Goal: Task Accomplishment & Management: Use online tool/utility

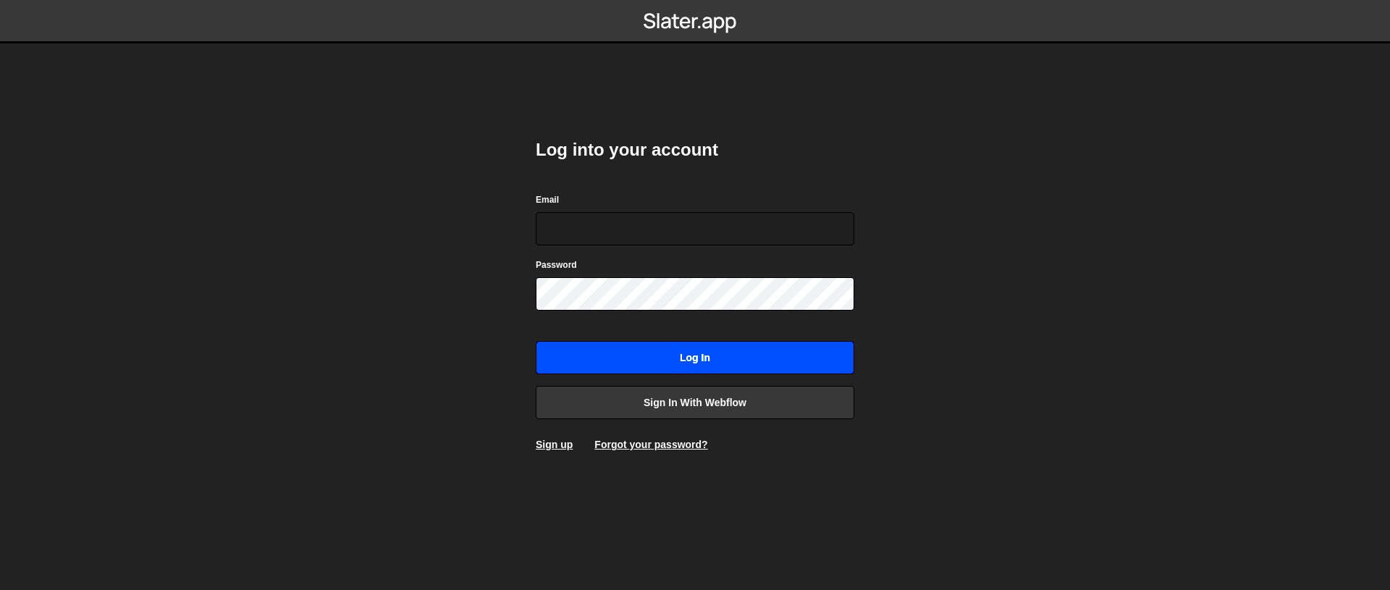
type input "[EMAIL_ADDRESS][DOMAIN_NAME]"
click at [726, 358] on input "Log in" at bounding box center [695, 357] width 319 height 33
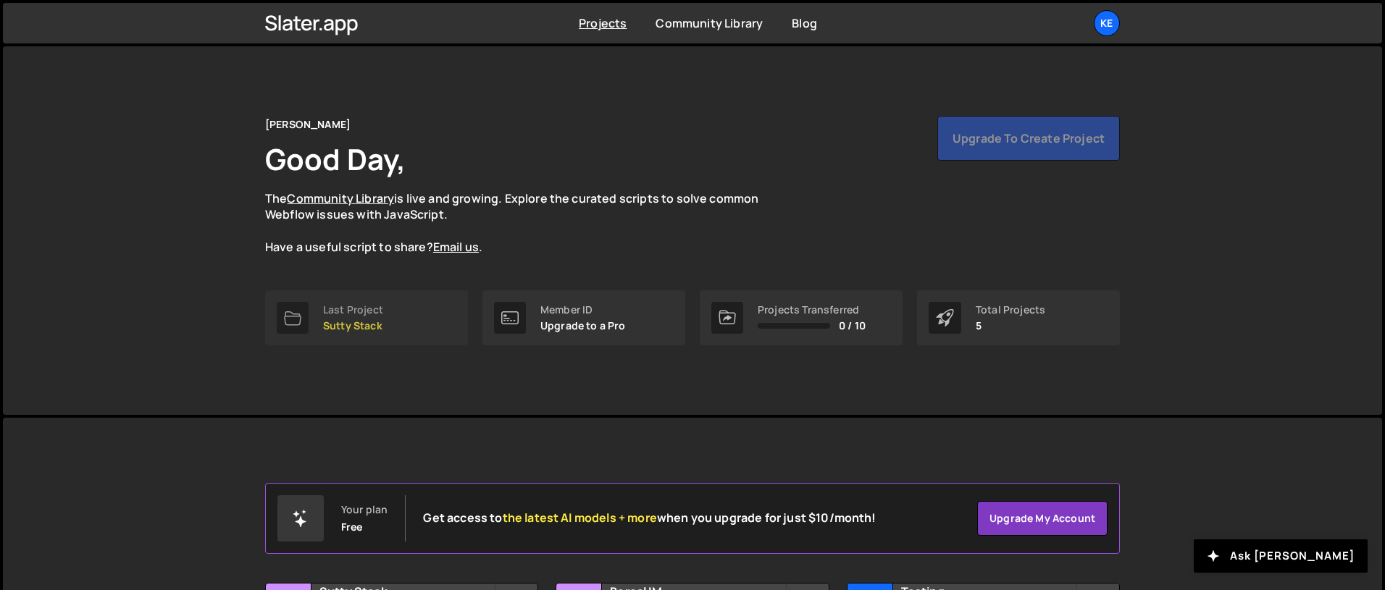
click at [366, 313] on div "Last Project" at bounding box center [353, 310] width 60 height 12
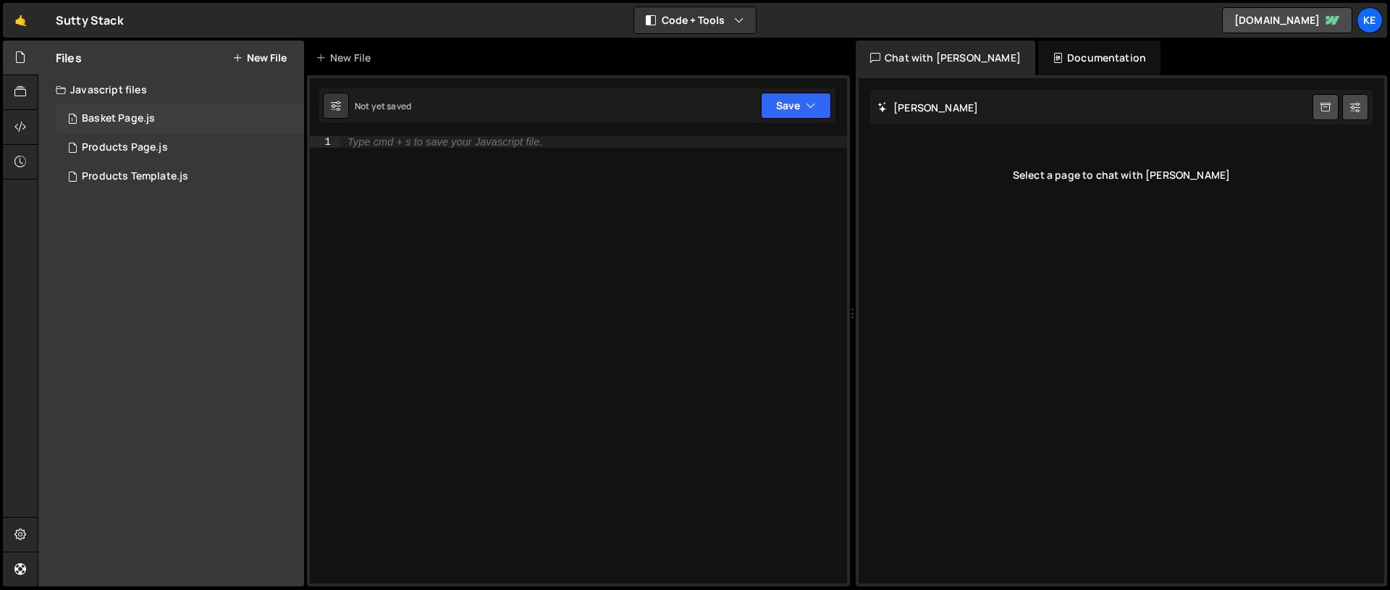
click at [106, 117] on div "Basket Page.js" at bounding box center [118, 118] width 73 height 13
click at [125, 153] on div "Products Page.js" at bounding box center [125, 147] width 86 height 13
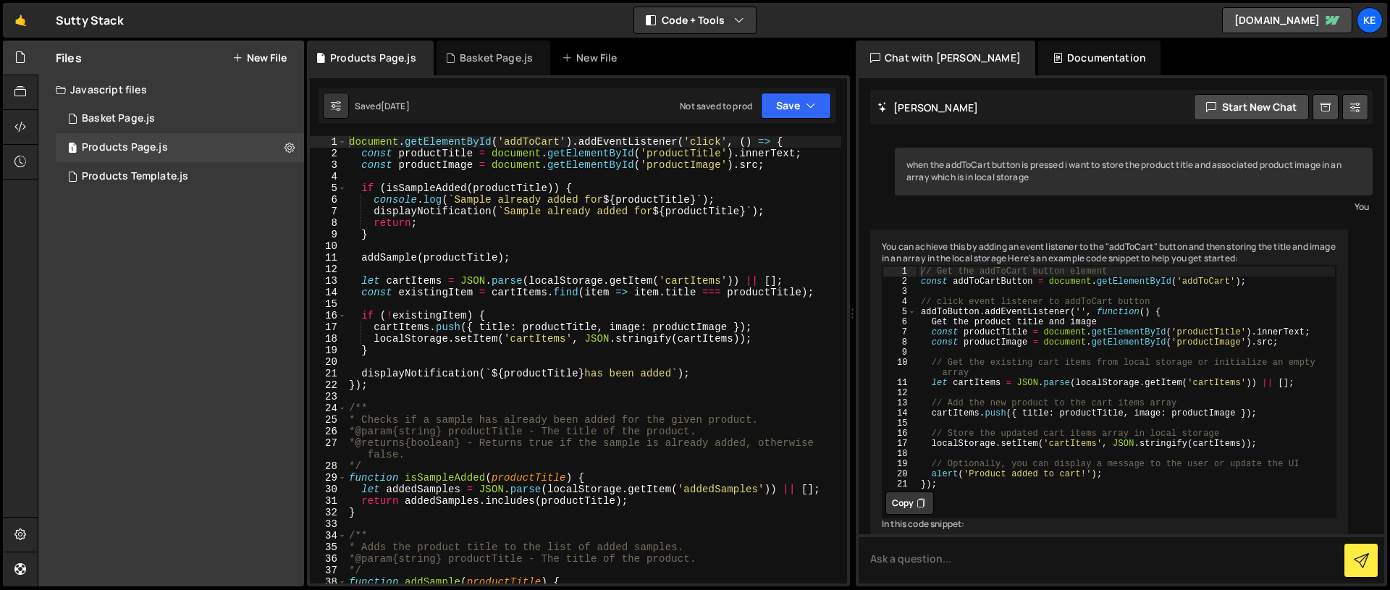
scroll to position [4512, 0]
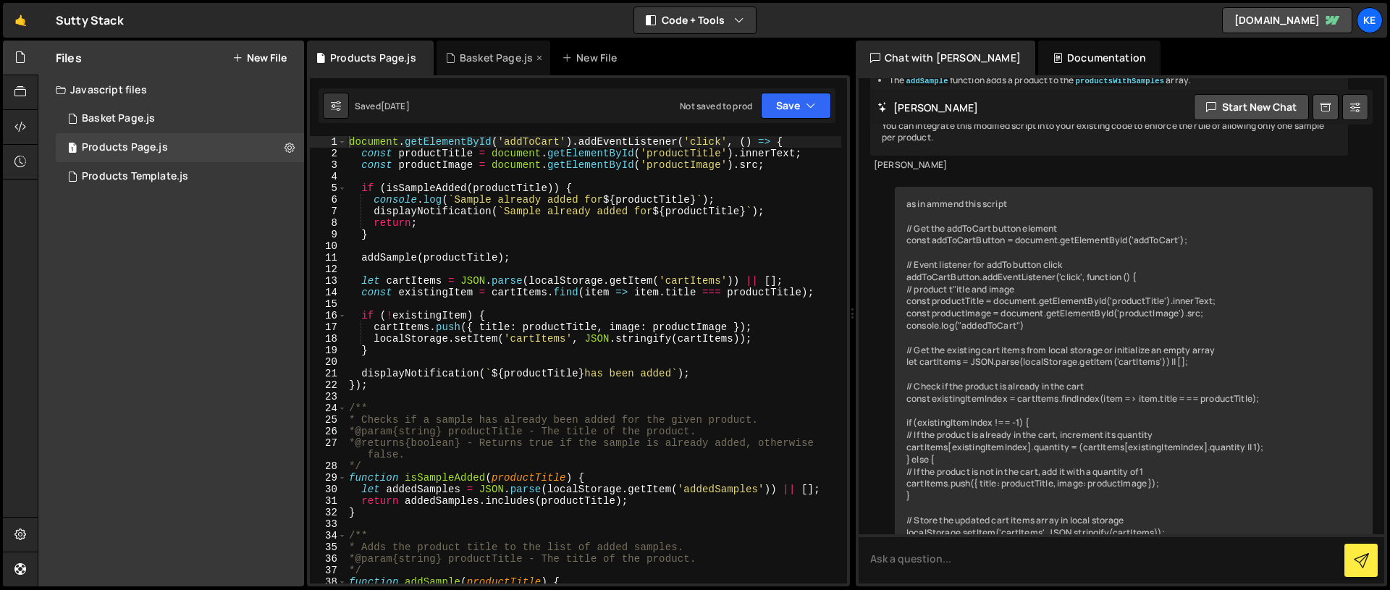
click at [490, 62] on div "Basket Page.js" at bounding box center [496, 58] width 73 height 14
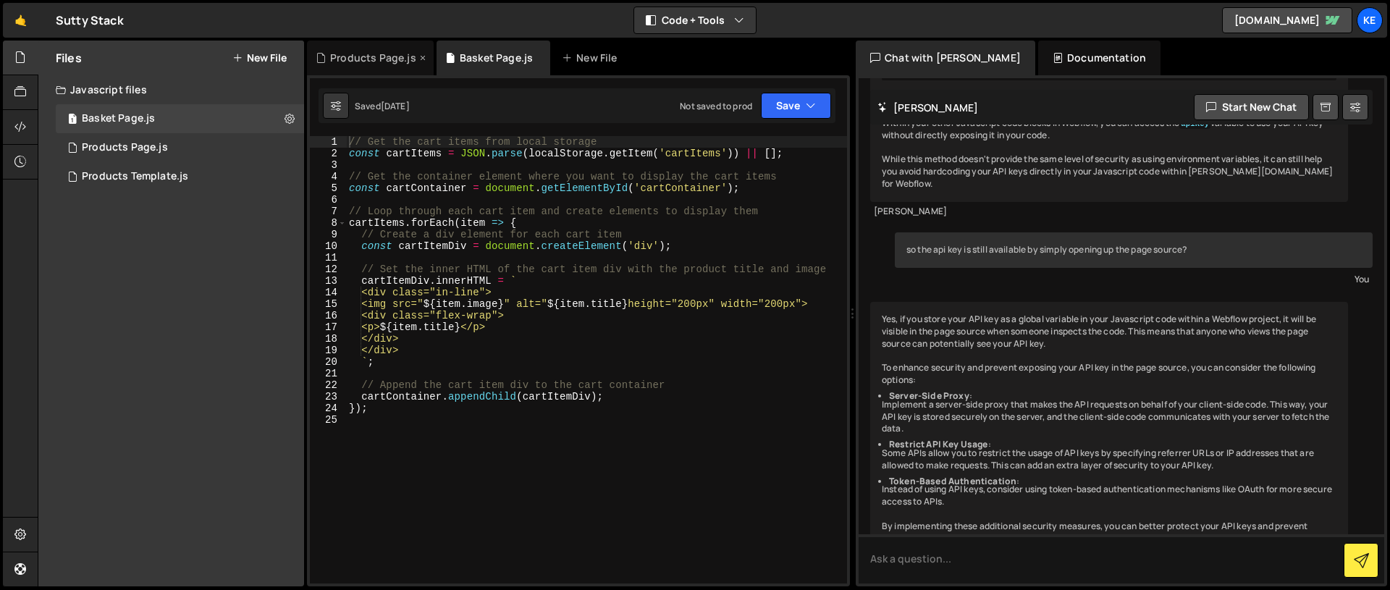
scroll to position [1927, 0]
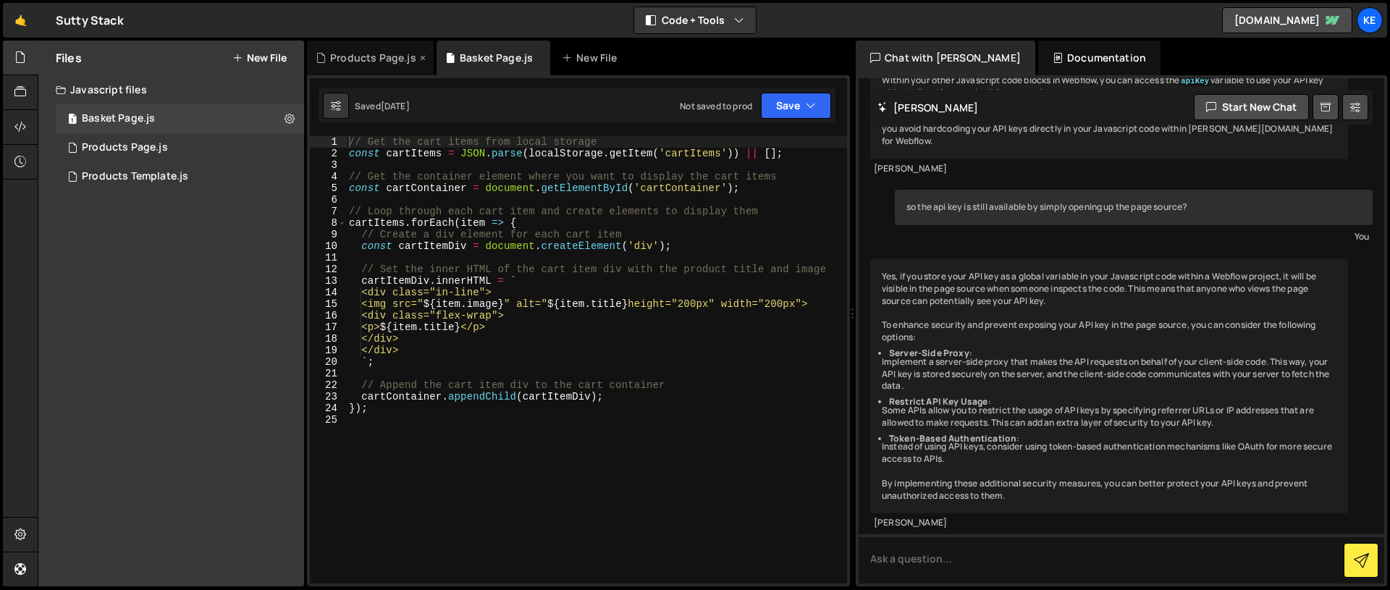
click at [351, 65] on div "Products Page.js" at bounding box center [370, 58] width 127 height 35
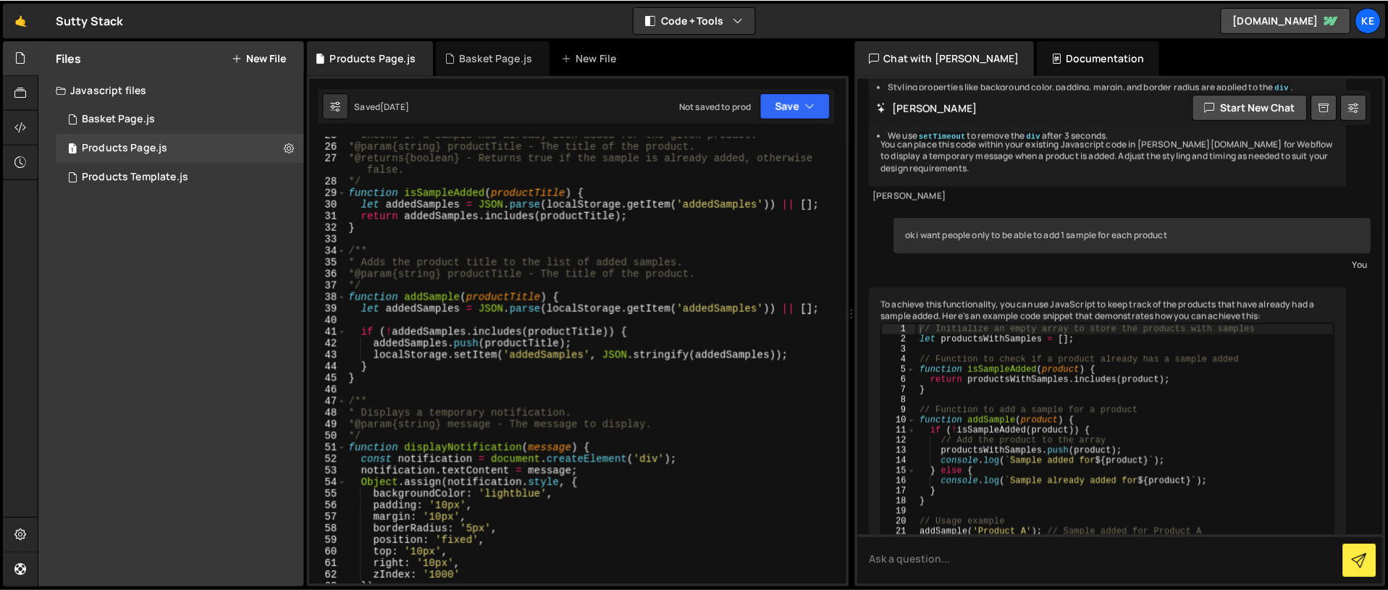
scroll to position [0, 0]
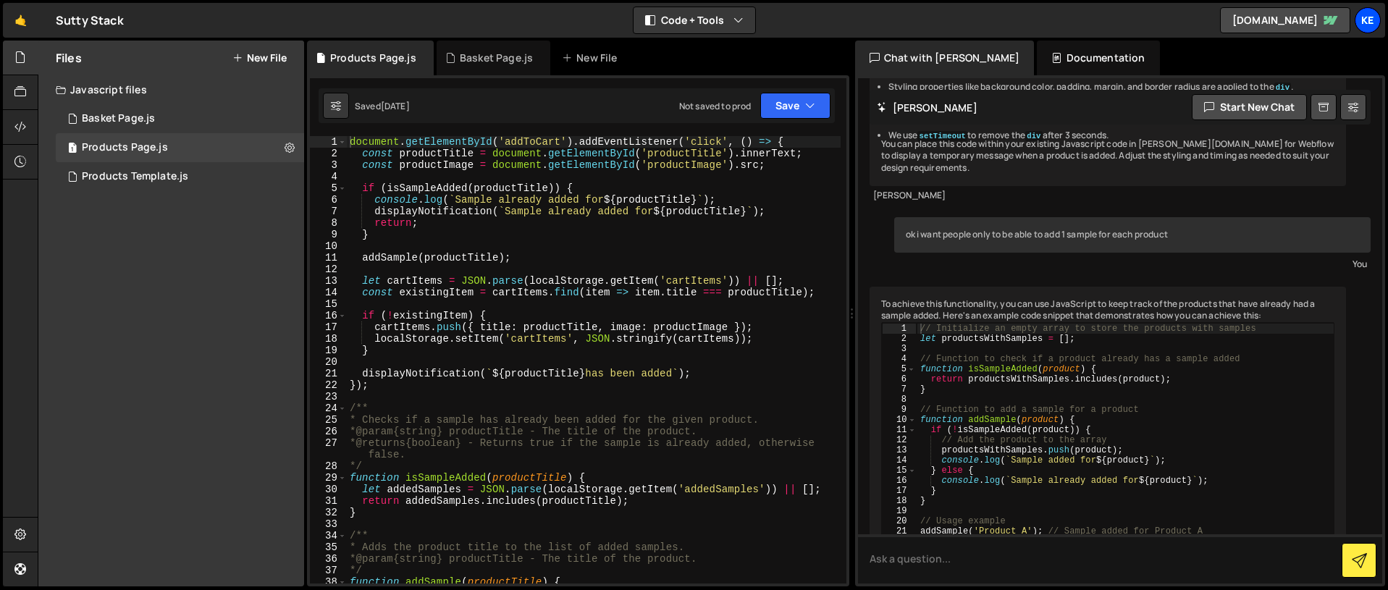
click at [1375, 21] on div "Ke" at bounding box center [1368, 20] width 26 height 26
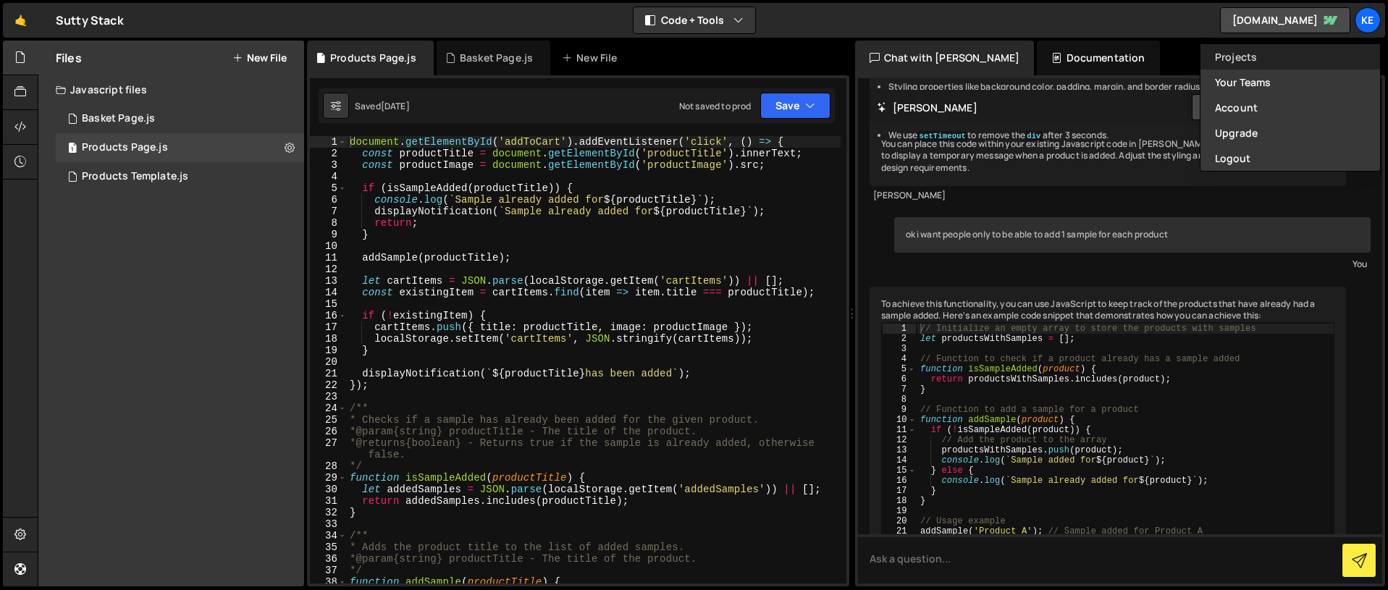
click at [1239, 59] on link "Projects" at bounding box center [1291, 56] width 180 height 25
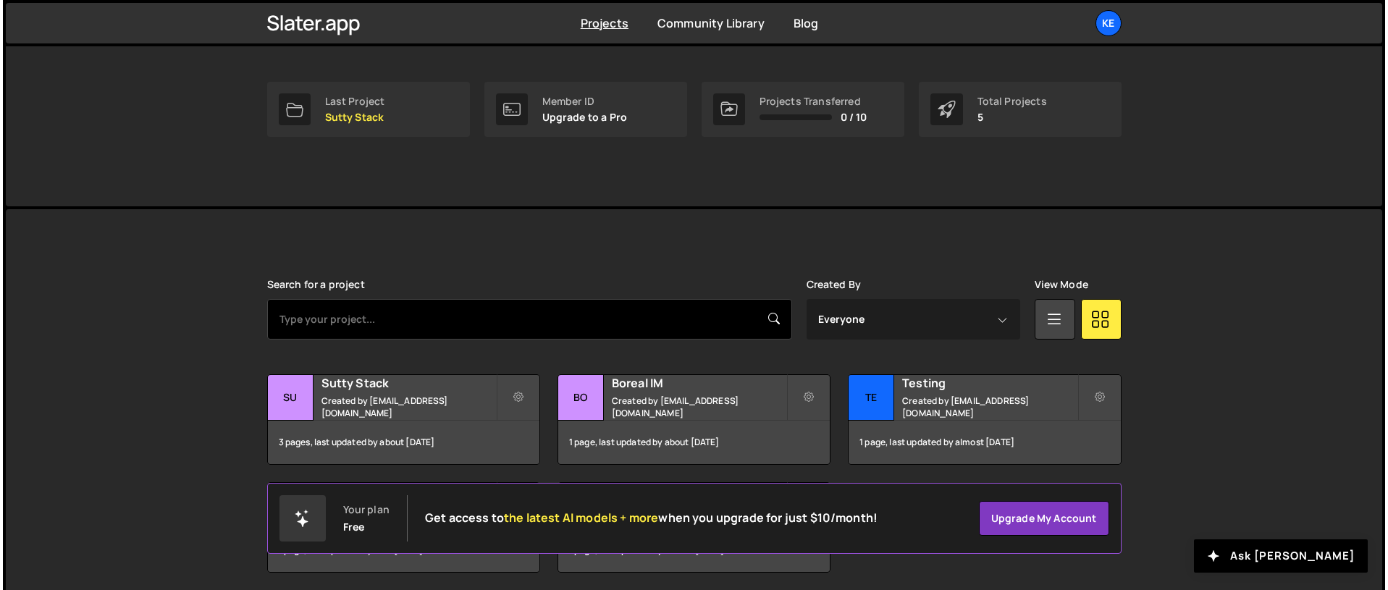
scroll to position [264, 0]
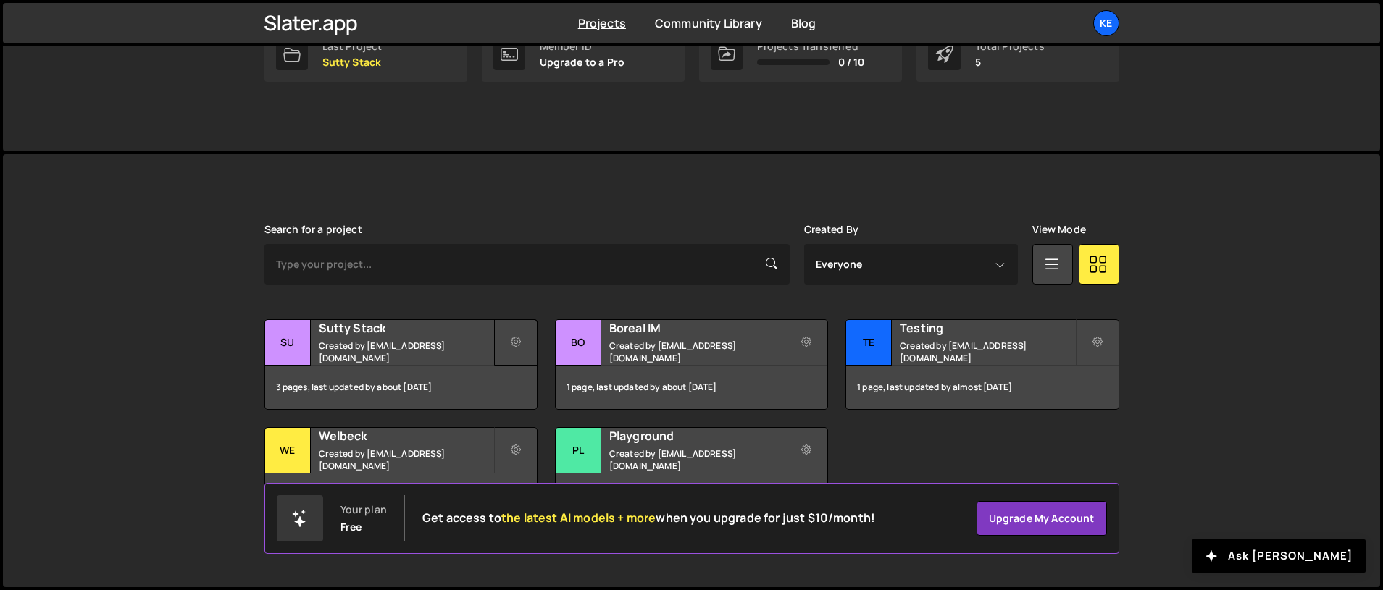
click at [516, 343] on icon at bounding box center [516, 342] width 10 height 14
click at [543, 404] on link "Edit Project" at bounding box center [581, 401] width 172 height 23
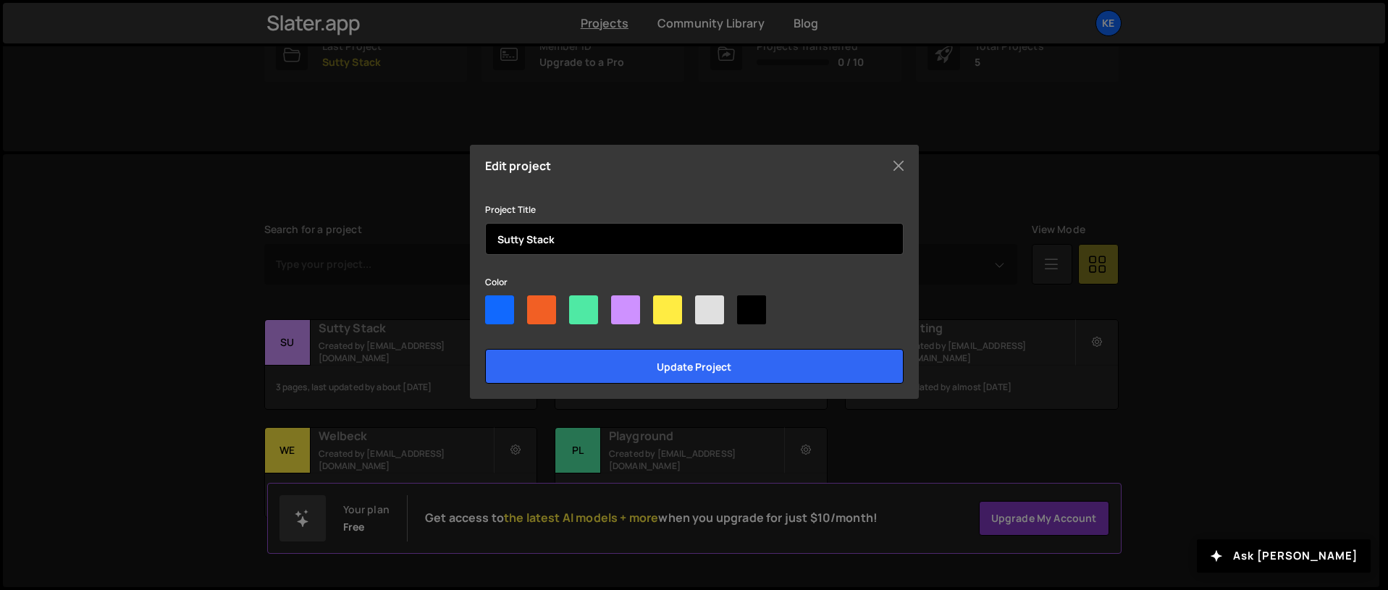
click at [578, 231] on input "Sutty Stack" at bounding box center [694, 239] width 419 height 32
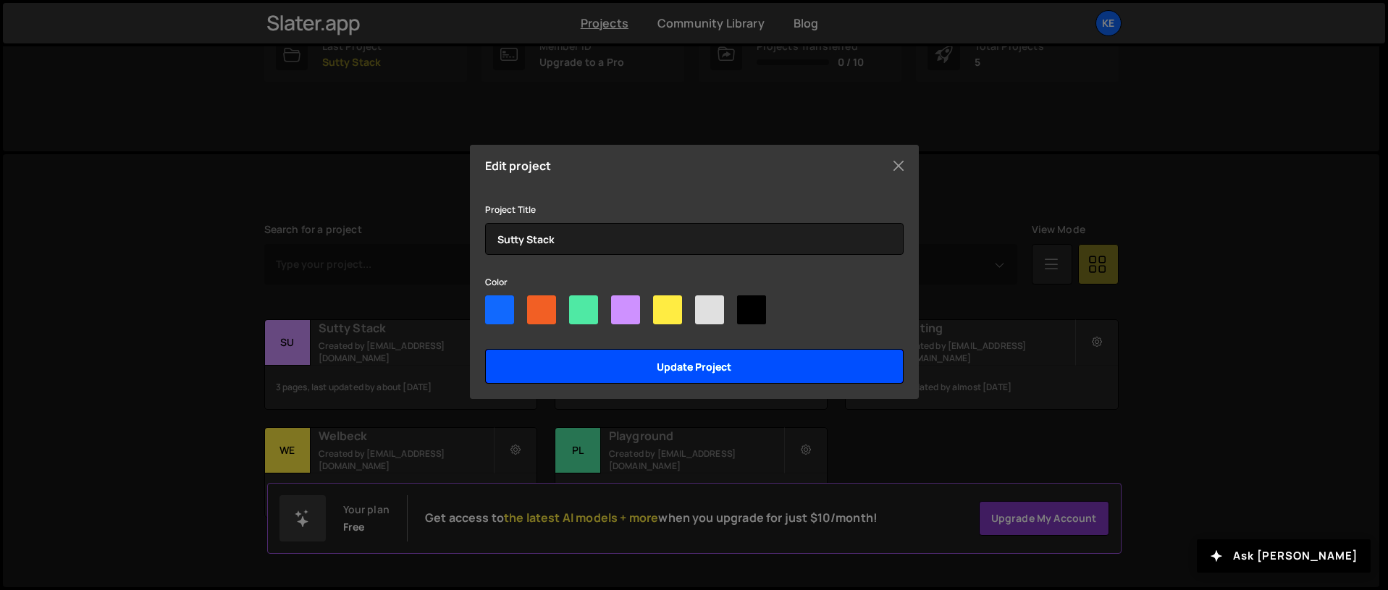
click at [624, 376] on input "Update project" at bounding box center [694, 366] width 419 height 35
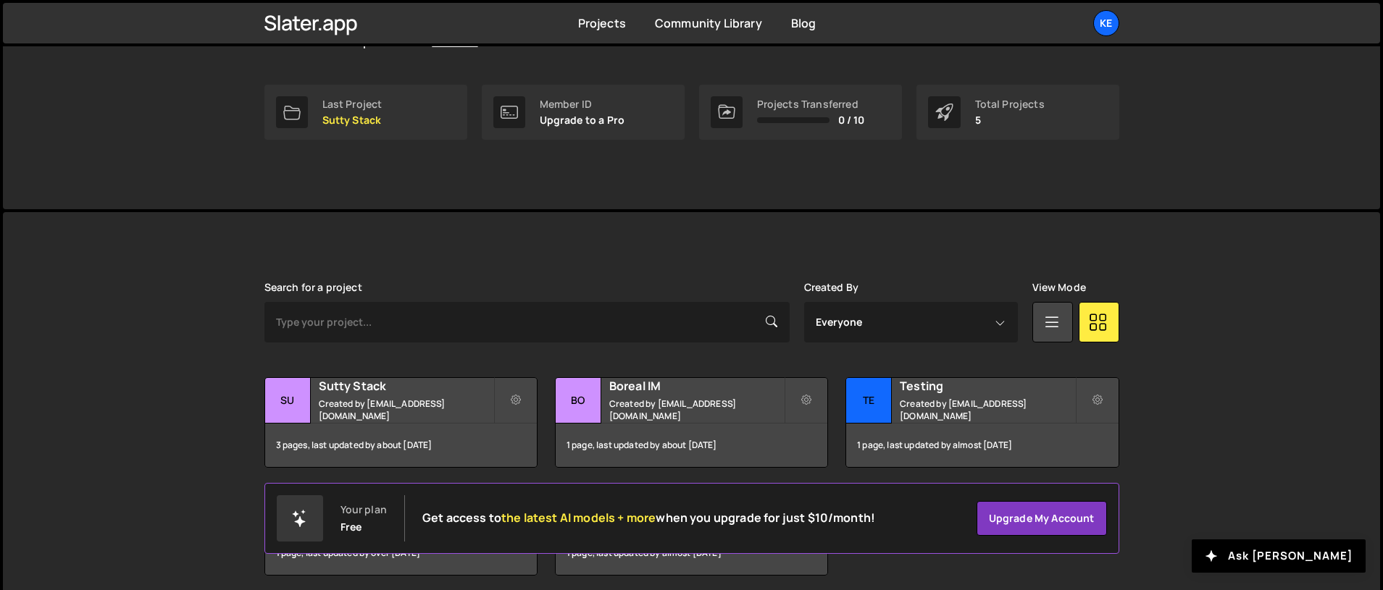
scroll to position [264, 0]
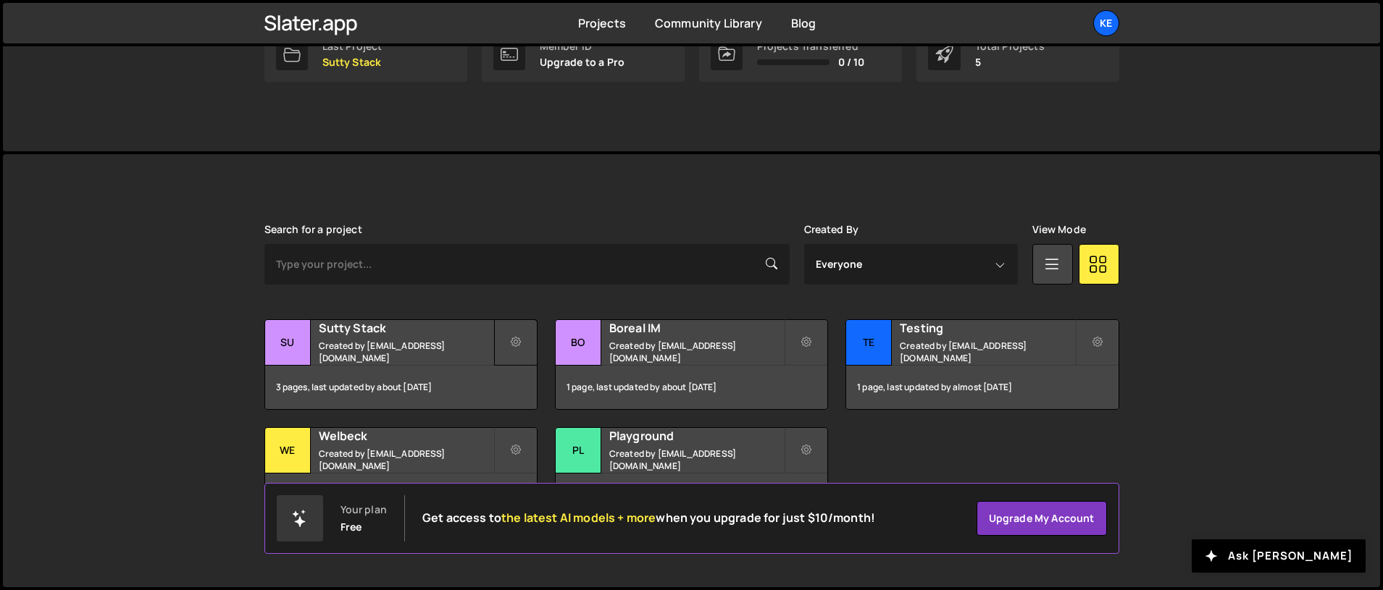
click at [519, 340] on icon at bounding box center [516, 342] width 10 height 14
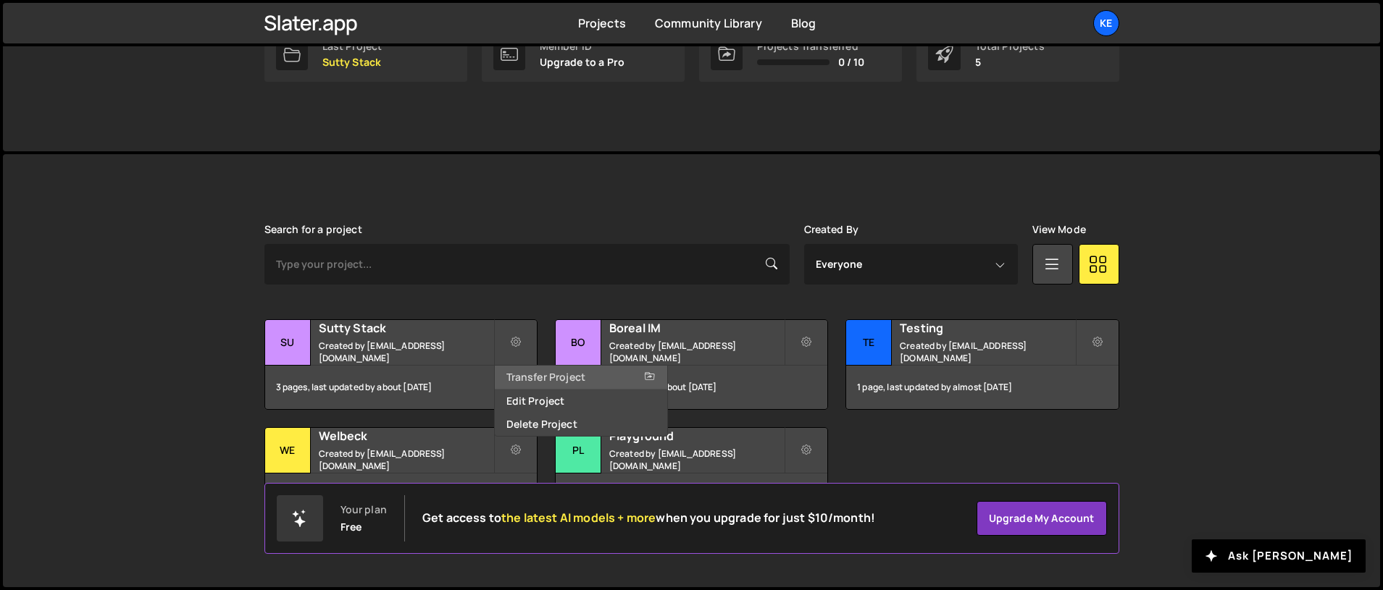
click at [537, 377] on link "Transfer Project" at bounding box center [581, 377] width 172 height 23
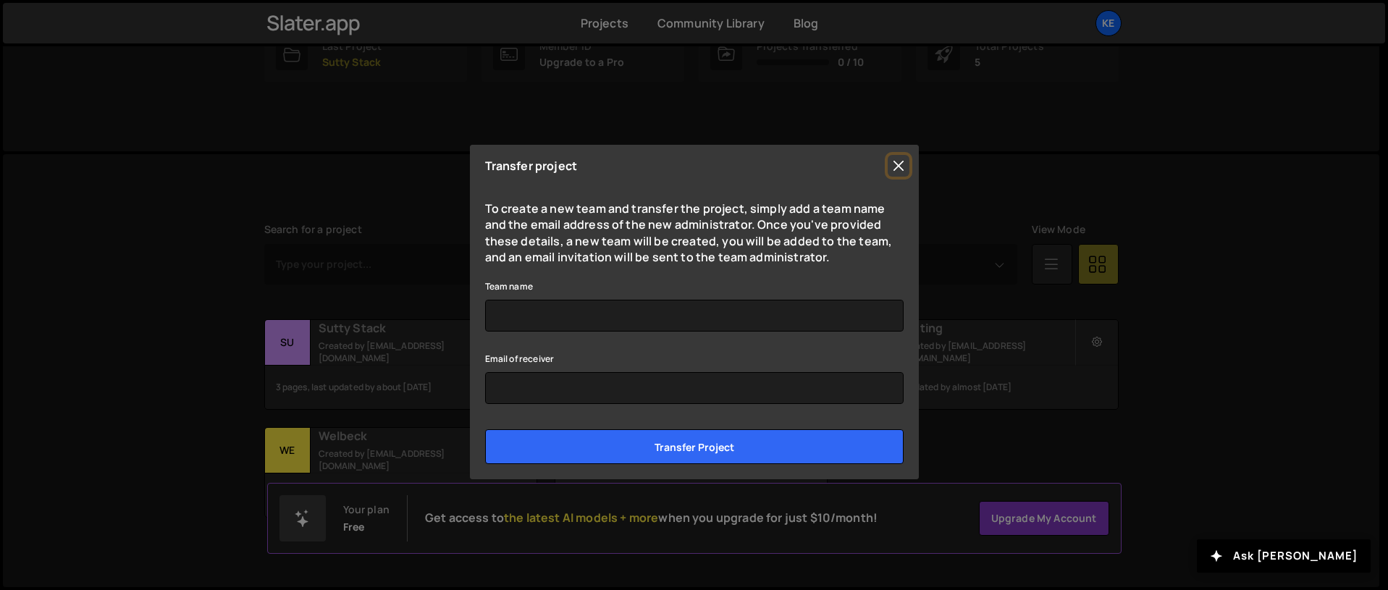
click at [902, 164] on button "Close" at bounding box center [899, 166] width 22 height 22
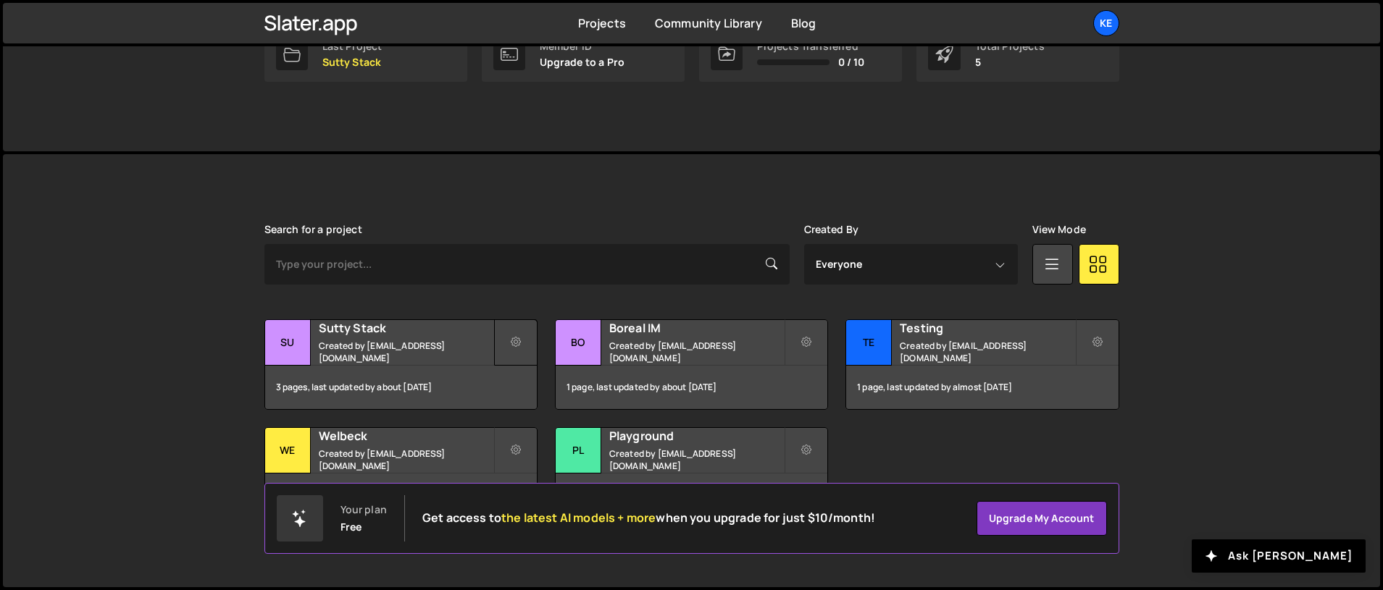
click at [515, 346] on icon at bounding box center [516, 342] width 10 height 14
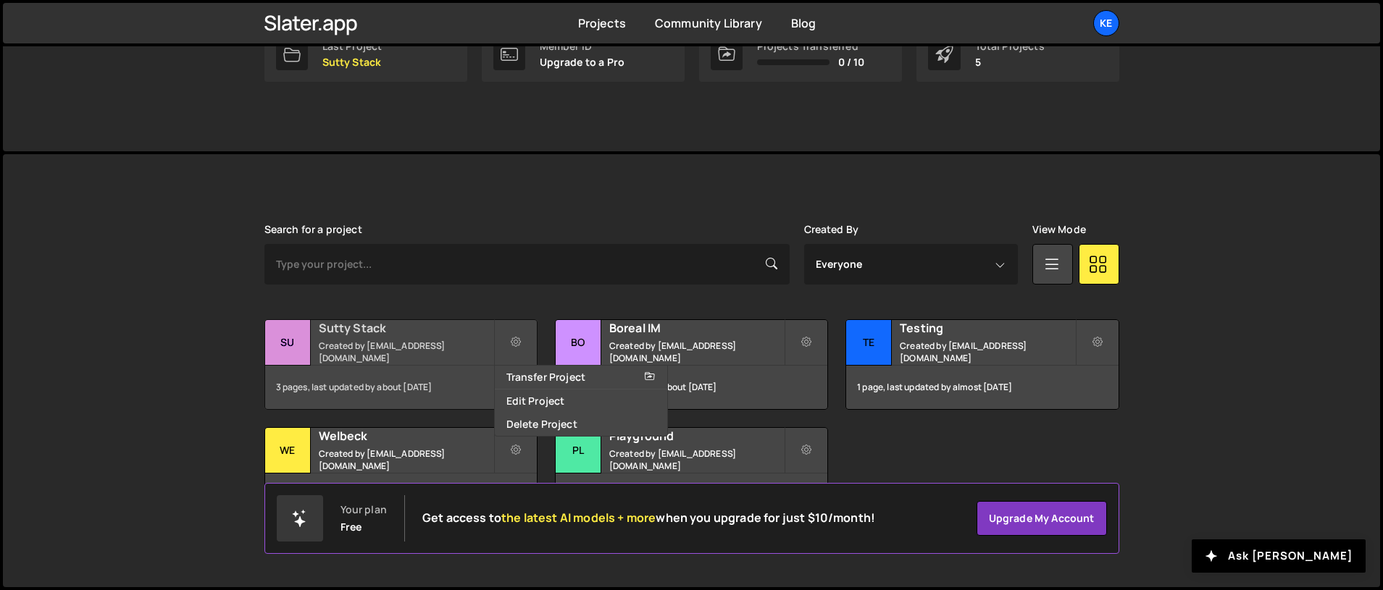
click at [293, 344] on div "Su" at bounding box center [288, 343] width 46 height 46
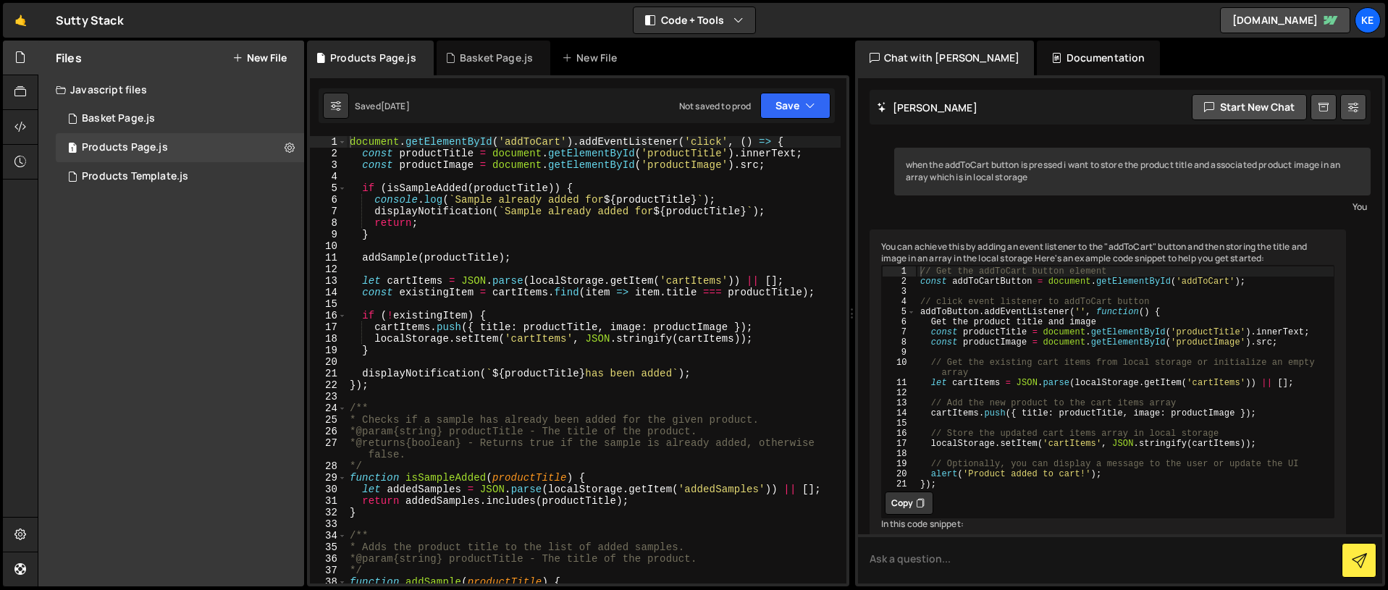
scroll to position [4512, 0]
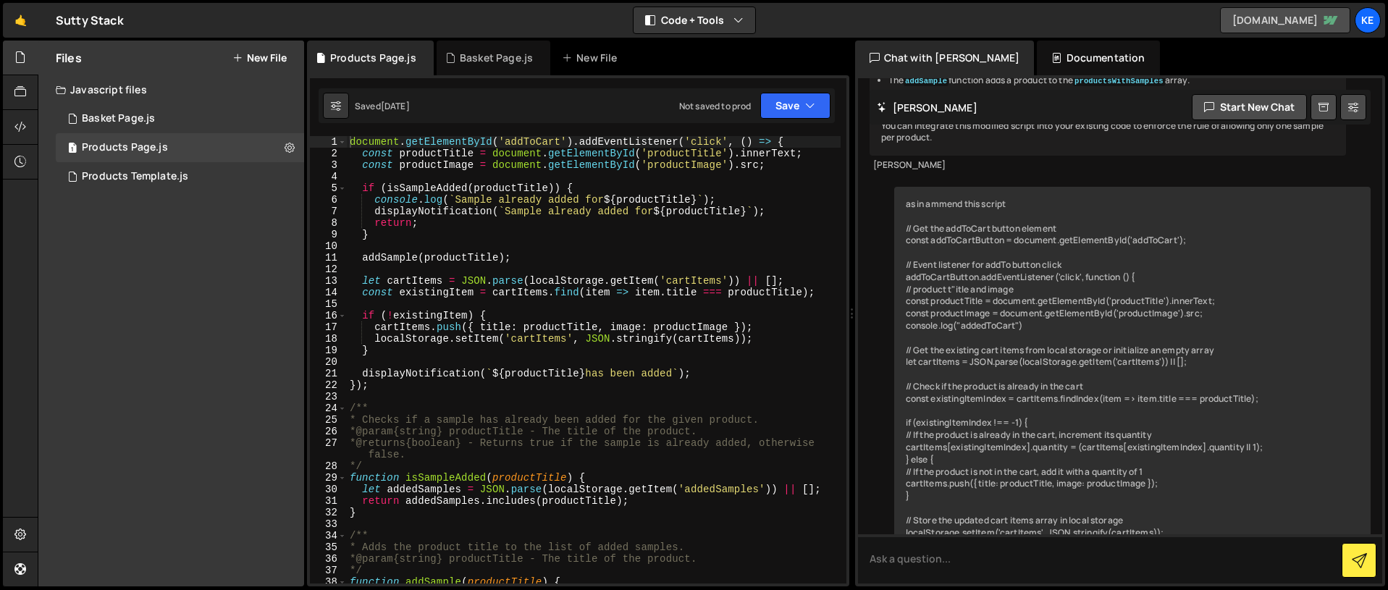
click at [1324, 32] on link "stereo-member-sutty-stack.webflow.io" at bounding box center [1285, 20] width 130 height 26
click at [1371, 21] on div "Ke" at bounding box center [1368, 20] width 26 height 26
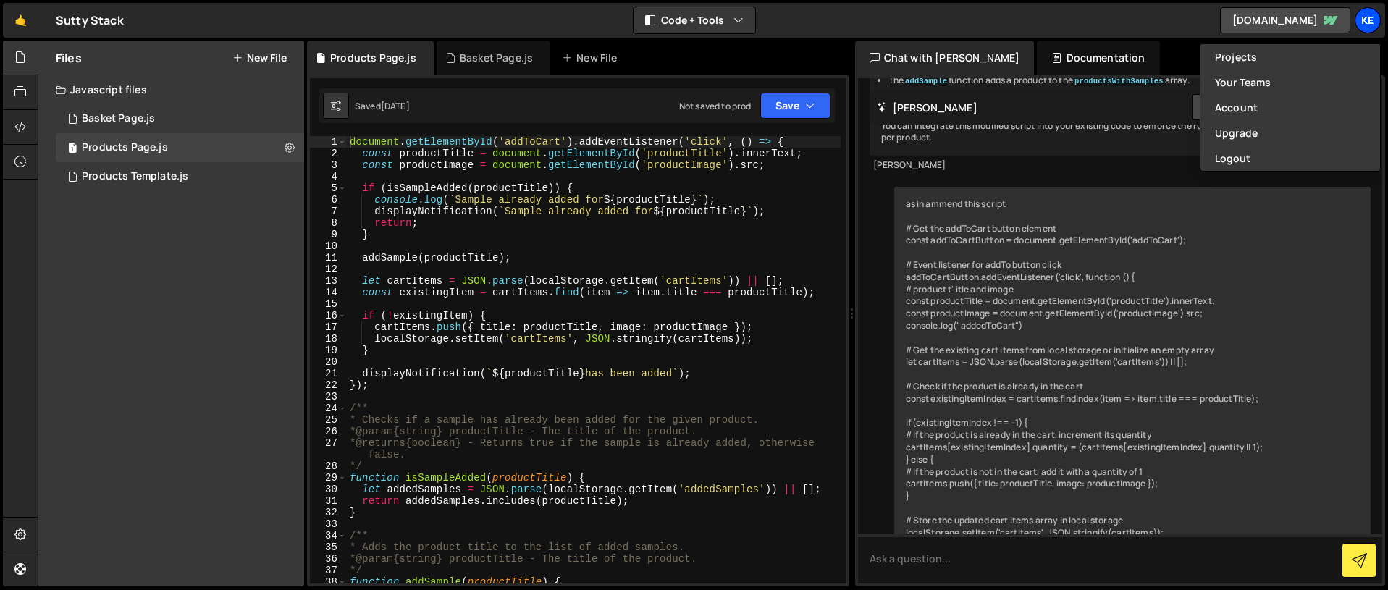
click at [1371, 21] on div "Ke" at bounding box center [1368, 20] width 26 height 26
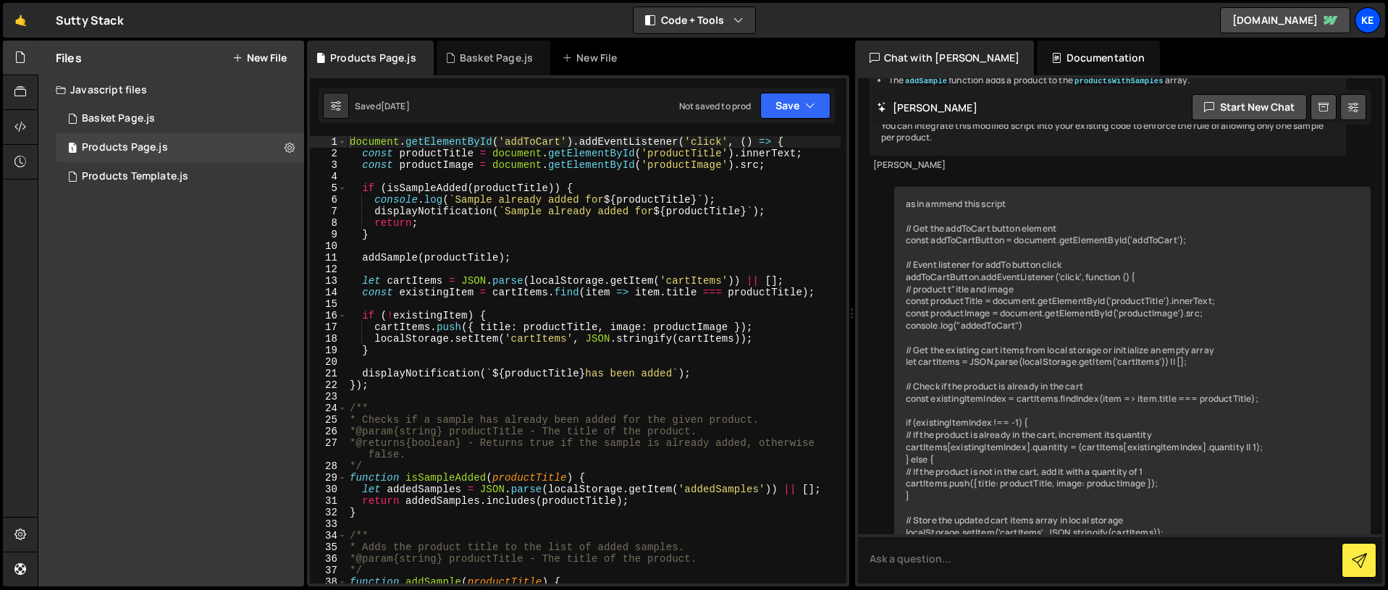
click at [1371, 21] on div "Ke" at bounding box center [1368, 20] width 26 height 26
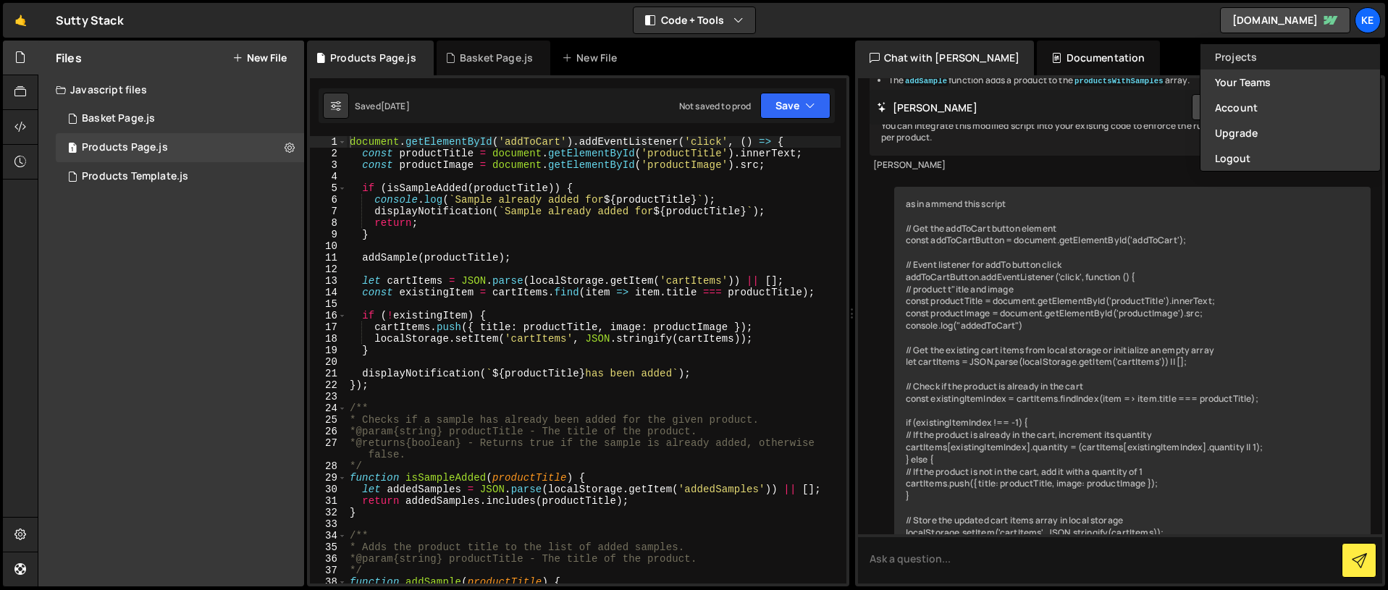
click at [1242, 61] on link "Projects" at bounding box center [1291, 56] width 180 height 25
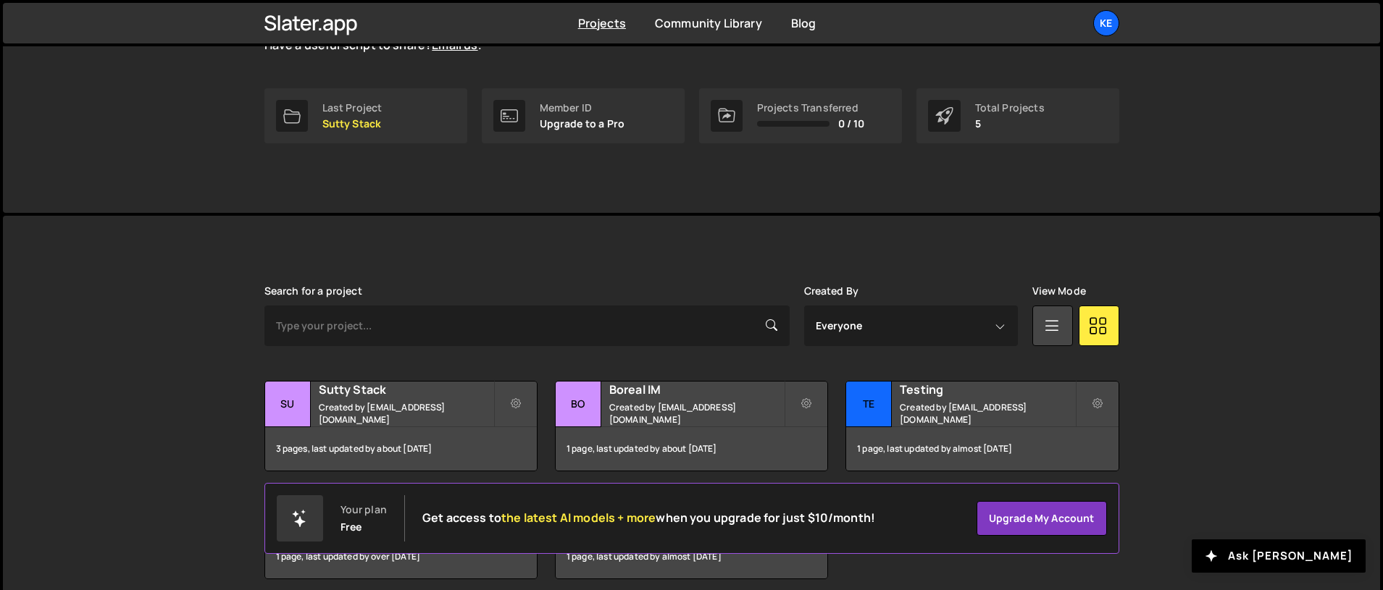
scroll to position [264, 0]
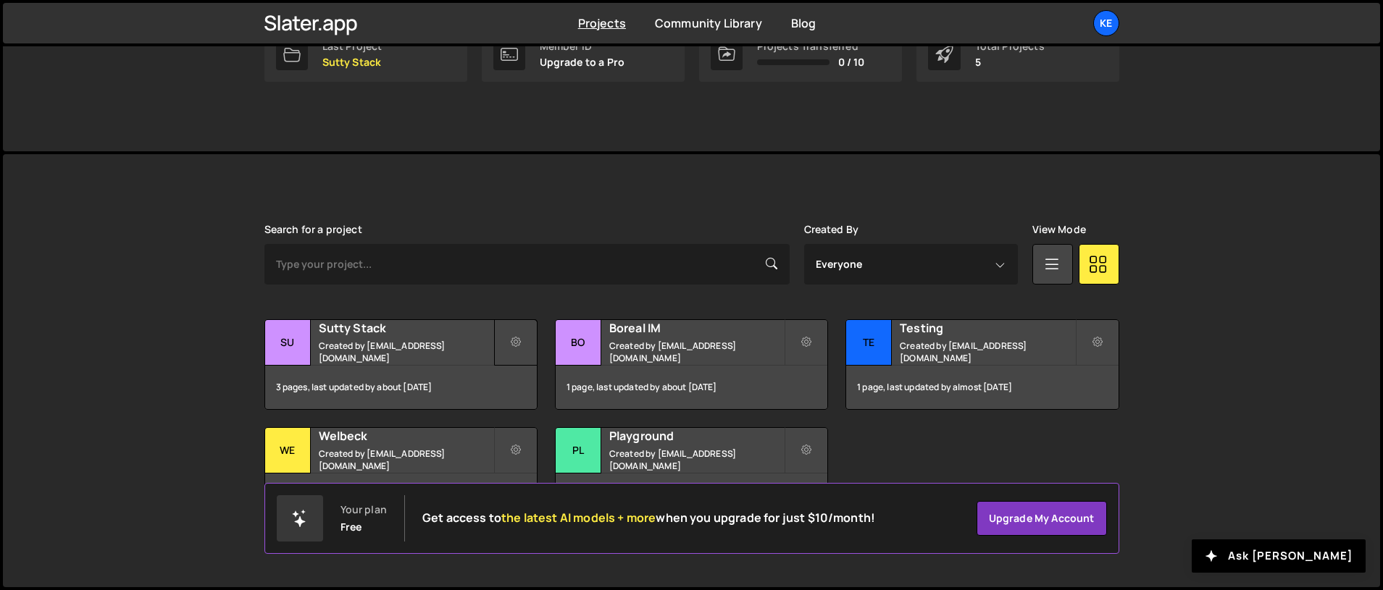
click at [518, 345] on icon at bounding box center [516, 342] width 10 height 14
click at [531, 402] on link "Edit Project" at bounding box center [581, 401] width 172 height 23
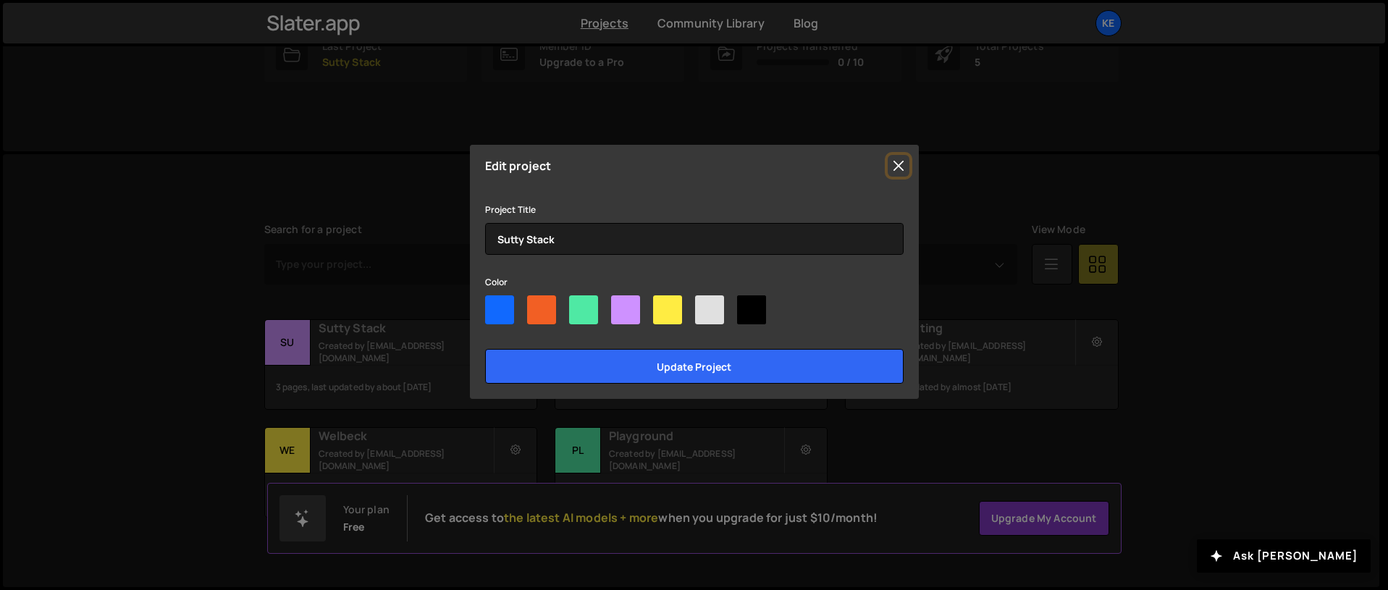
click at [902, 170] on button "Close" at bounding box center [899, 166] width 22 height 22
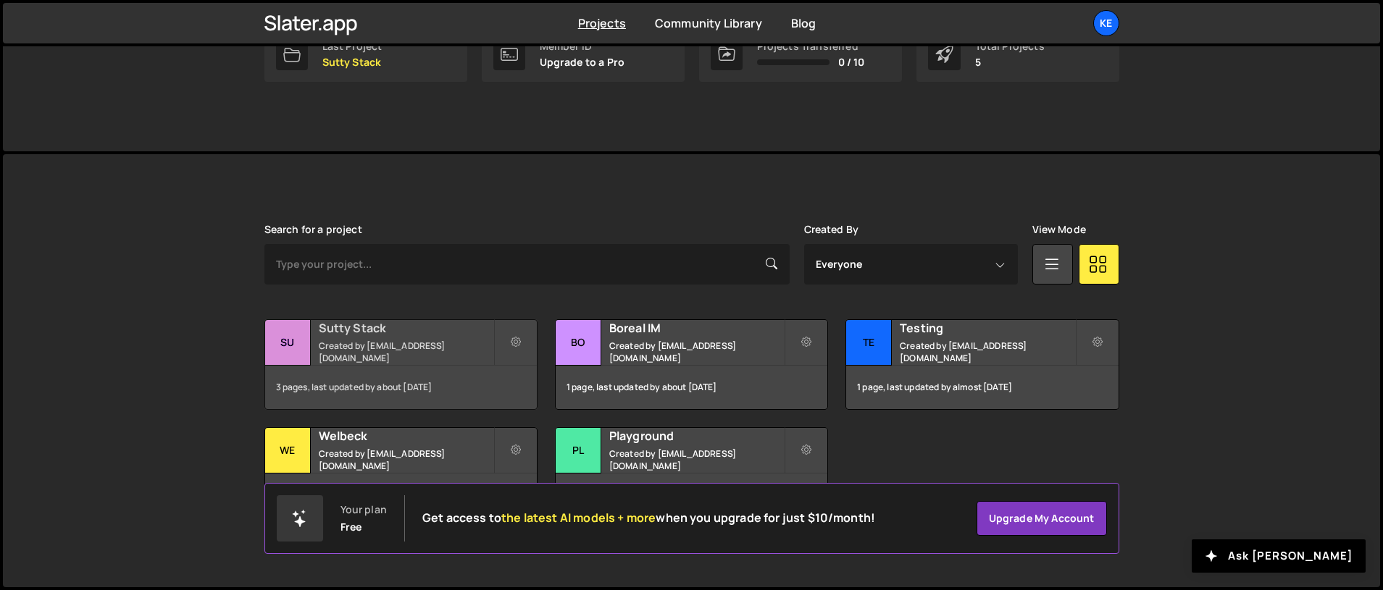
click at [408, 344] on div "Sutty Stack Created by kevmsutton@gmail.com" at bounding box center [401, 342] width 272 height 45
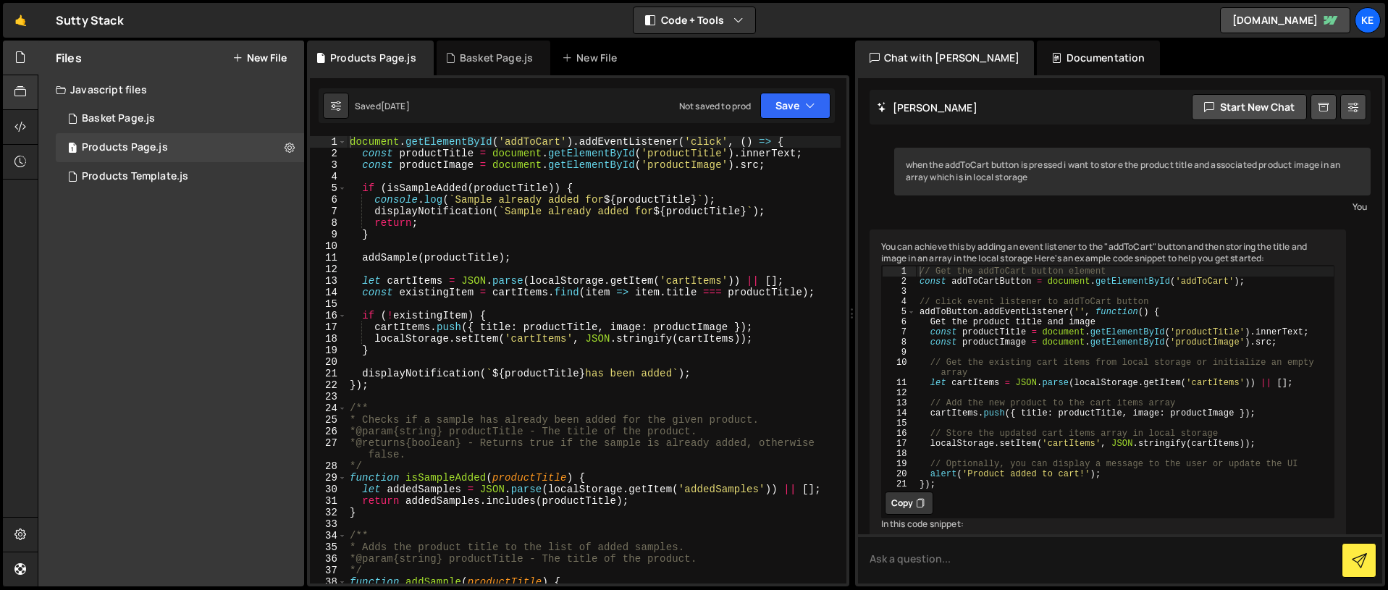
scroll to position [4512, 0]
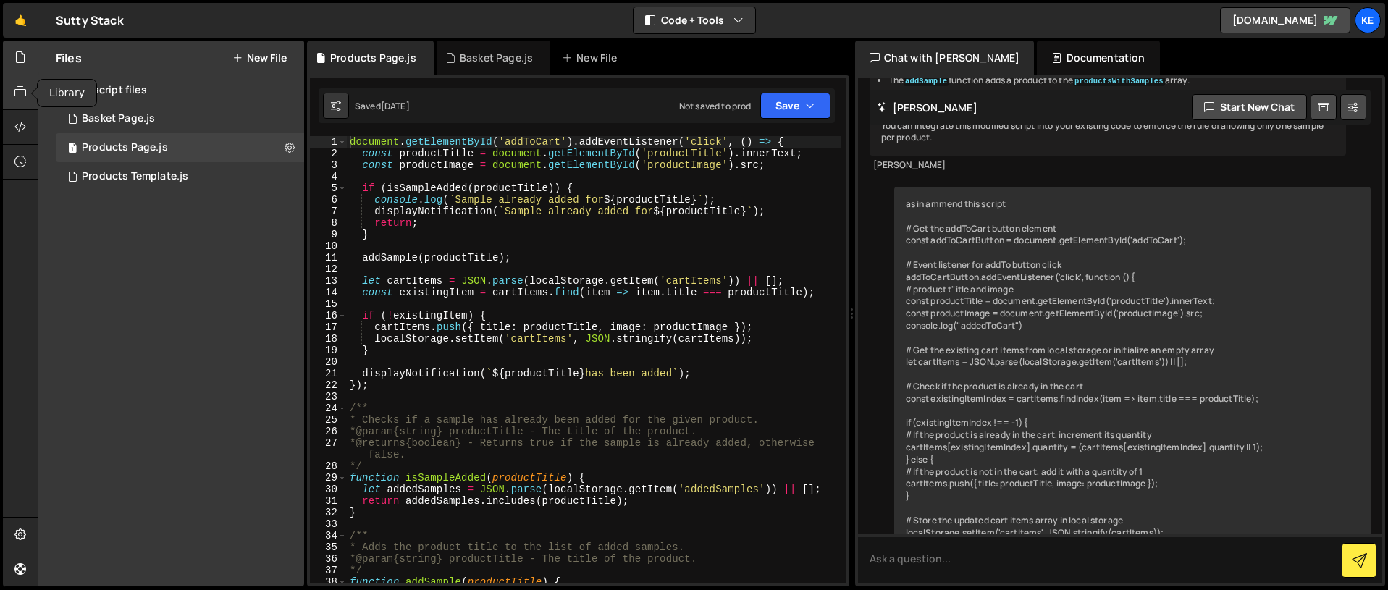
click at [16, 89] on icon at bounding box center [20, 92] width 12 height 16
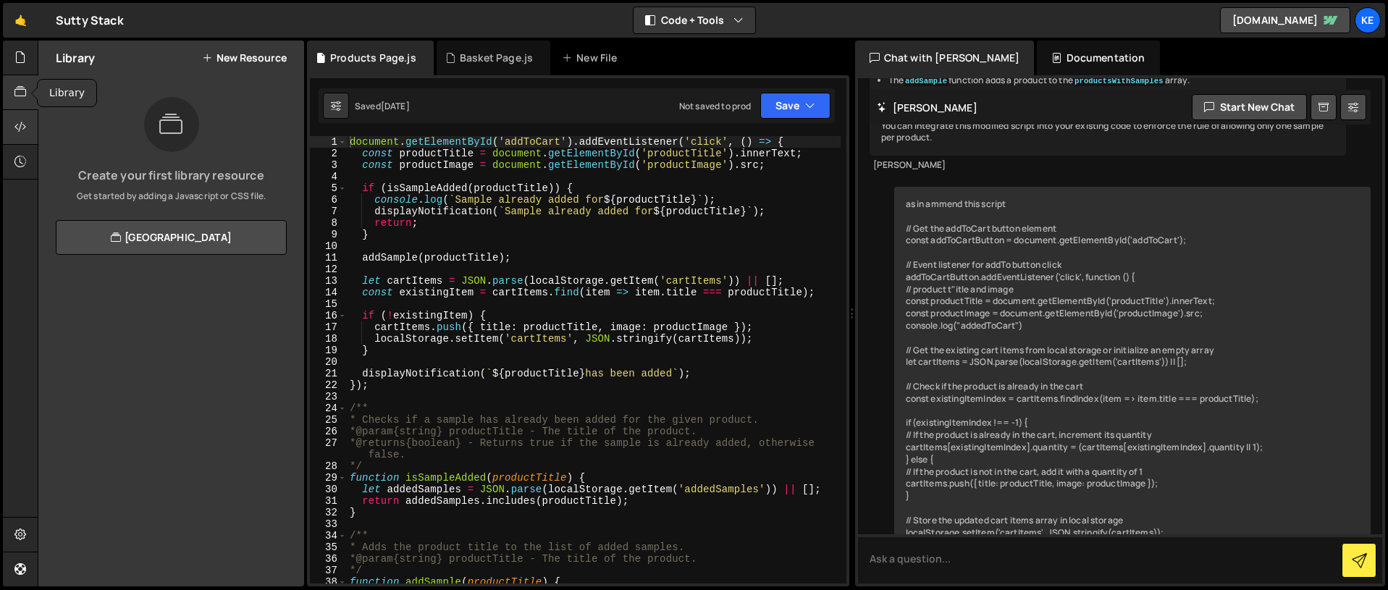
click at [10, 122] on div at bounding box center [20, 127] width 35 height 35
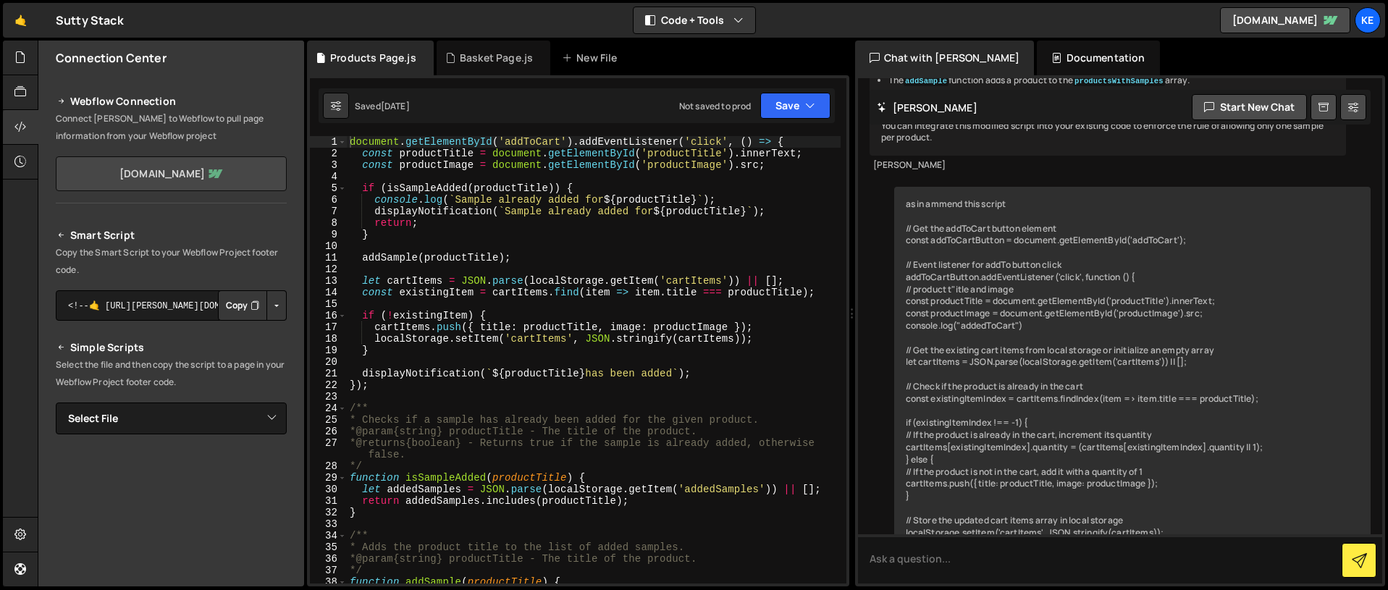
click at [271, 172] on link "stereo-member-sutty-stack.webflow.io" at bounding box center [171, 173] width 231 height 35
click at [268, 311] on button "Button group with nested dropdown" at bounding box center [277, 305] width 20 height 30
click at [60, 101] on icon at bounding box center [61, 101] width 10 height 17
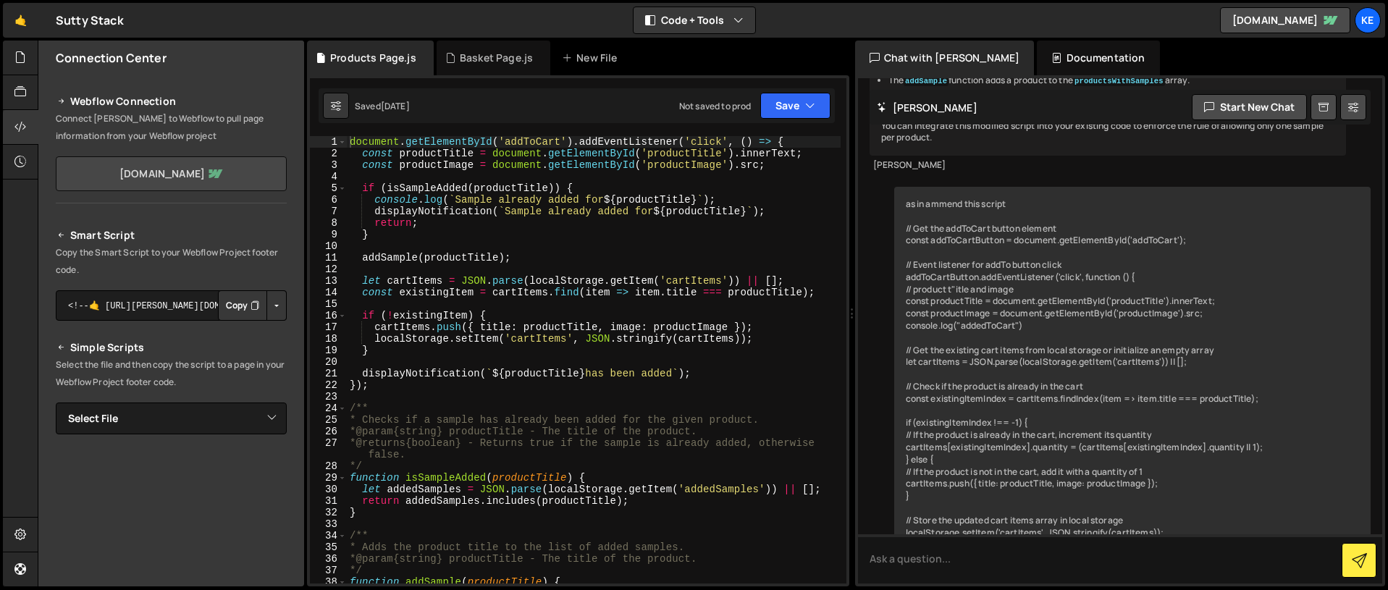
click at [101, 168] on link "stereo-member-sutty-stack.webflow.io" at bounding box center [171, 173] width 231 height 35
click at [21, 88] on icon at bounding box center [20, 92] width 12 height 16
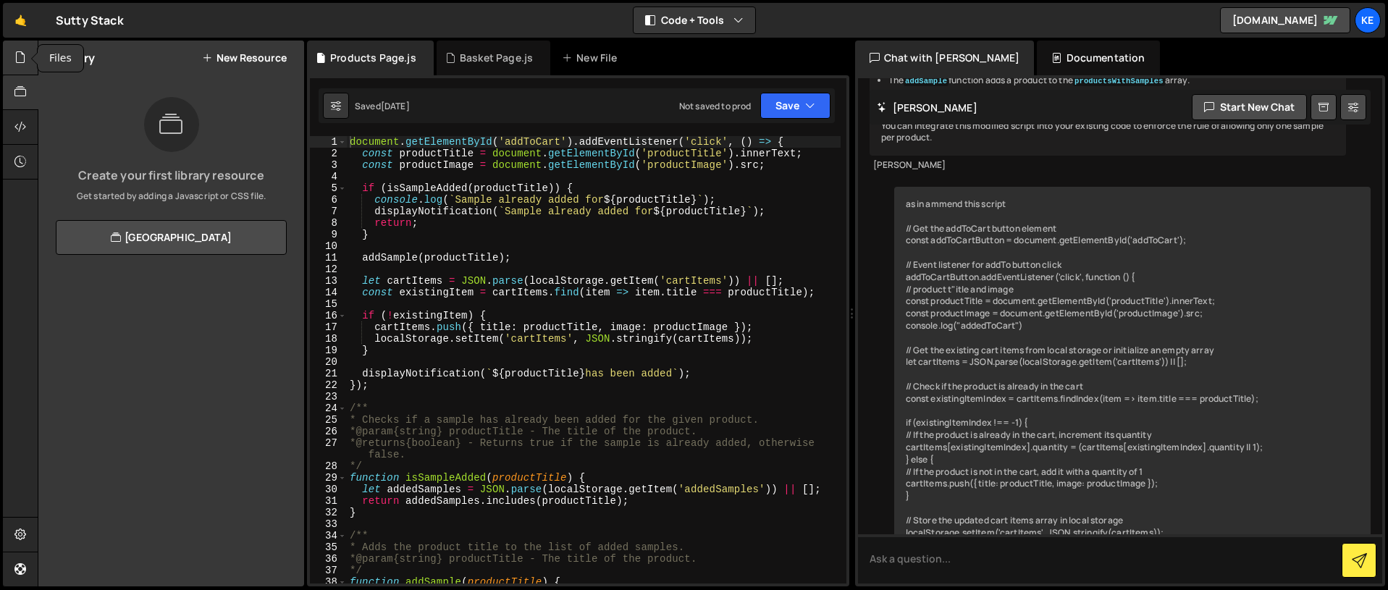
click at [21, 62] on icon at bounding box center [20, 57] width 12 height 16
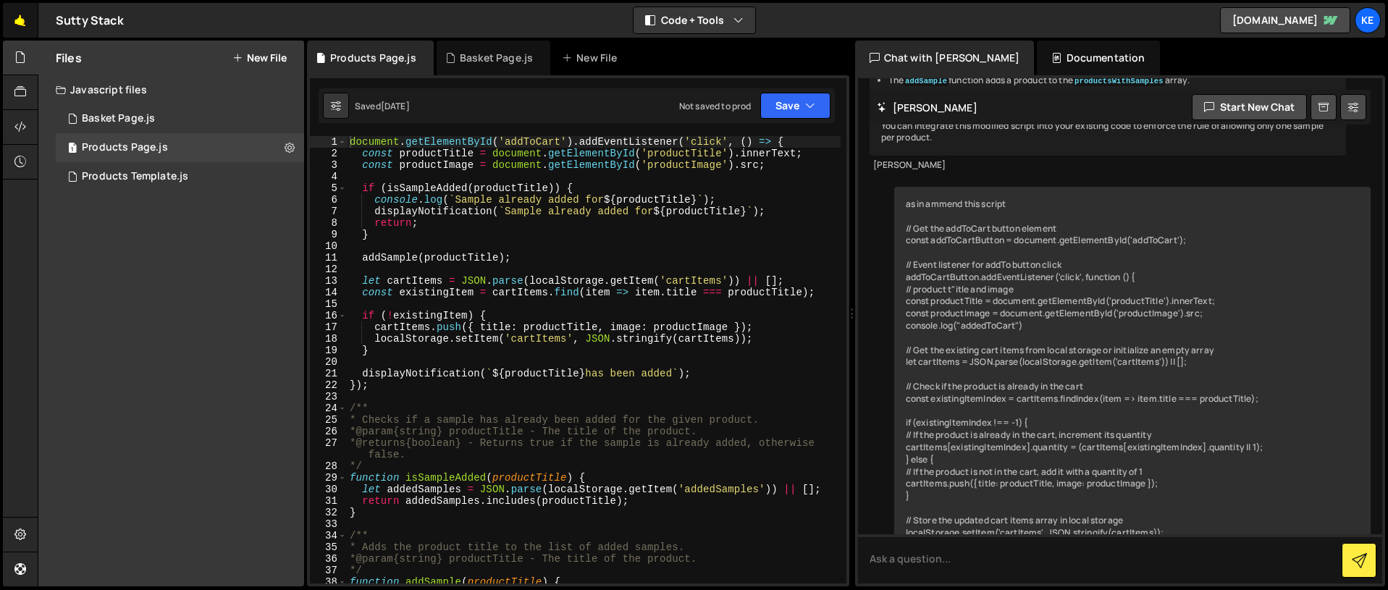
click at [14, 22] on link "🤙" at bounding box center [20, 20] width 35 height 35
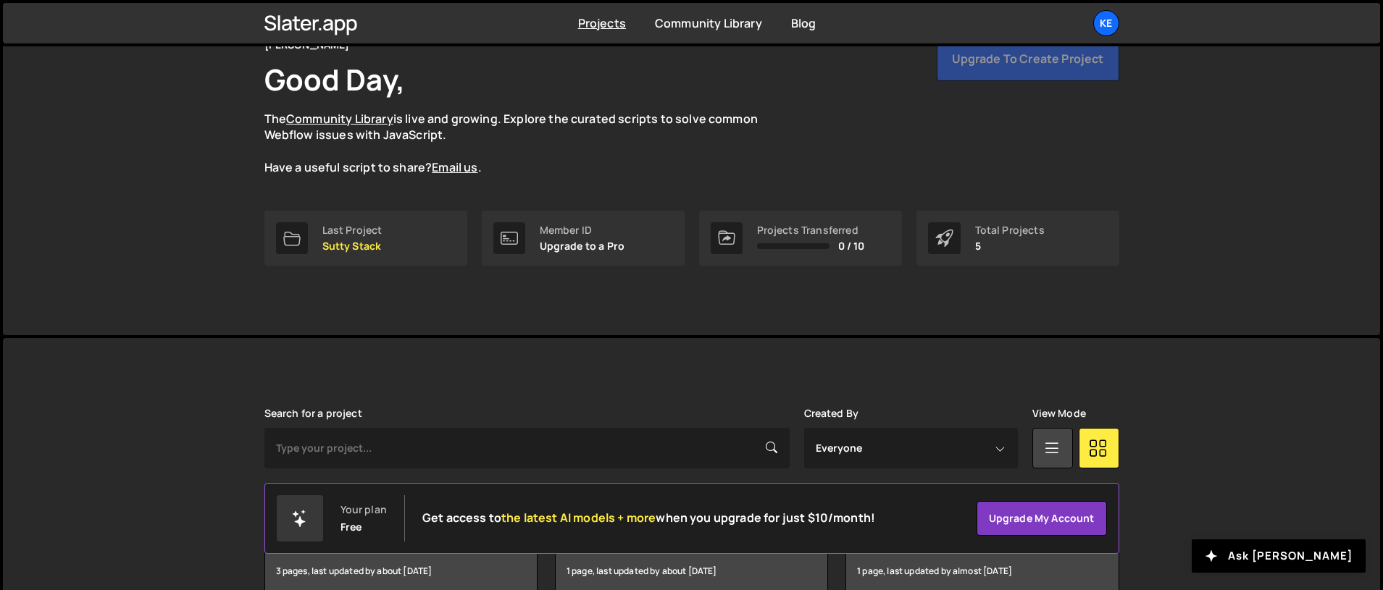
scroll to position [264, 0]
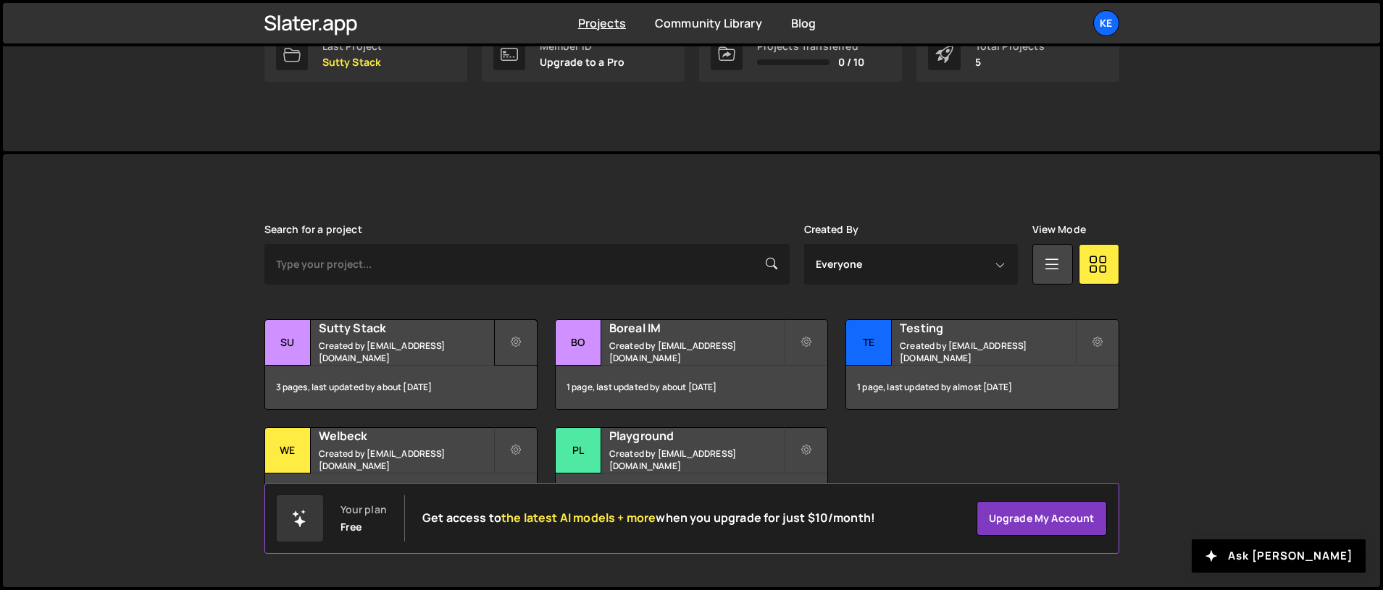
click at [519, 345] on icon at bounding box center [516, 342] width 10 height 14
click at [1138, 404] on div "[PERSON_NAME] is designed for desktop use. Please use a larger screen to access…" at bounding box center [692, 370] width 898 height 433
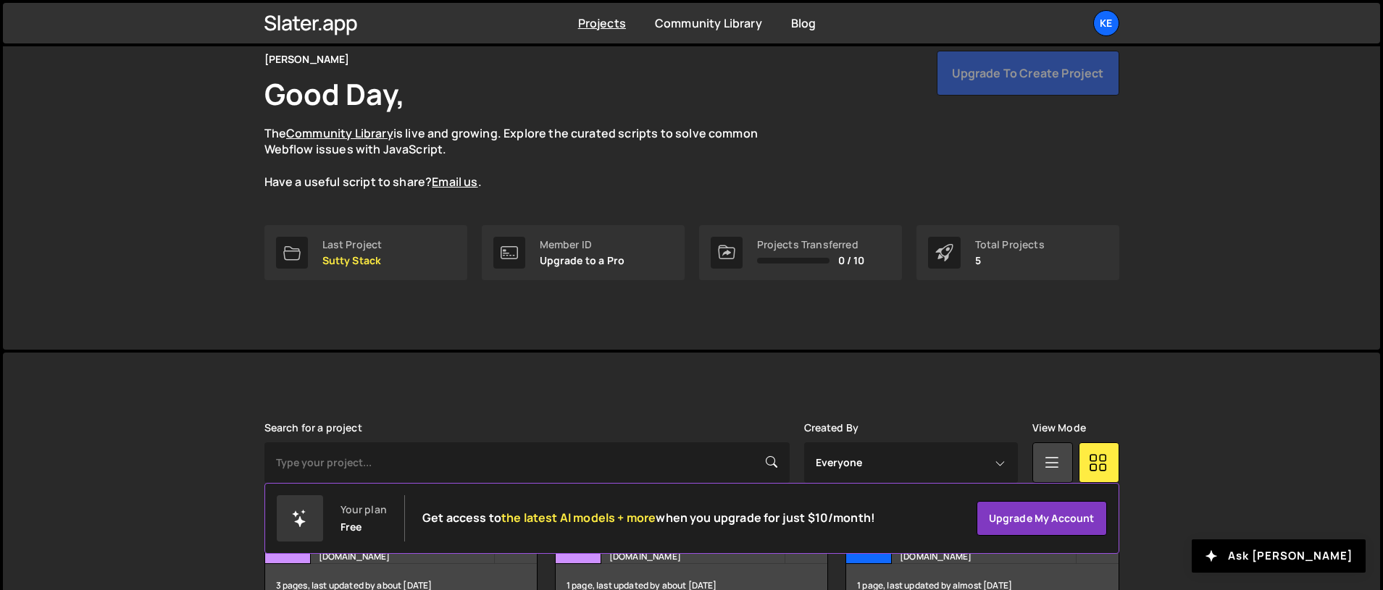
scroll to position [0, 0]
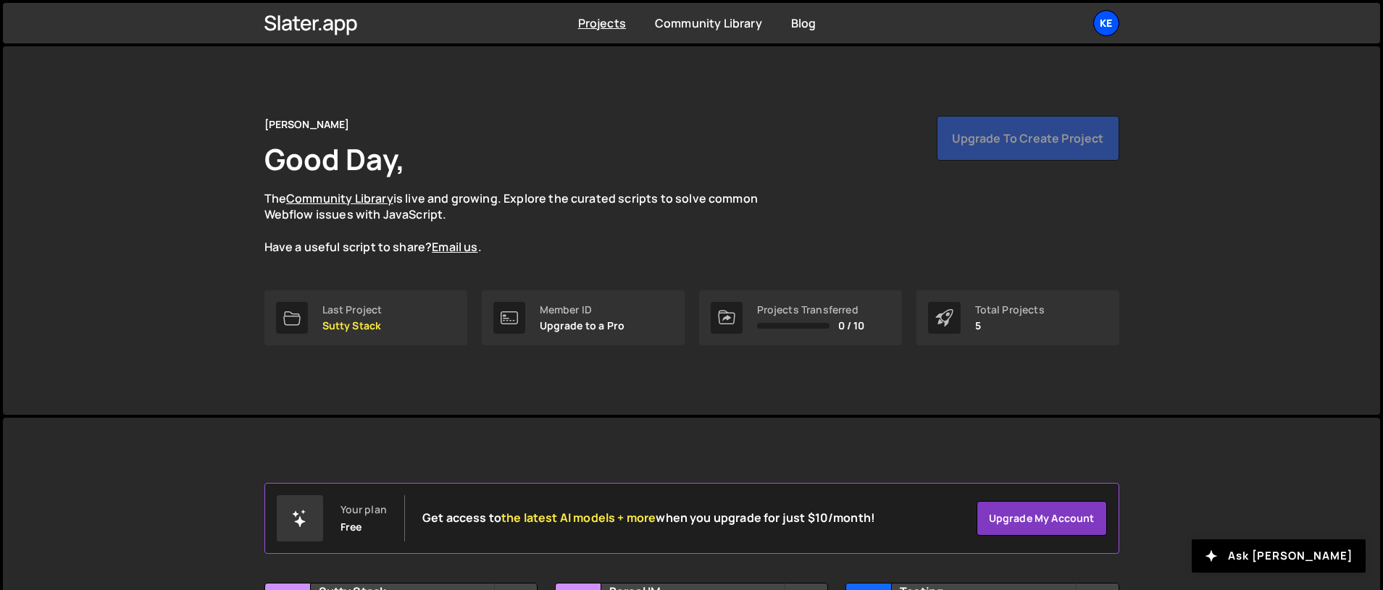
click at [1102, 20] on div "Ke" at bounding box center [1106, 23] width 26 height 26
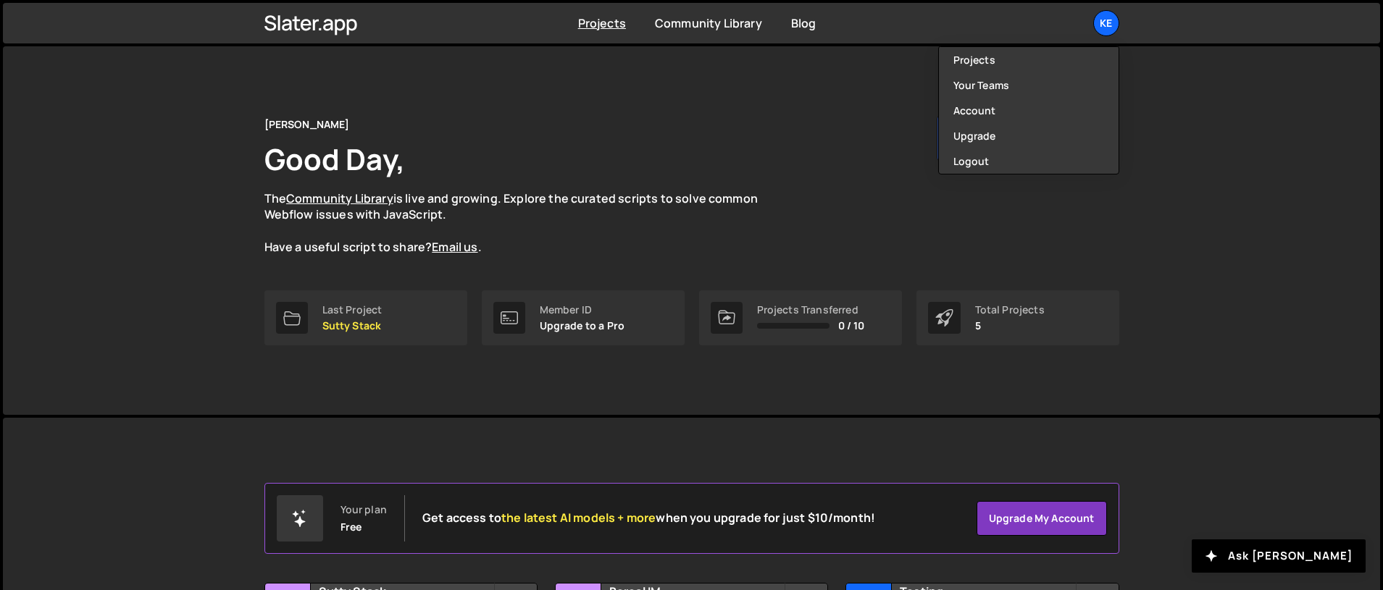
click at [1331, 123] on div "Kevin Good Day, The Community Library is live and growing. Explore the curated …" at bounding box center [691, 230] width 1377 height 369
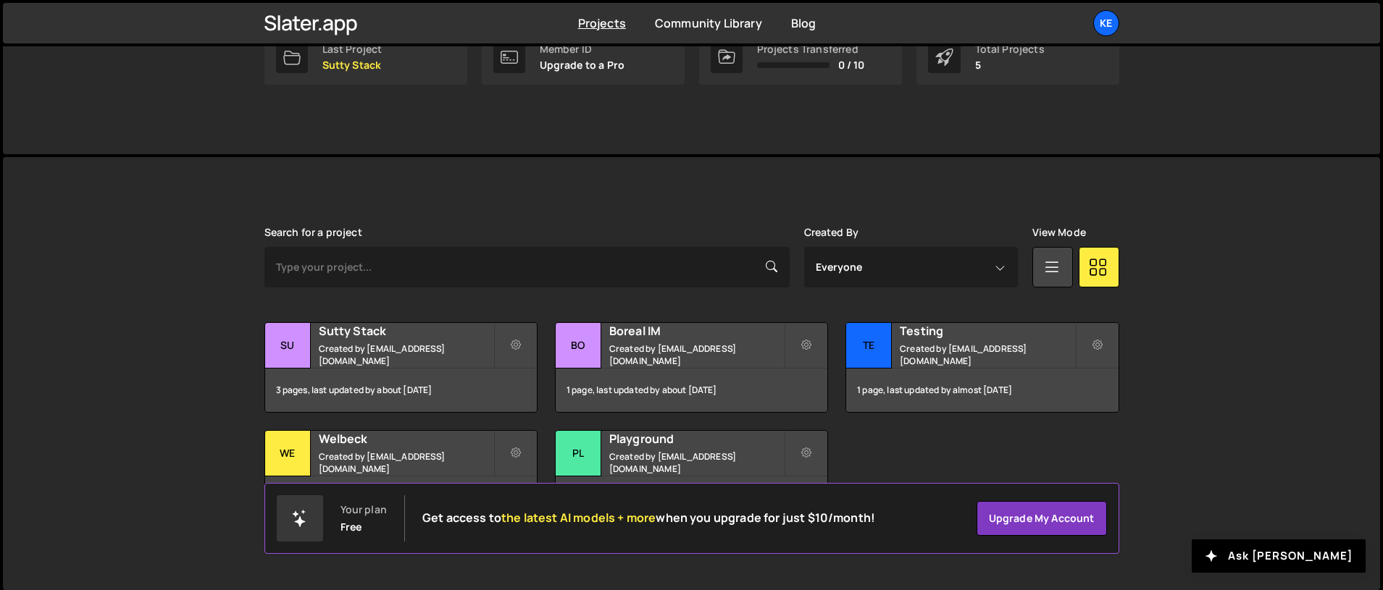
scroll to position [264, 0]
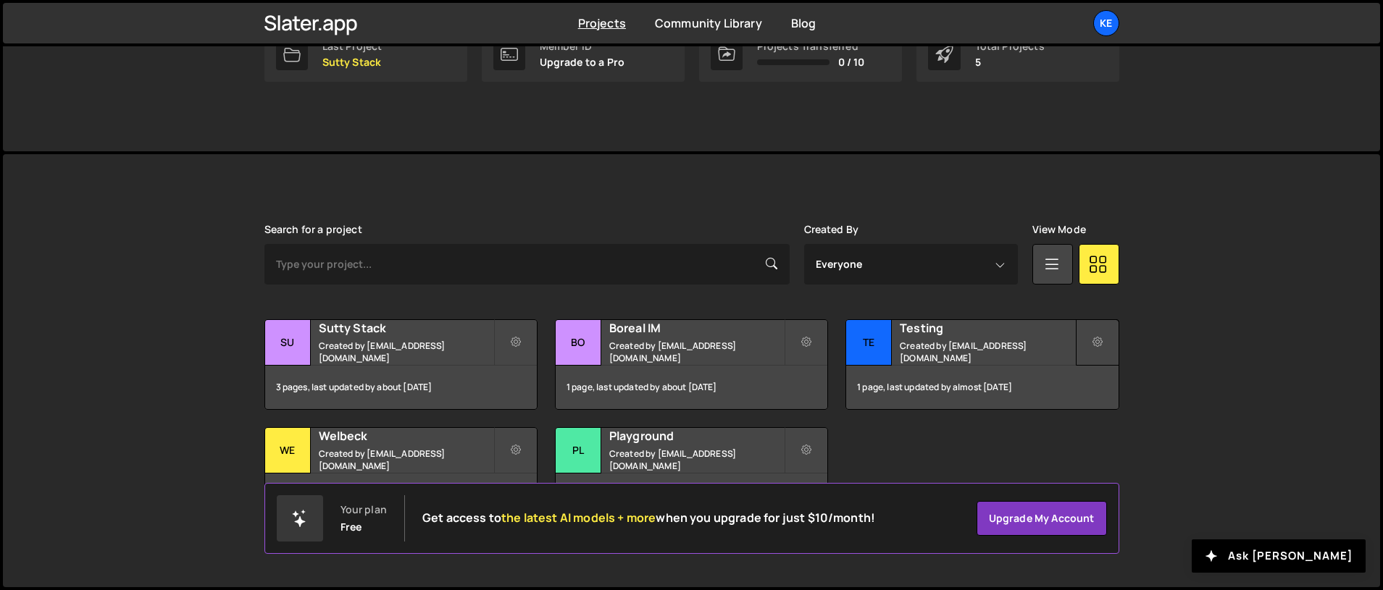
click at [1092, 337] on icon at bounding box center [1097, 342] width 10 height 14
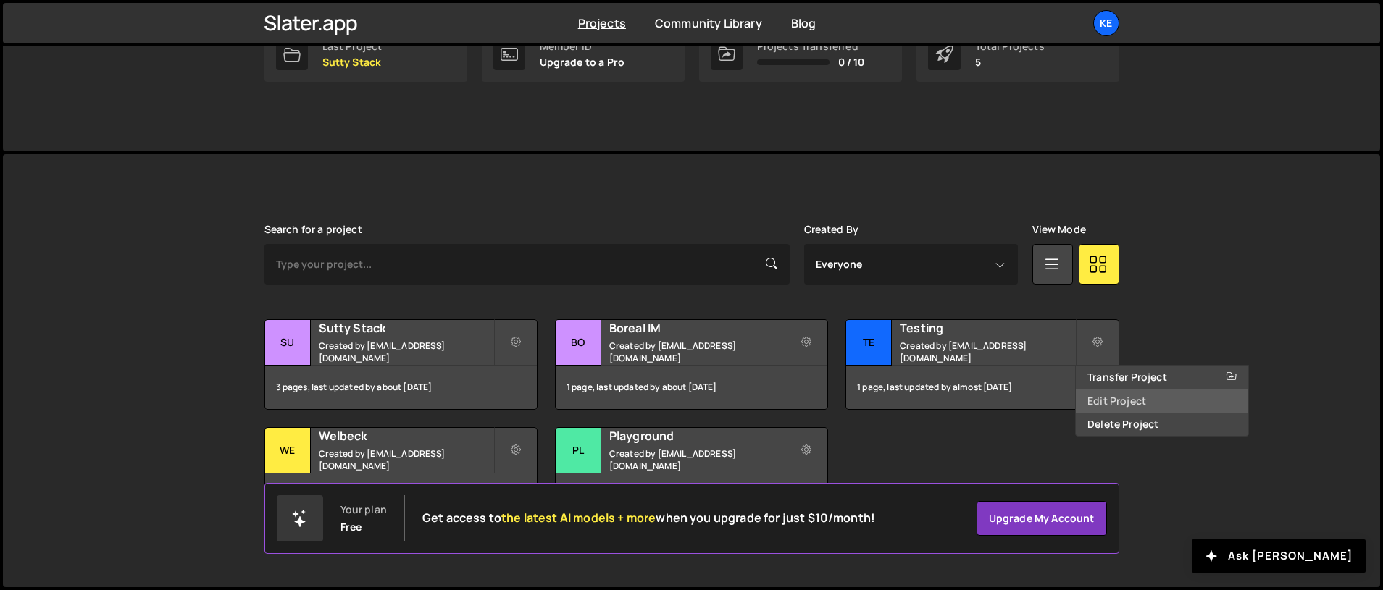
click at [1118, 400] on link "Edit Project" at bounding box center [1161, 401] width 172 height 23
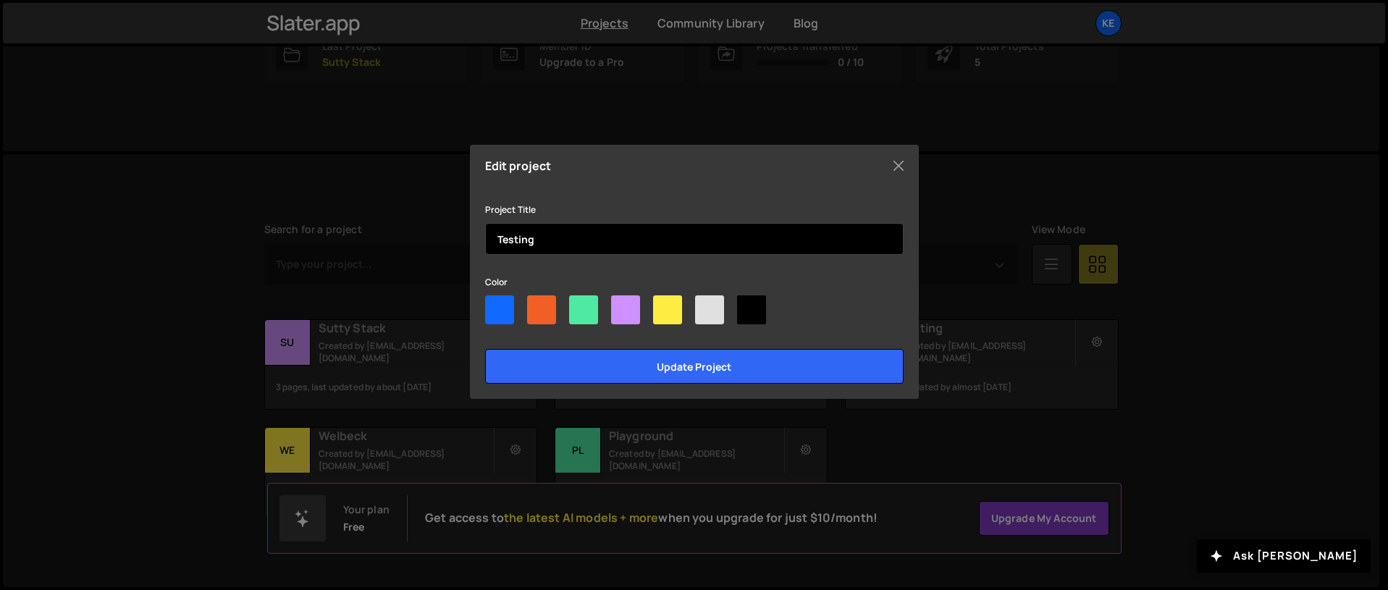
click at [566, 242] on input "Testing" at bounding box center [694, 239] width 419 height 32
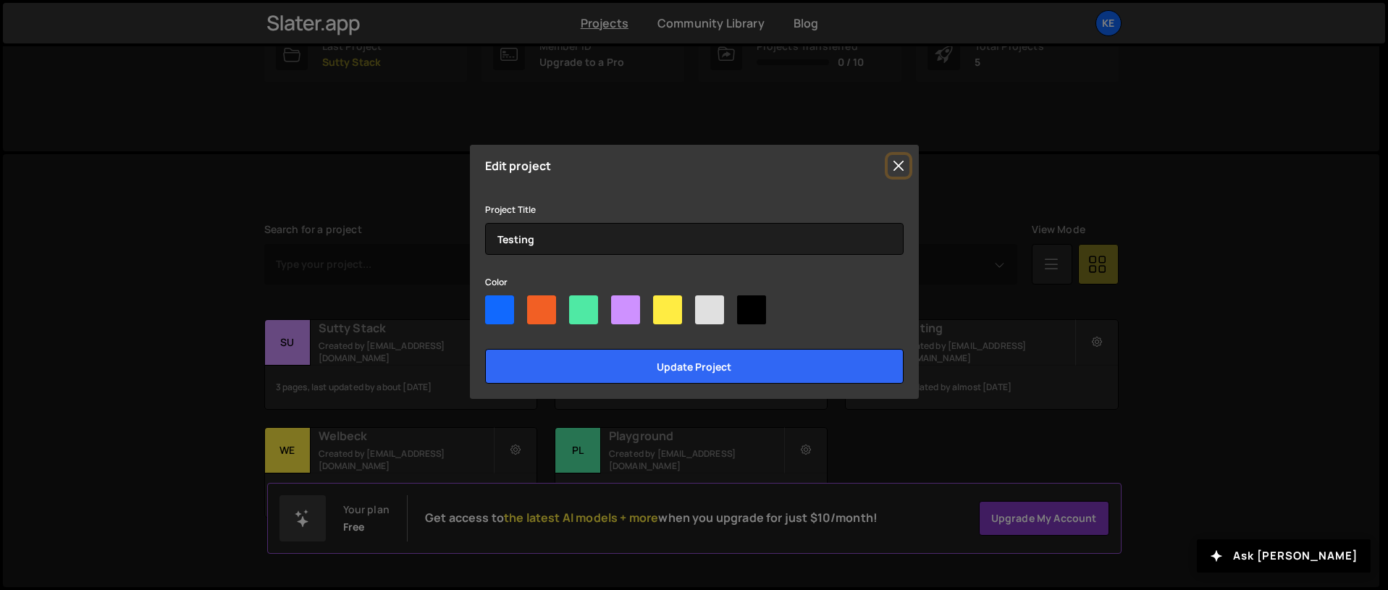
click at [896, 169] on button "Close" at bounding box center [899, 166] width 22 height 22
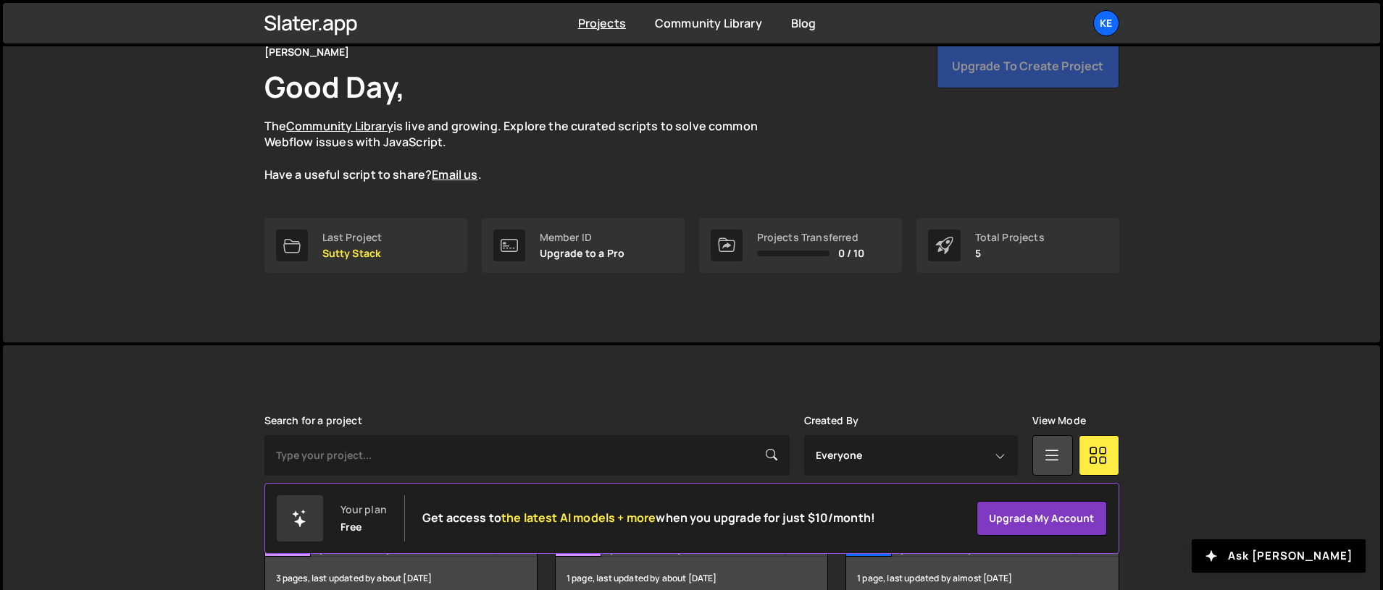
scroll to position [0, 0]
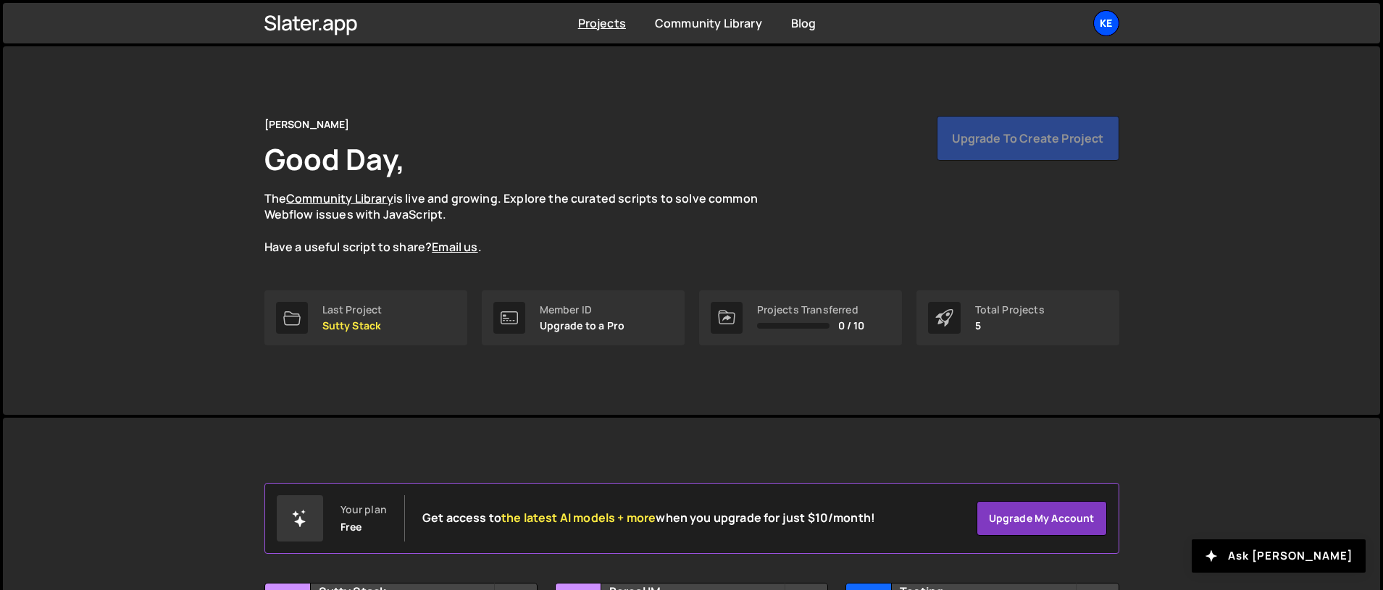
click at [1094, 18] on div "Ke" at bounding box center [1106, 23] width 26 height 26
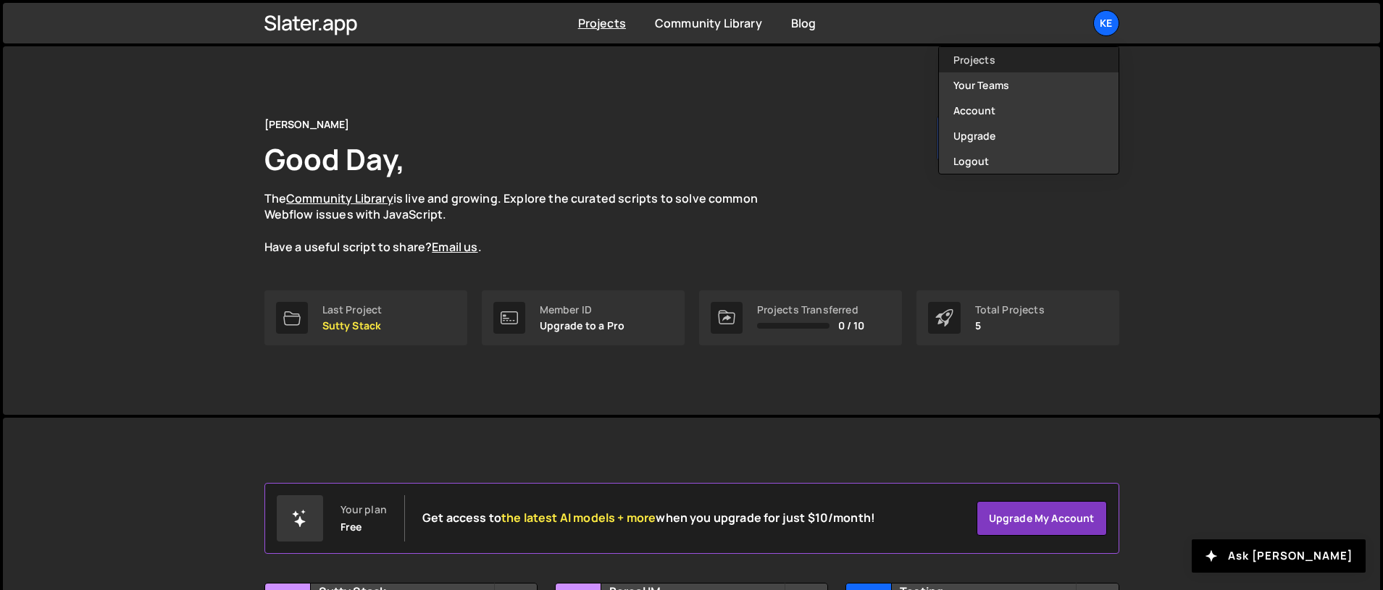
click at [982, 64] on link "Projects" at bounding box center [1029, 59] width 180 height 25
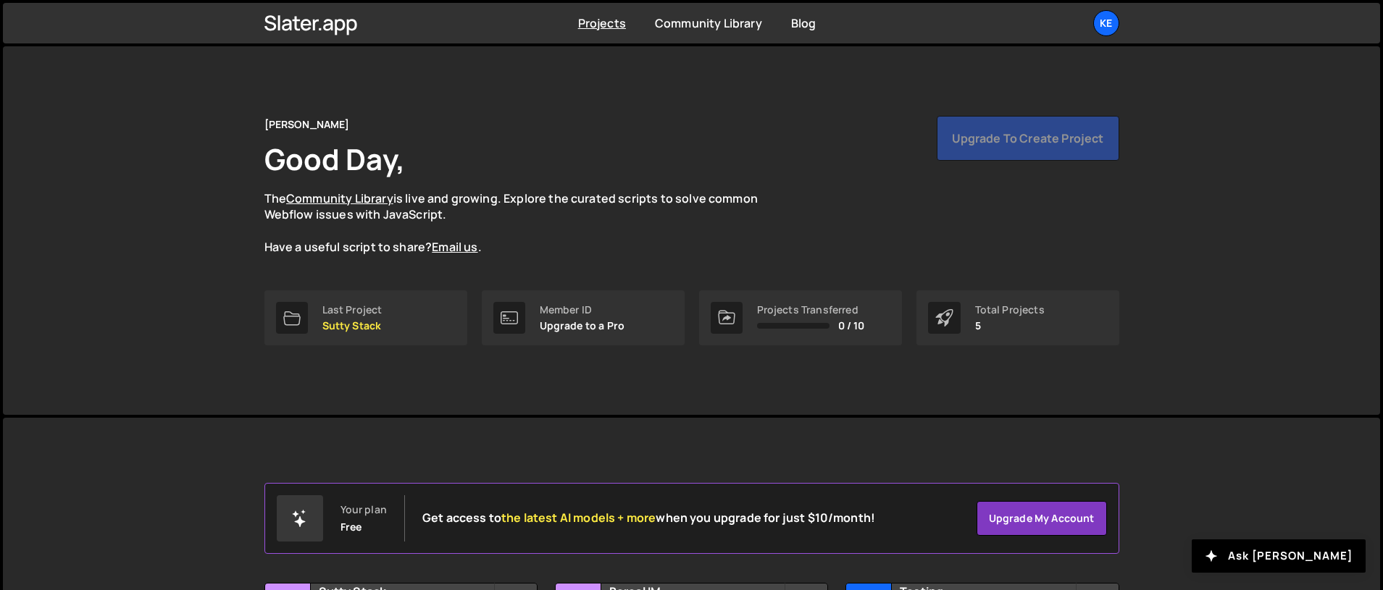
click at [540, 320] on p "Upgrade to a Pro" at bounding box center [582, 326] width 85 height 12
click at [550, 310] on div "Member ID" at bounding box center [582, 310] width 85 height 12
click at [507, 327] on div at bounding box center [509, 318] width 32 height 32
click at [511, 325] on icon at bounding box center [508, 317] width 17 height 17
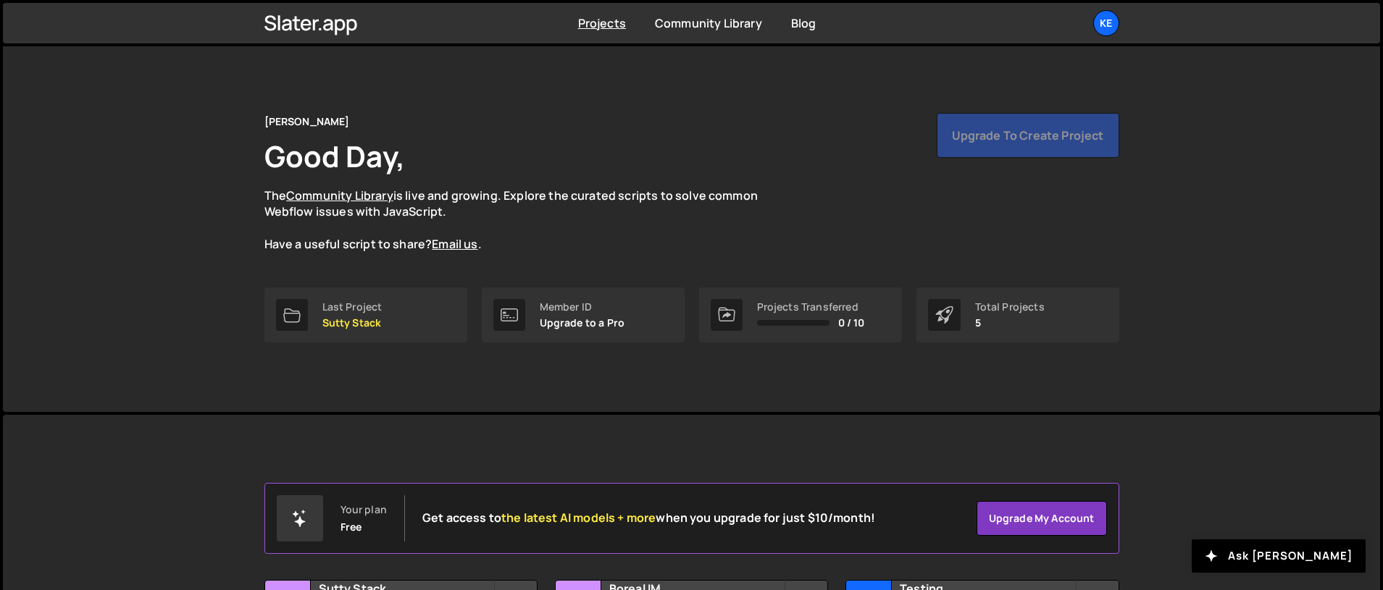
click at [534, 316] on div "Member ID Upgrade to a Pro" at bounding box center [583, 315] width 203 height 55
click at [602, 333] on div "Member ID Upgrade to a Pro" at bounding box center [583, 315] width 203 height 55
click at [620, 324] on p "Upgrade to a Pro" at bounding box center [582, 323] width 85 height 12
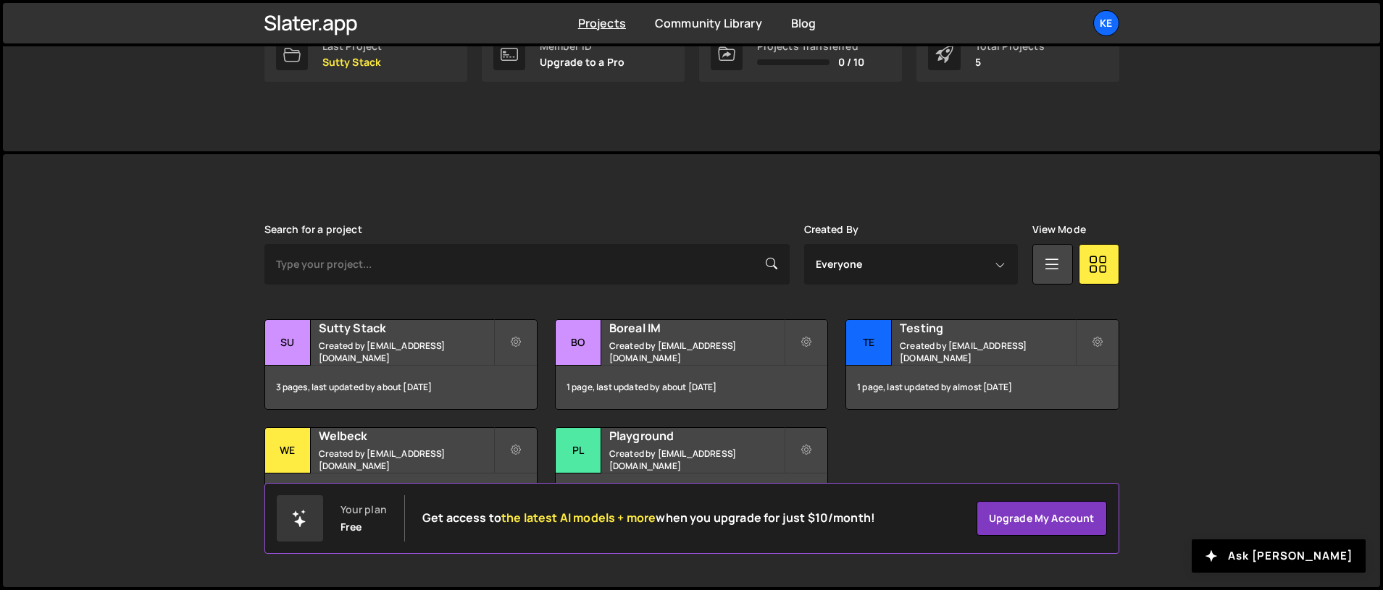
scroll to position [0, 0]
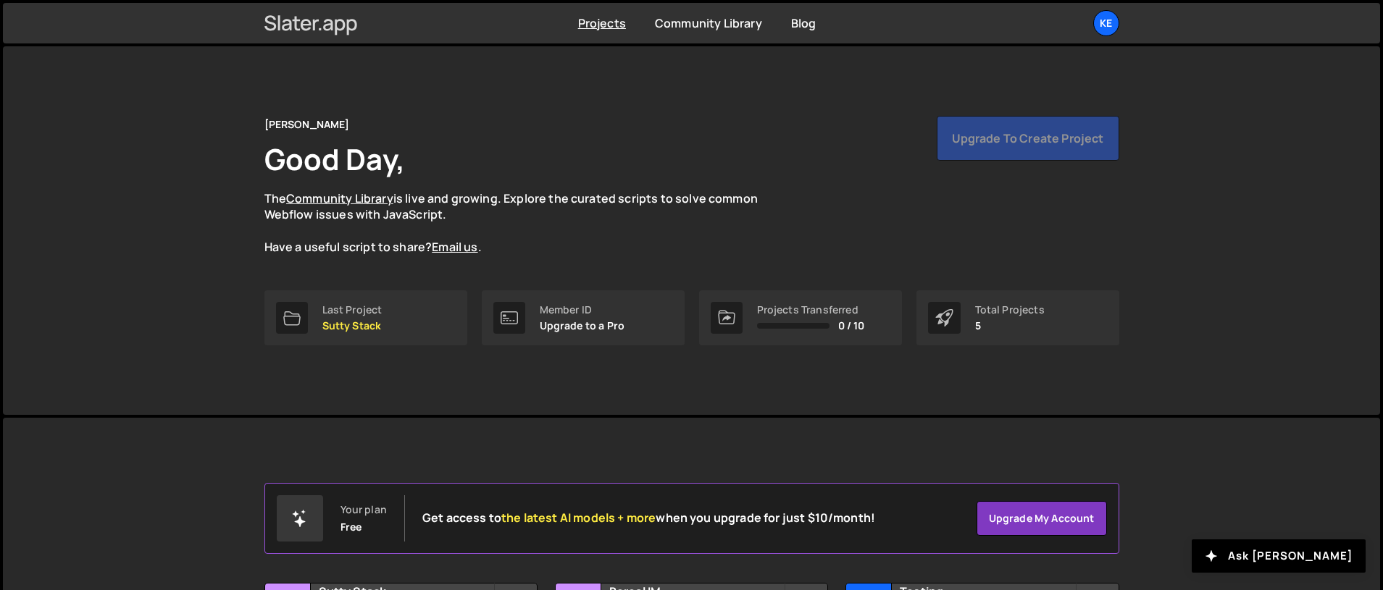
click at [316, 33] on icon at bounding box center [310, 23] width 93 height 25
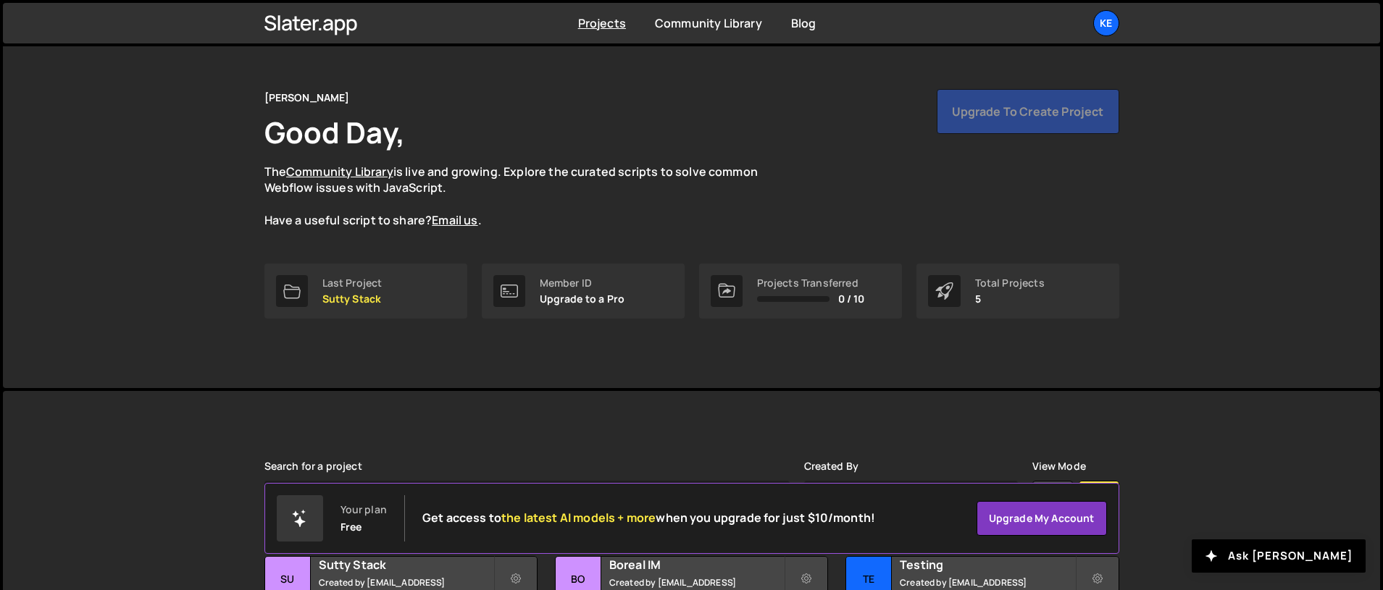
scroll to position [264, 0]
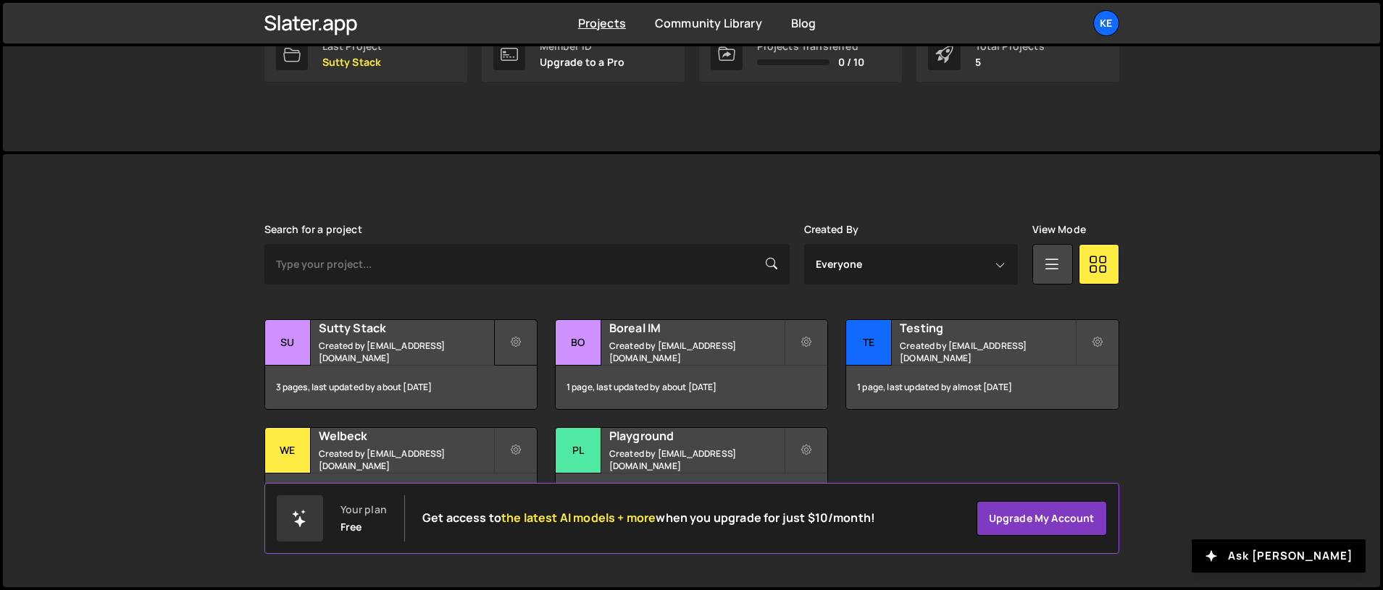
click at [511, 338] on icon at bounding box center [516, 342] width 10 height 14
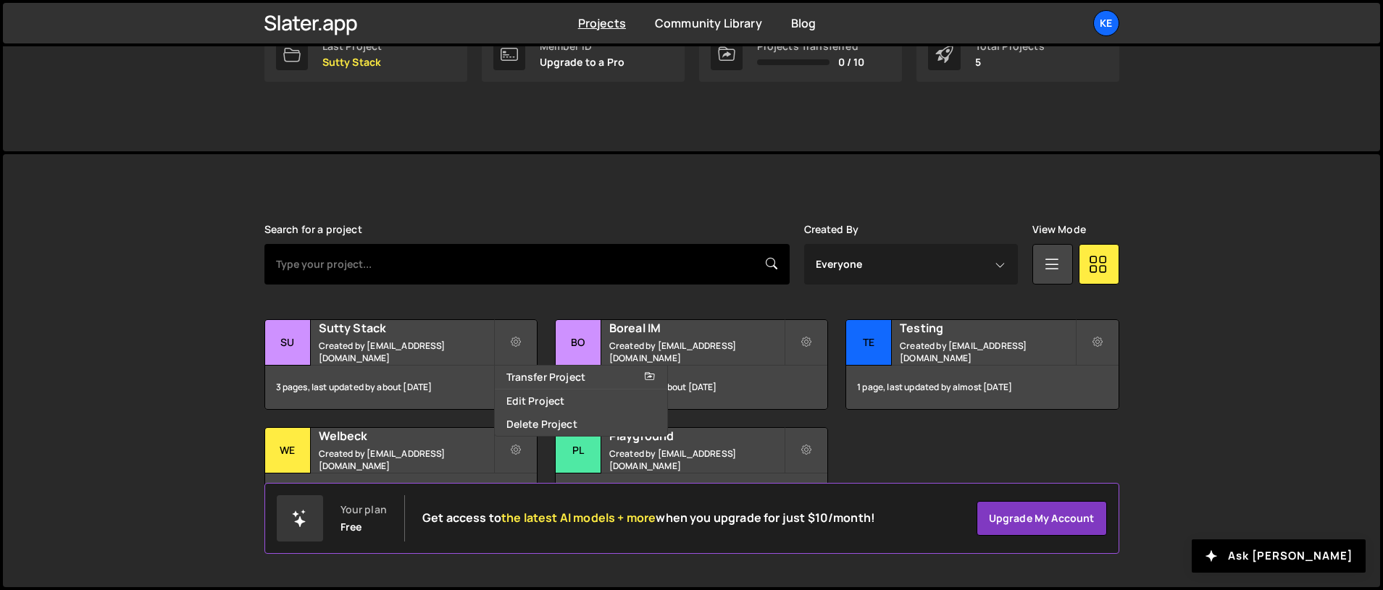
click at [484, 264] on input "text" at bounding box center [526, 264] width 525 height 41
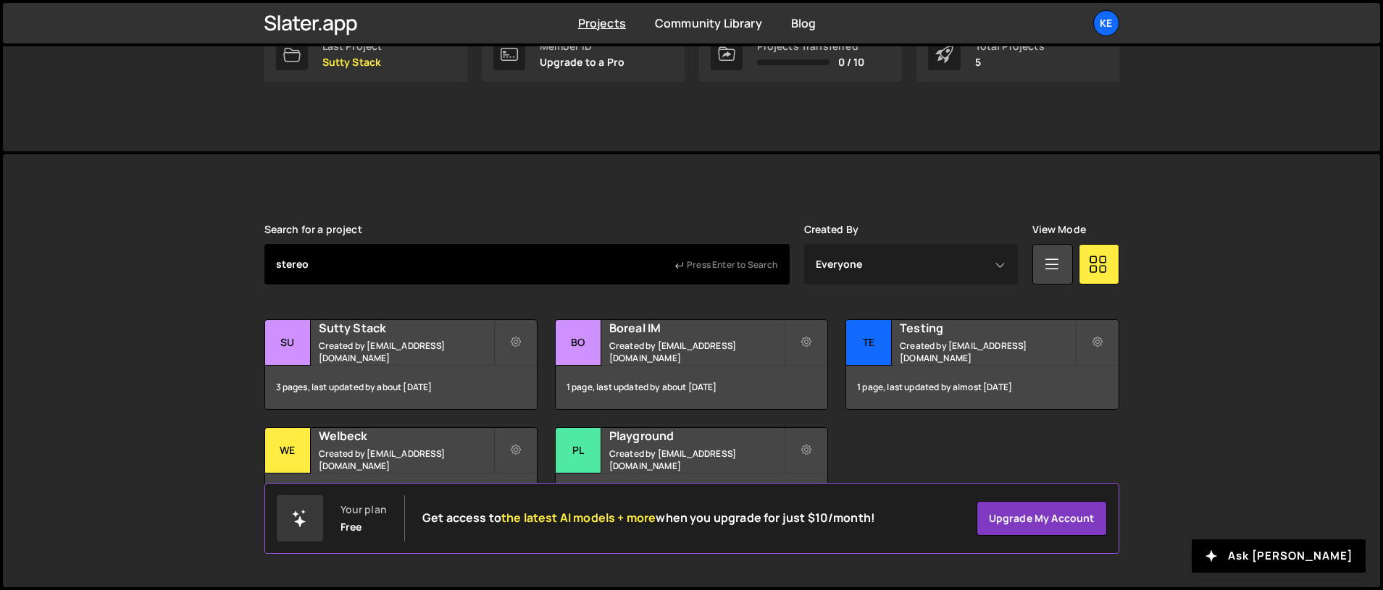
type input "stereo"
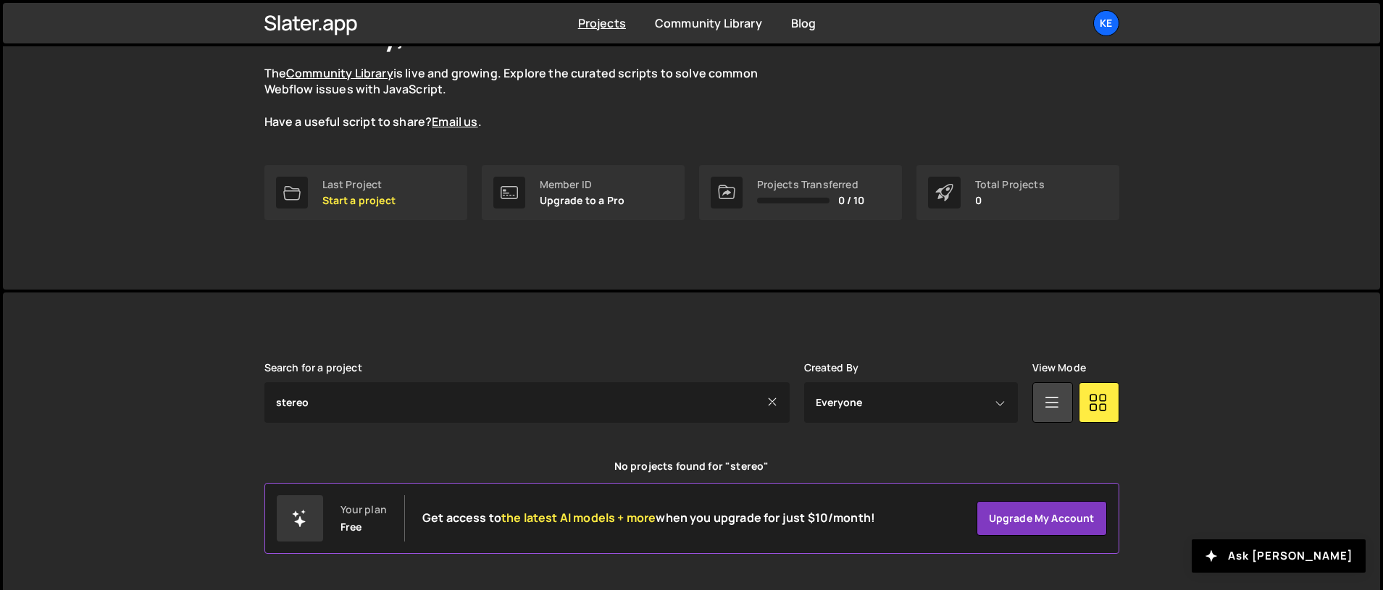
scroll to position [132, 0]
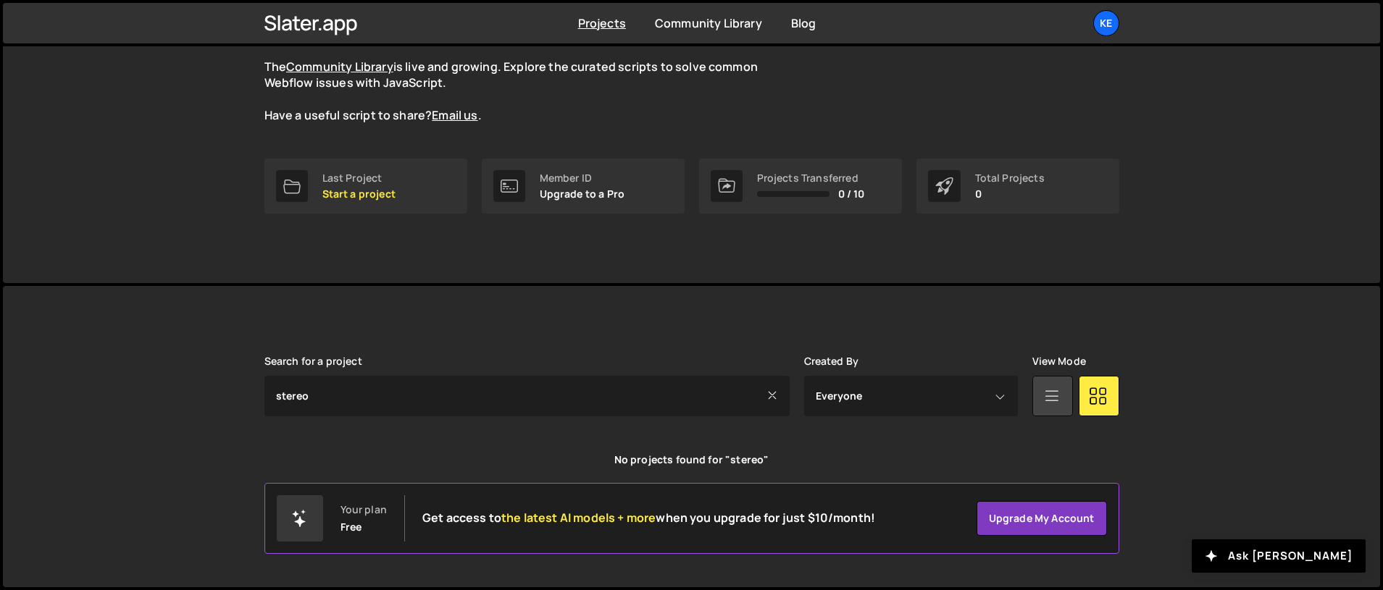
click at [1064, 395] on link at bounding box center [1052, 396] width 41 height 41
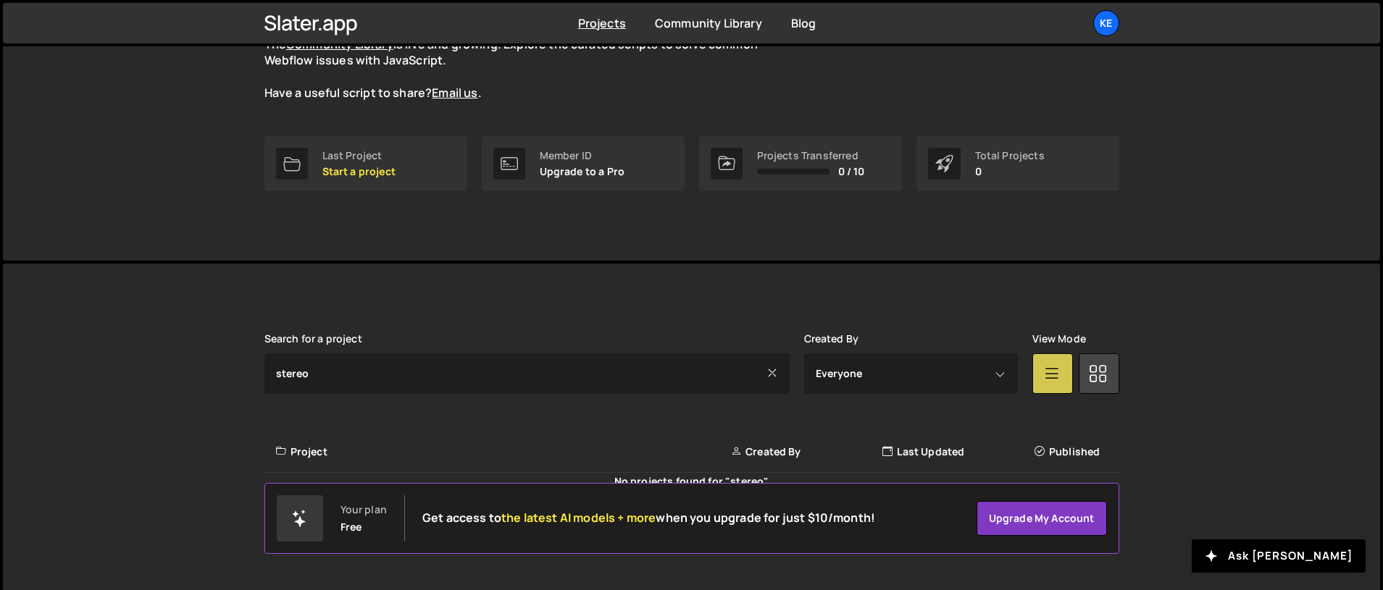
scroll to position [176, 0]
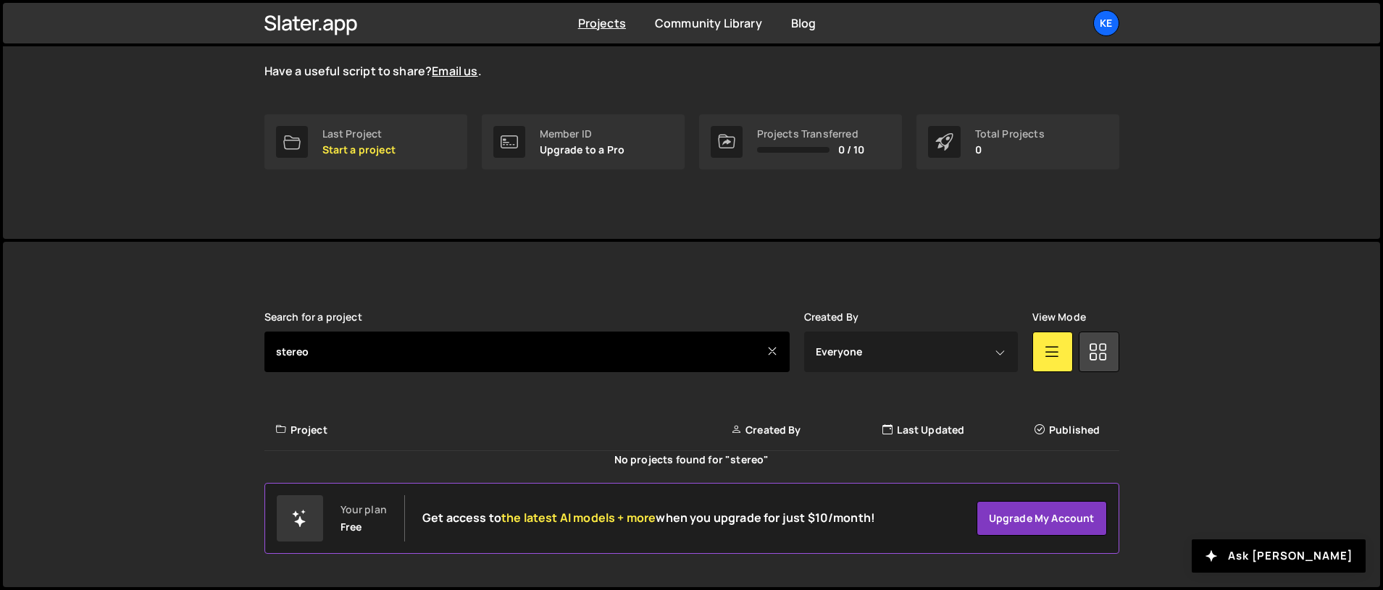
click at [410, 349] on input "stereo" at bounding box center [526, 352] width 525 height 41
click at [409, 349] on input "stereo" at bounding box center [526, 352] width 525 height 41
type input "0"
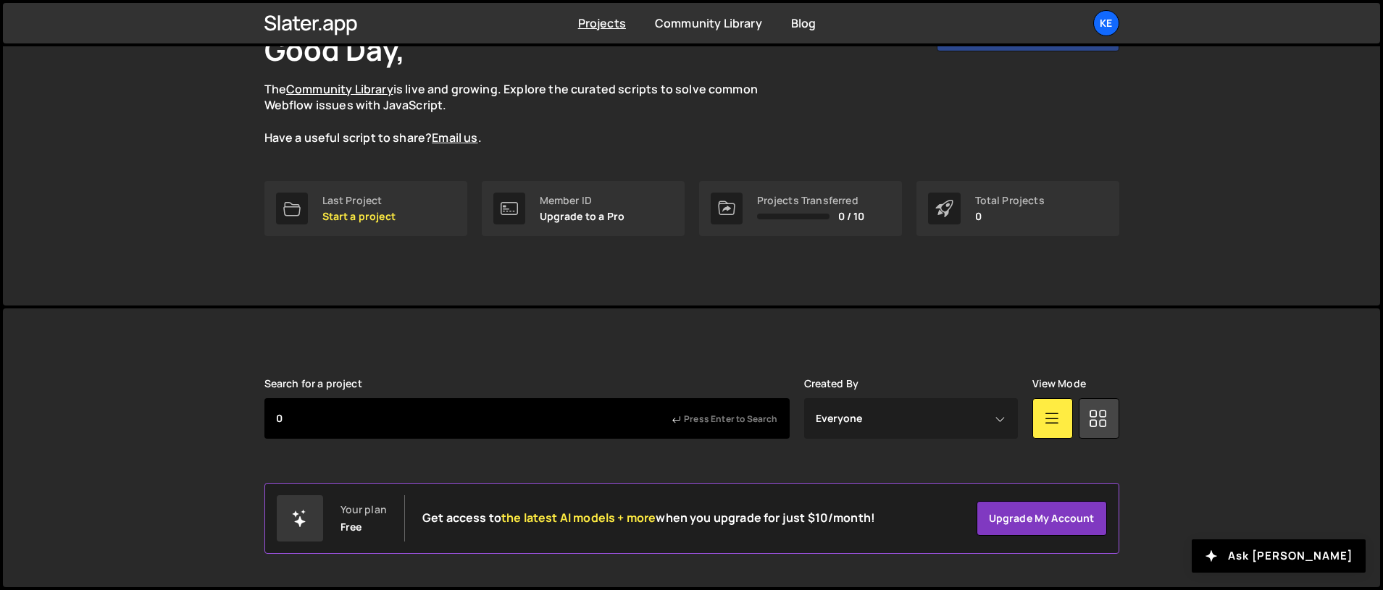
scroll to position [109, 0]
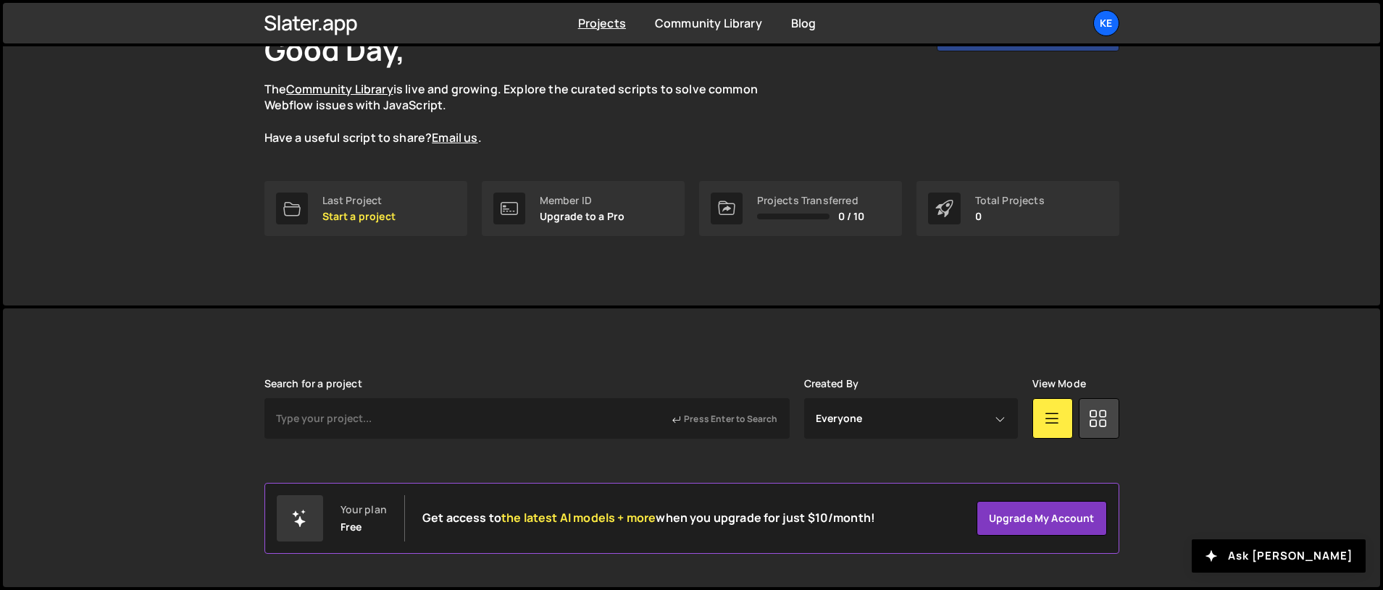
click at [1125, 421] on div "Slater is designed for desktop use. Please use a larger screen to access the fu…" at bounding box center [692, 448] width 898 height 279
click at [1094, 421] on icon at bounding box center [1097, 418] width 19 height 19
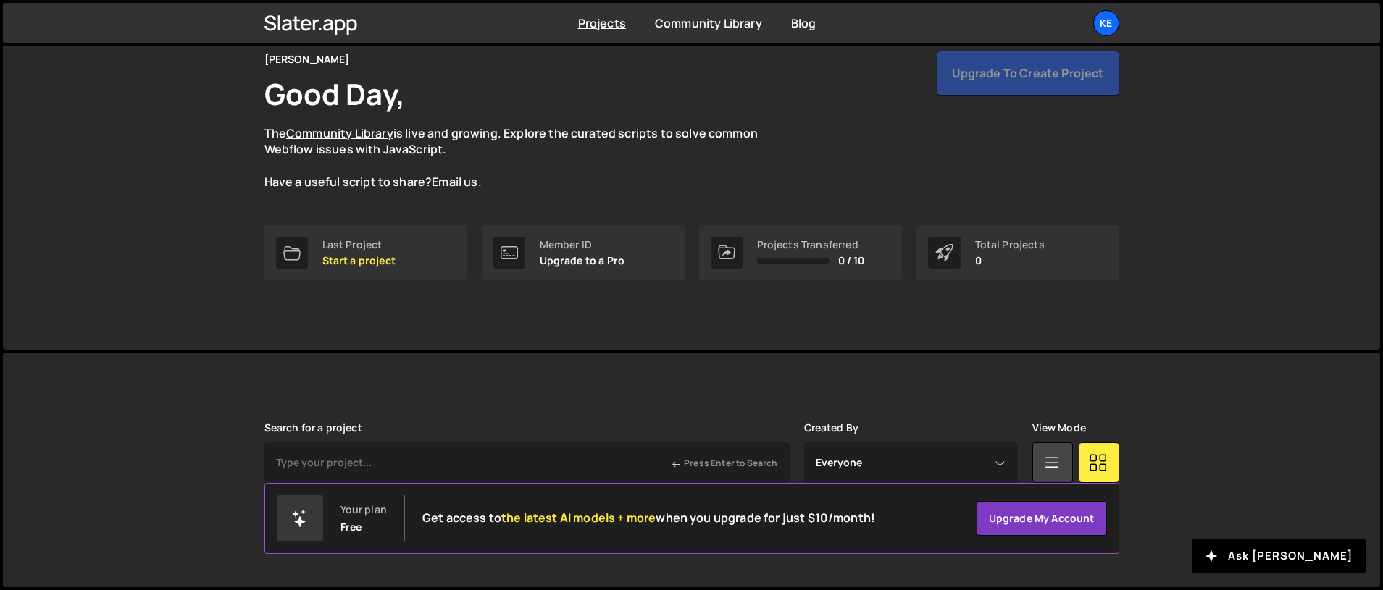
click at [603, 370] on div "Slater is designed for desktop use. Please use a larger screen to access the fu…" at bounding box center [692, 470] width 898 height 235
click at [827, 256] on div "0 / 10" at bounding box center [811, 261] width 108 height 12
click at [1004, 250] on div "Total Projects" at bounding box center [1010, 245] width 70 height 12
click at [991, 466] on select "Everyone kevmsutton@gmail.com" at bounding box center [911, 462] width 214 height 41
select select "601"
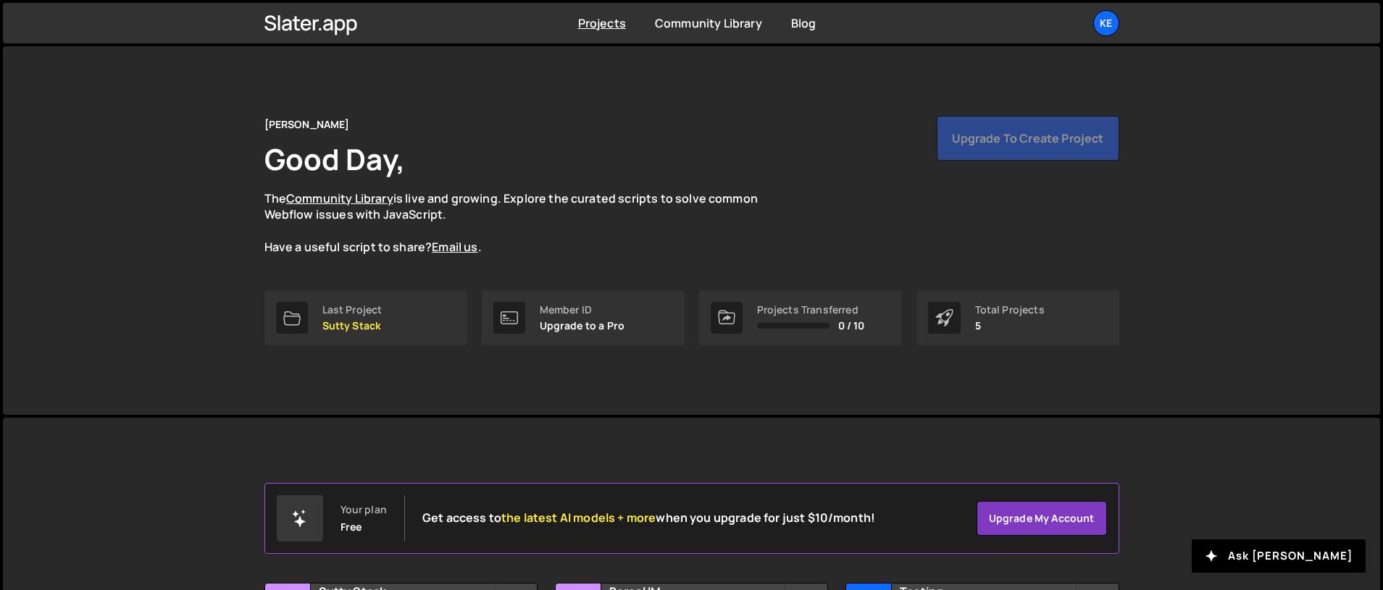
click at [1005, 307] on div "Total Projects" at bounding box center [1010, 310] width 70 height 12
click at [978, 327] on p "5" at bounding box center [1010, 326] width 70 height 12
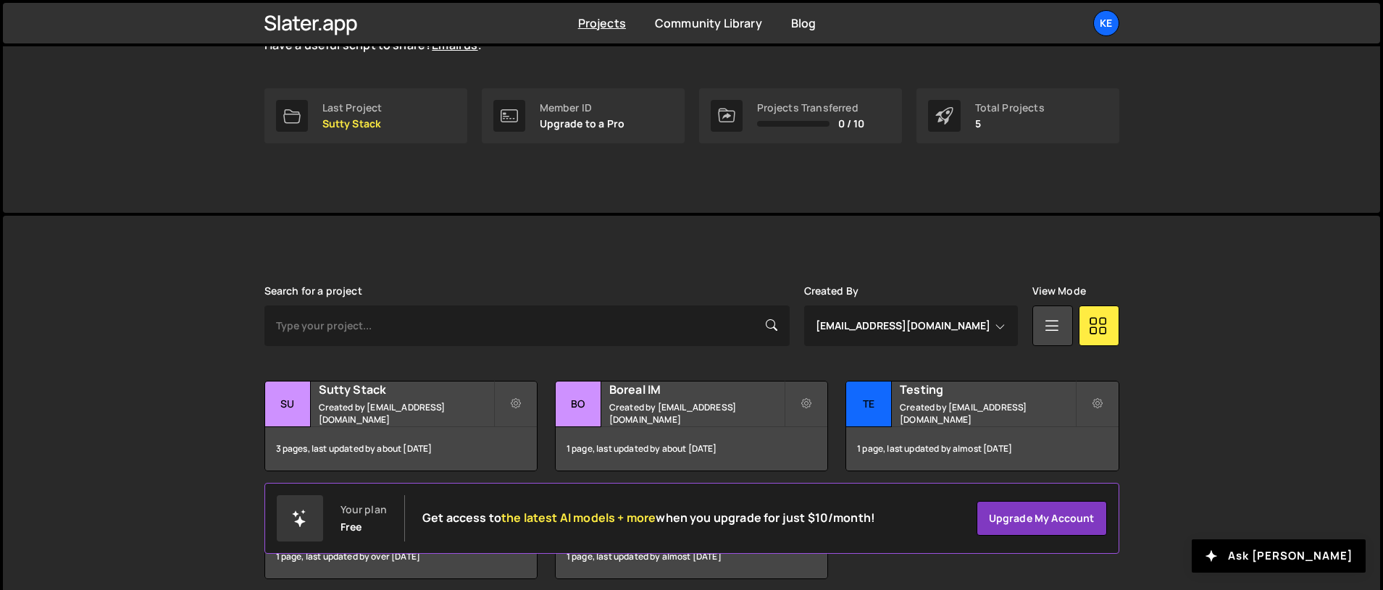
scroll to position [264, 0]
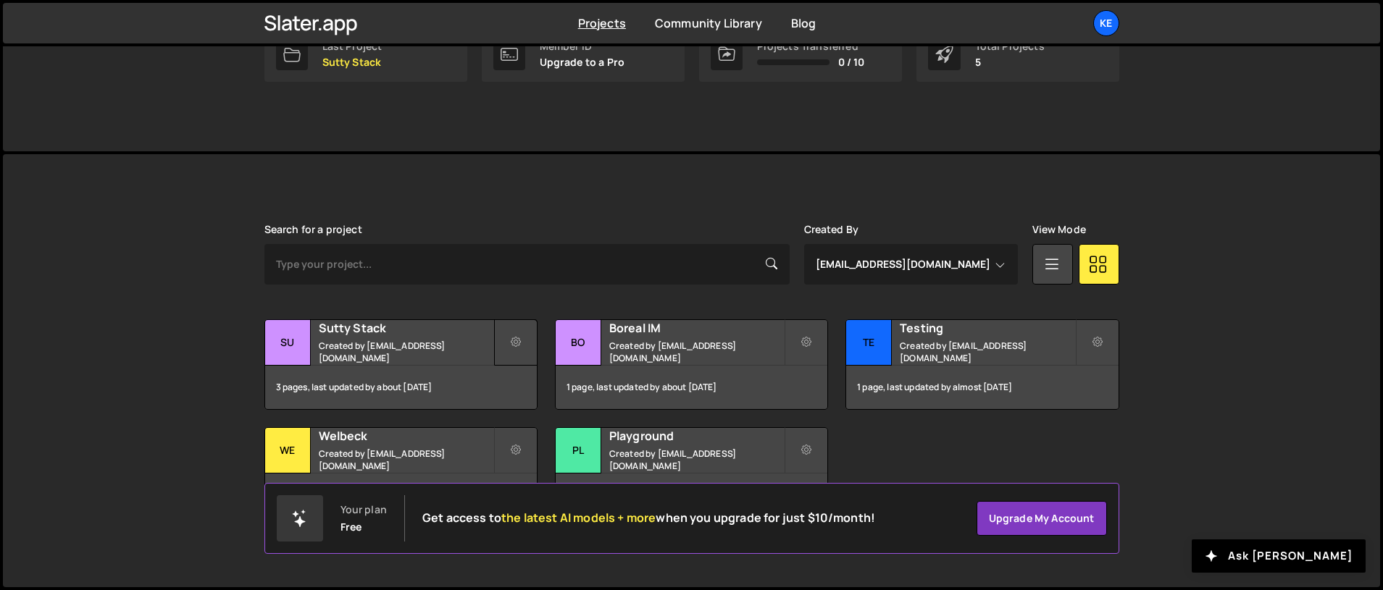
click at [518, 340] on icon at bounding box center [516, 342] width 10 height 14
click at [549, 401] on link "Edit Project" at bounding box center [581, 401] width 172 height 23
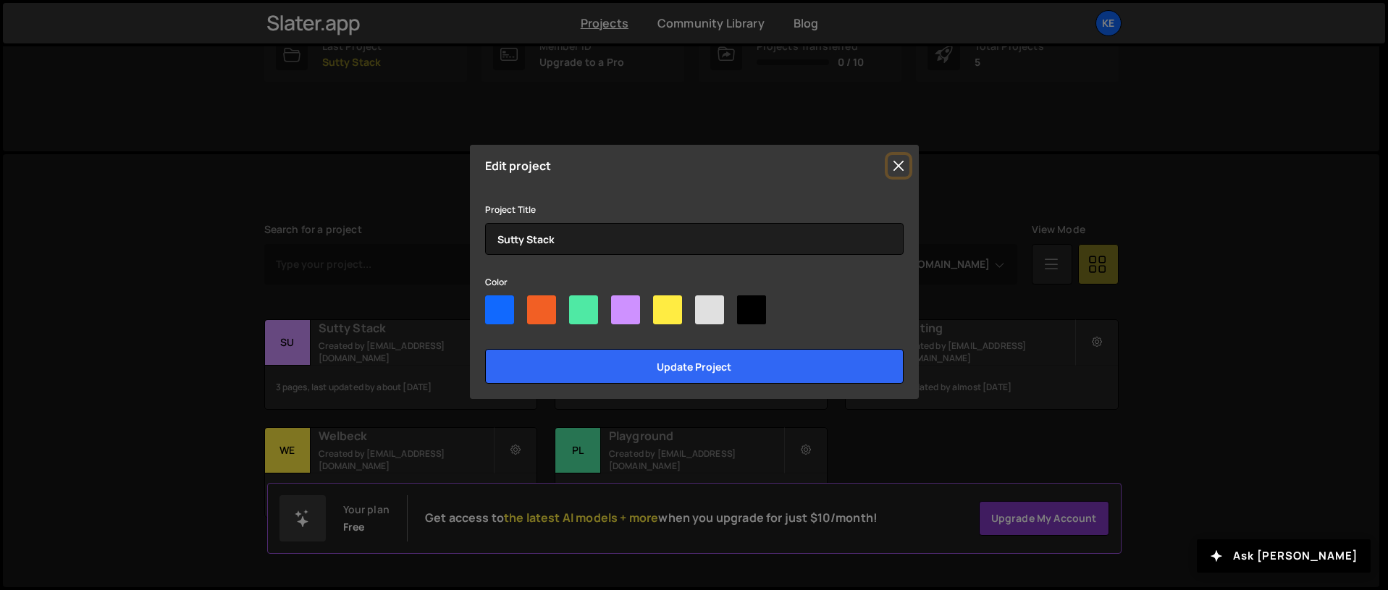
click at [899, 167] on button "Close" at bounding box center [899, 166] width 22 height 22
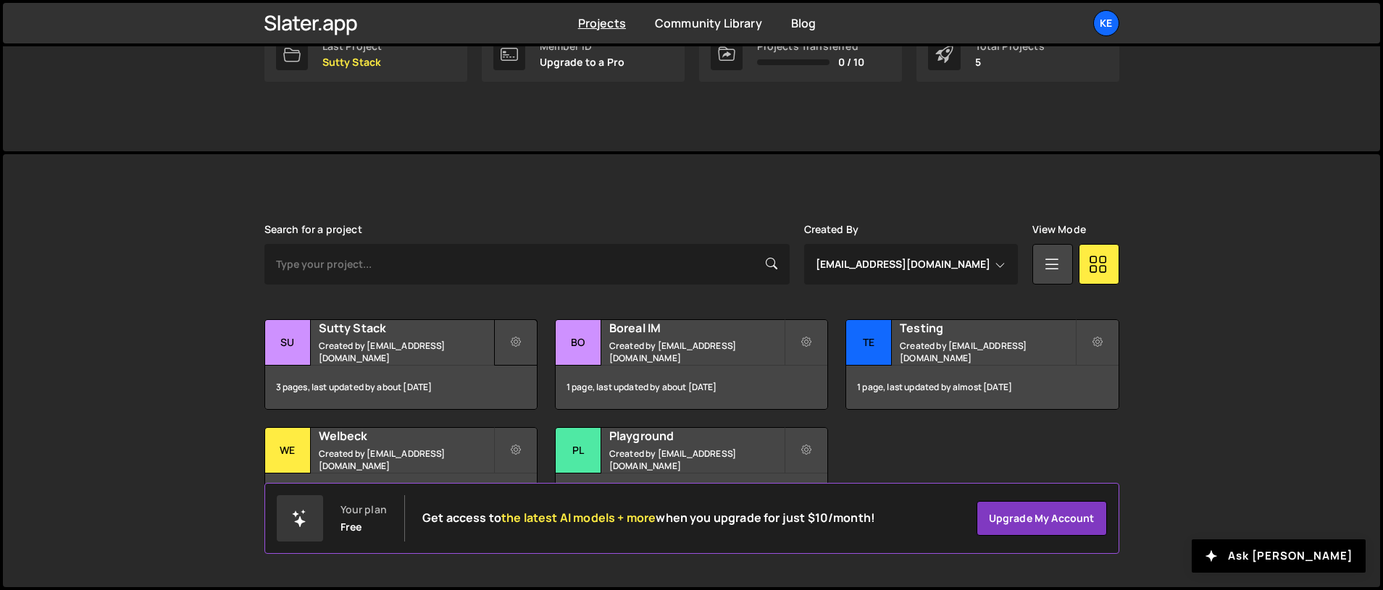
click at [515, 344] on icon at bounding box center [516, 342] width 10 height 14
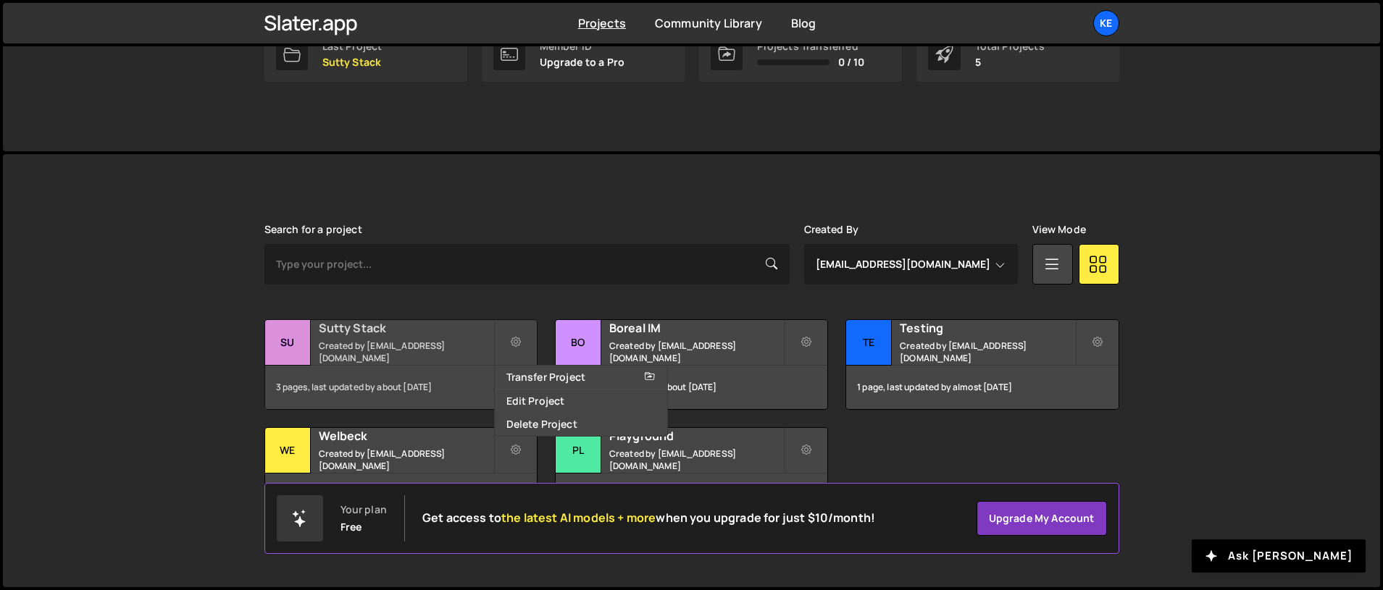
click at [379, 366] on div "3 pages, last updated by about 1 year ago" at bounding box center [401, 387] width 272 height 43
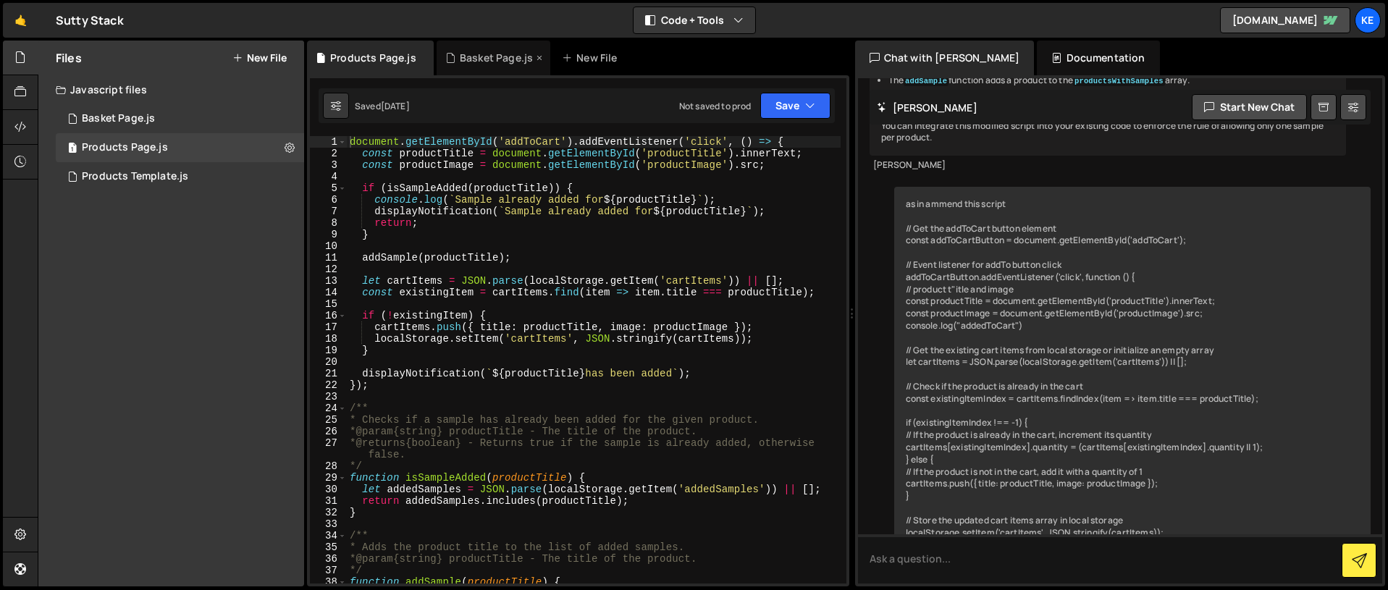
scroll to position [4512, 0]
click at [534, 56] on icon at bounding box center [539, 58] width 10 height 14
click at [24, 94] on icon at bounding box center [20, 92] width 12 height 16
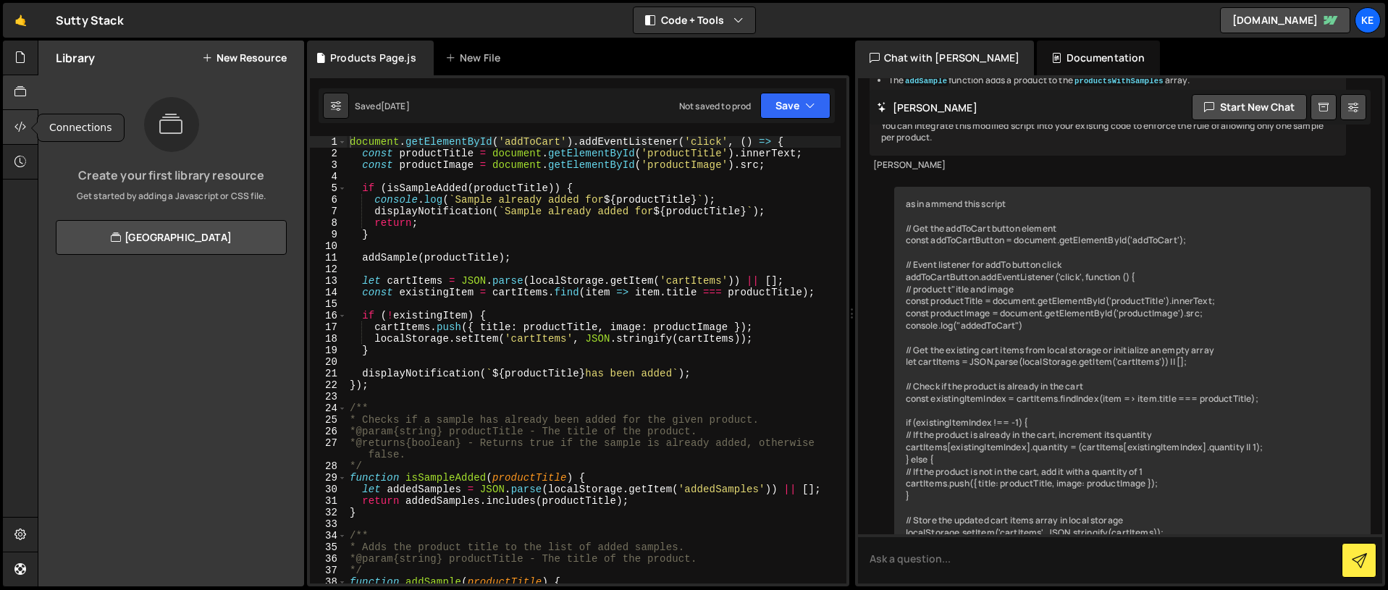
click at [22, 131] on icon at bounding box center [20, 127] width 12 height 16
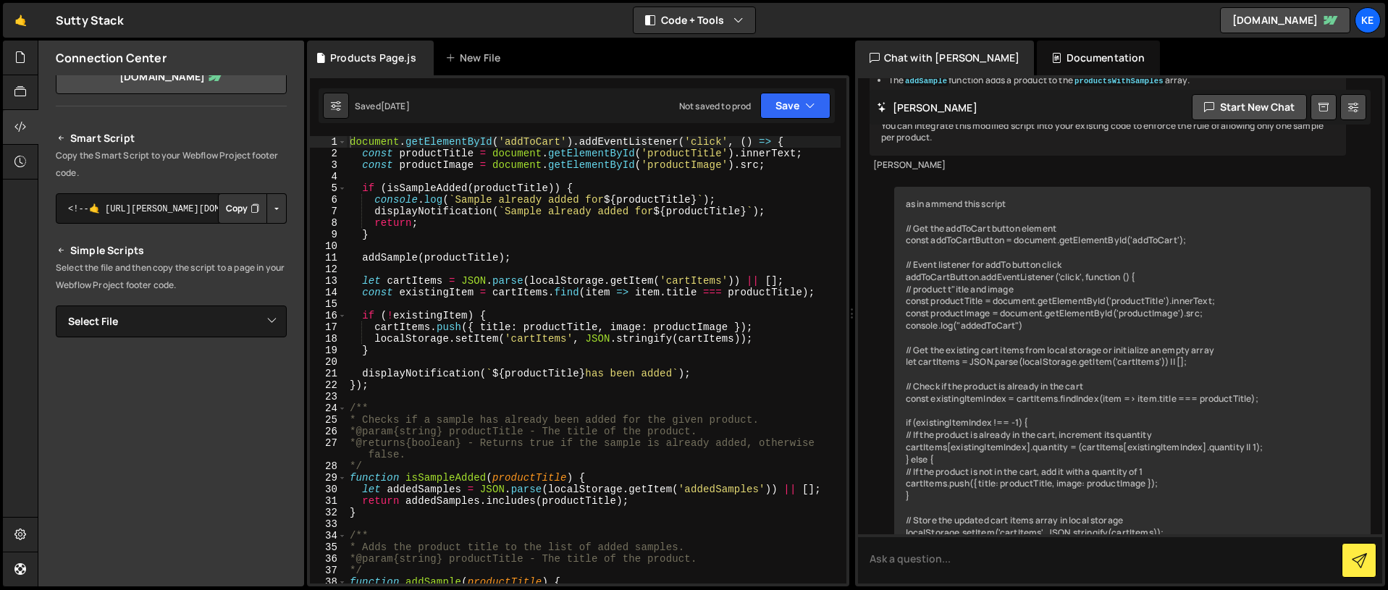
scroll to position [178, 0]
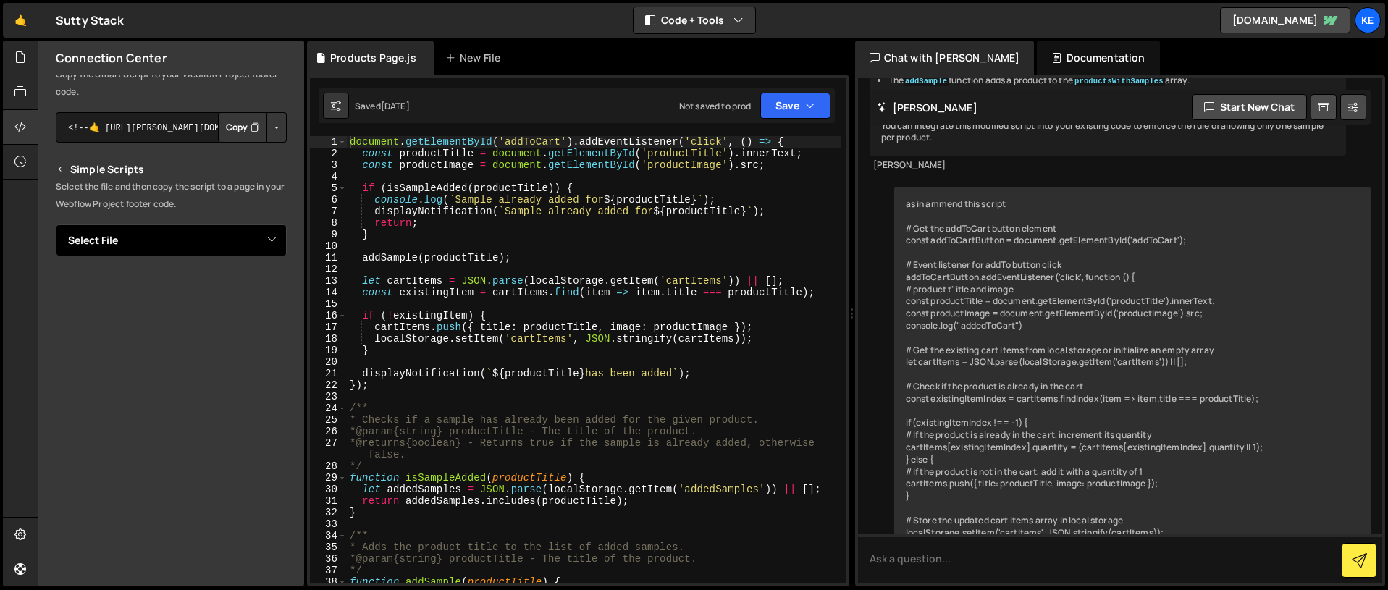
click at [243, 246] on select "Select File Basket Page.js Products Page.js Products Template.js" at bounding box center [171, 241] width 231 height 32
click at [60, 169] on icon at bounding box center [61, 169] width 10 height 17
click at [61, 170] on icon at bounding box center [61, 169] width 10 height 17
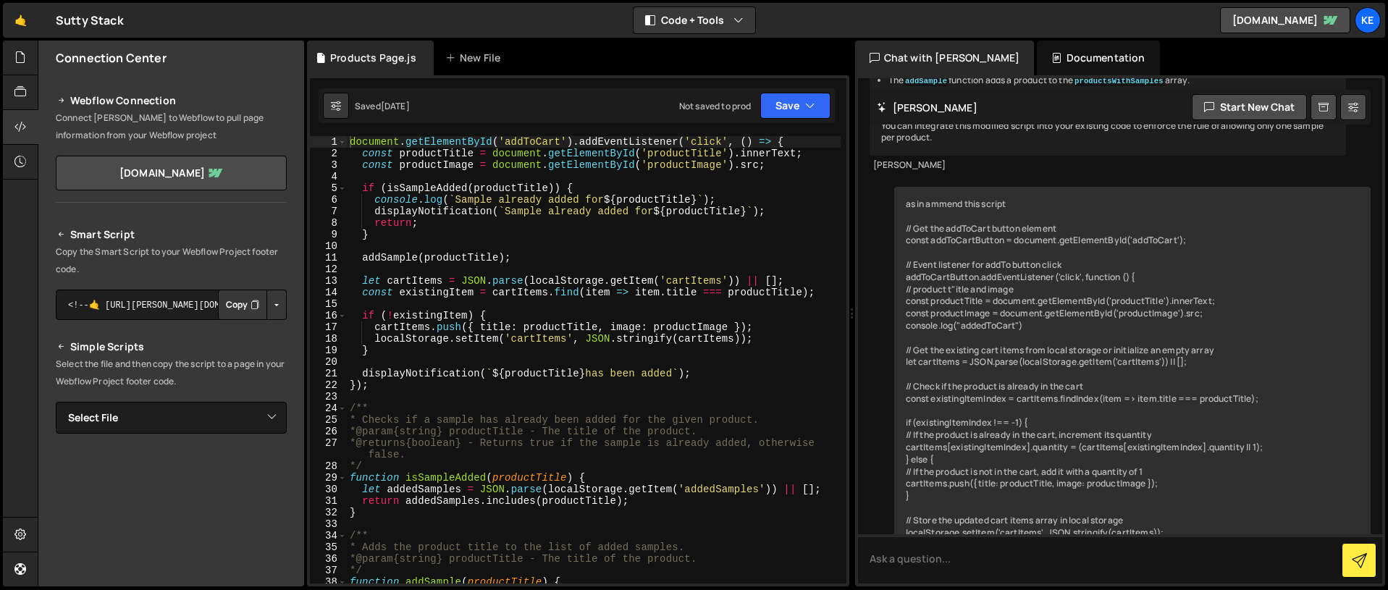
scroll to position [0, 0]
click at [210, 184] on link "stereo-member-sutty-stack.webflow.io" at bounding box center [171, 173] width 231 height 35
click at [730, 9] on button "Code + Tools" at bounding box center [695, 20] width 122 height 26
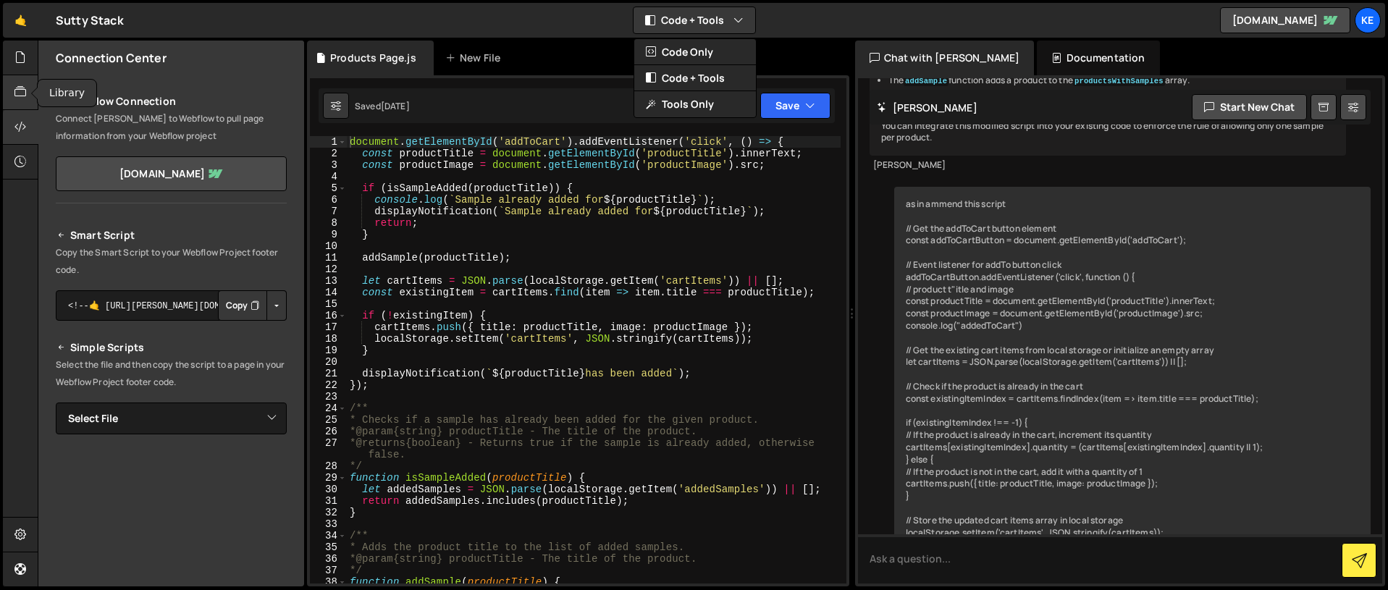
click at [14, 93] on icon at bounding box center [20, 92] width 12 height 16
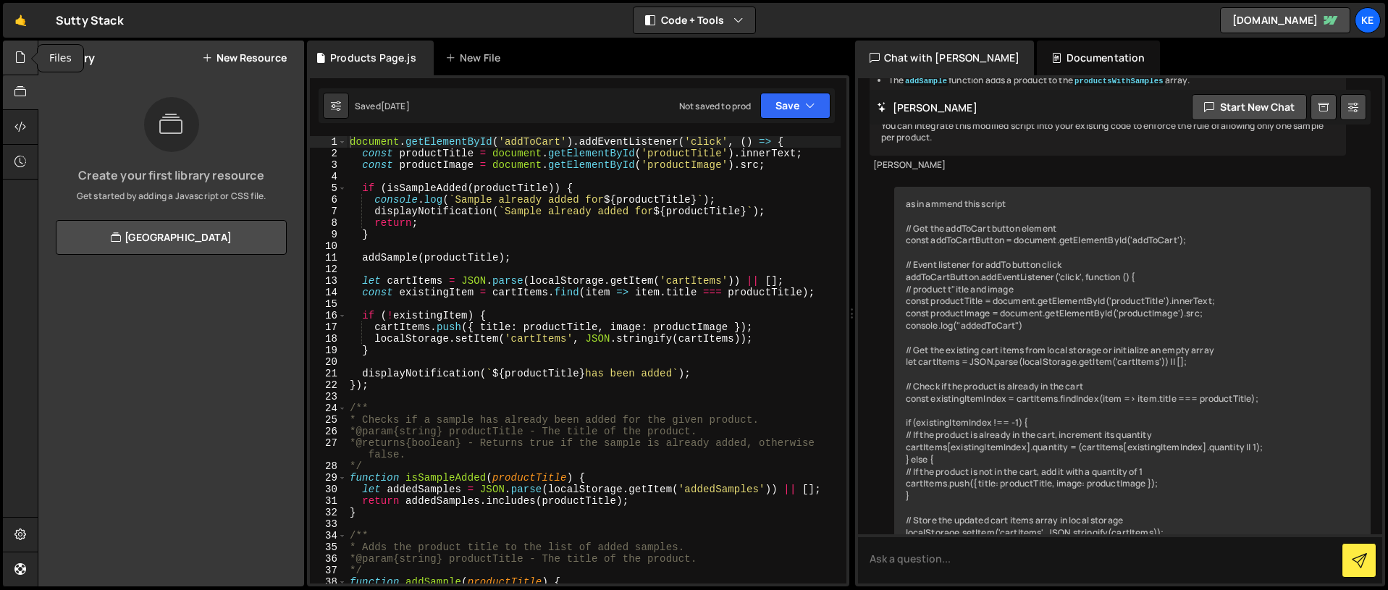
click at [17, 65] on icon at bounding box center [20, 57] width 12 height 16
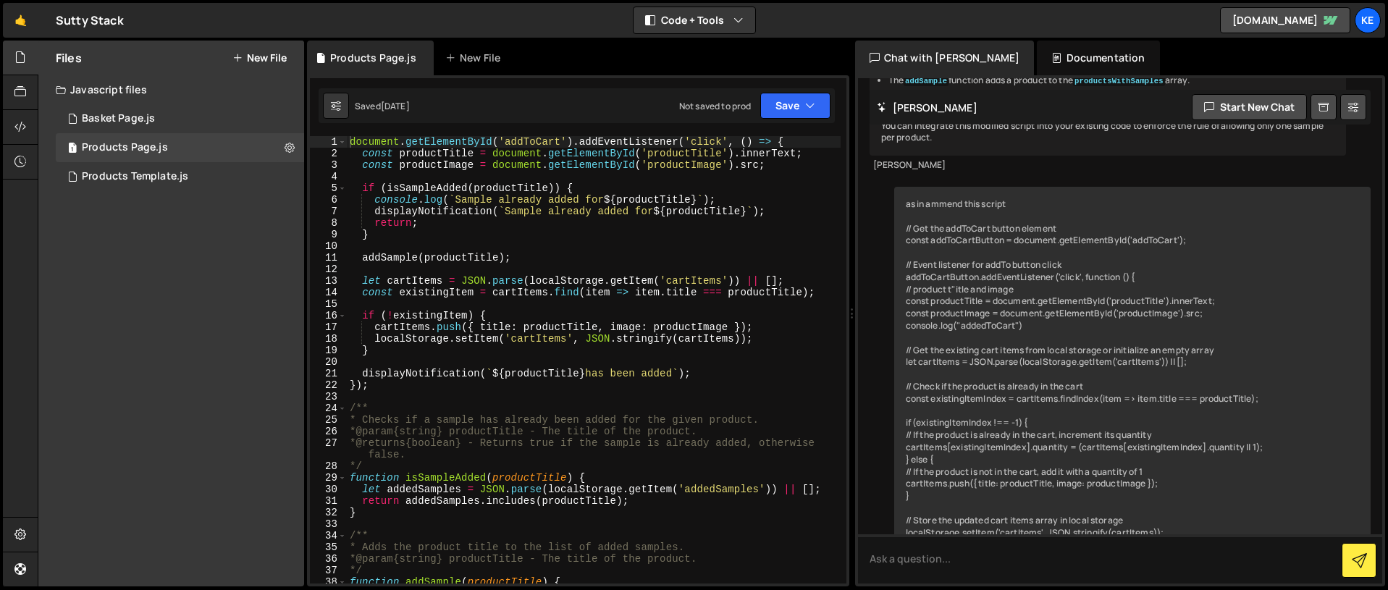
click at [106, 87] on div "Javascript files" at bounding box center [171, 89] width 266 height 29
click at [29, 93] on div at bounding box center [20, 92] width 35 height 35
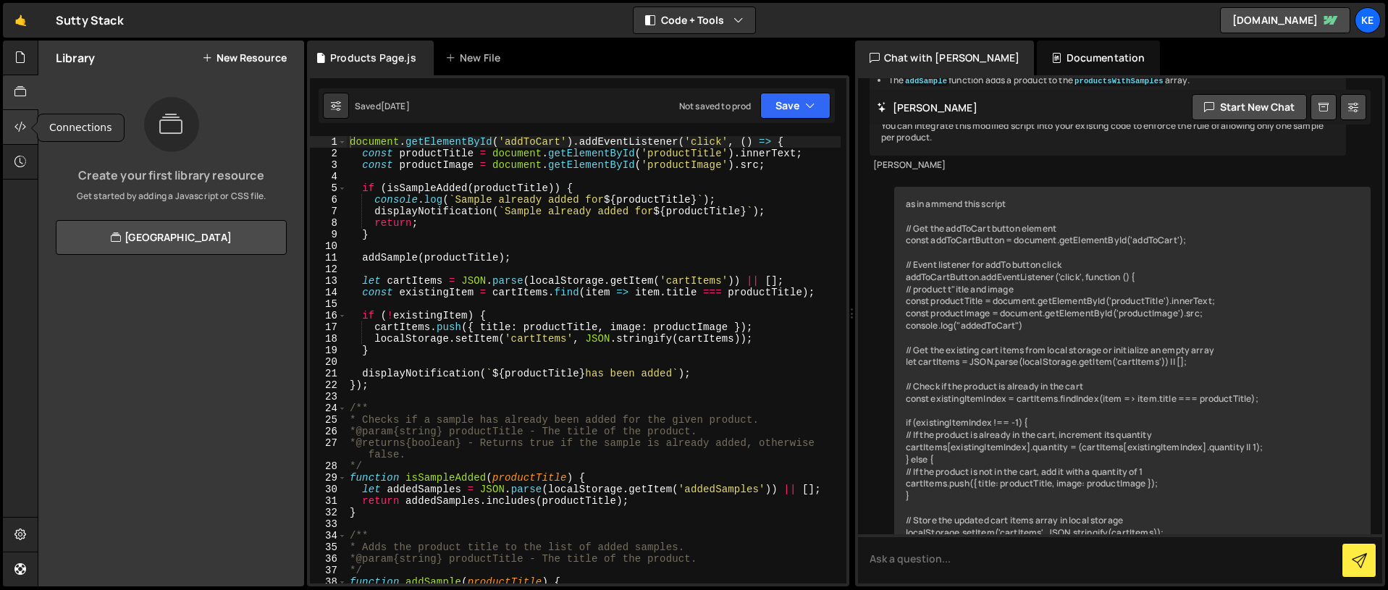
click at [22, 124] on icon at bounding box center [20, 127] width 12 height 16
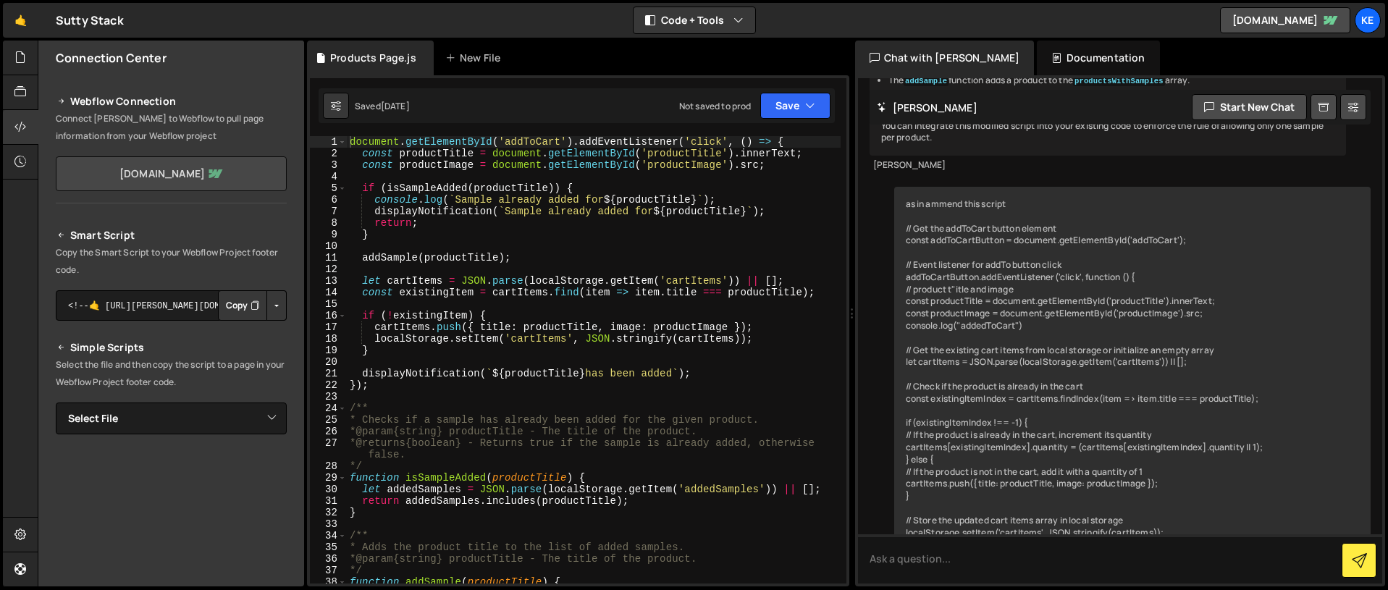
click at [189, 169] on link "stereo-member-sutty-stack.webflow.io" at bounding box center [171, 173] width 231 height 35
click at [25, 91] on icon at bounding box center [20, 92] width 12 height 16
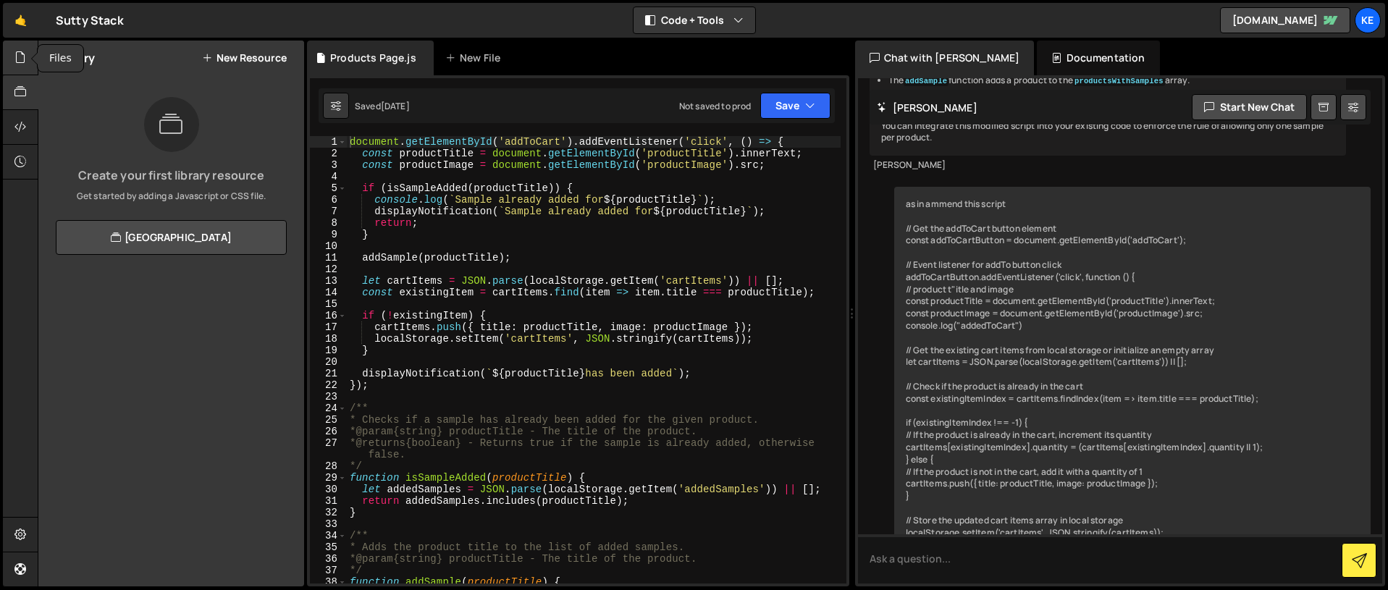
click at [22, 63] on icon at bounding box center [20, 57] width 12 height 16
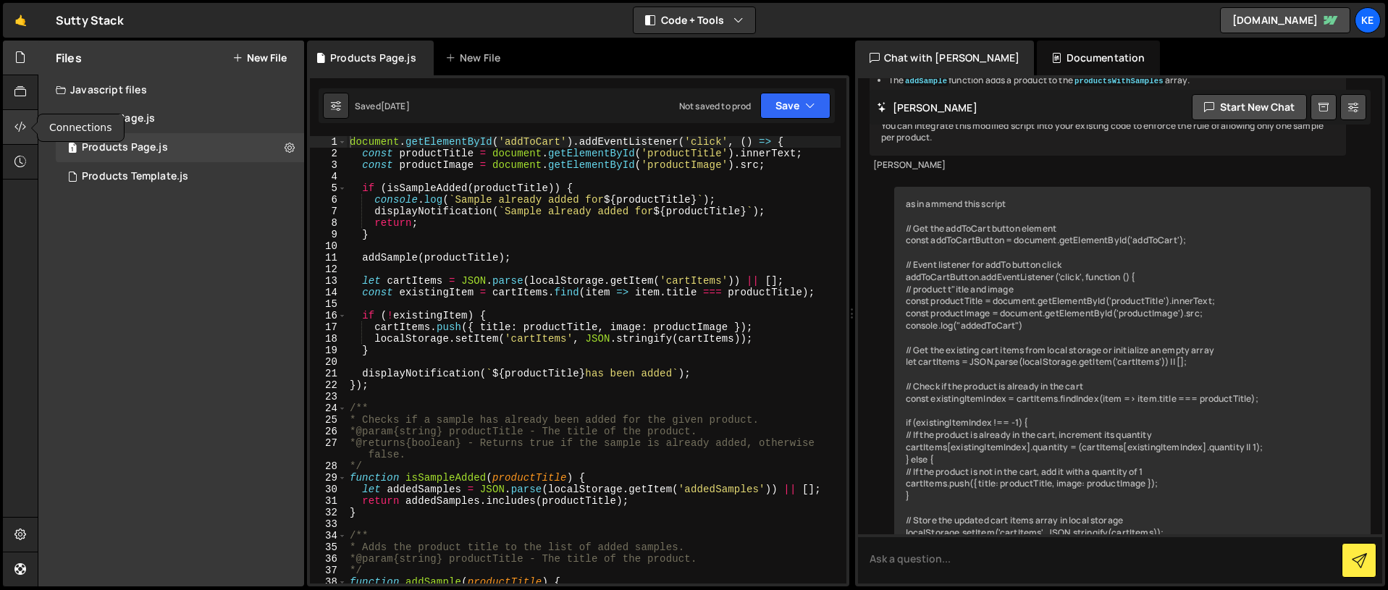
click at [24, 124] on icon at bounding box center [20, 127] width 12 height 16
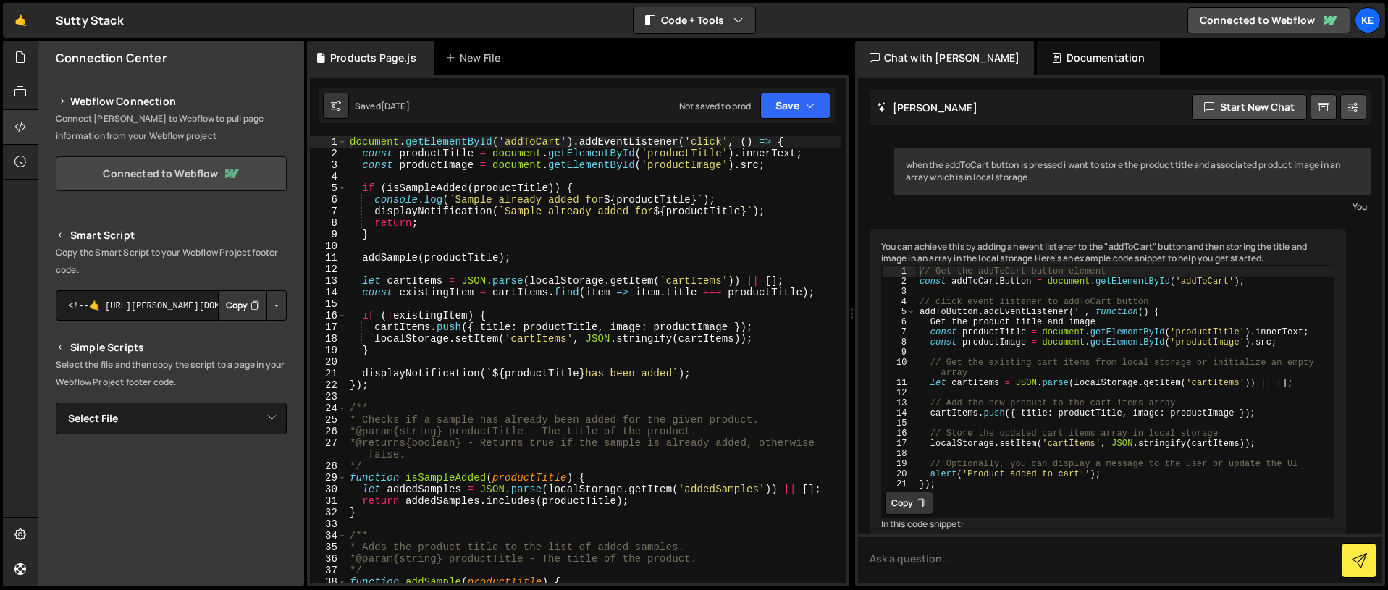
click at [151, 172] on link "Connected to Webflow" at bounding box center [171, 173] width 231 height 35
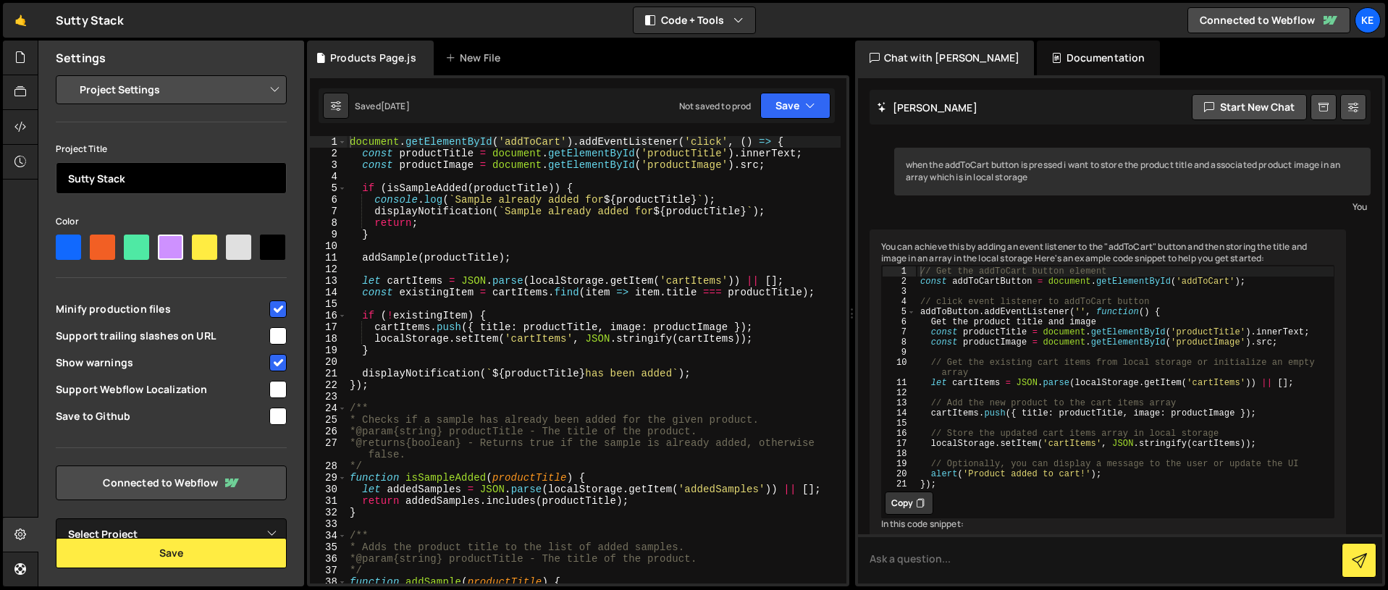
click at [124, 184] on input "Sutty Stack" at bounding box center [171, 178] width 231 height 32
click at [125, 183] on input "Sutty Stack" at bounding box center [171, 178] width 231 height 32
click at [126, 183] on input "Sutty Stack" at bounding box center [171, 178] width 231 height 32
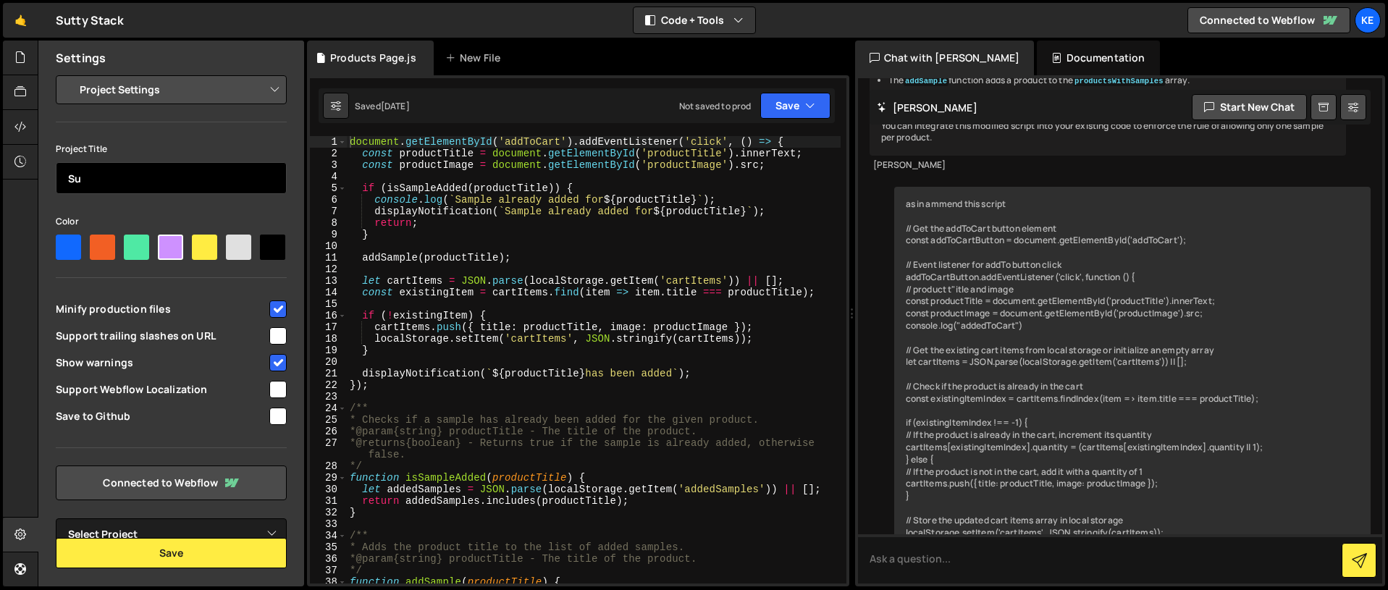
type input "S"
click at [146, 135] on div "Project Settings Code Editor Settings Chat Settings Project Title Sterei Color …" at bounding box center [171, 312] width 266 height 475
click at [139, 182] on input "Sterei" at bounding box center [171, 178] width 231 height 32
type input "Stereo"
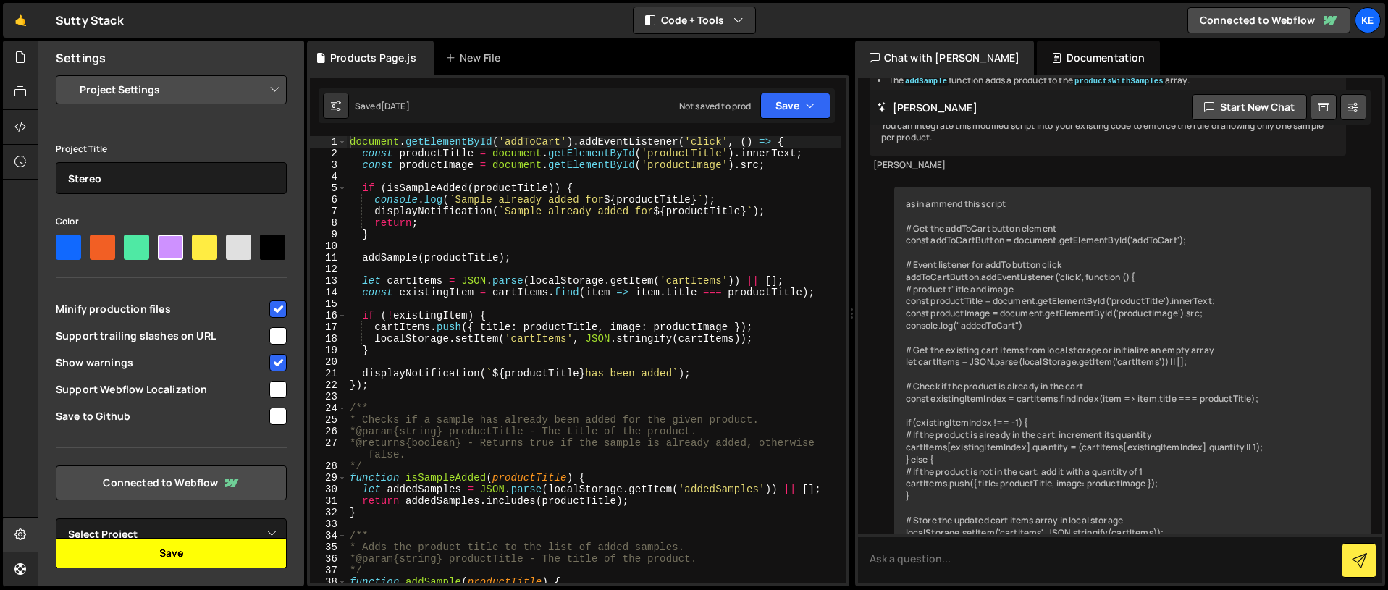
click at [221, 554] on button "Save" at bounding box center [171, 553] width 231 height 30
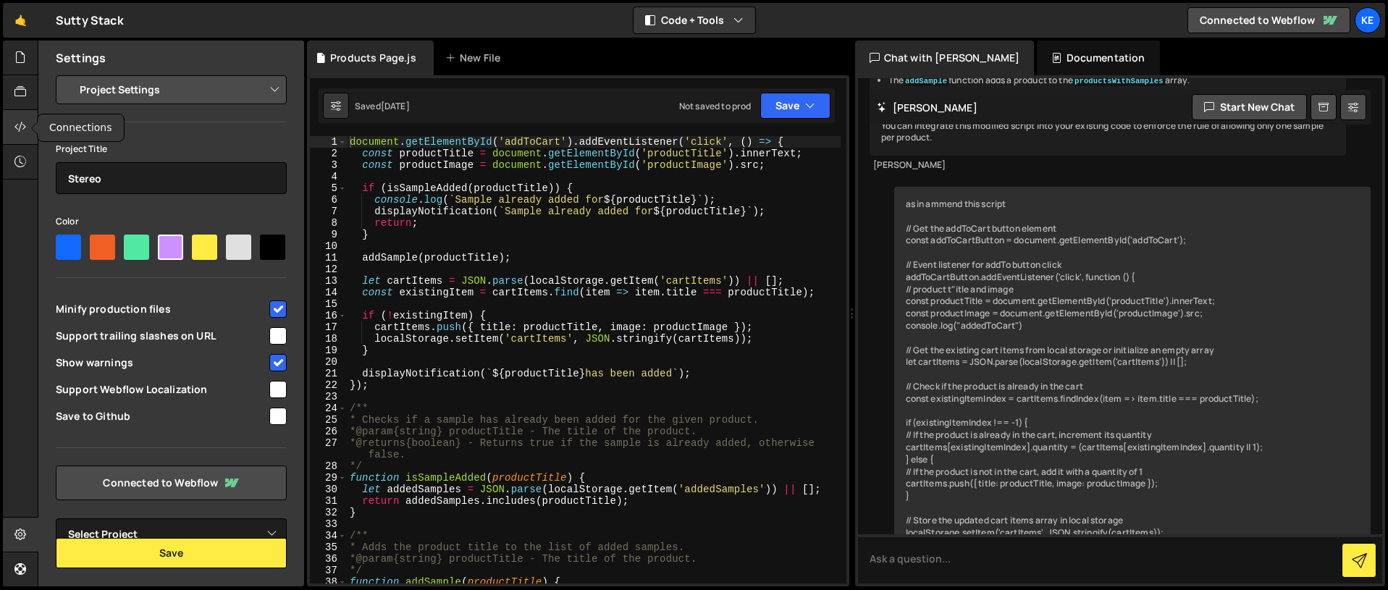
click at [20, 128] on icon at bounding box center [20, 127] width 12 height 16
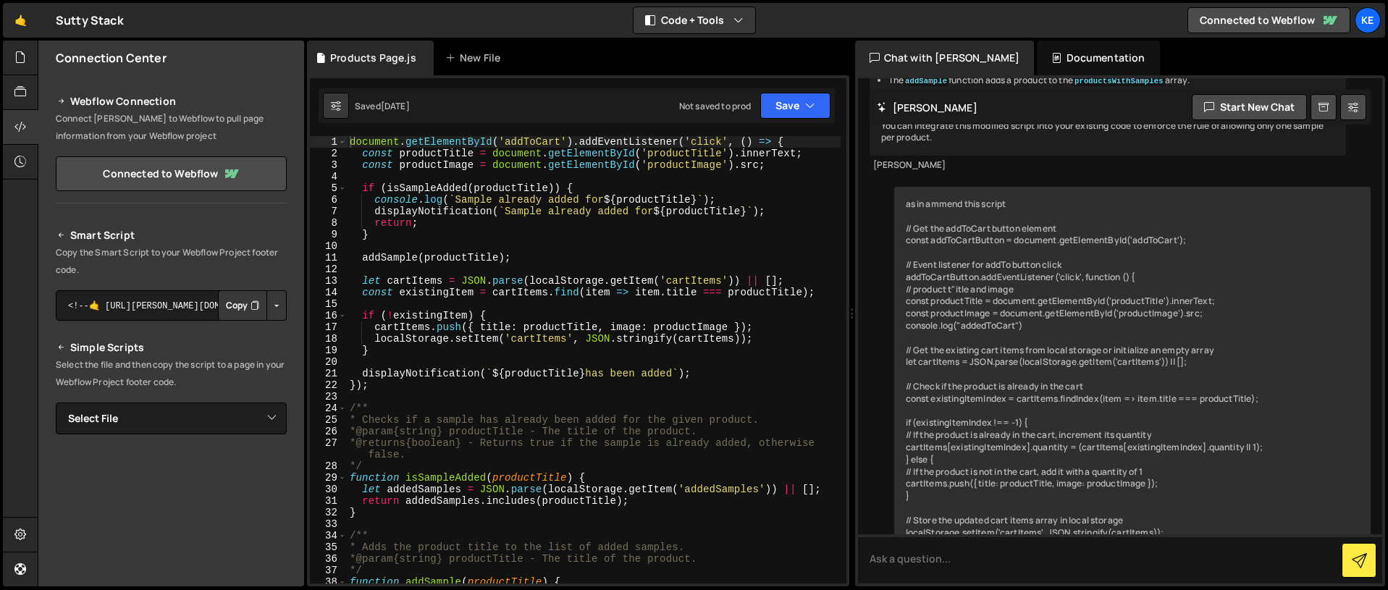
click at [251, 309] on icon "Button group with nested dropdown" at bounding box center [255, 305] width 9 height 14
click at [205, 179] on link "Connected to Webflow" at bounding box center [171, 173] width 231 height 35
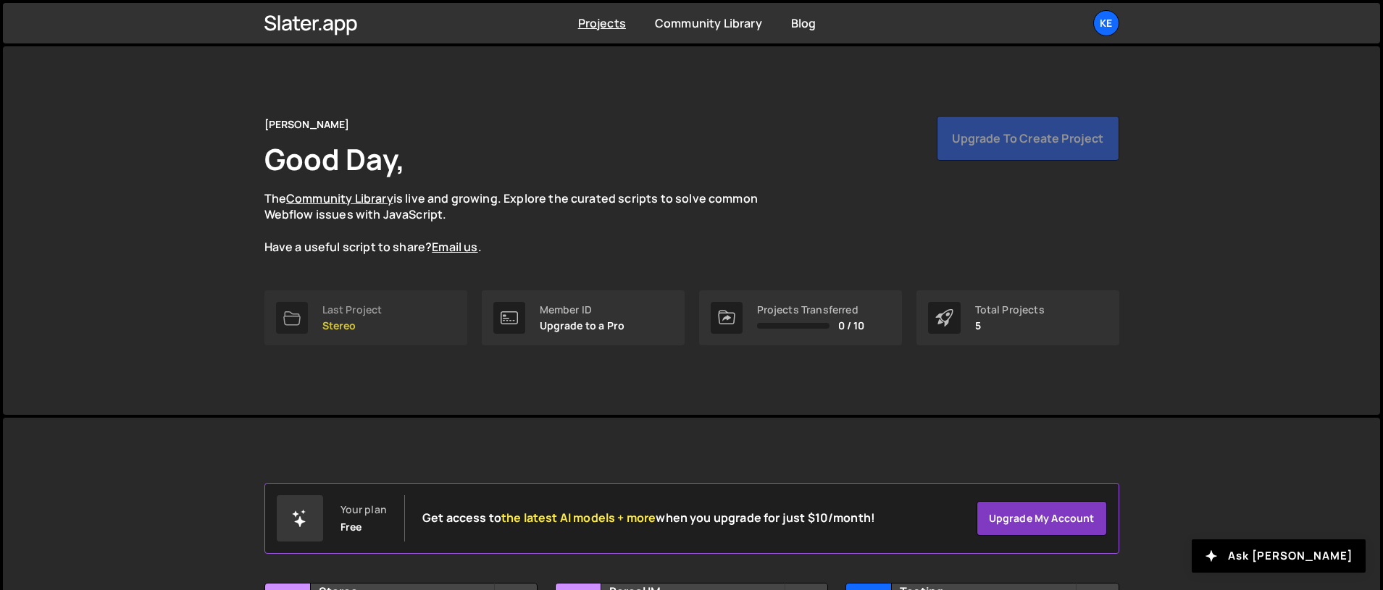
click at [353, 311] on div "Last Project" at bounding box center [352, 310] width 60 height 12
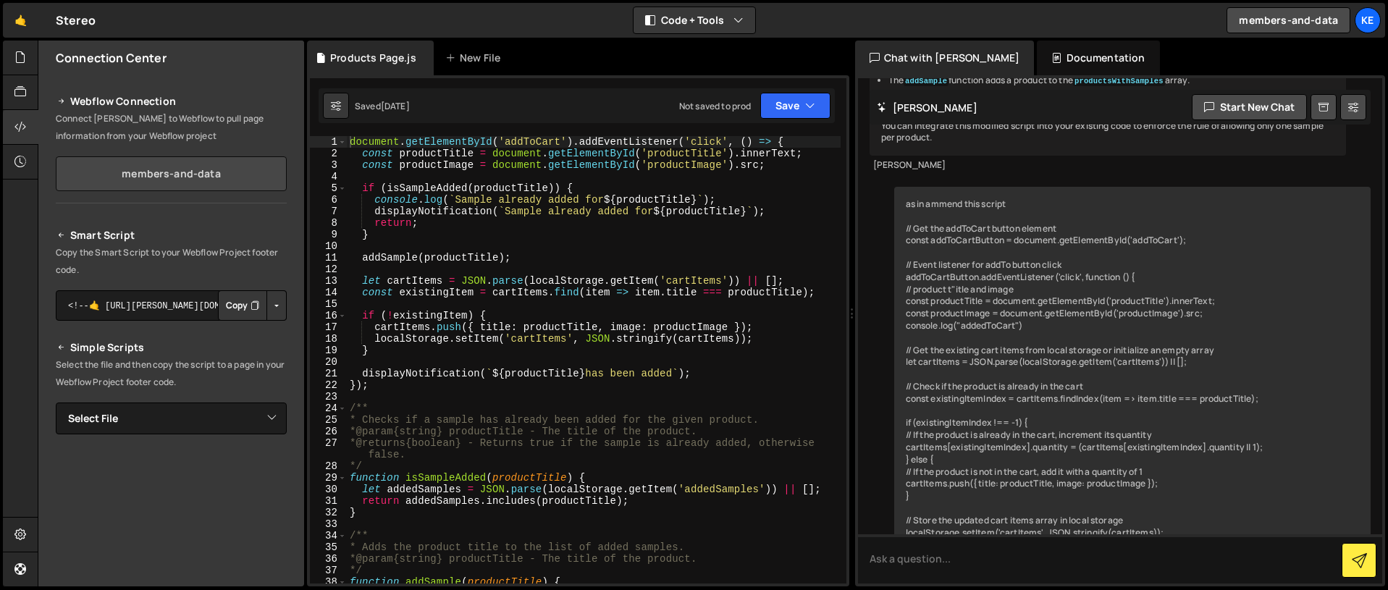
scroll to position [4512, 0]
click at [206, 177] on link "members-and-data" at bounding box center [171, 173] width 231 height 35
click at [138, 170] on link "members-and-data" at bounding box center [171, 173] width 231 height 35
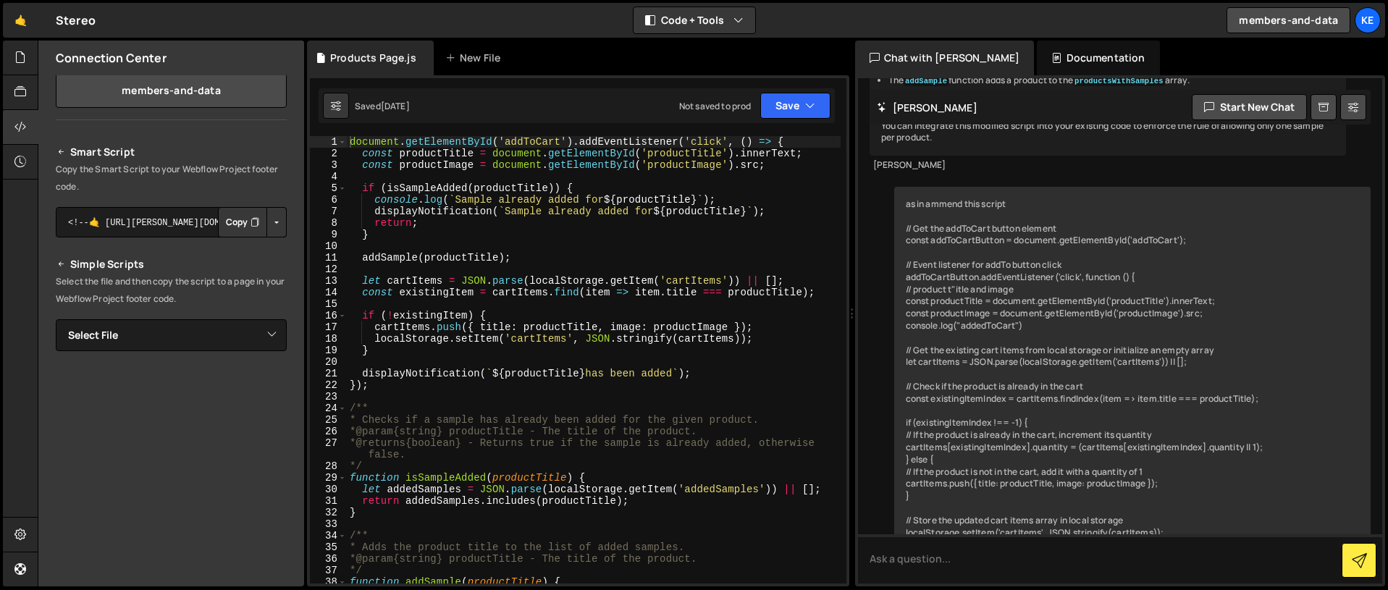
scroll to position [133, 0]
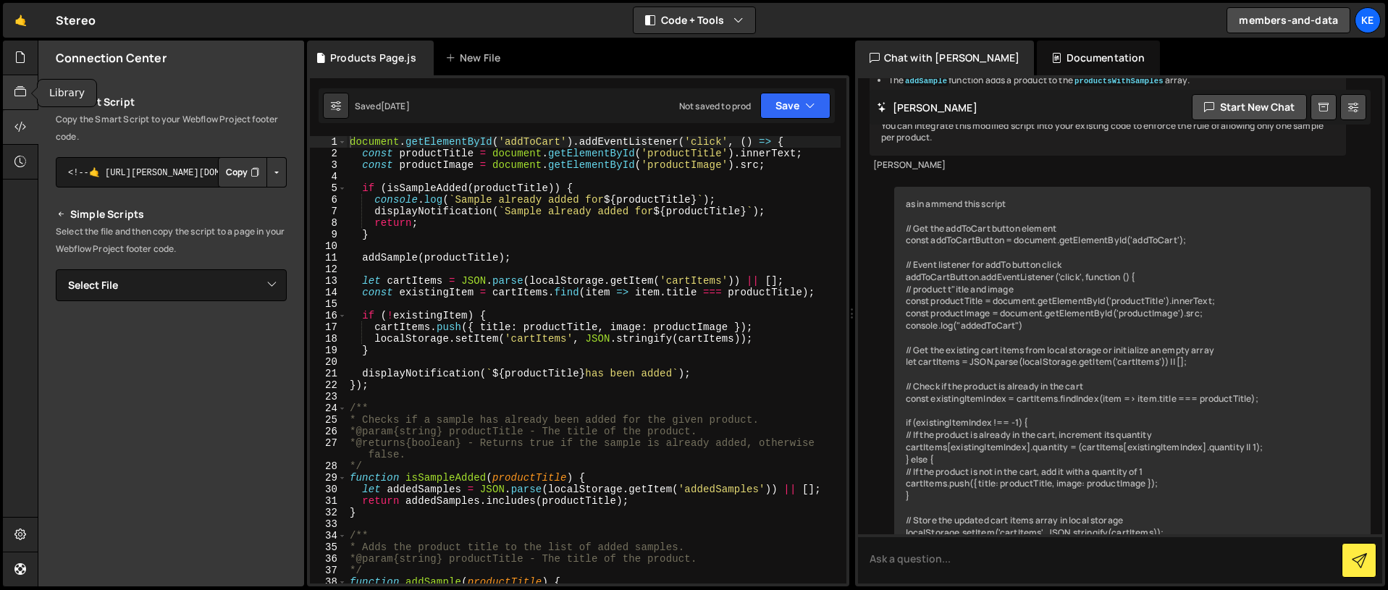
click at [9, 88] on div at bounding box center [20, 92] width 35 height 35
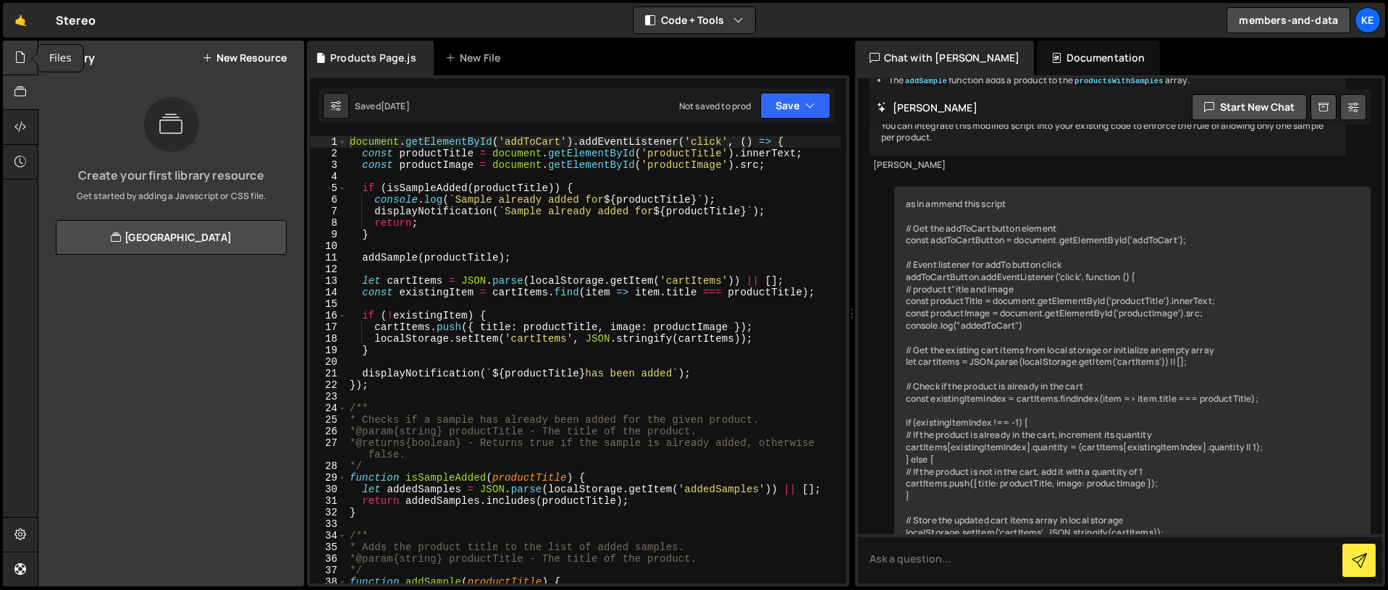
click at [17, 62] on icon at bounding box center [20, 57] width 12 height 16
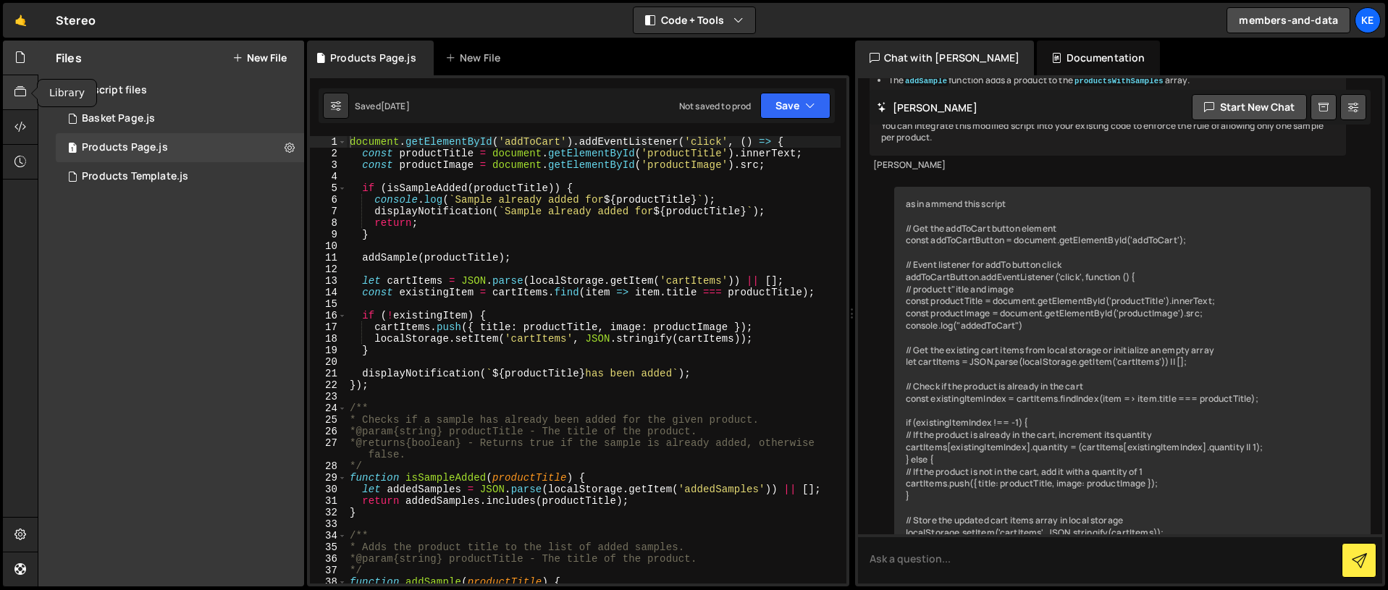
click at [21, 87] on icon at bounding box center [20, 92] width 12 height 16
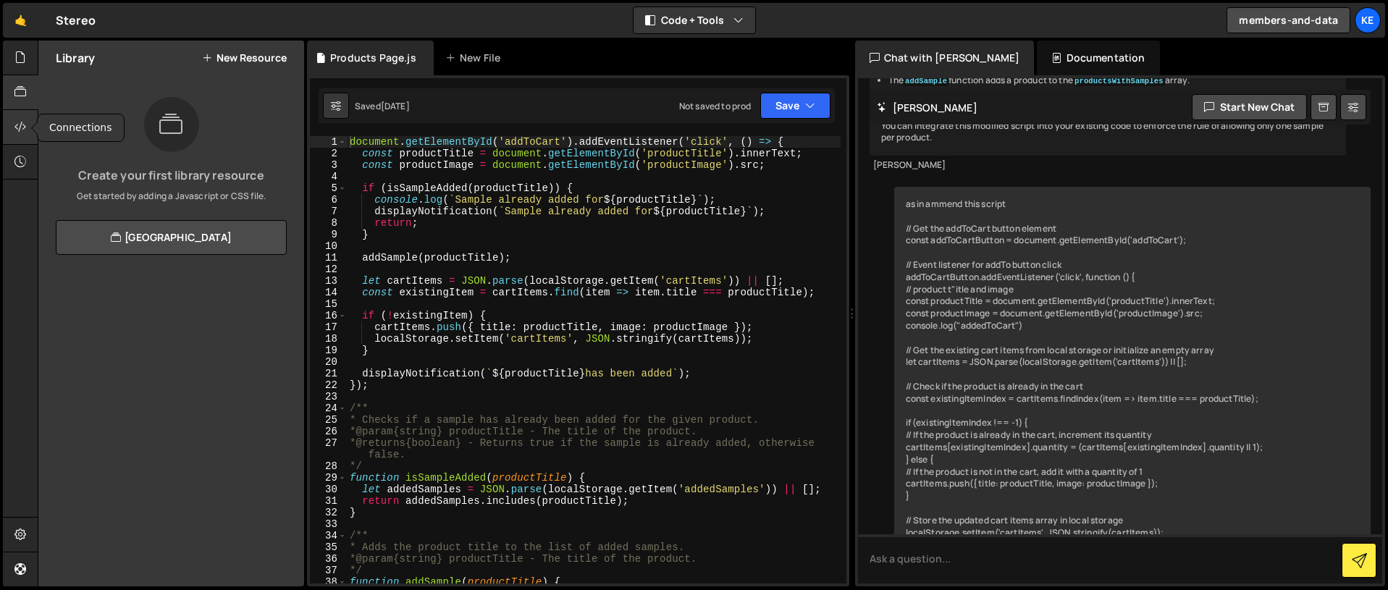
click at [17, 125] on icon at bounding box center [20, 127] width 12 height 16
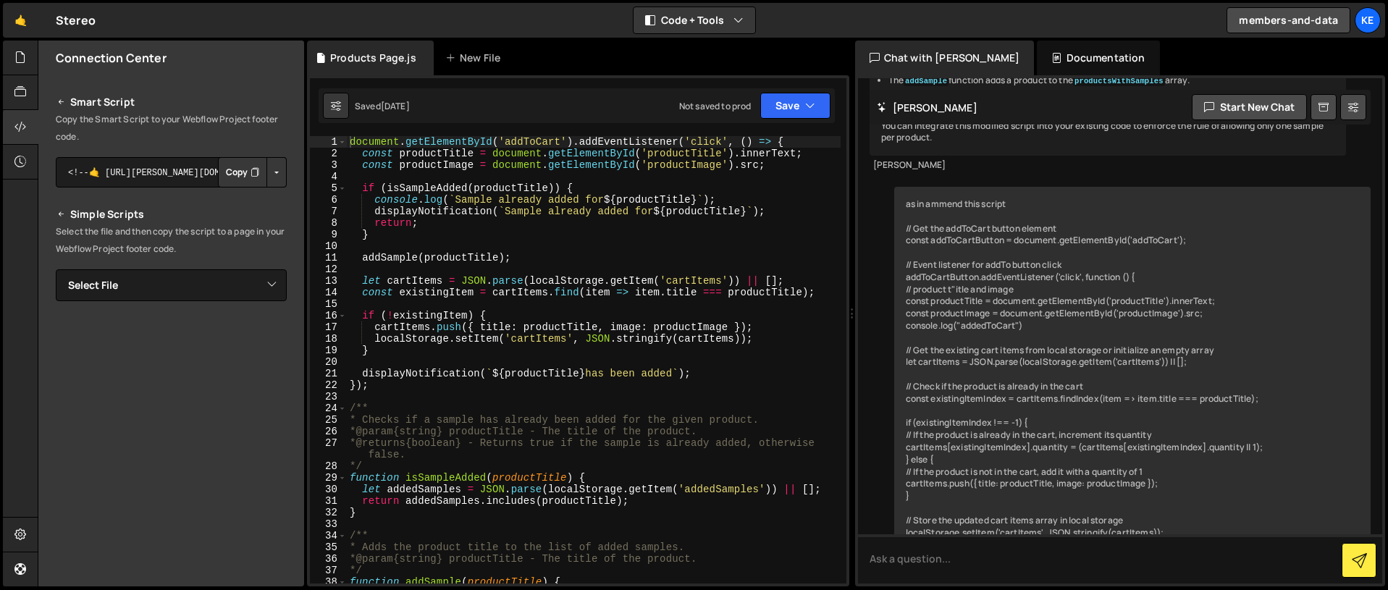
scroll to position [0, 0]
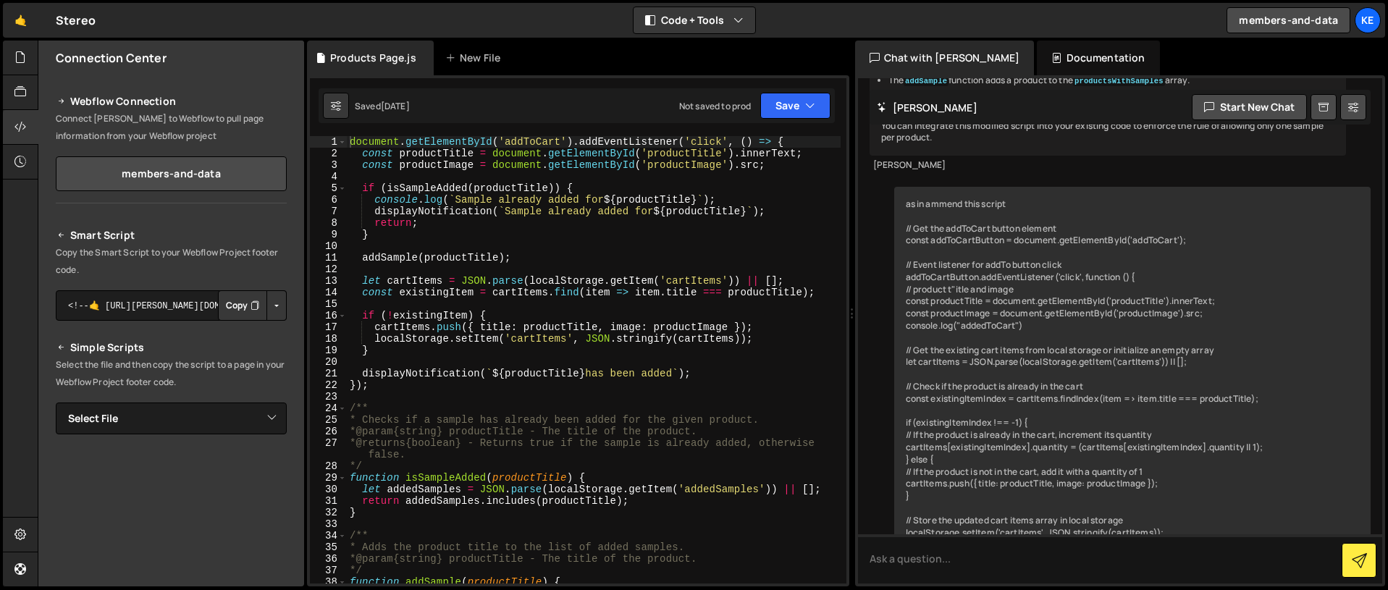
click at [64, 98] on icon at bounding box center [61, 101] width 10 height 17
click at [62, 98] on icon at bounding box center [61, 101] width 10 height 17
click at [224, 168] on link "members-and-data" at bounding box center [171, 173] width 231 height 35
click at [64, 105] on icon at bounding box center [61, 101] width 10 height 17
click at [60, 101] on icon at bounding box center [61, 101] width 10 height 17
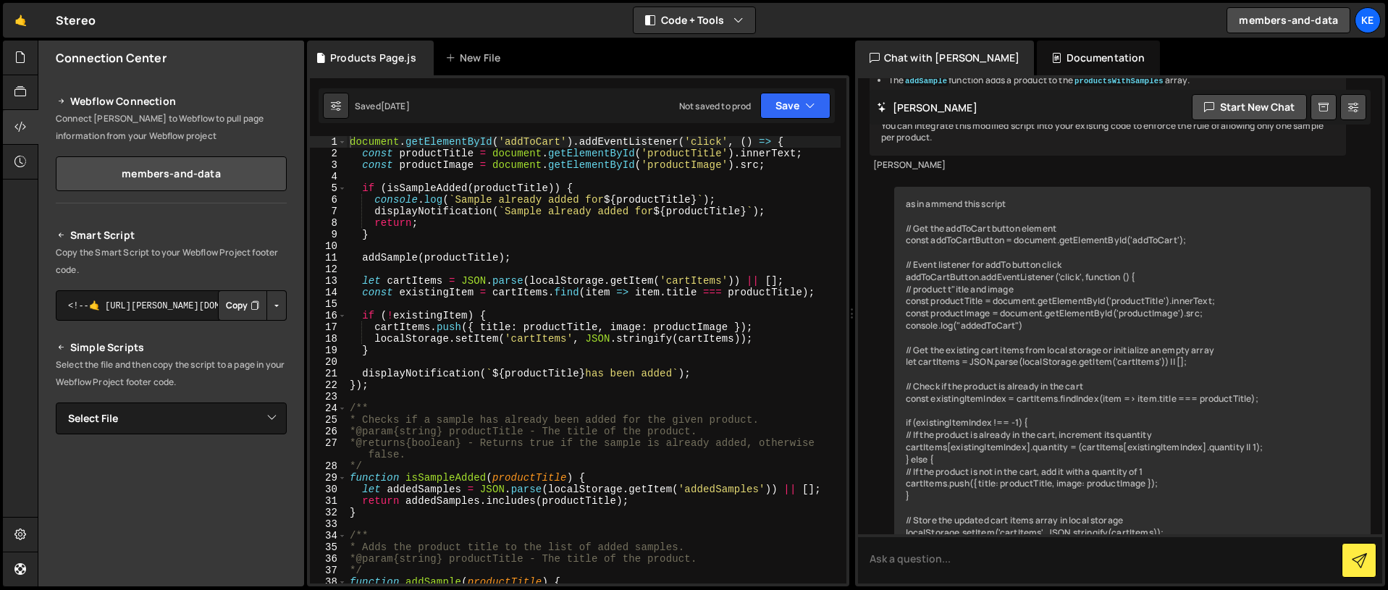
click at [239, 301] on button "Copy" at bounding box center [242, 305] width 49 height 30
click at [235, 306] on button "Copy" at bounding box center [242, 305] width 49 height 30
click at [251, 427] on select "Select File Basket Page.js Products Page.js Products Template.js" at bounding box center [171, 419] width 231 height 32
click at [27, 88] on div at bounding box center [20, 92] width 35 height 35
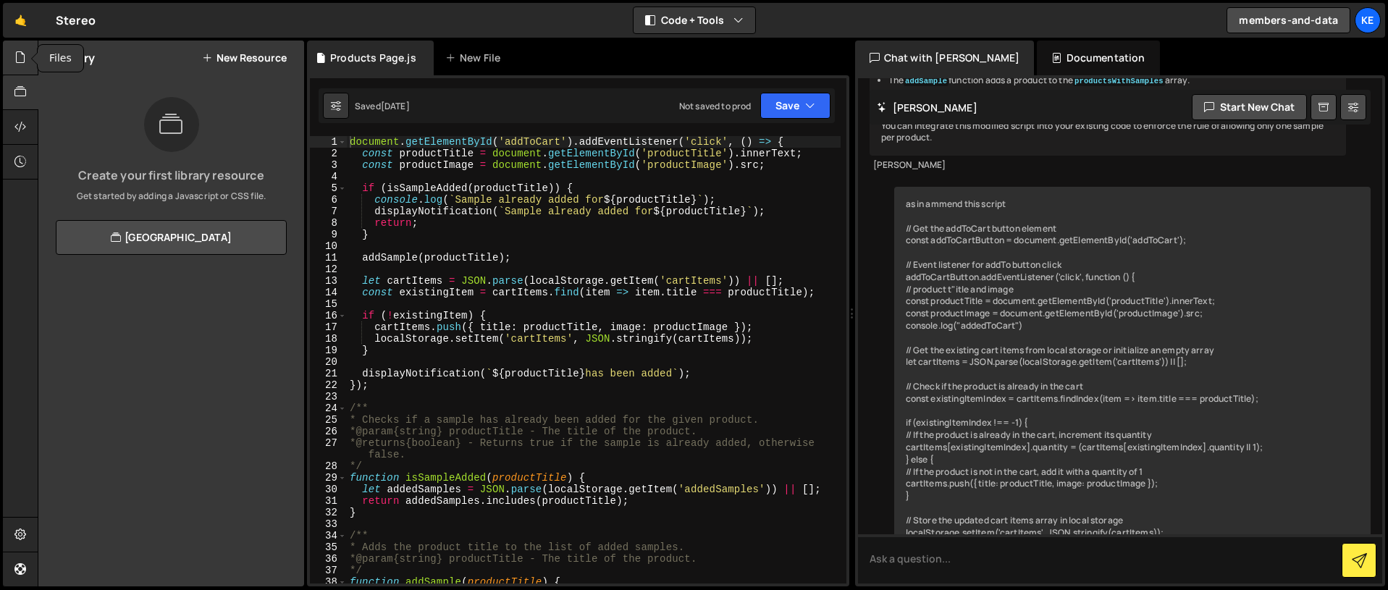
click at [12, 70] on div at bounding box center [20, 58] width 35 height 35
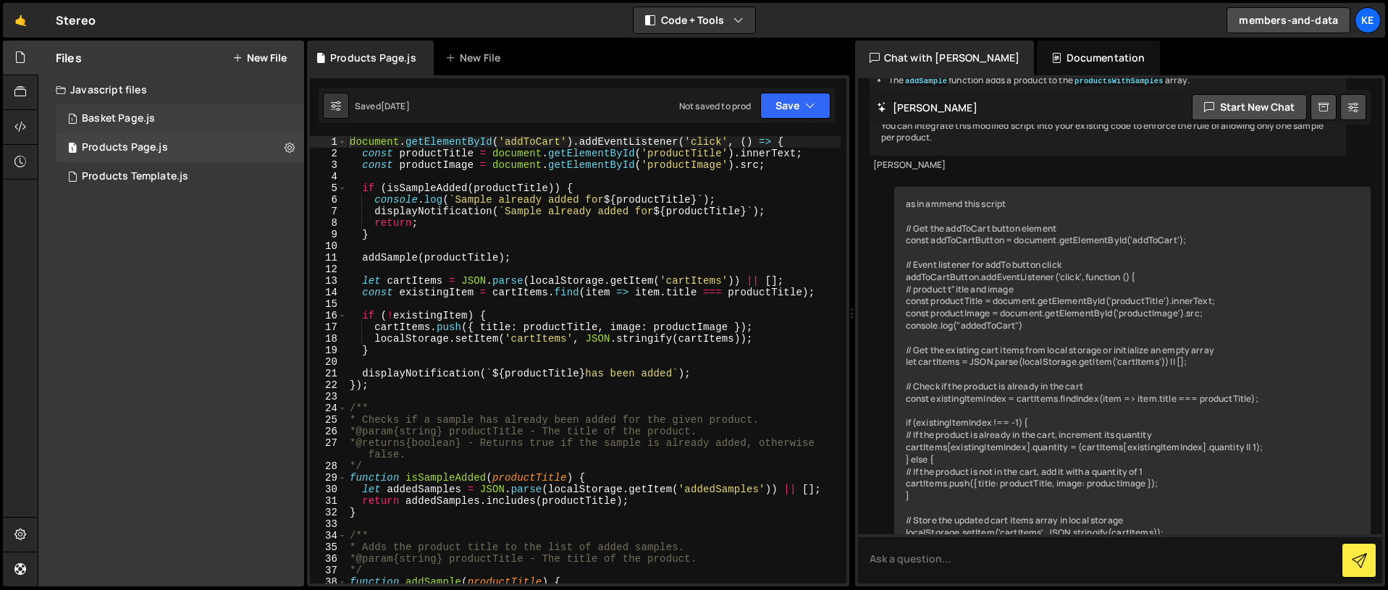
click at [118, 117] on div "Basket Page.js" at bounding box center [118, 118] width 73 height 13
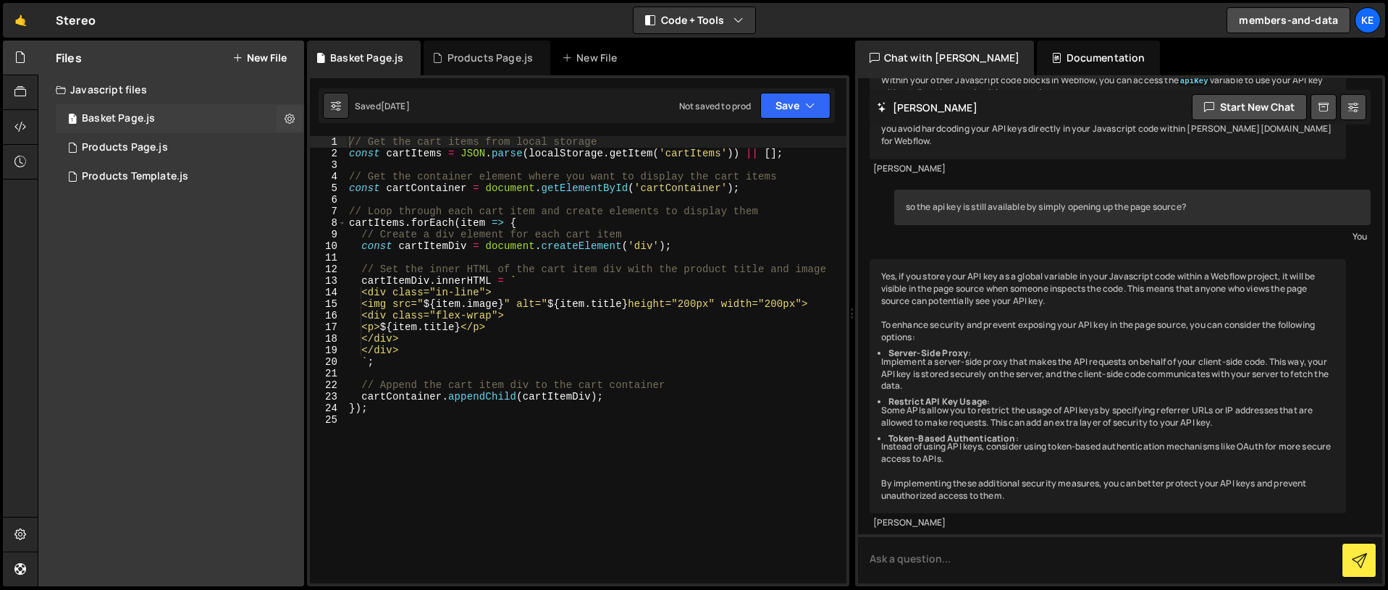
scroll to position [1927, 0]
click at [792, 106] on button "Save" at bounding box center [795, 106] width 70 height 26
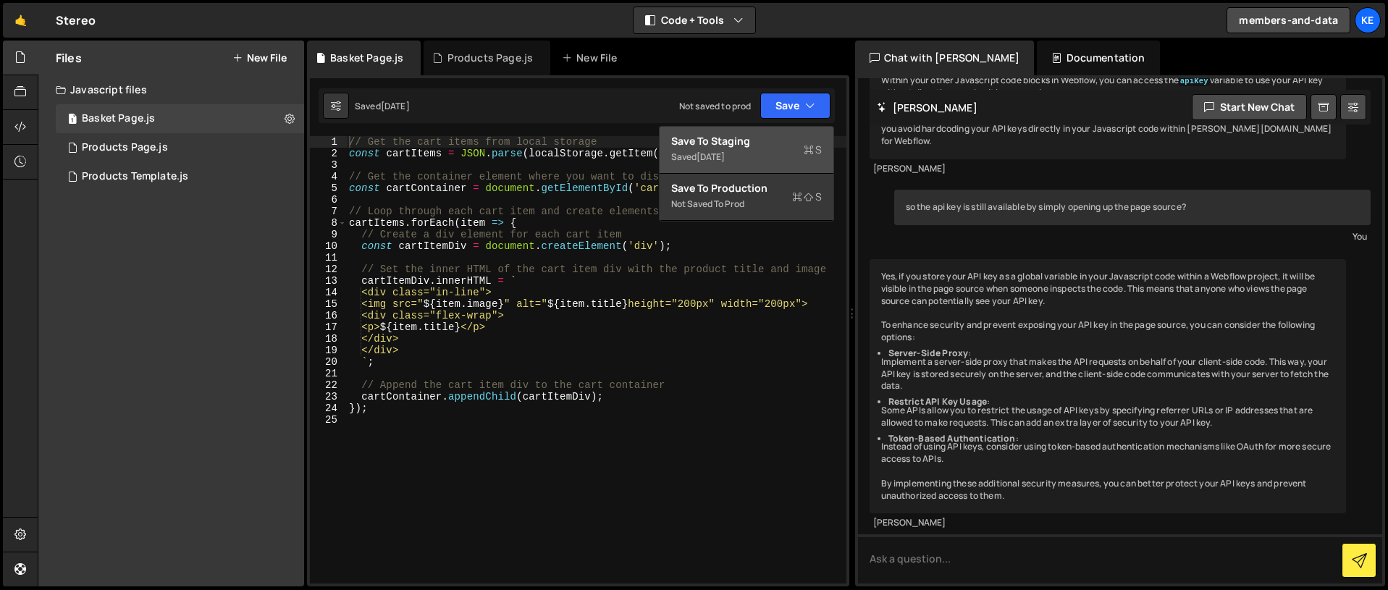
click at [725, 156] on div "[DATE]" at bounding box center [711, 157] width 28 height 12
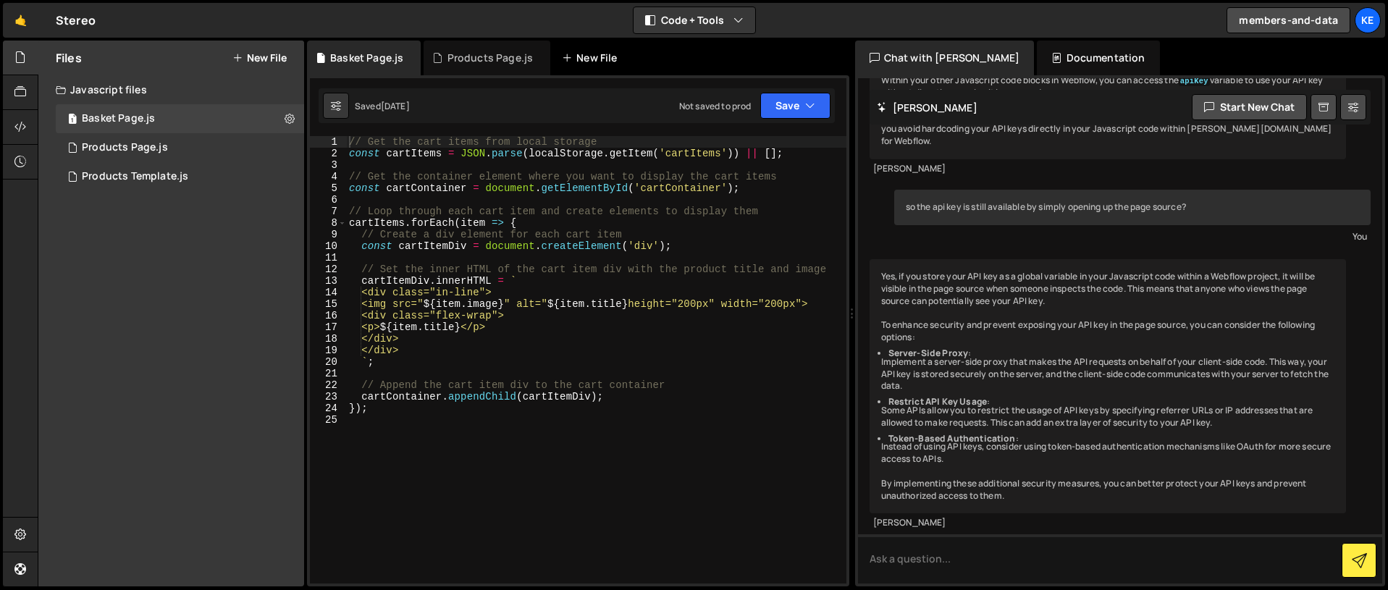
click at [611, 56] on div "New File" at bounding box center [592, 58] width 61 height 14
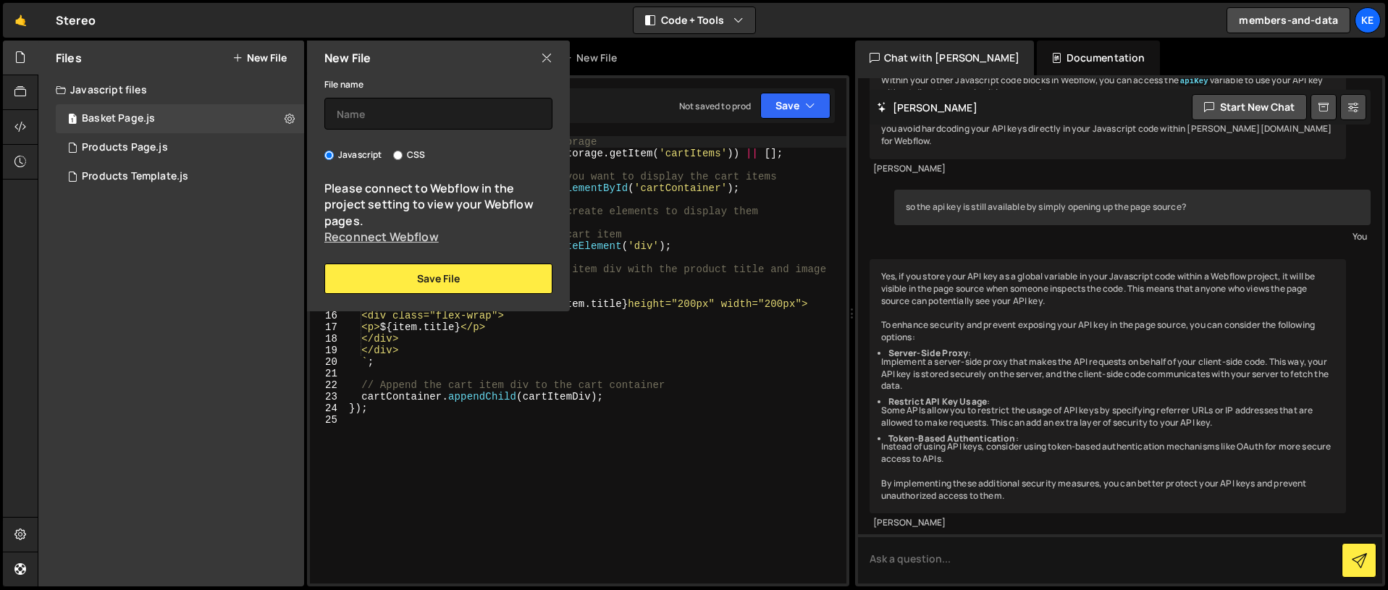
click at [408, 240] on link "Reconnect Webflow" at bounding box center [381, 237] width 114 height 16
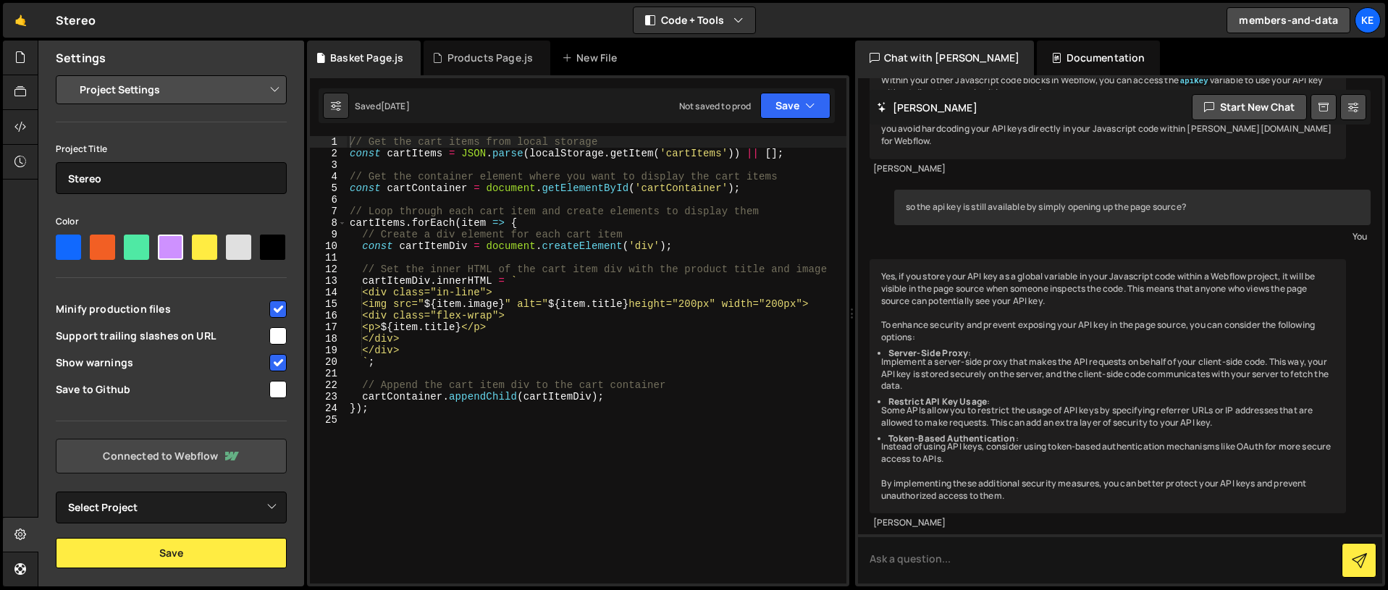
click at [182, 461] on link "Connected to Webflow" at bounding box center [171, 456] width 231 height 35
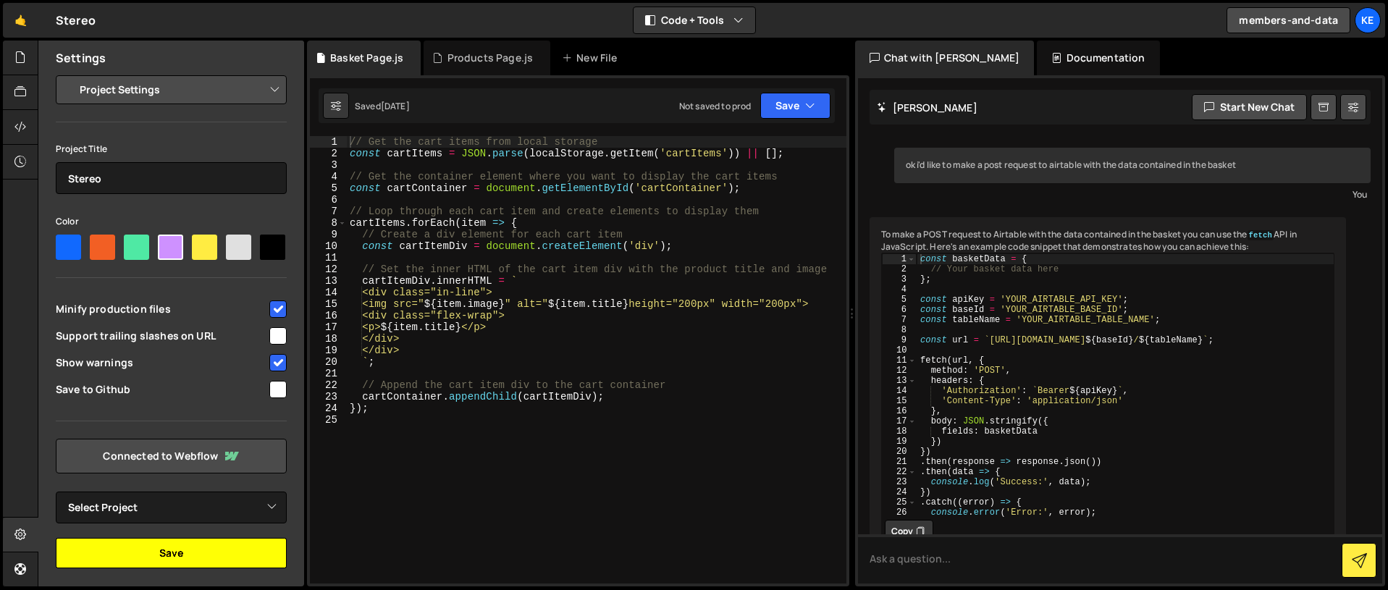
scroll to position [1927, 0]
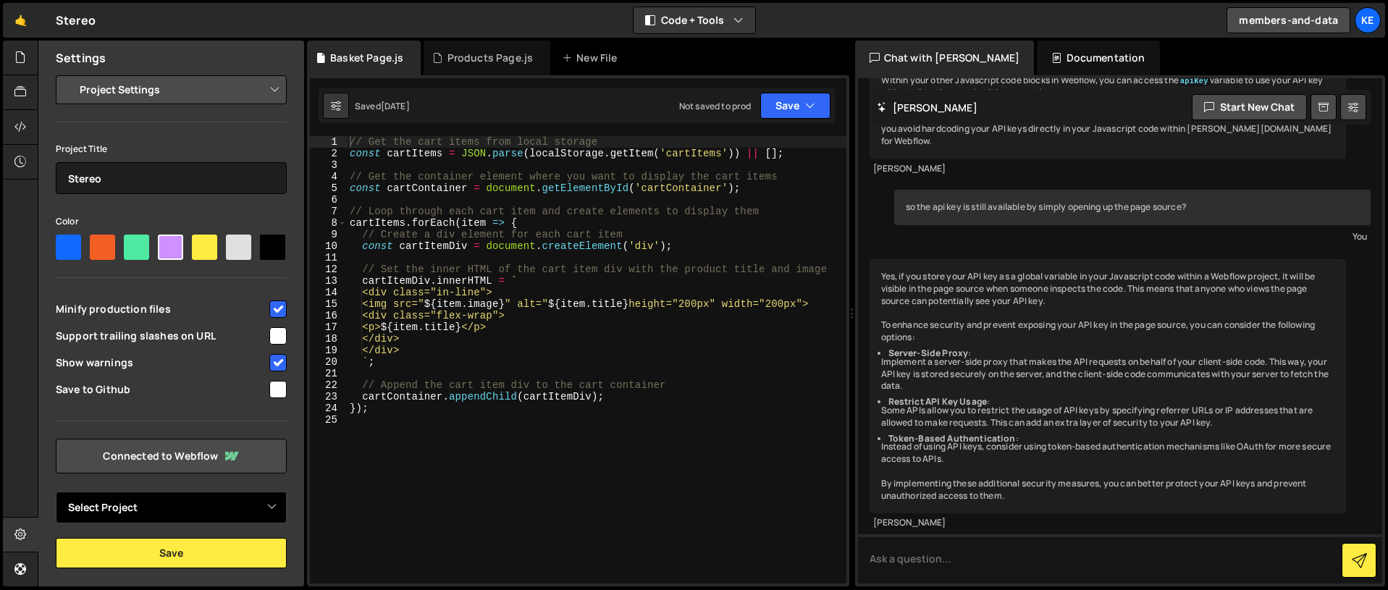
click at [209, 514] on select "Select Project stereointeriors" at bounding box center [171, 508] width 231 height 32
select select "687e06bdbca2ef02d5ca0aef"
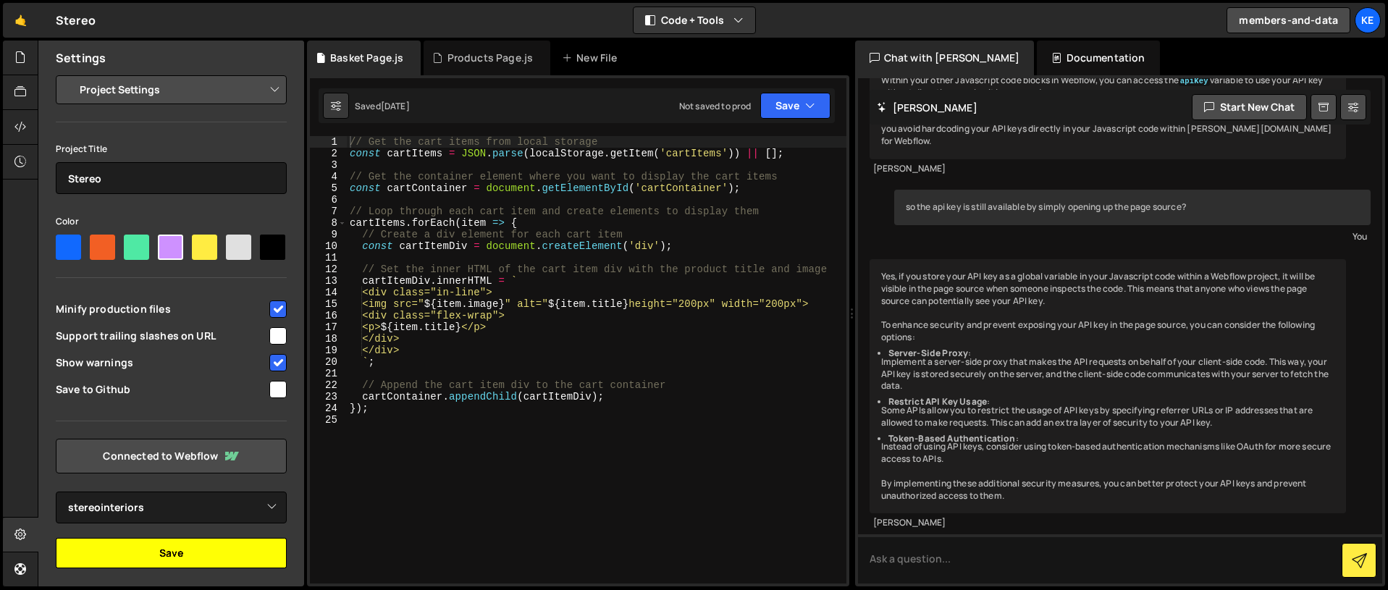
click at [206, 556] on button "Save" at bounding box center [171, 553] width 231 height 30
click at [192, 555] on button "Save" at bounding box center [171, 553] width 231 height 30
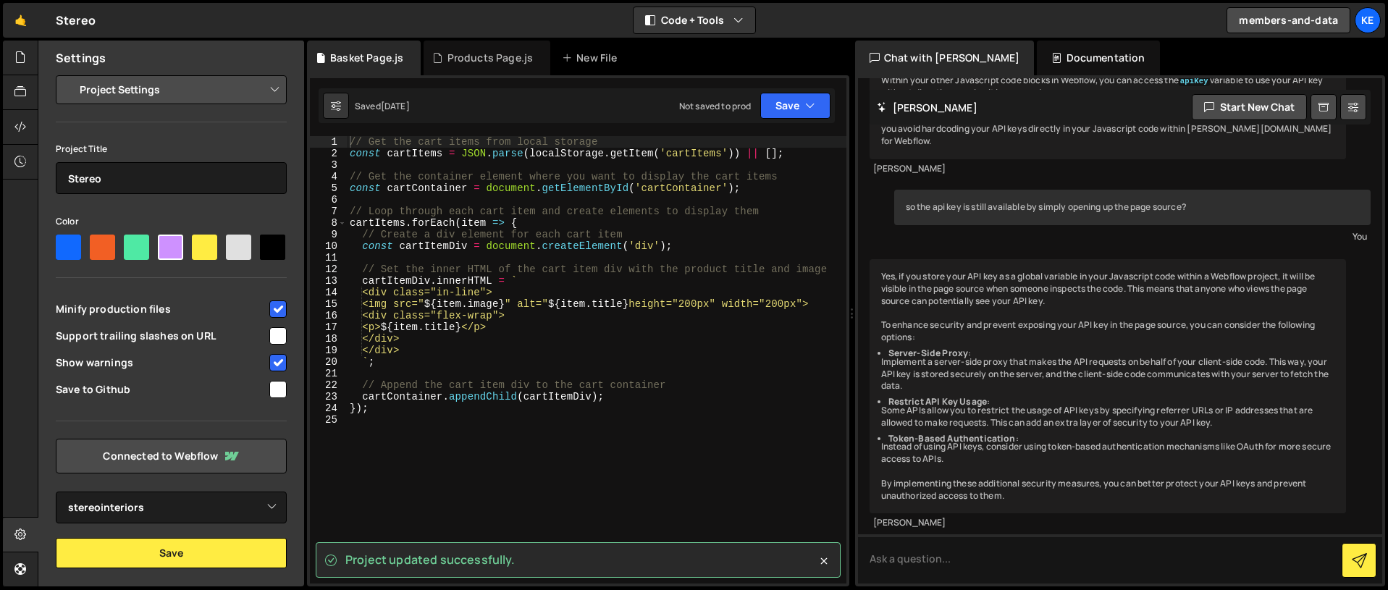
click at [167, 93] on select "Project Settings Code Editor Settings Chat Settings" at bounding box center [174, 90] width 212 height 32
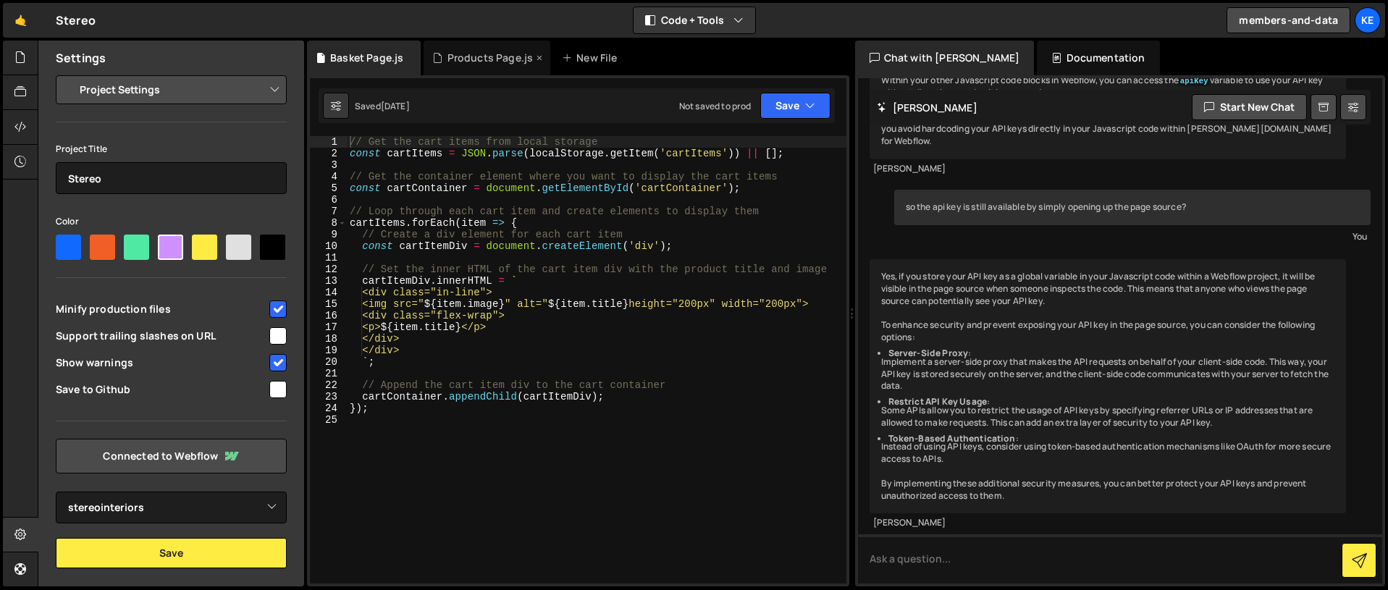
click at [496, 59] on div "Products Page.js" at bounding box center [491, 58] width 86 height 14
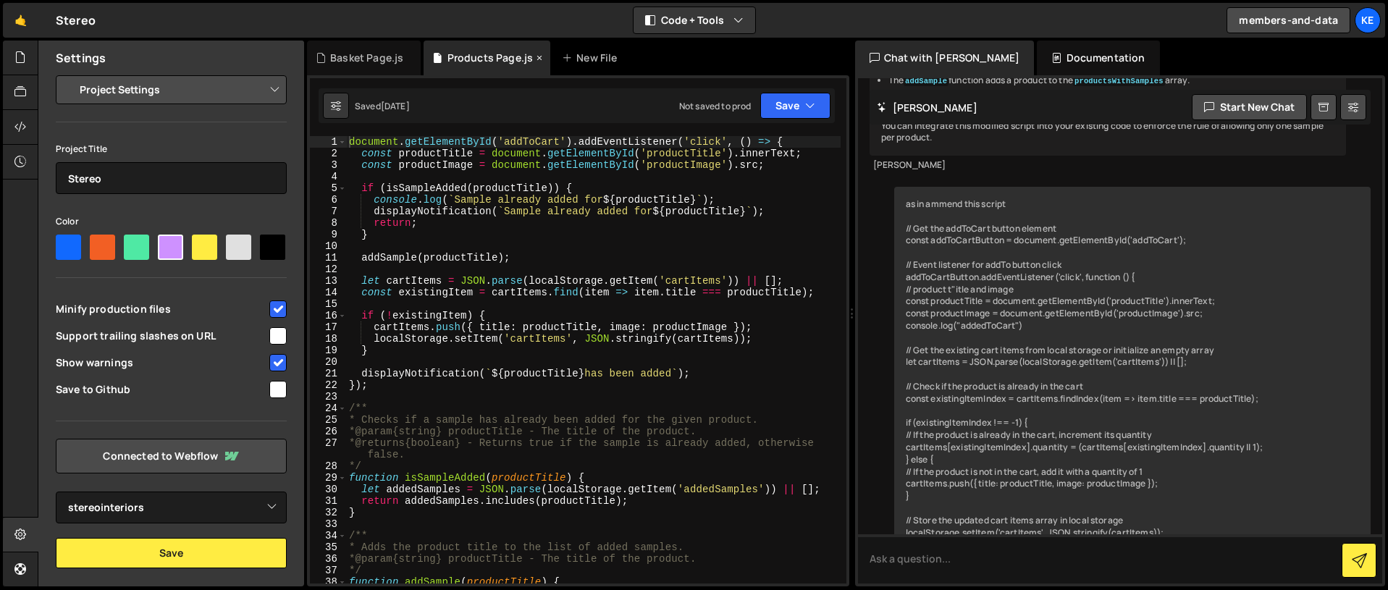
click at [535, 55] on icon at bounding box center [539, 58] width 10 height 14
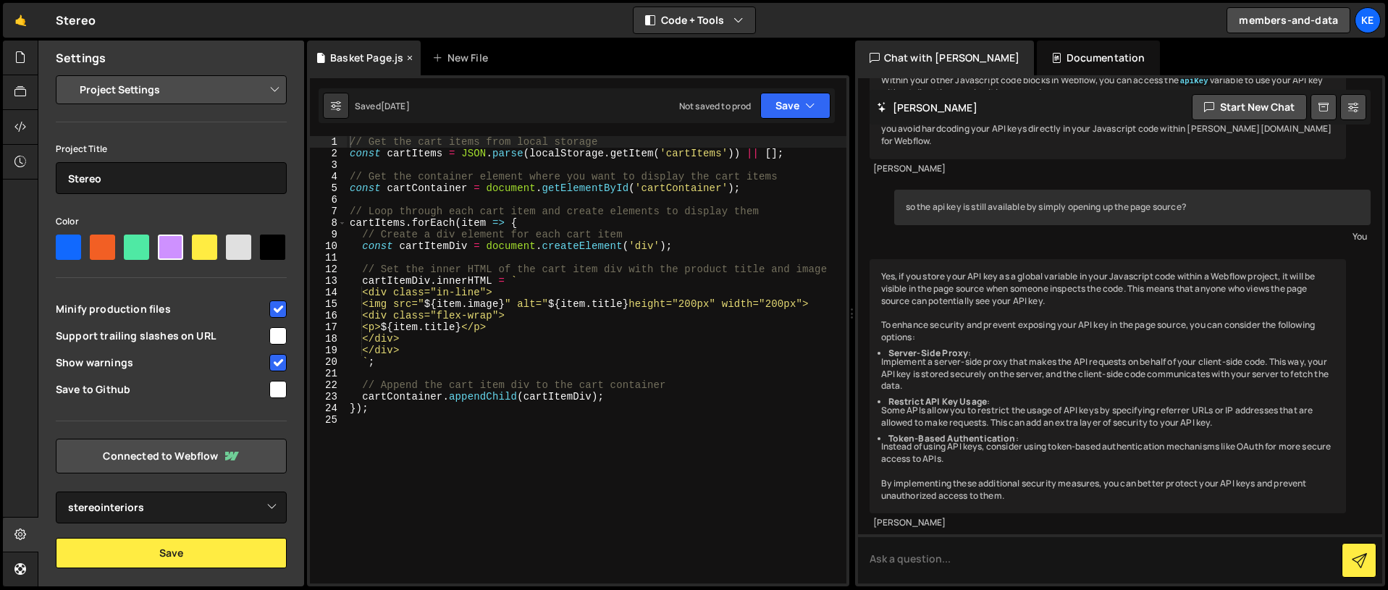
scroll to position [1927, 0]
click at [406, 58] on icon at bounding box center [410, 58] width 10 height 14
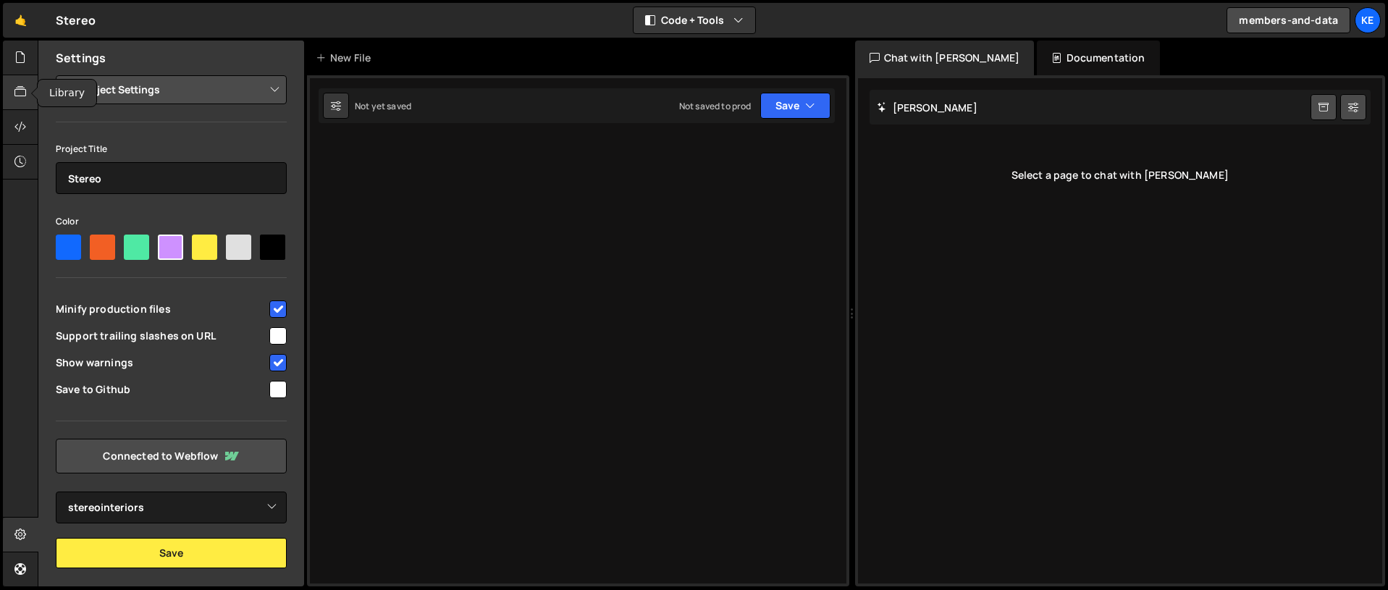
click at [19, 99] on icon at bounding box center [20, 92] width 12 height 16
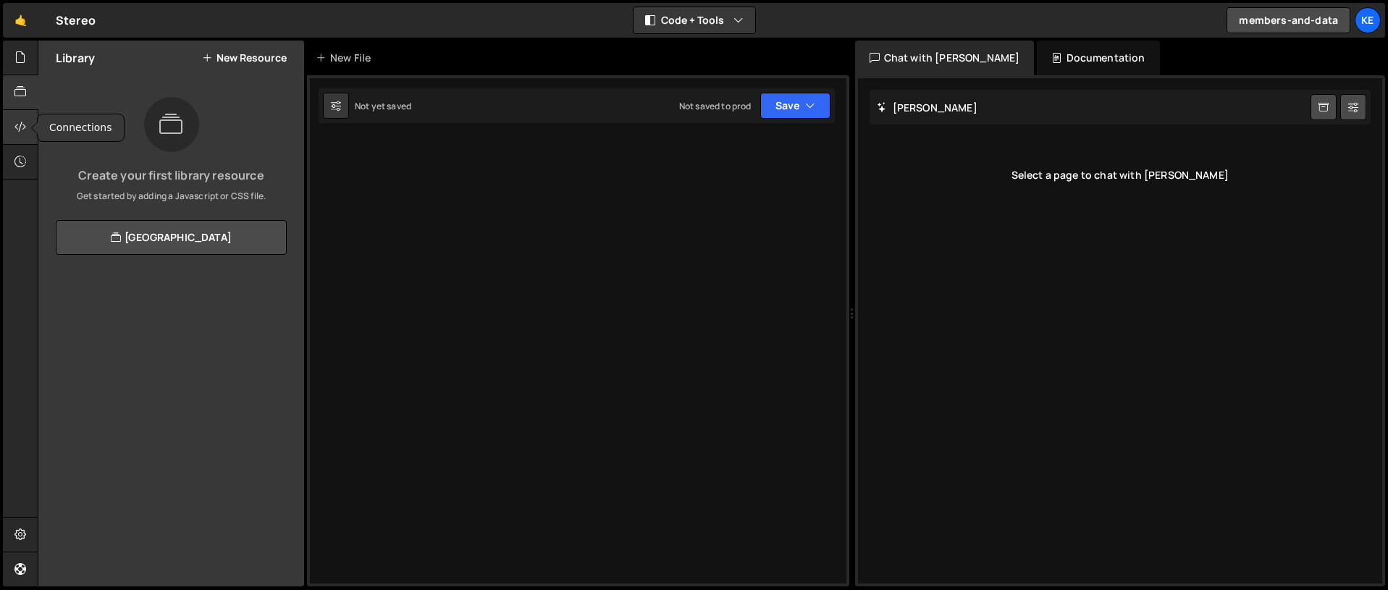
click at [22, 130] on icon at bounding box center [20, 127] width 12 height 16
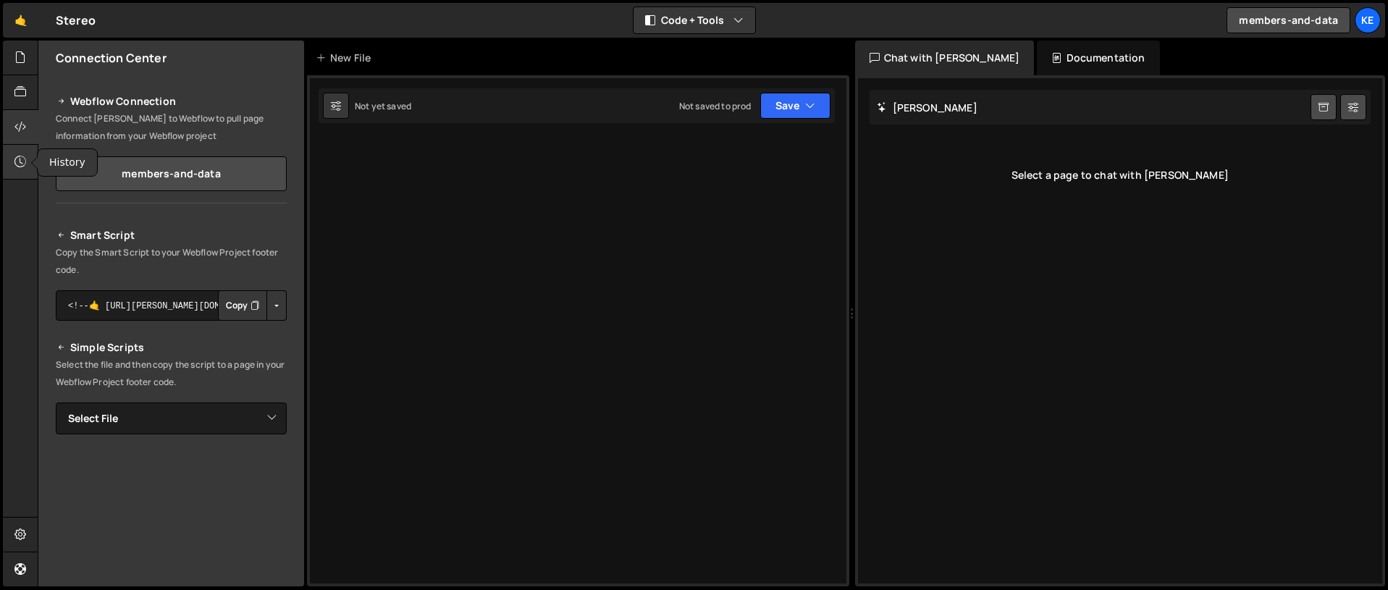
click at [25, 158] on icon at bounding box center [20, 162] width 12 height 16
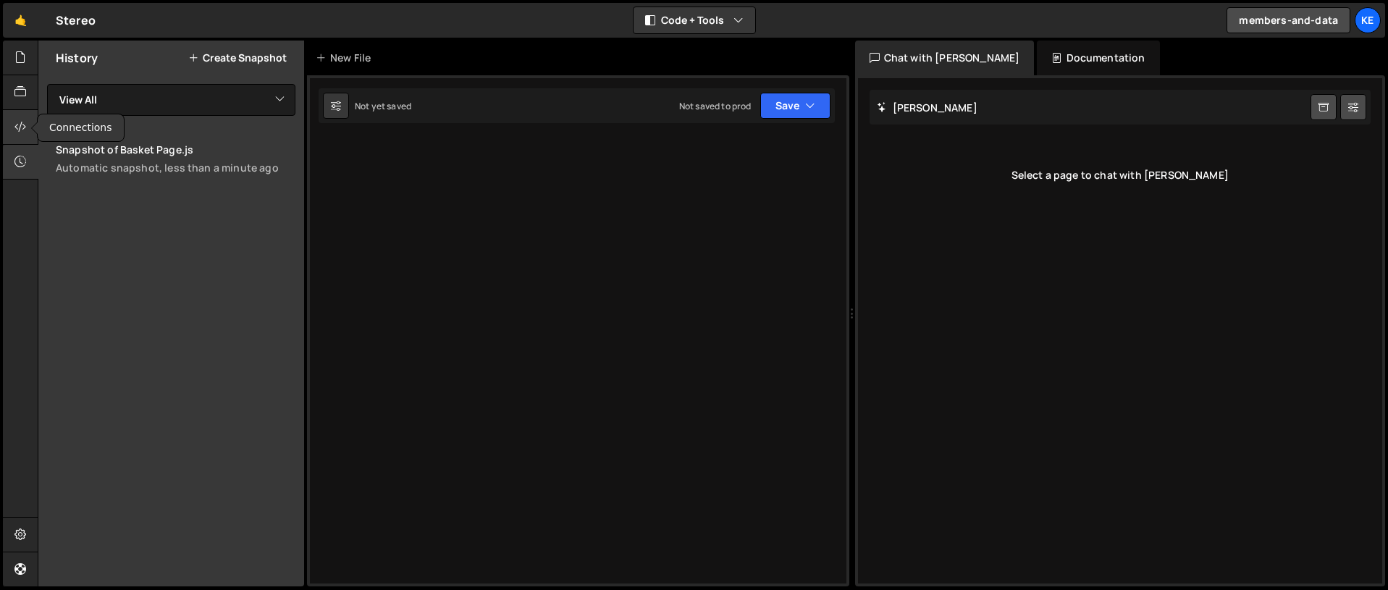
click at [21, 119] on icon at bounding box center [20, 127] width 12 height 16
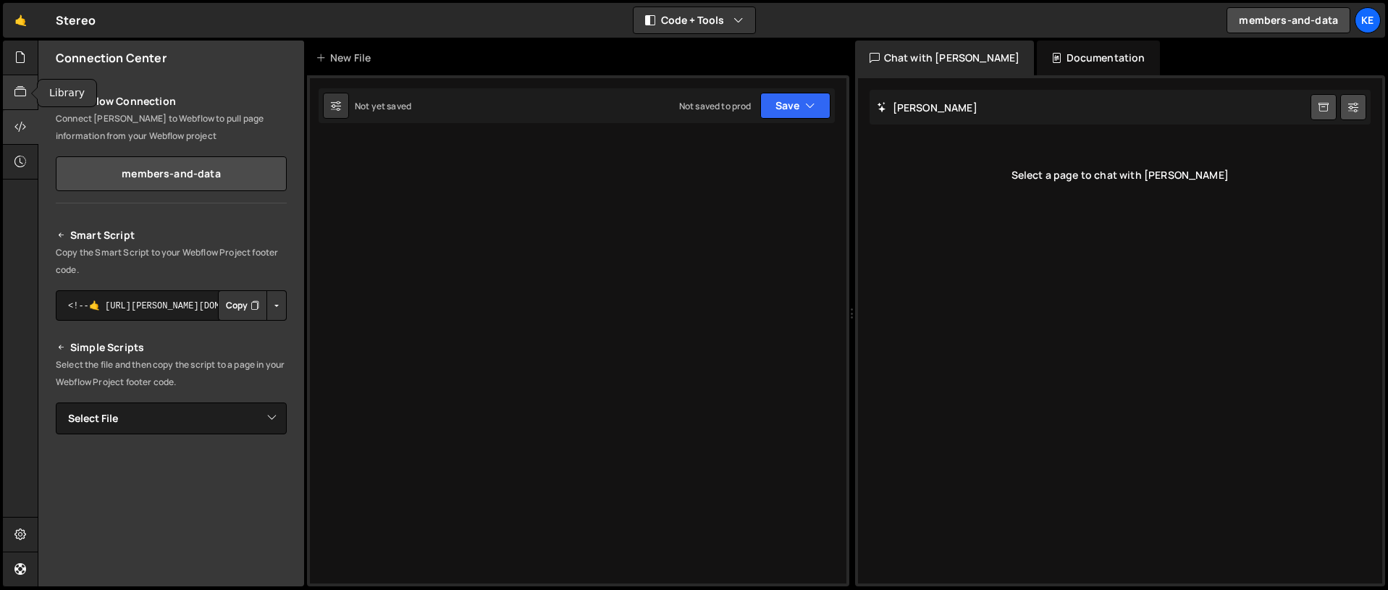
click at [21, 93] on icon at bounding box center [20, 92] width 12 height 16
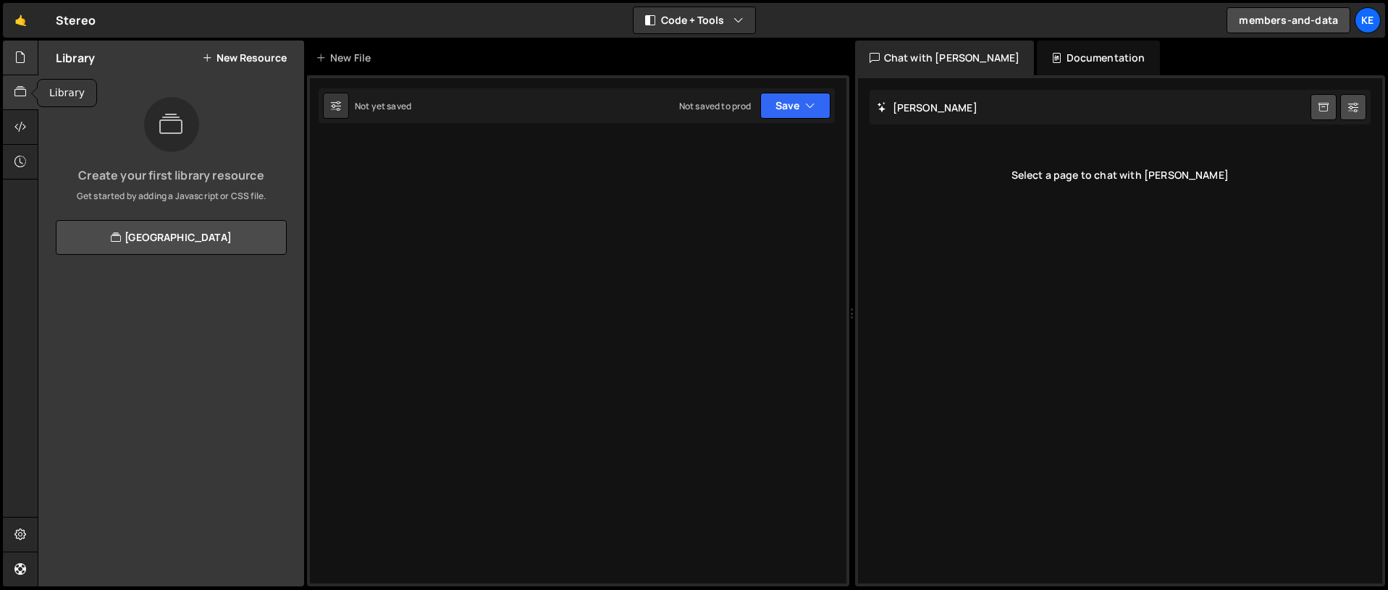
click at [21, 41] on div at bounding box center [20, 58] width 35 height 35
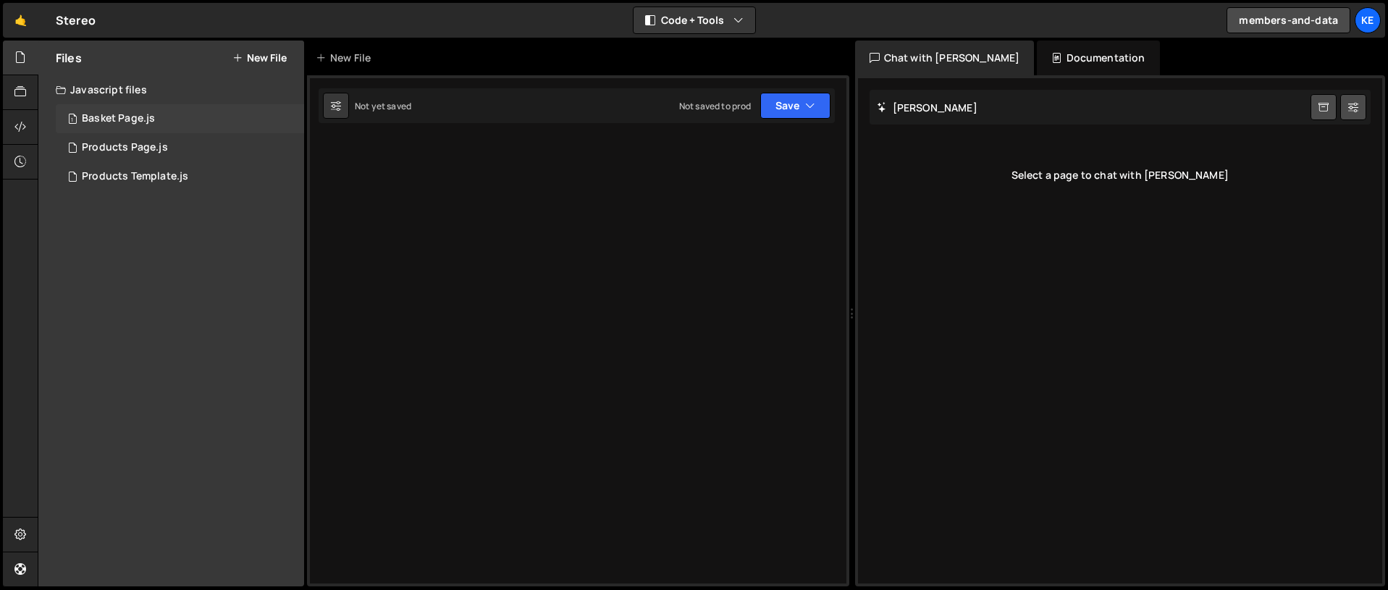
click at [109, 112] on div "Basket Page.js" at bounding box center [118, 118] width 73 height 13
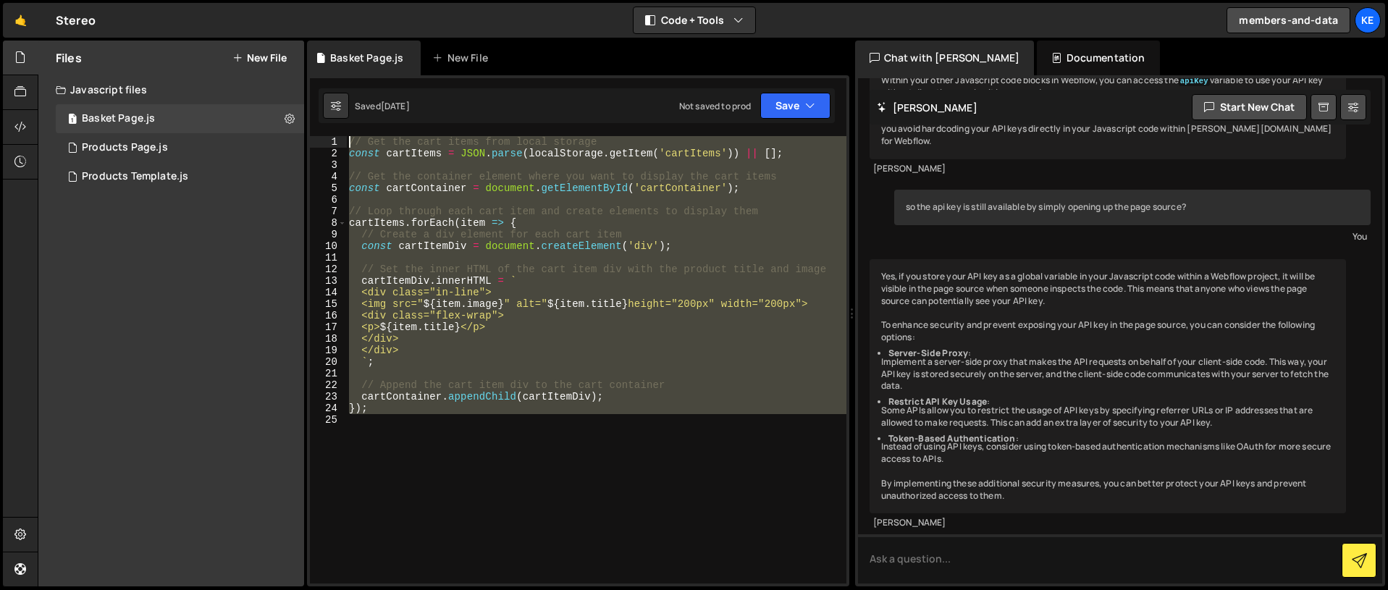
drag, startPoint x: 432, startPoint y: 429, endPoint x: 346, endPoint y: 131, distance: 309.7
click at [346, 131] on div "Type cmd + s to save your Javascript file. XXXXXXXXXXXXXXXXXXXXXXXXXXXXXXXXXXXX…" at bounding box center [578, 330] width 542 height 511
type textarea "// Get the cart items from local storage const cartItems = JSON.parse(localStor…"
click at [793, 107] on button "Save" at bounding box center [795, 106] width 70 height 26
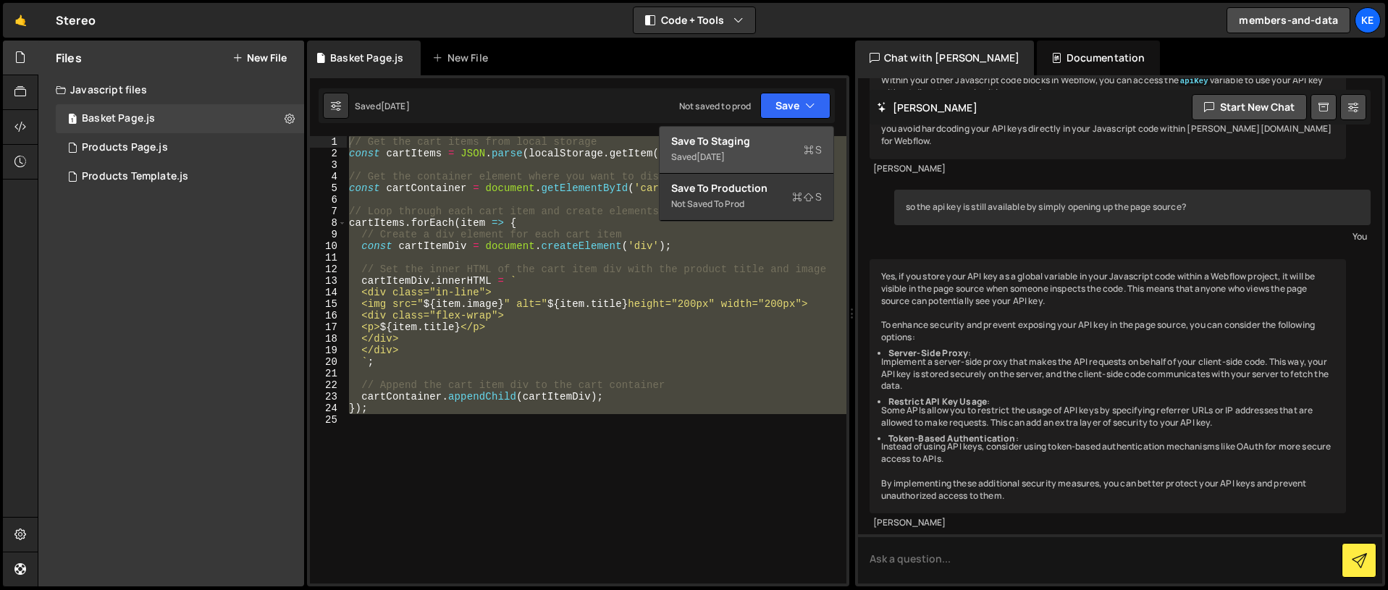
click at [734, 146] on div "Save to Staging S" at bounding box center [746, 141] width 151 height 14
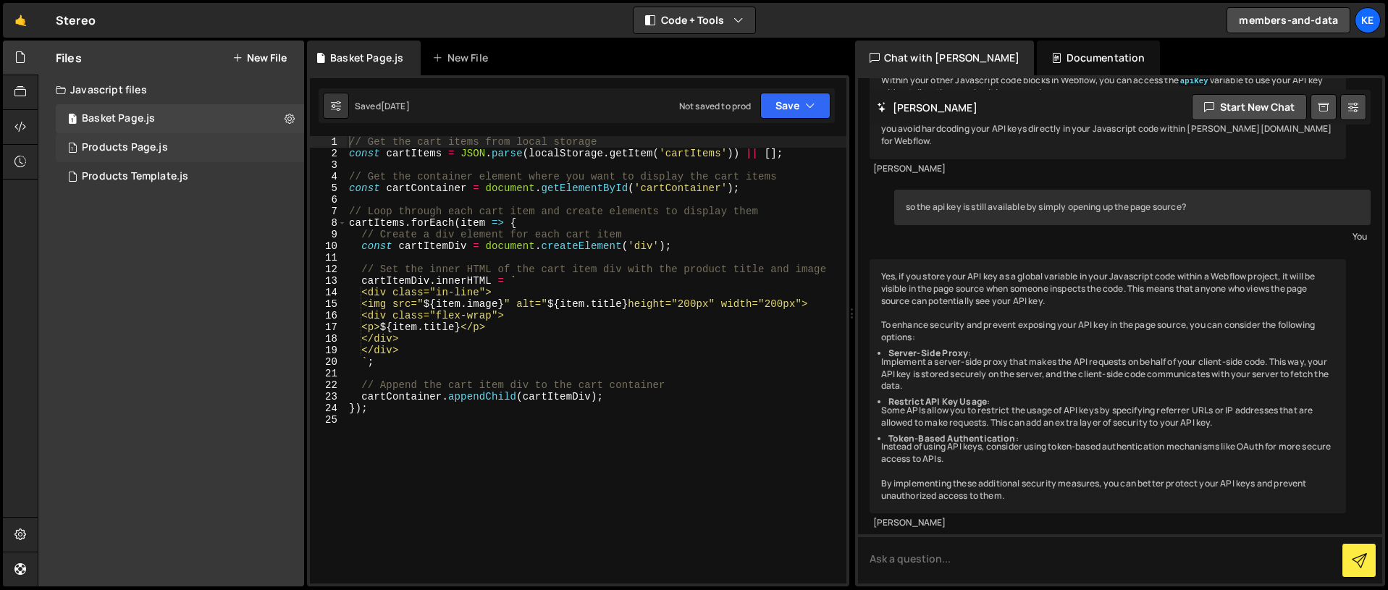
click at [114, 140] on div "1 Products Page.js 0" at bounding box center [180, 147] width 248 height 29
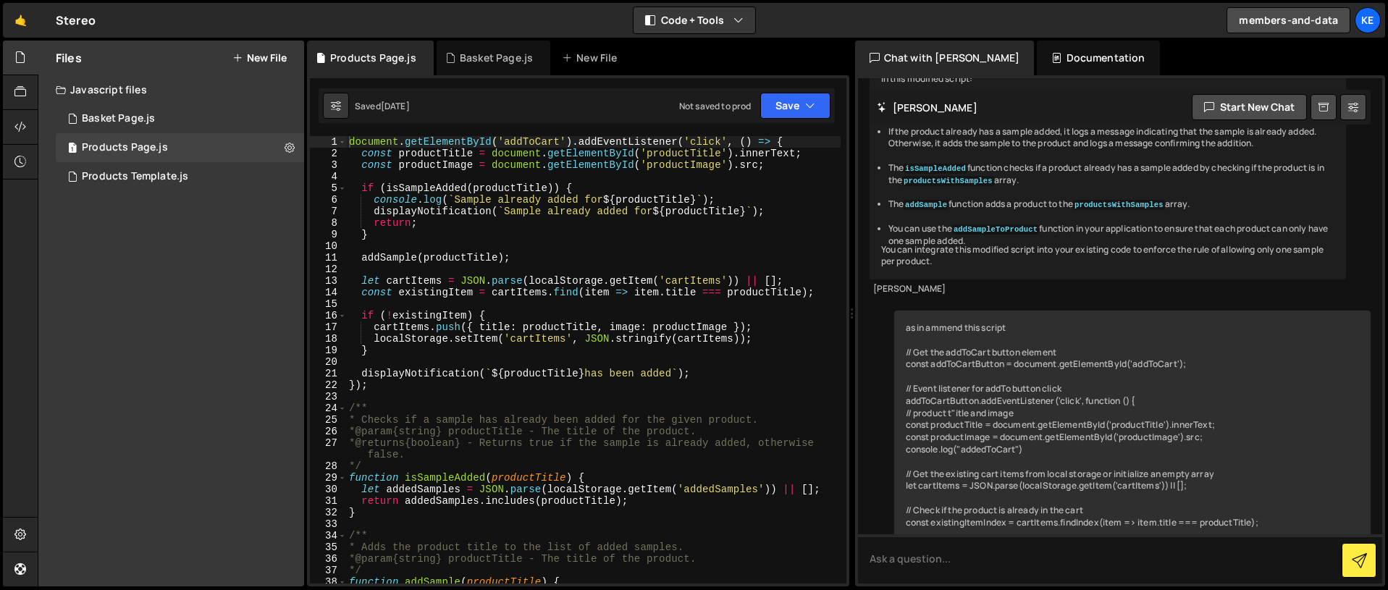
scroll to position [4512, 0]
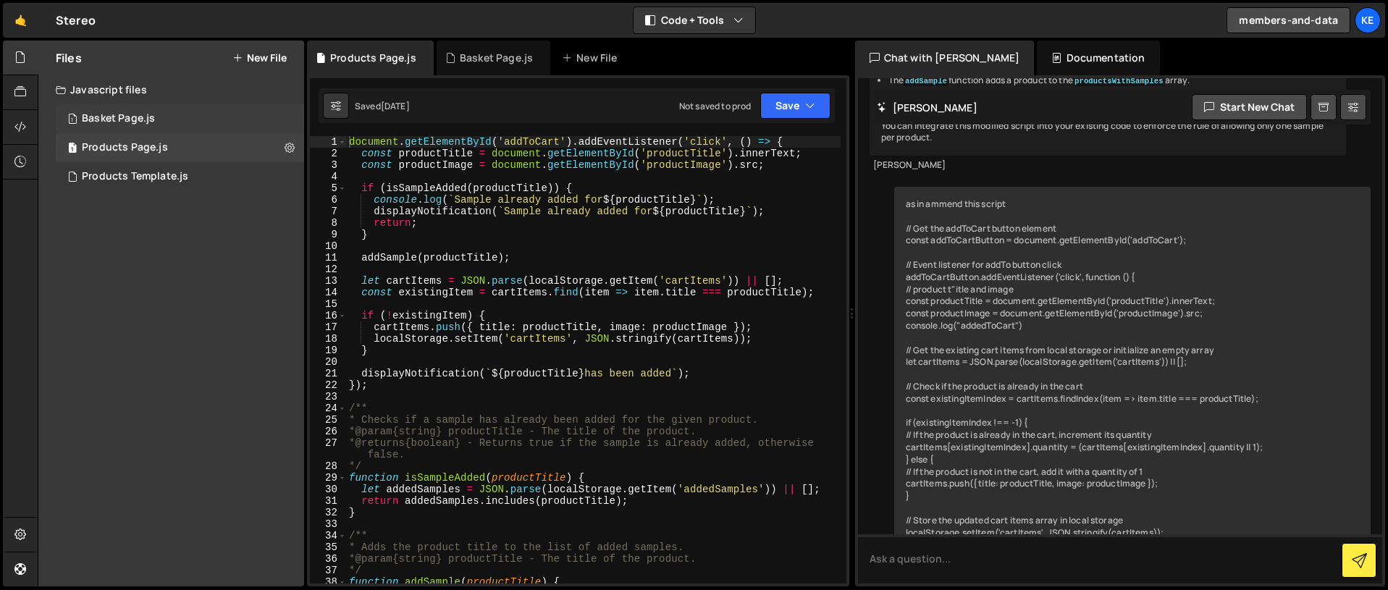
click at [135, 116] on div "Basket Page.js" at bounding box center [118, 118] width 73 height 13
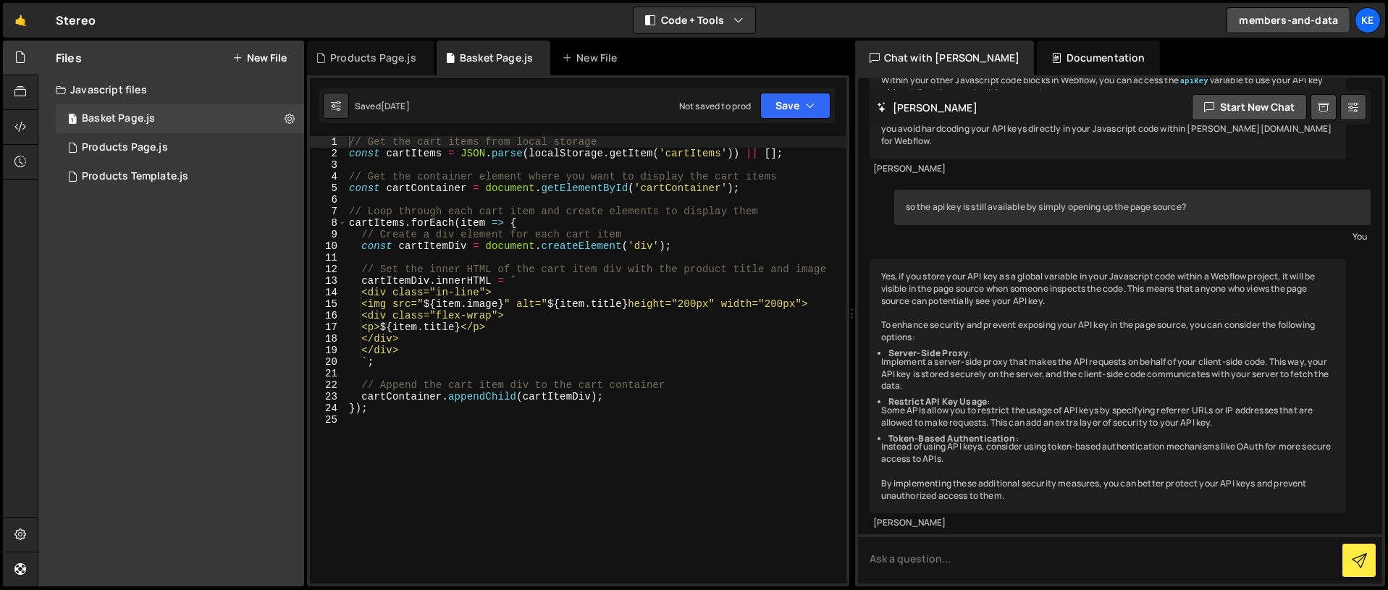
scroll to position [1927, 0]
click at [477, 59] on div "Basket Page.js" at bounding box center [496, 58] width 73 height 14
click at [820, 105] on button "Save" at bounding box center [795, 106] width 70 height 26
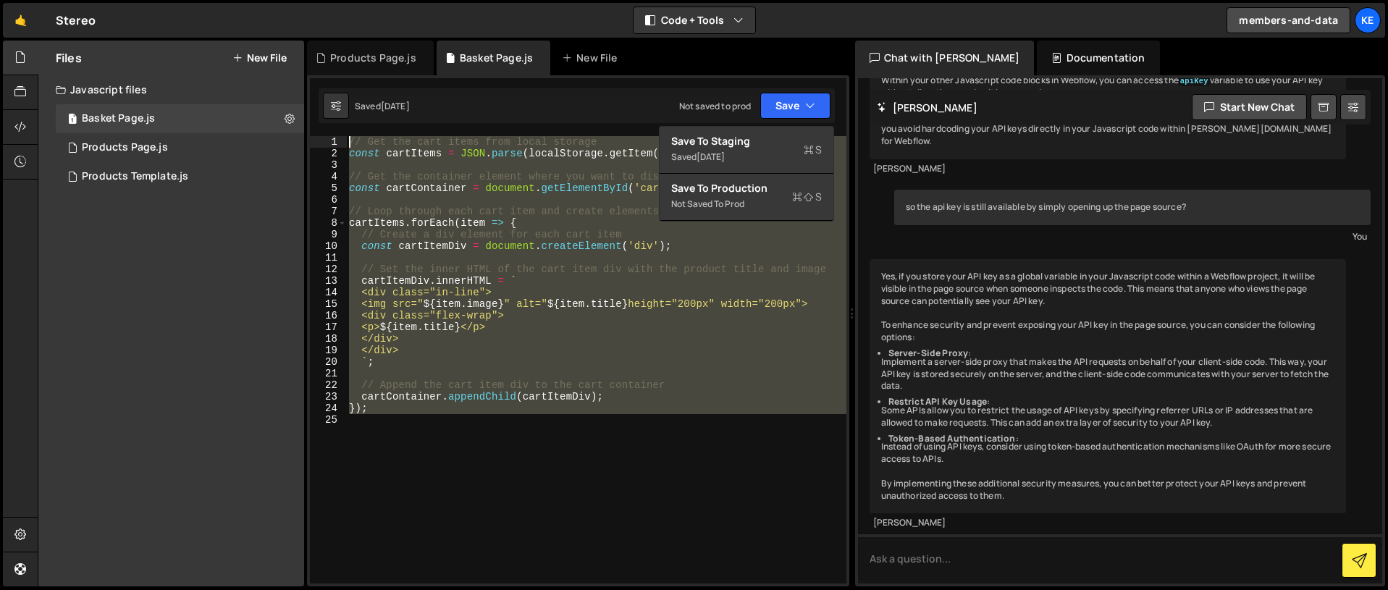
drag, startPoint x: 377, startPoint y: 421, endPoint x: 332, endPoint y: 140, distance: 284.6
click at [332, 140] on div "1 2 3 4 5 6 7 8 9 10 11 12 13 14 15 16 17 18 19 20 21 22 23 24 25 // Get the ca…" at bounding box center [578, 360] width 537 height 448
type textarea "// Get the cart items from local storage const cartItems = JSON.parse(localStor…"
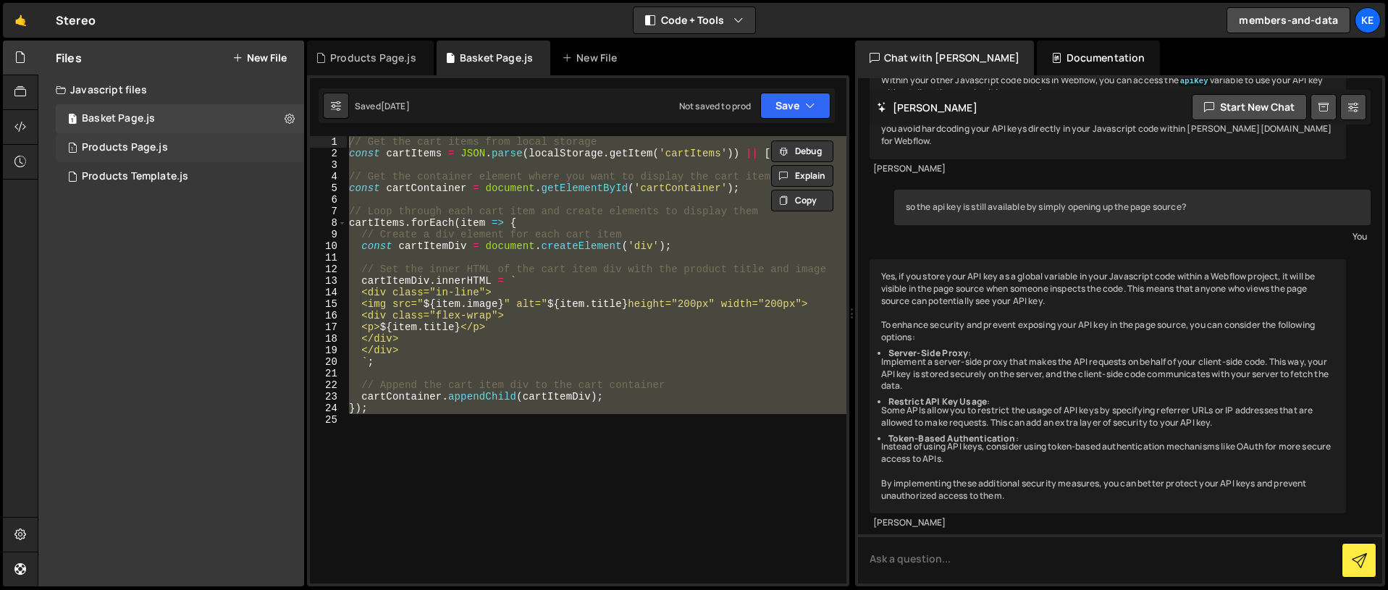
click at [139, 150] on div "Products Page.js" at bounding box center [125, 147] width 86 height 13
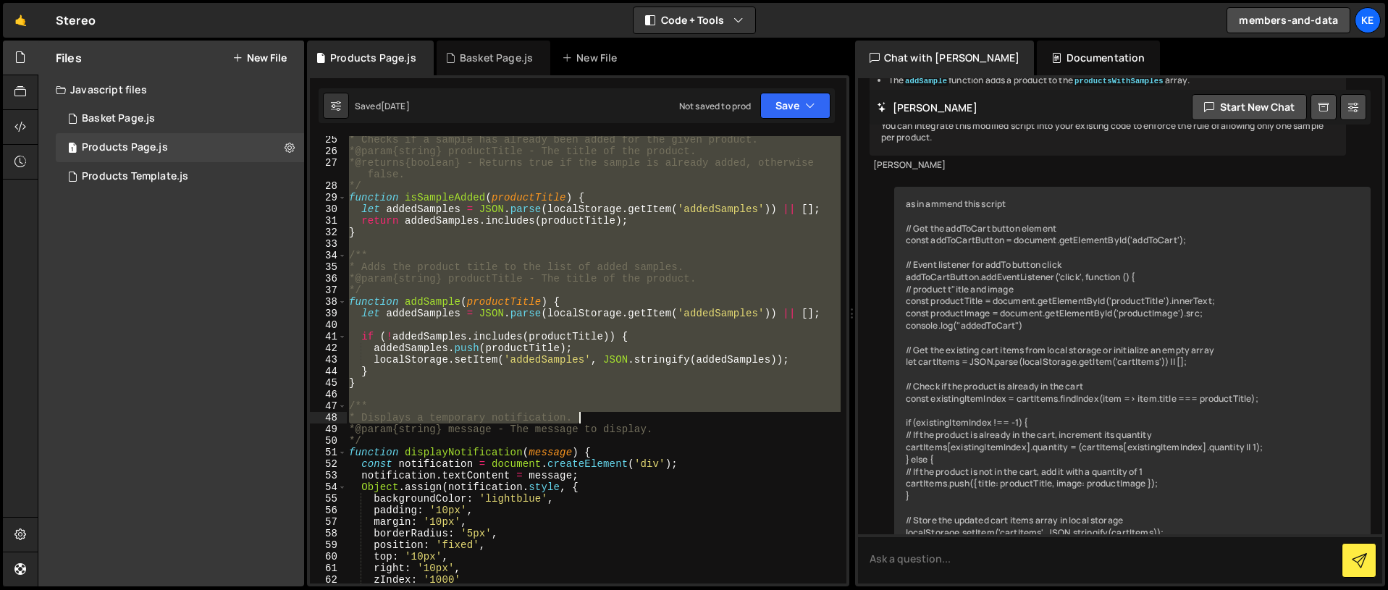
scroll to position [474, 0]
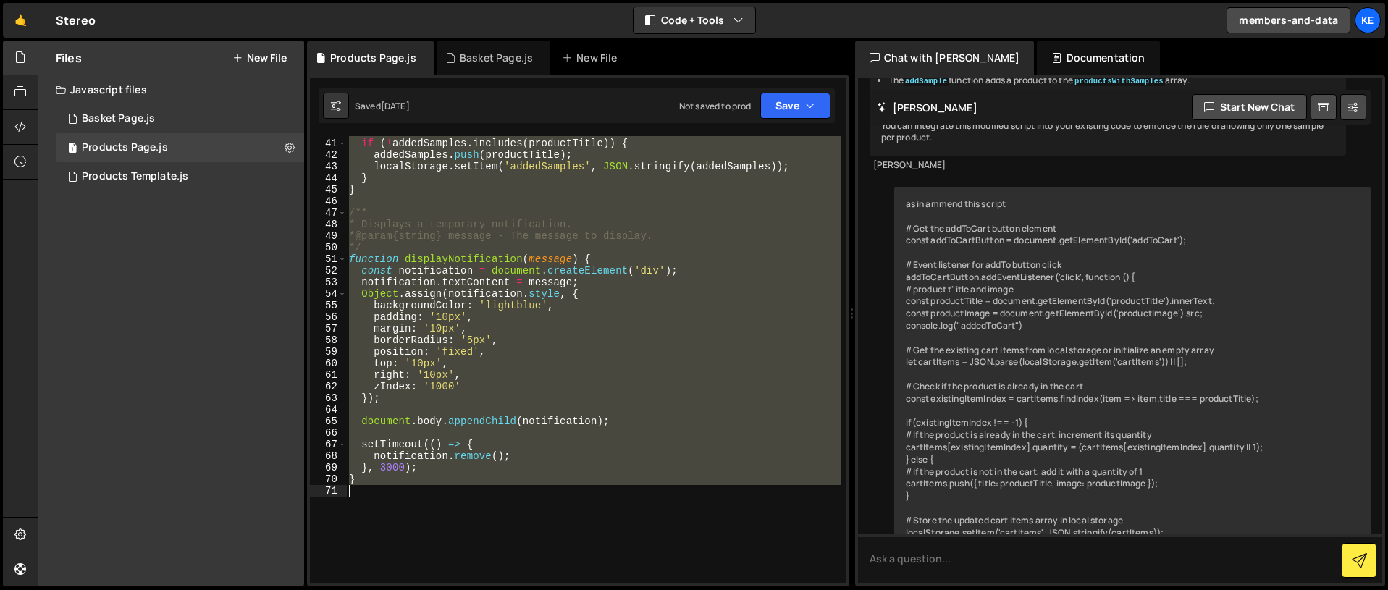
drag, startPoint x: 352, startPoint y: 143, endPoint x: 605, endPoint y: 504, distance: 441.0
click at [605, 504] on div "if ( ! addedSamples . includes ( productTitle )) { addedSamples . push ( produc…" at bounding box center [593, 361] width 495 height 471
type textarea "}"
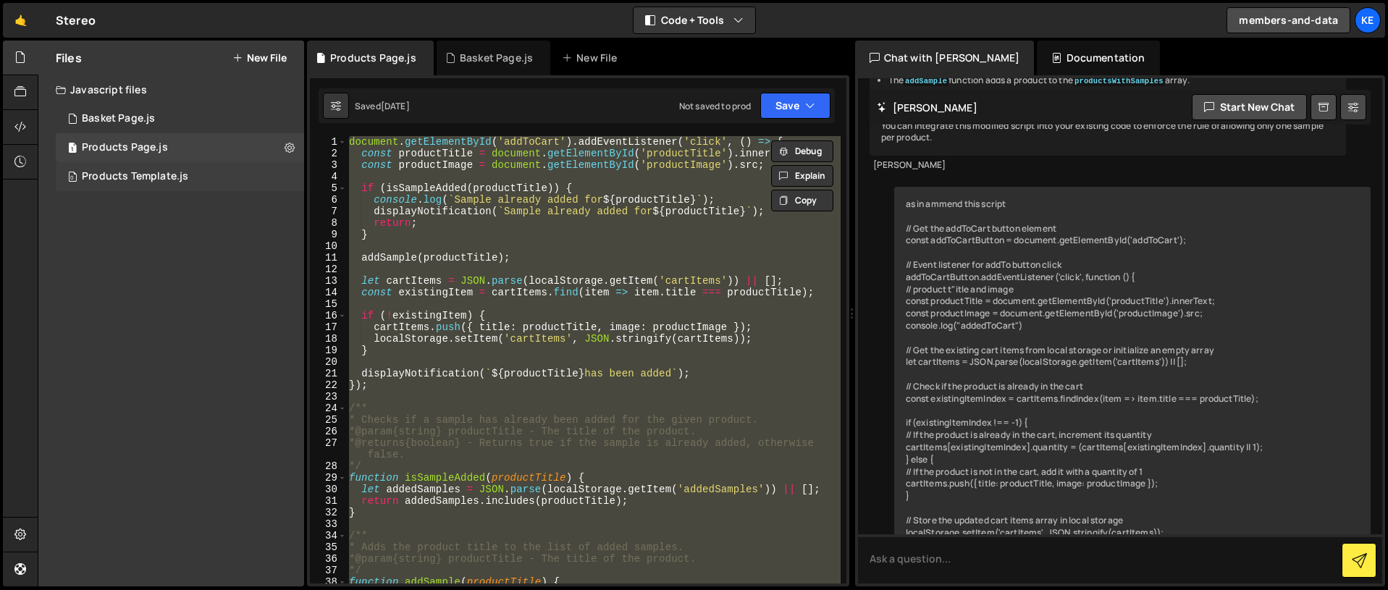
click at [131, 167] on div "0 Products Template.js 0" at bounding box center [180, 176] width 248 height 29
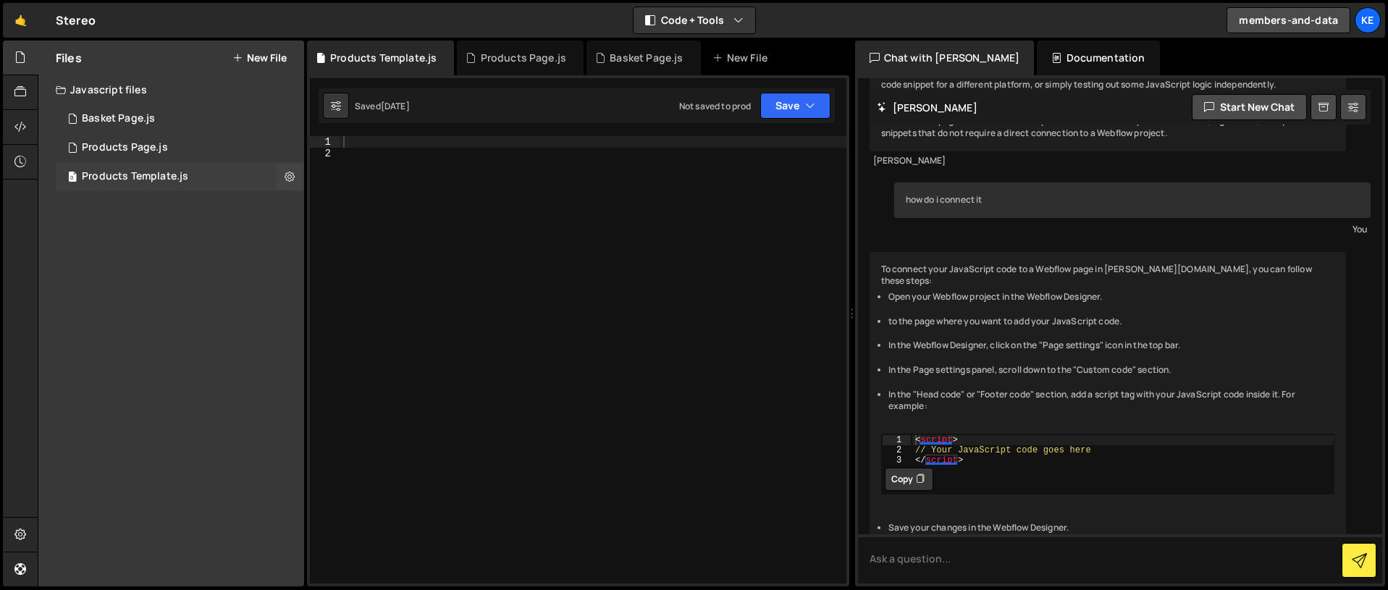
scroll to position [485, 0]
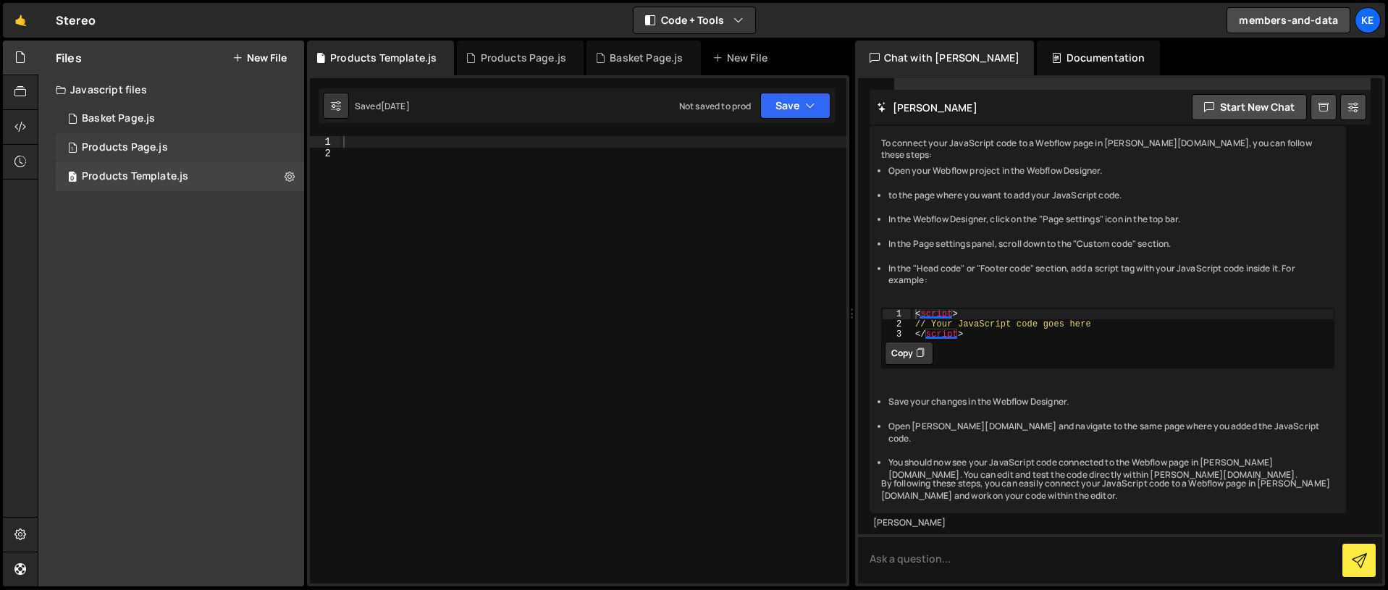
click at [134, 148] on div "Products Page.js" at bounding box center [125, 147] width 86 height 13
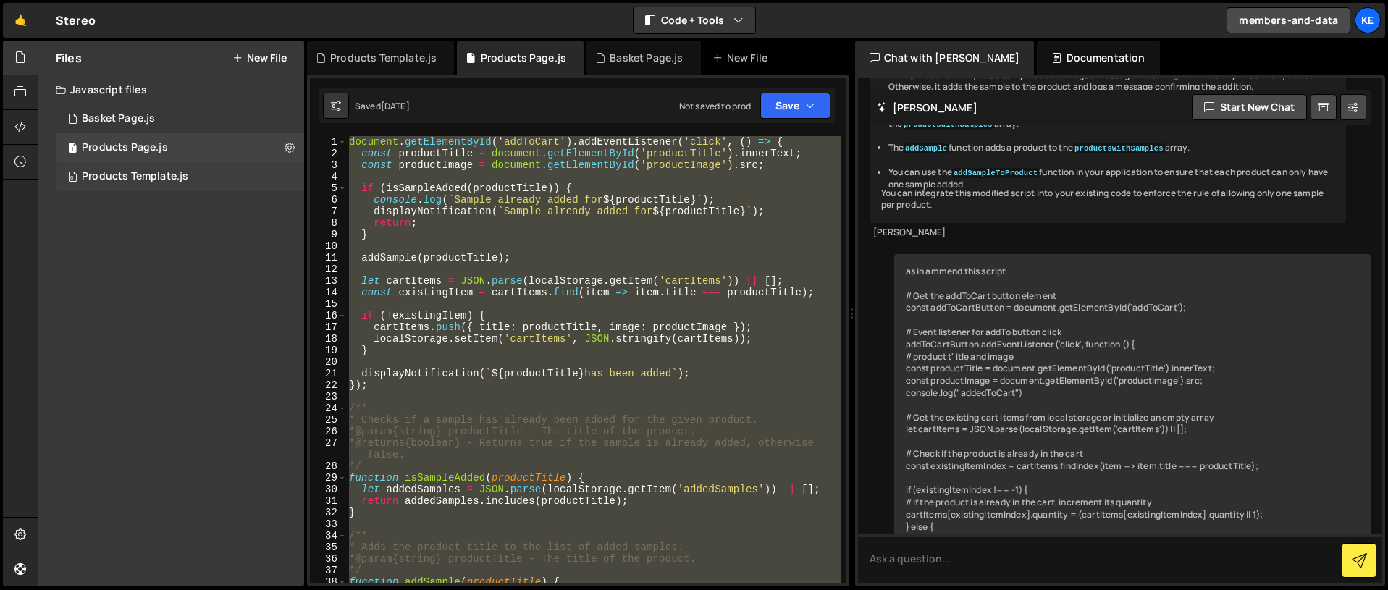
scroll to position [4512, 0]
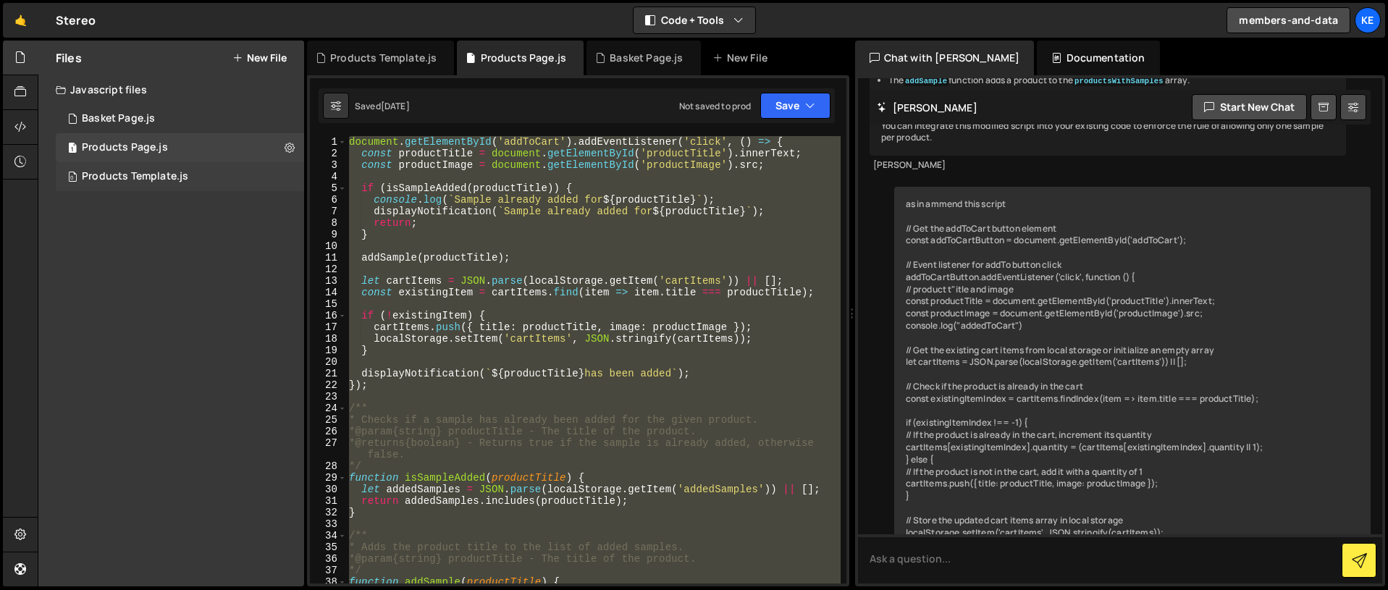
click at [133, 186] on div "0 Products Template.js 0" at bounding box center [180, 176] width 248 height 29
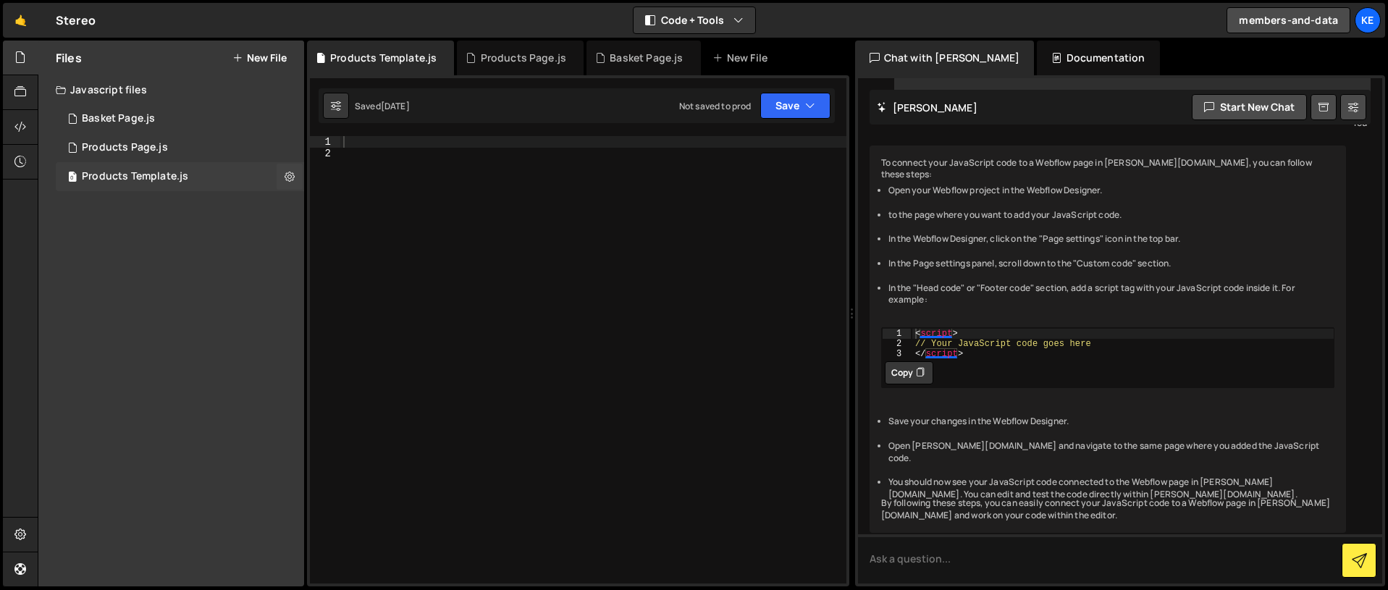
scroll to position [485, 0]
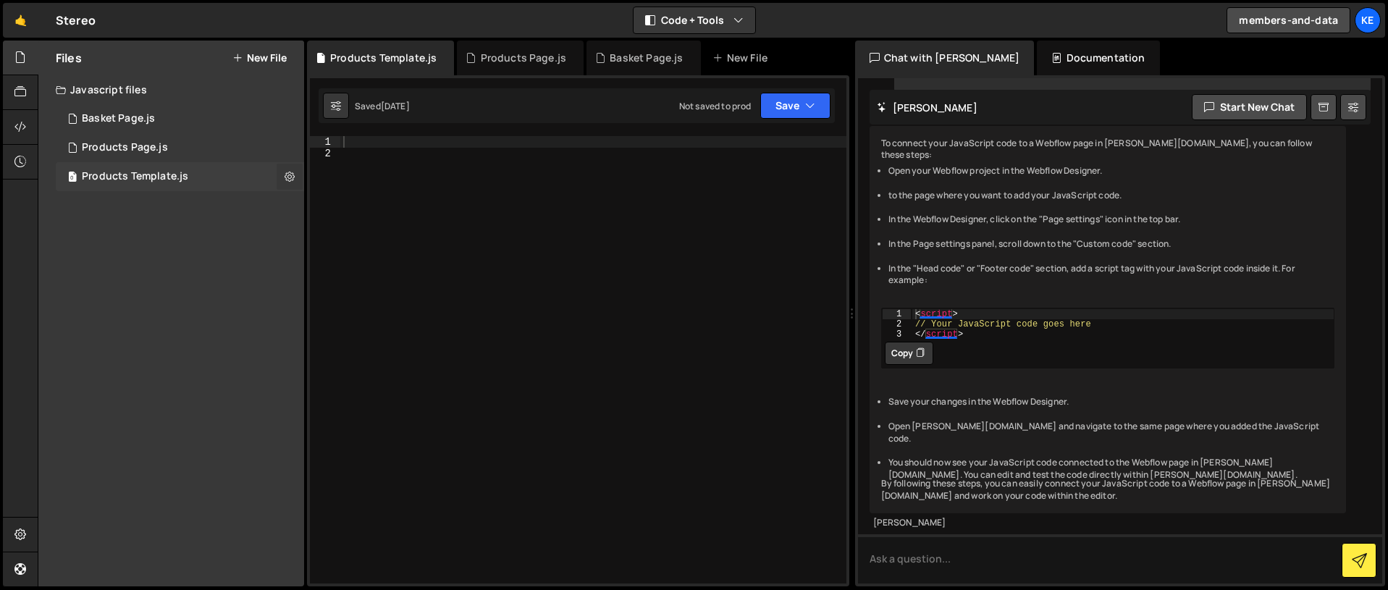
click at [287, 175] on icon at bounding box center [290, 176] width 10 height 14
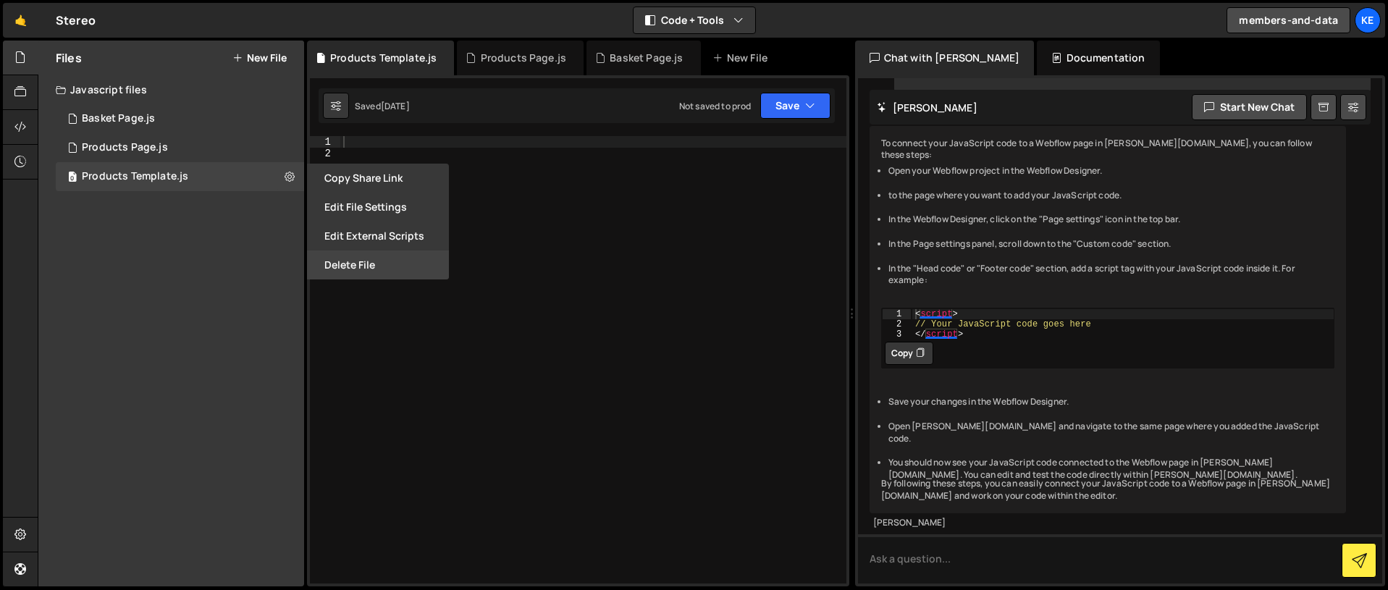
click at [381, 265] on button "Delete File" at bounding box center [378, 265] width 142 height 29
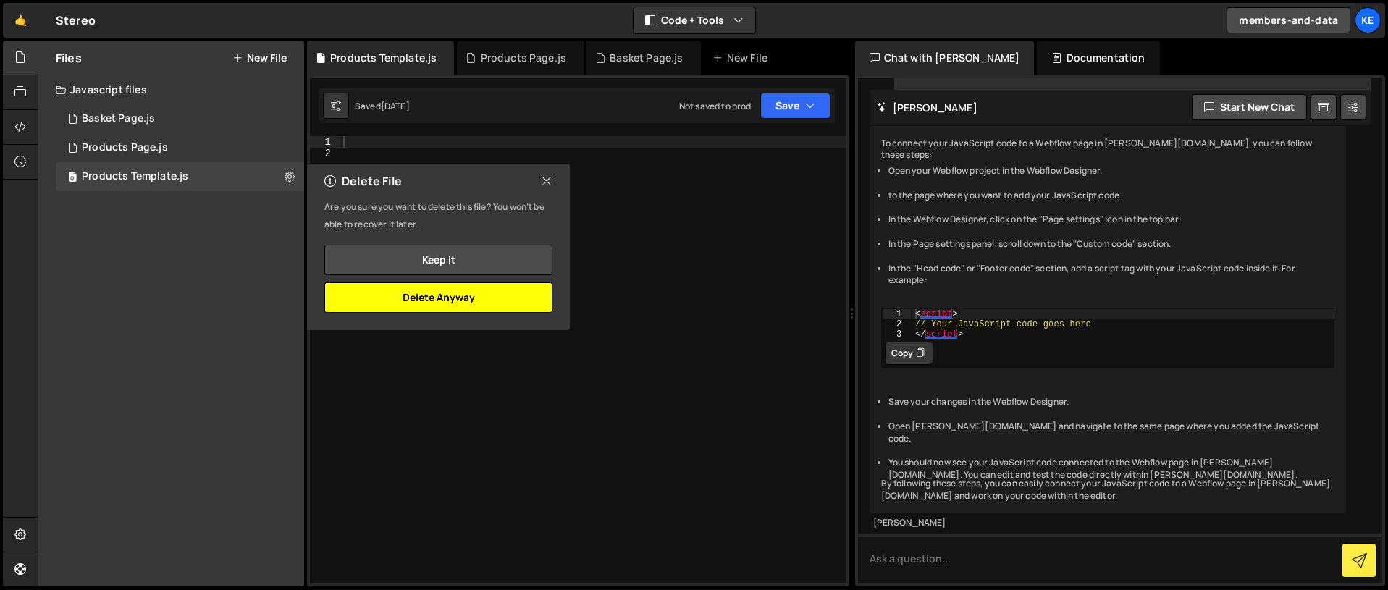
click at [437, 296] on button "Delete Anyway" at bounding box center [438, 297] width 228 height 30
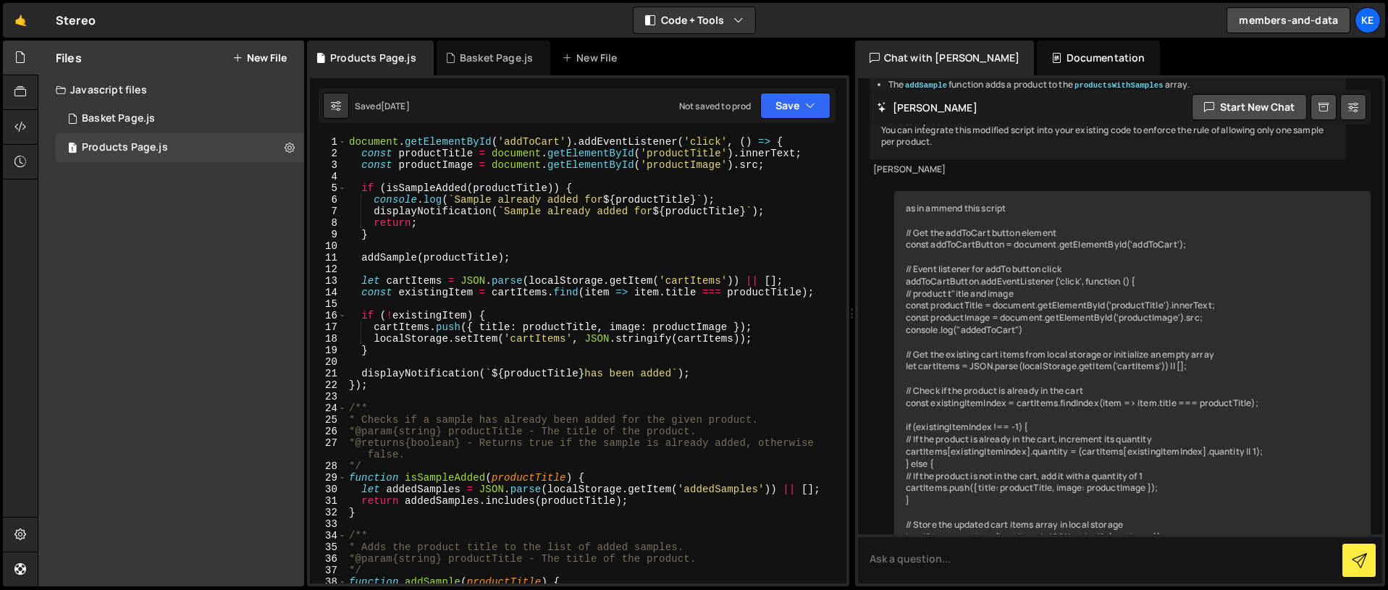
scroll to position [4512, 0]
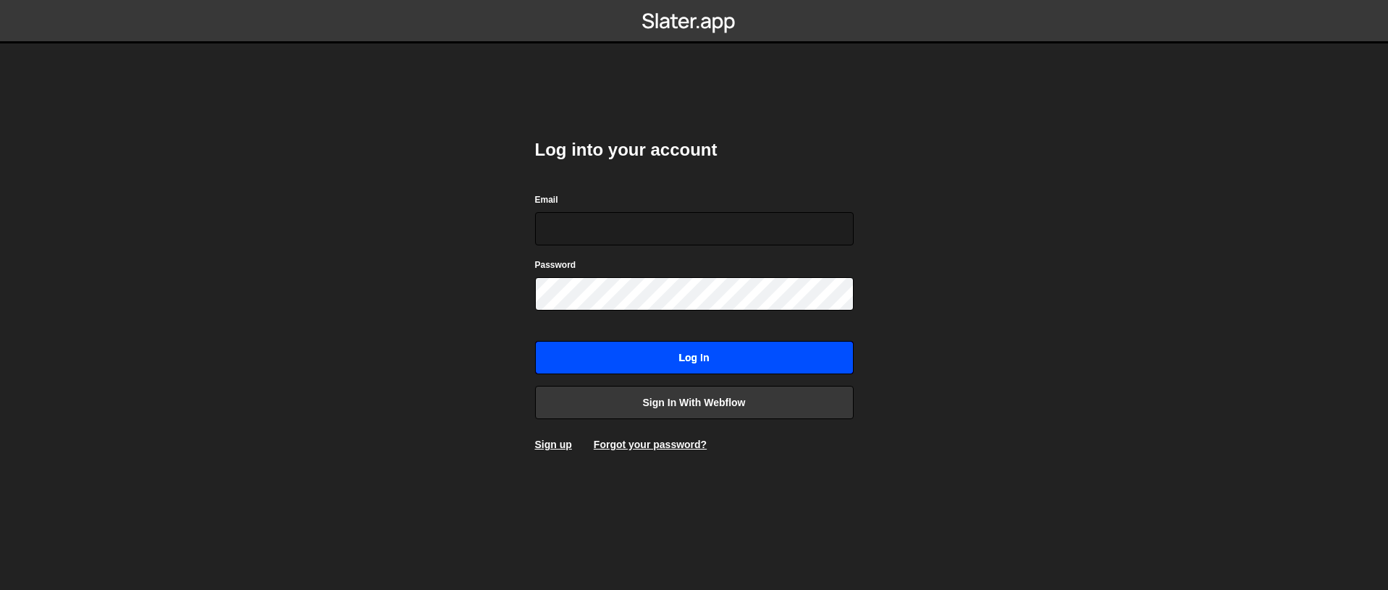
type input "[EMAIL_ADDRESS][DOMAIN_NAME]"
click at [718, 350] on input "Log in" at bounding box center [694, 357] width 319 height 33
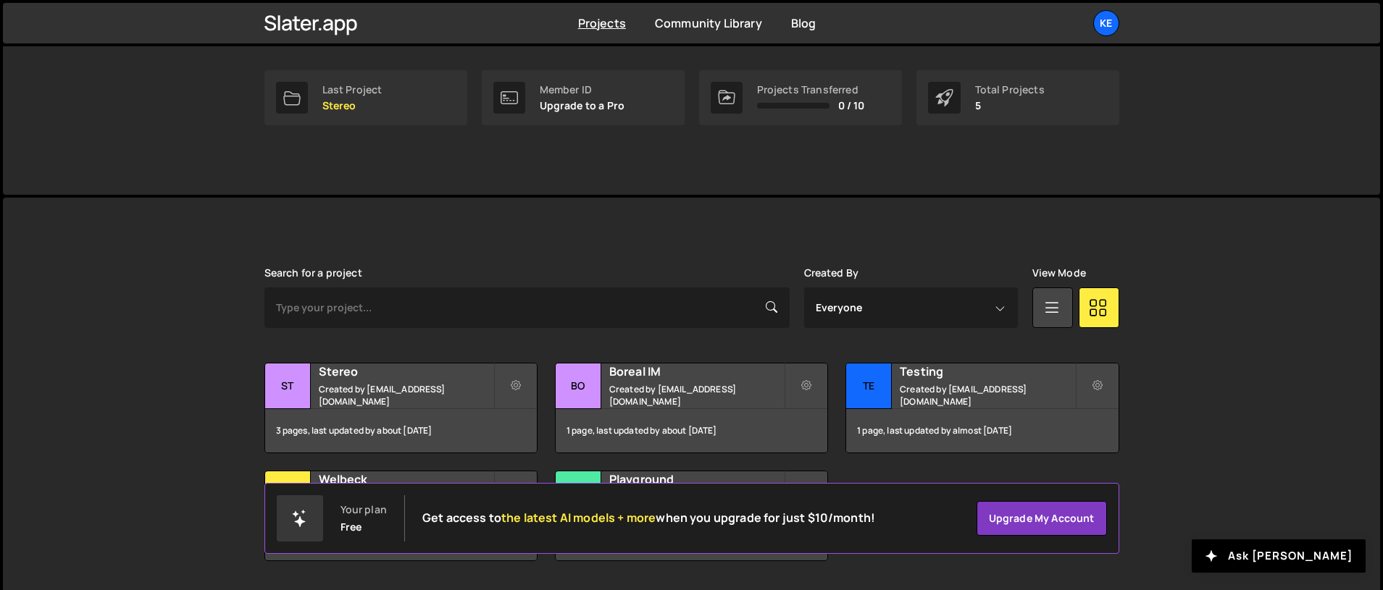
scroll to position [264, 0]
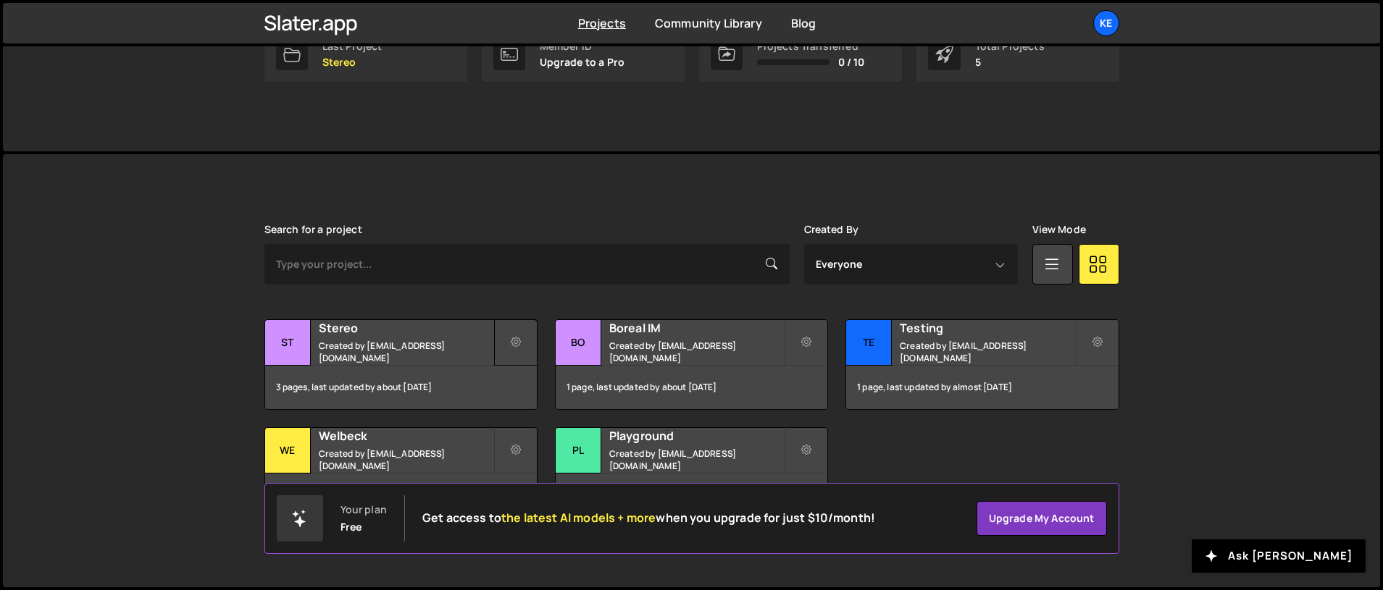
click at [513, 342] on icon at bounding box center [516, 342] width 10 height 14
click at [524, 396] on link "Edit Project" at bounding box center [581, 401] width 172 height 23
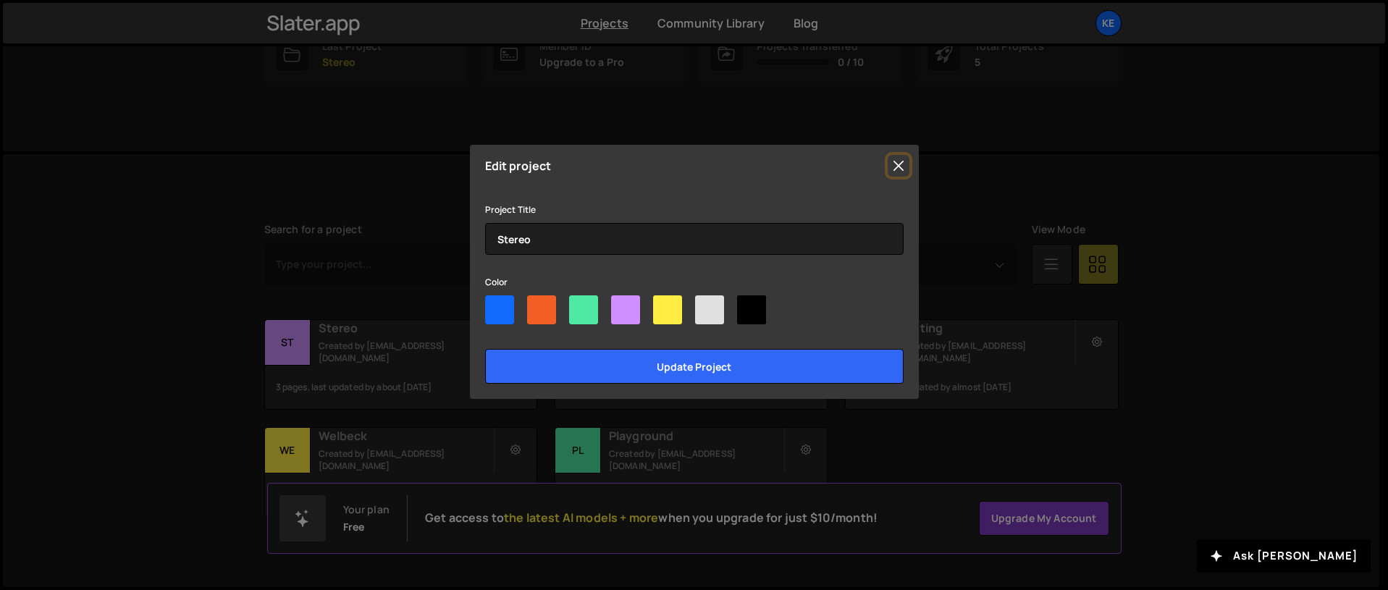
click at [902, 163] on button "Close" at bounding box center [899, 166] width 22 height 22
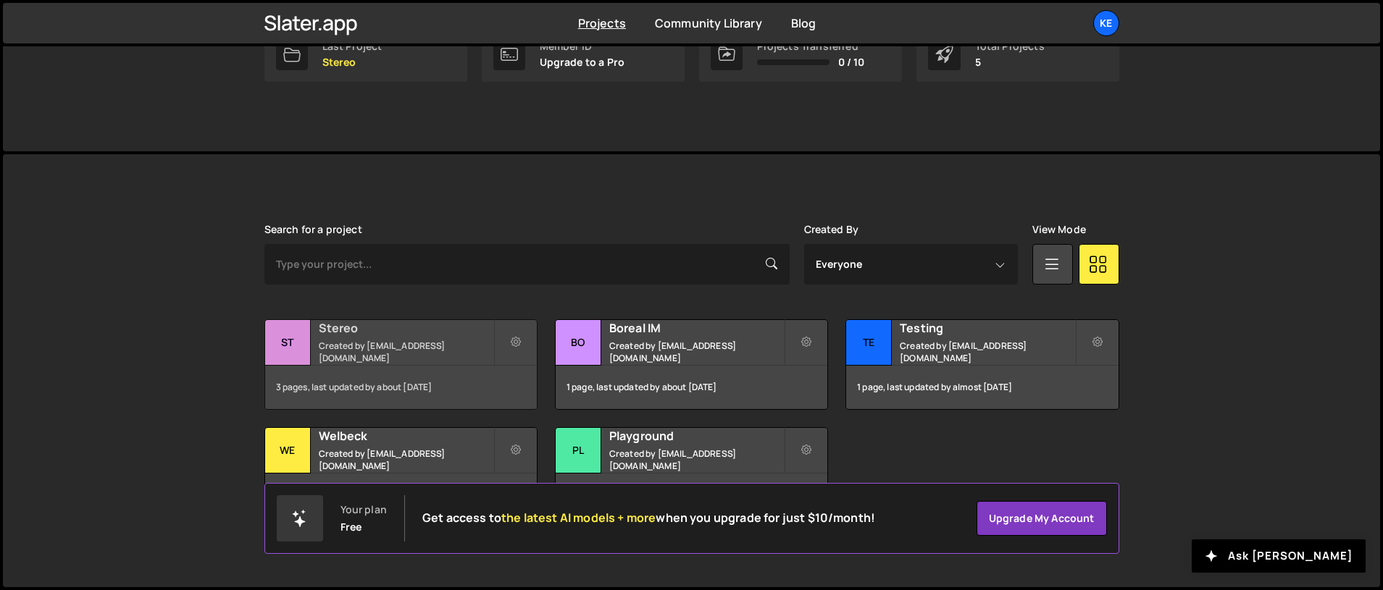
click at [391, 354] on small "Created by kevmsutton@gmail.com" at bounding box center [406, 352] width 175 height 25
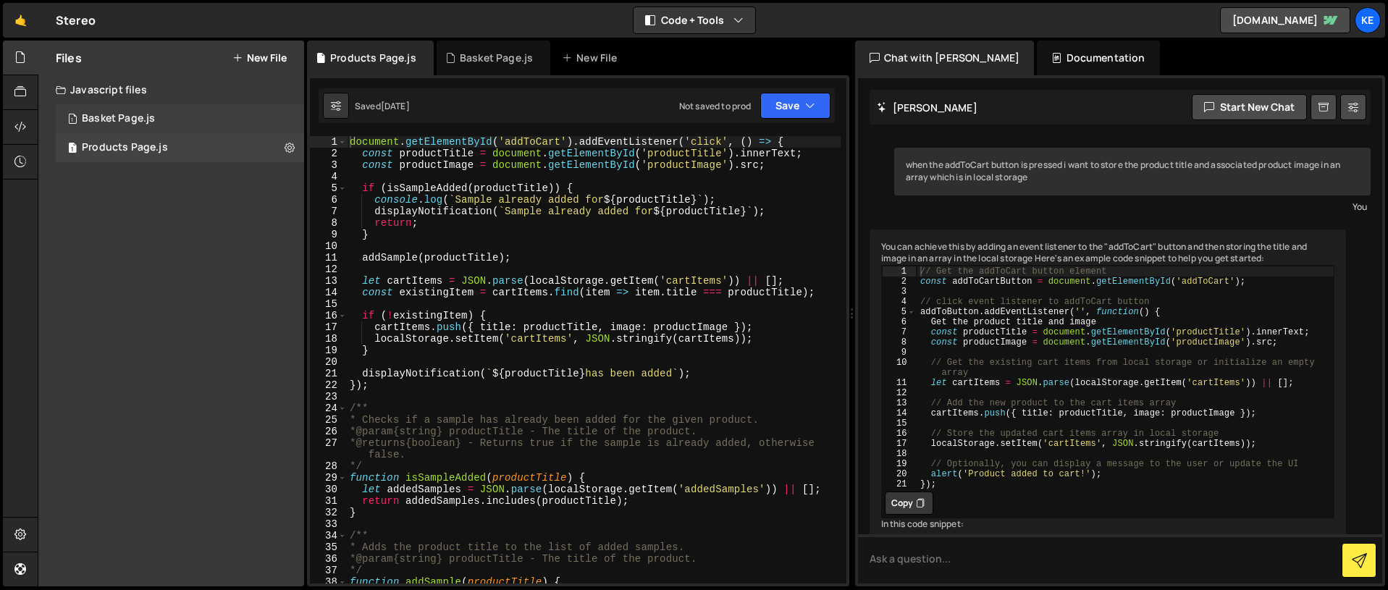
scroll to position [4512, 0]
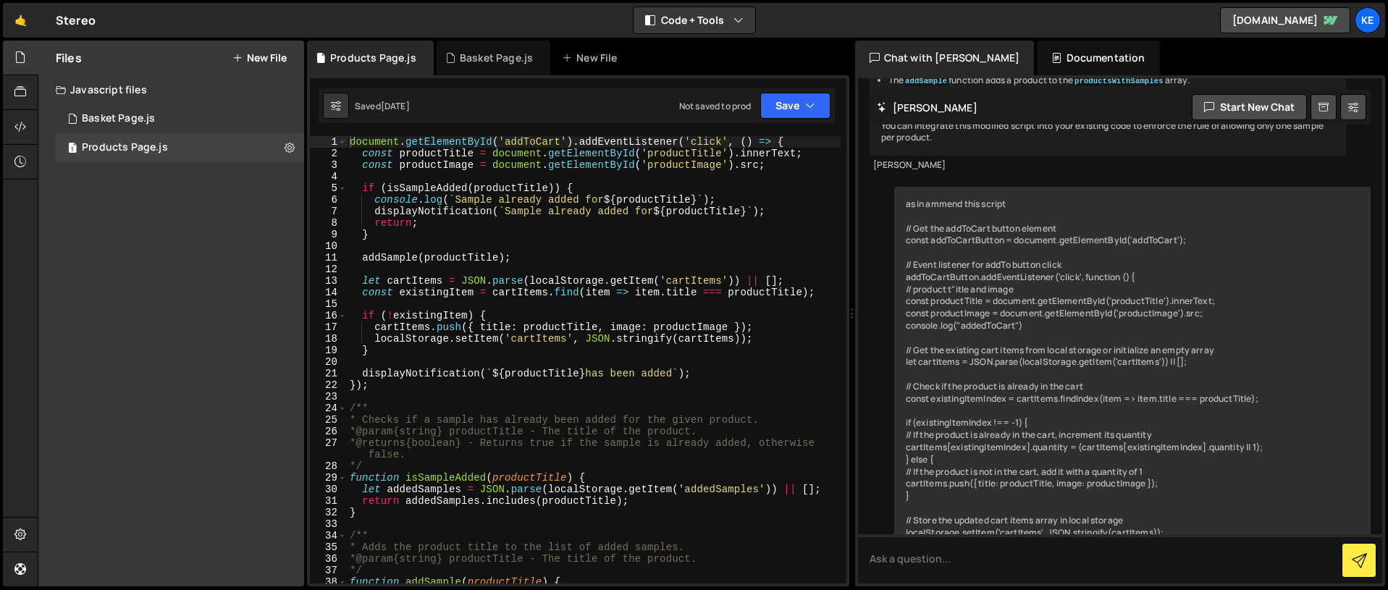
click at [259, 59] on button "New File" at bounding box center [259, 58] width 54 height 12
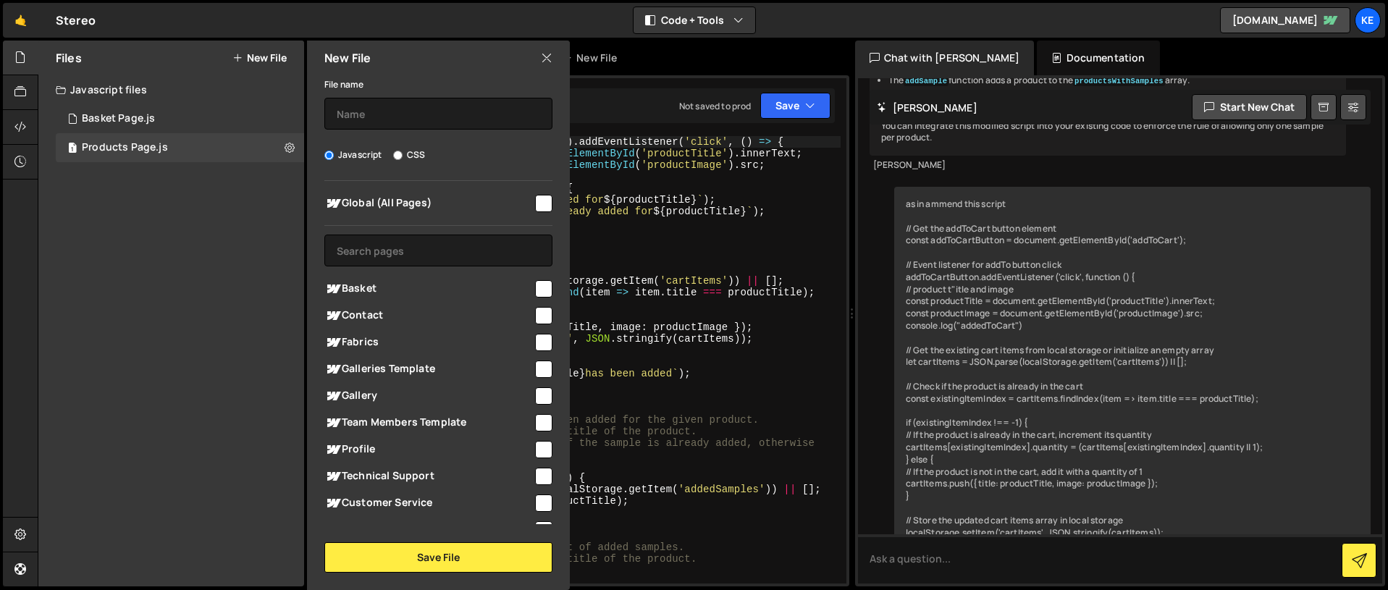
click at [364, 285] on span "Basket" at bounding box center [428, 288] width 209 height 17
checkbox input "true"
click at [445, 555] on button "Save File" at bounding box center [438, 557] width 228 height 30
click at [361, 114] on input "text" at bounding box center [438, 114] width 228 height 32
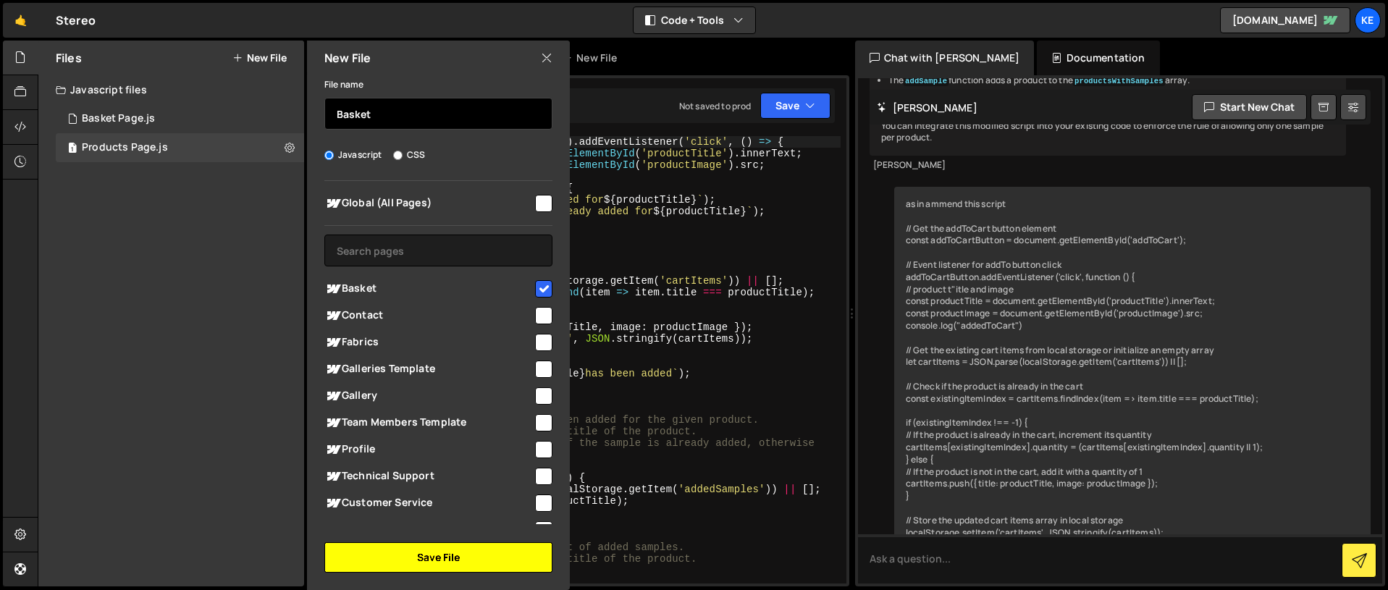
type input "Basket"
click at [465, 552] on button "Save File" at bounding box center [438, 557] width 228 height 30
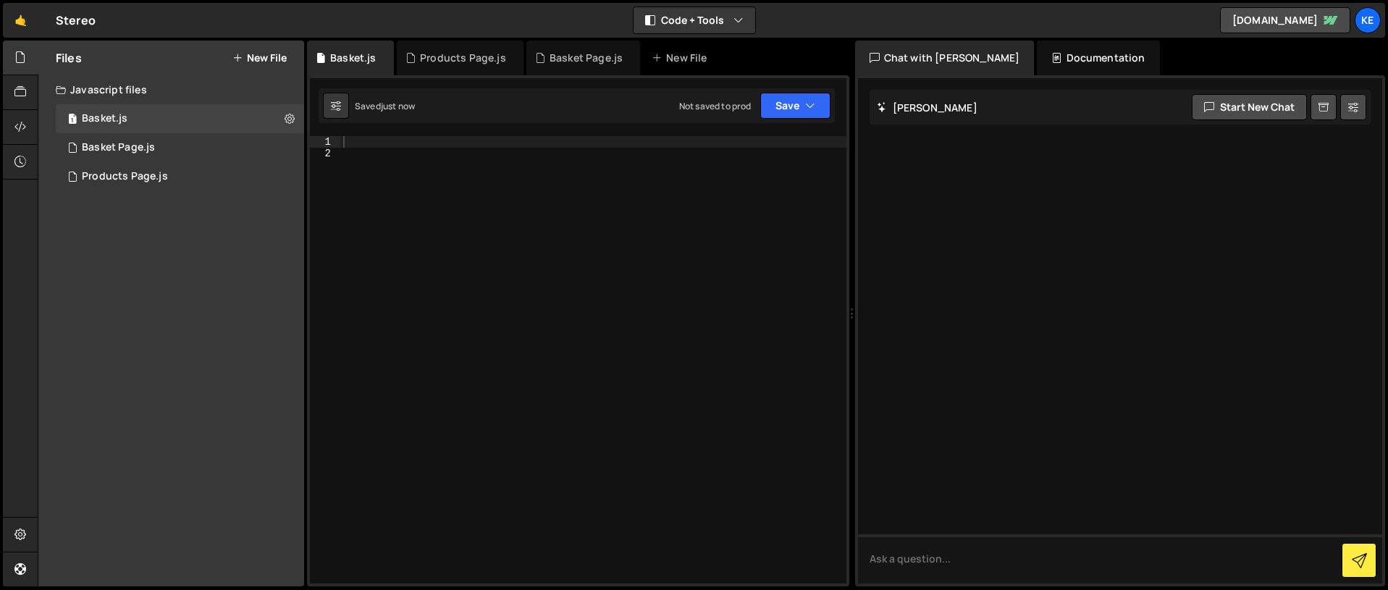
scroll to position [0, 0]
click at [125, 145] on div "Basket Page.js" at bounding box center [118, 147] width 73 height 13
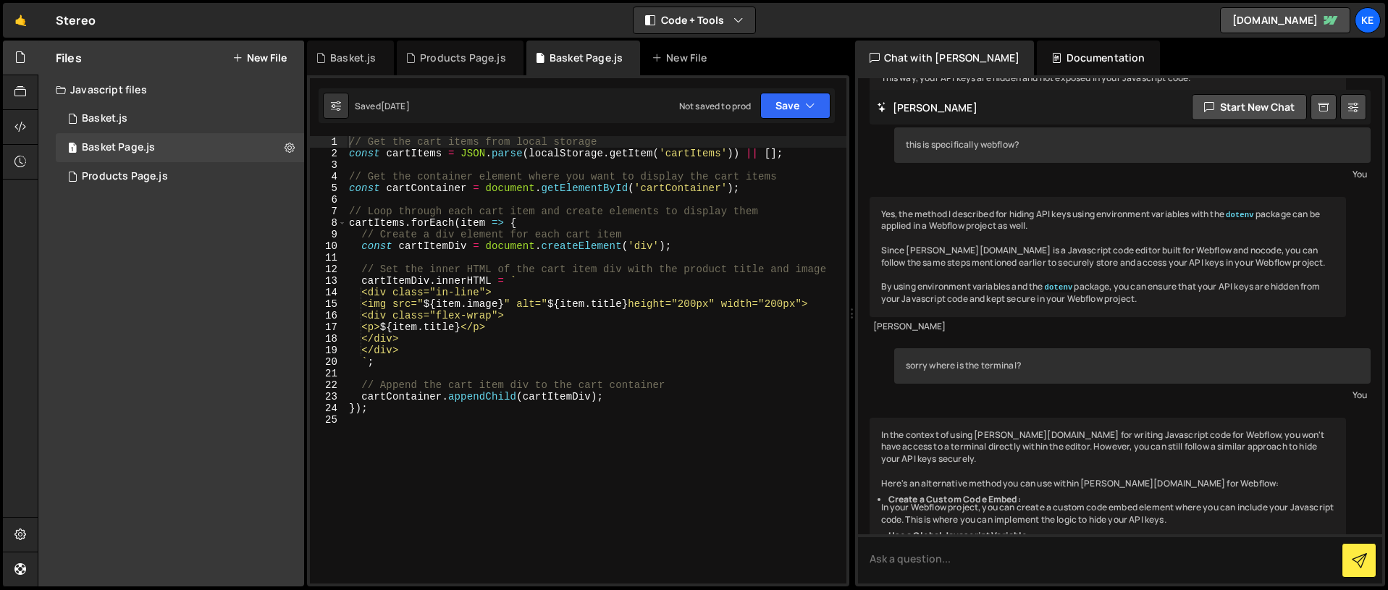
scroll to position [1927, 0]
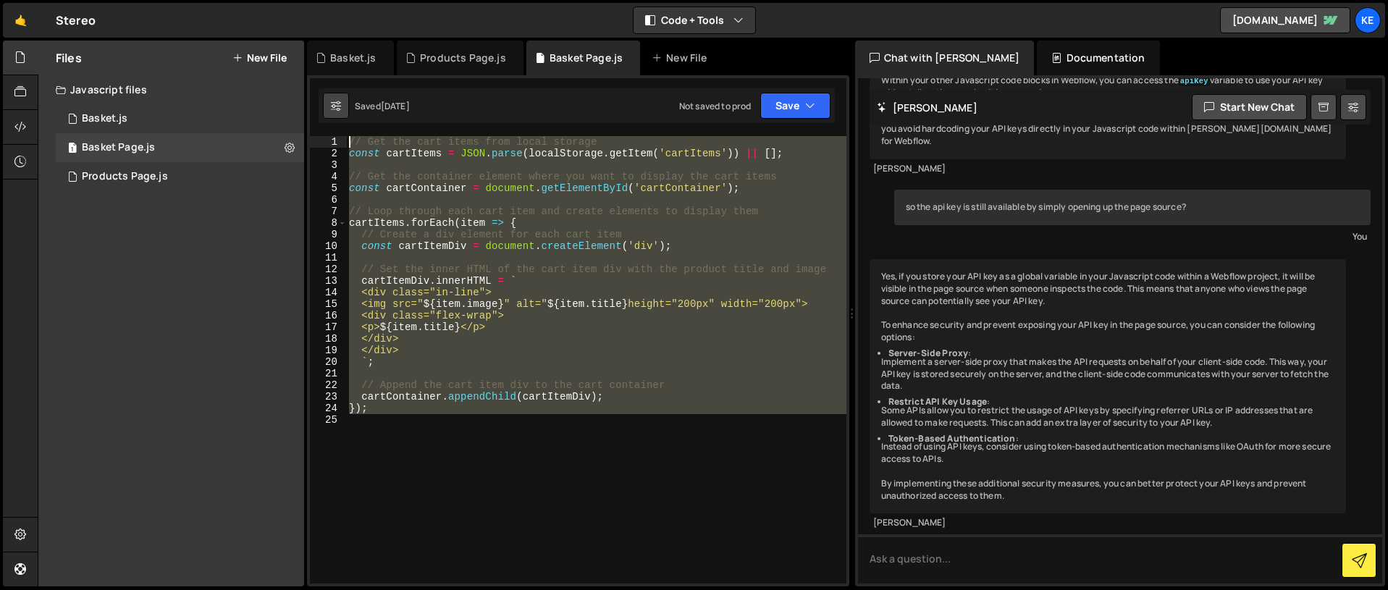
drag, startPoint x: 437, startPoint y: 437, endPoint x: 324, endPoint y: 115, distance: 340.8
click at [324, 115] on div "Debug Explain Copy Basket.js Products Page.js Basket Page.js New File Saved [DA…" at bounding box center [578, 314] width 542 height 547
type textarea "// Get the cart items from local storage const cartItems = JSON.parse(localStor…"
click at [133, 117] on div "1 Basket.js 0" at bounding box center [180, 118] width 248 height 29
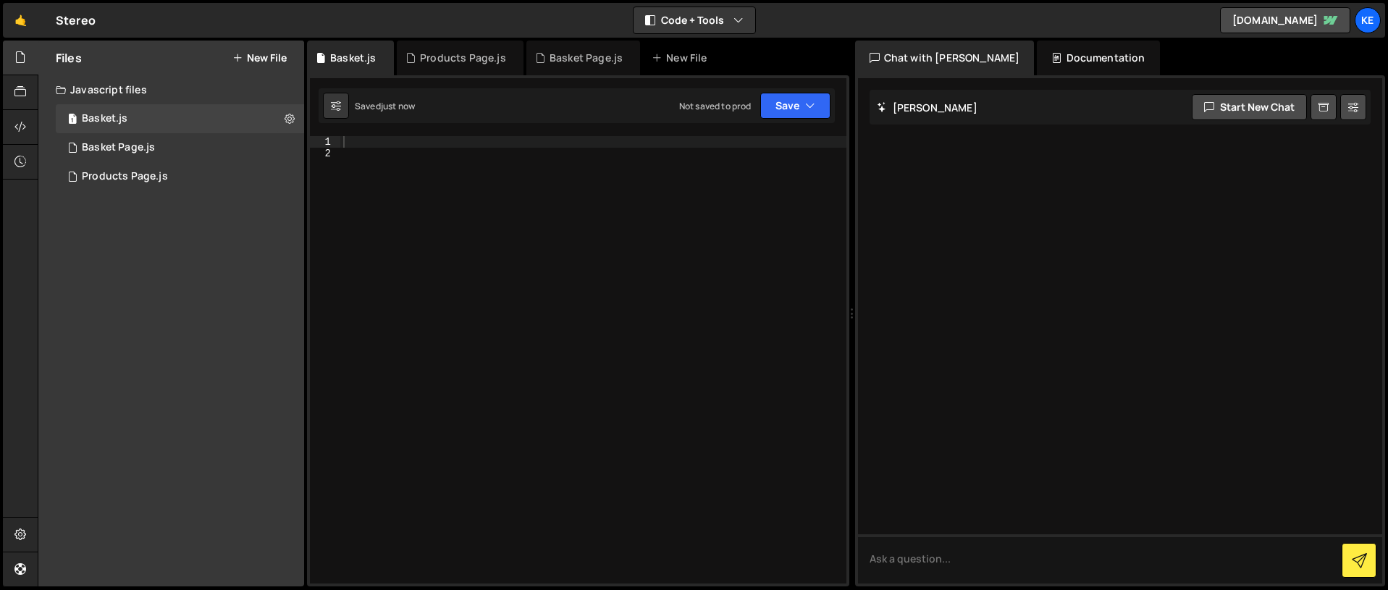
click at [389, 225] on div at bounding box center [593, 371] width 506 height 471
paste textarea "// Get the cart items from local storage"
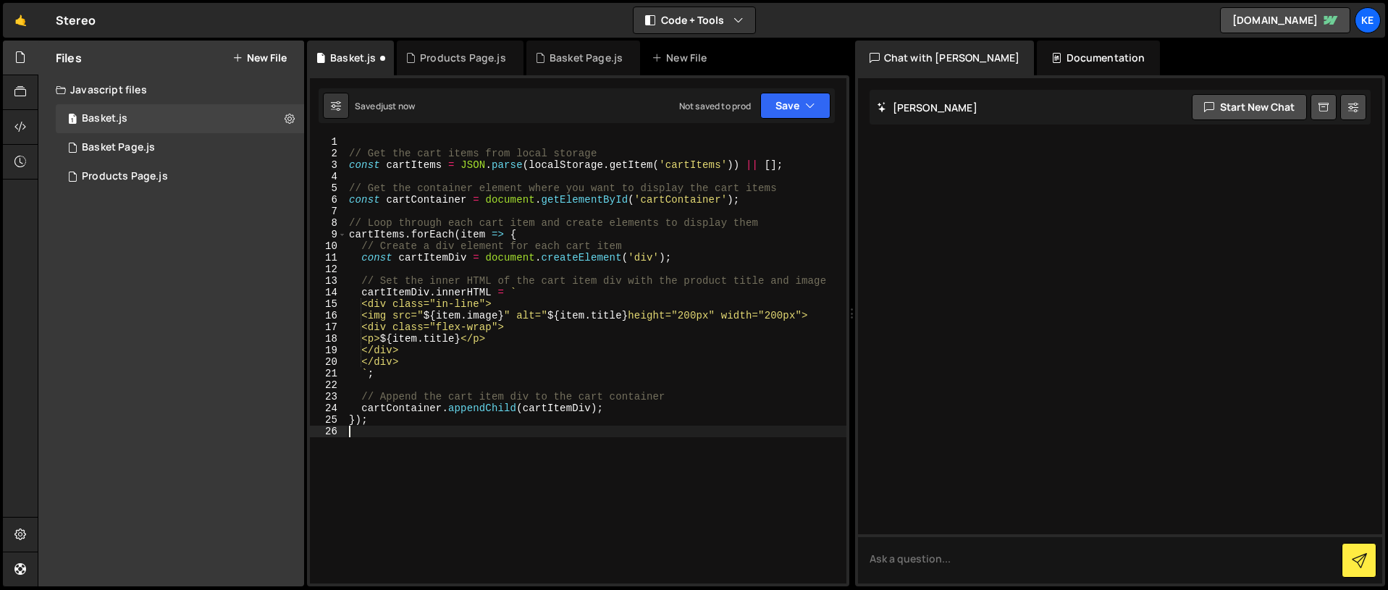
click at [377, 140] on div "// Get the cart items from local storage const cartItems = JSON . parse ( local…" at bounding box center [596, 371] width 500 height 471
type textarea "// Get the cart items from local storage"
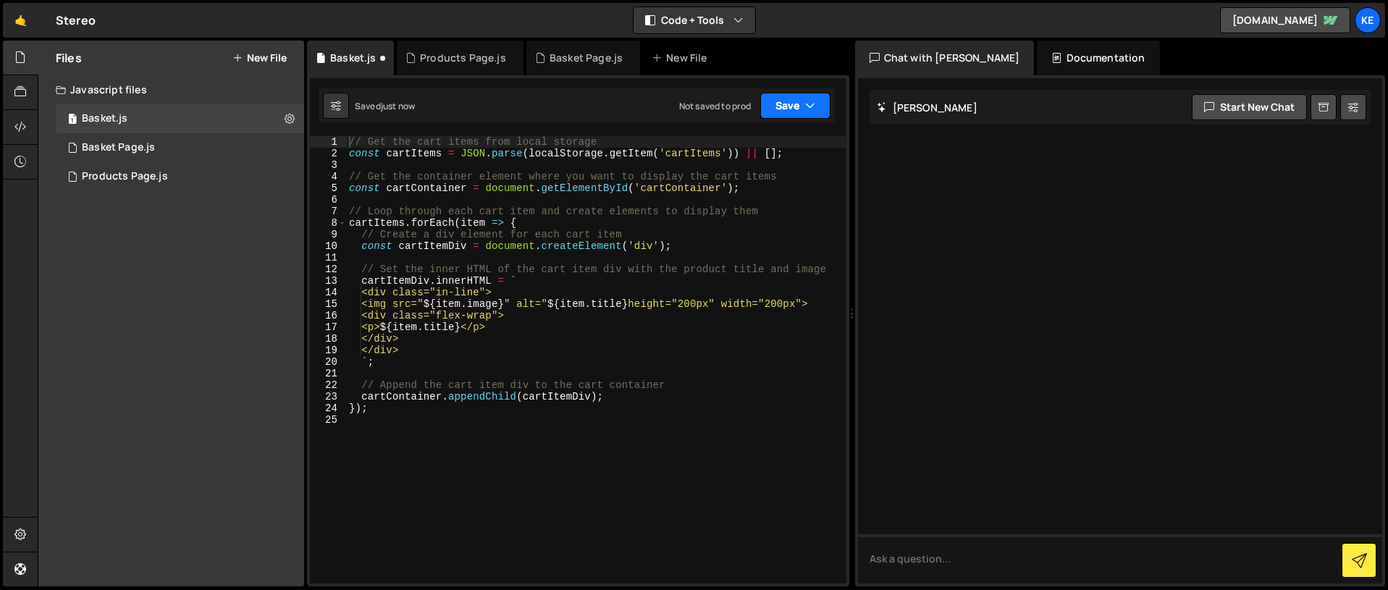
click at [807, 104] on icon "button" at bounding box center [810, 105] width 10 height 14
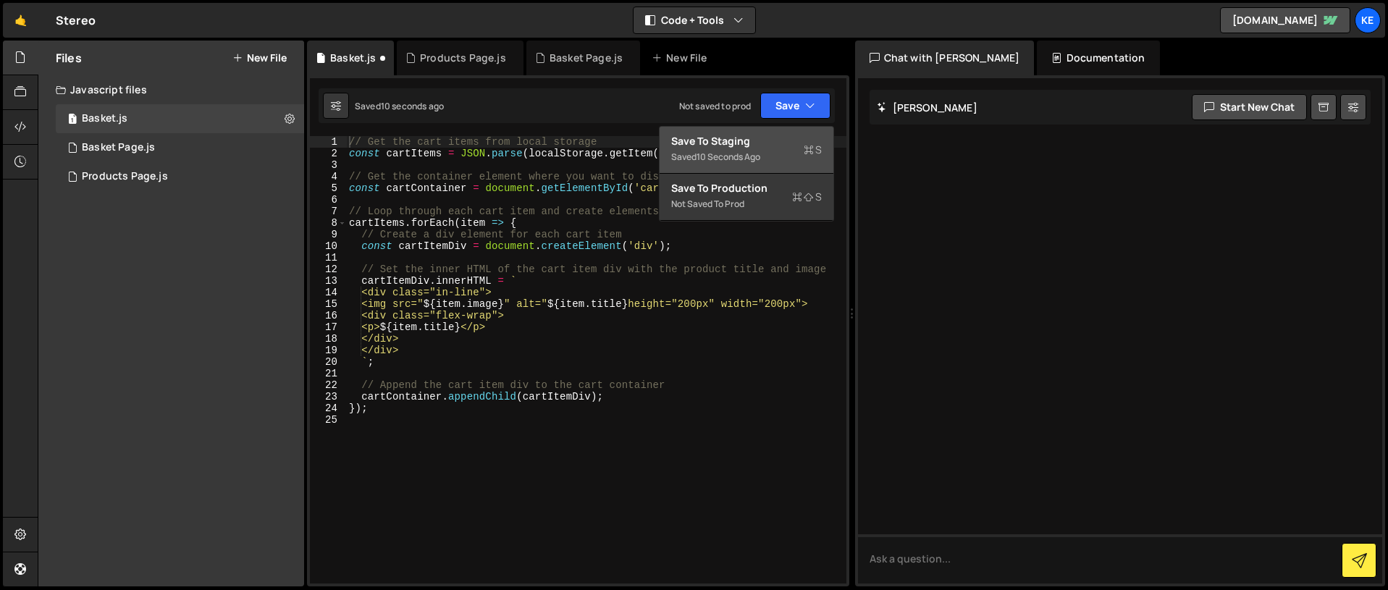
click at [742, 134] on div "Save to Staging S" at bounding box center [746, 141] width 151 height 14
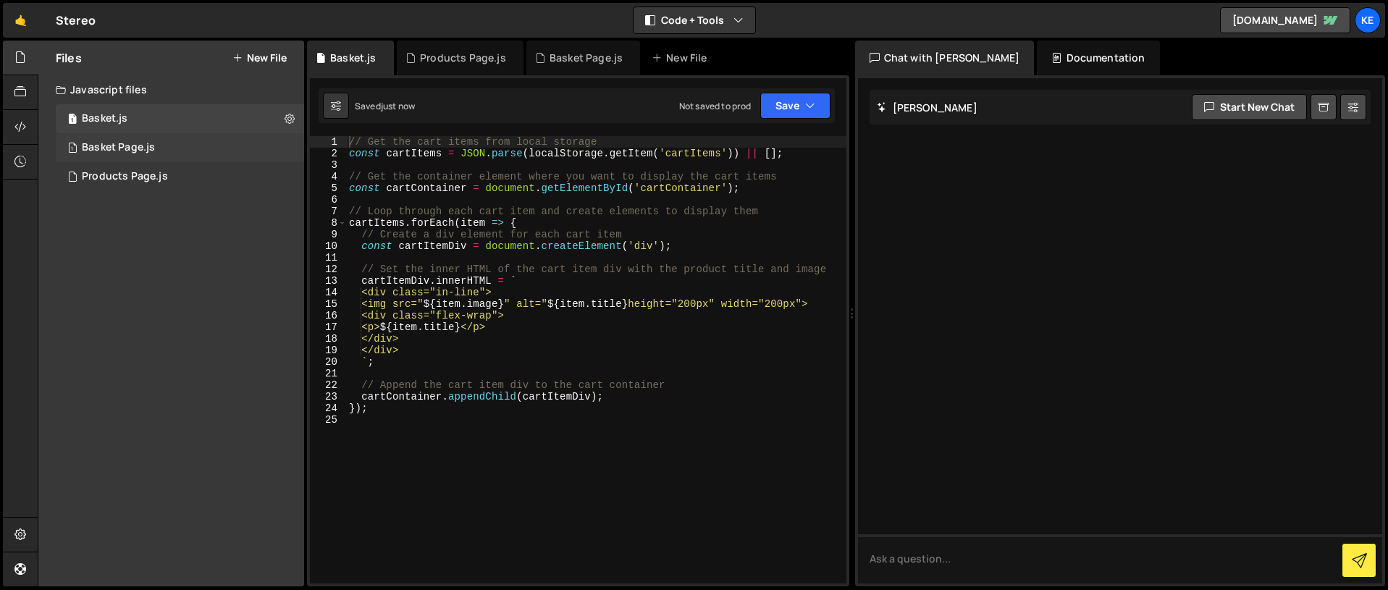
click at [107, 133] on div "1 Basket Page.js 0" at bounding box center [180, 147] width 248 height 29
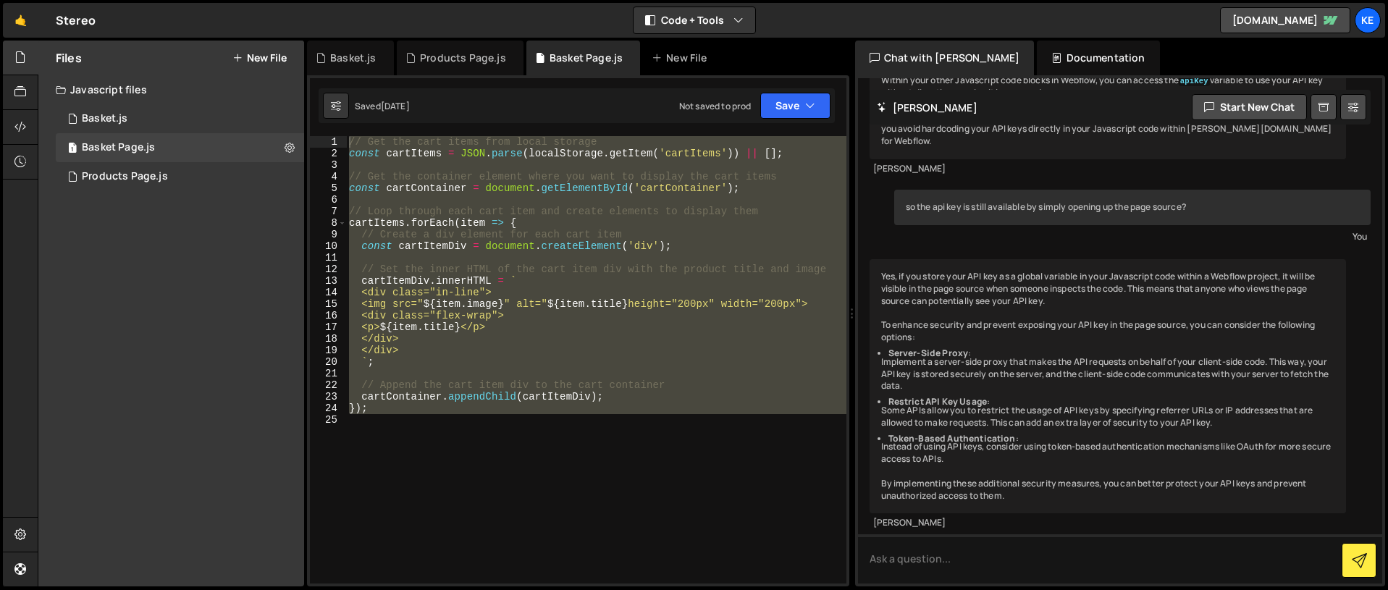
scroll to position [1927, 0]
click at [287, 148] on icon at bounding box center [290, 147] width 10 height 14
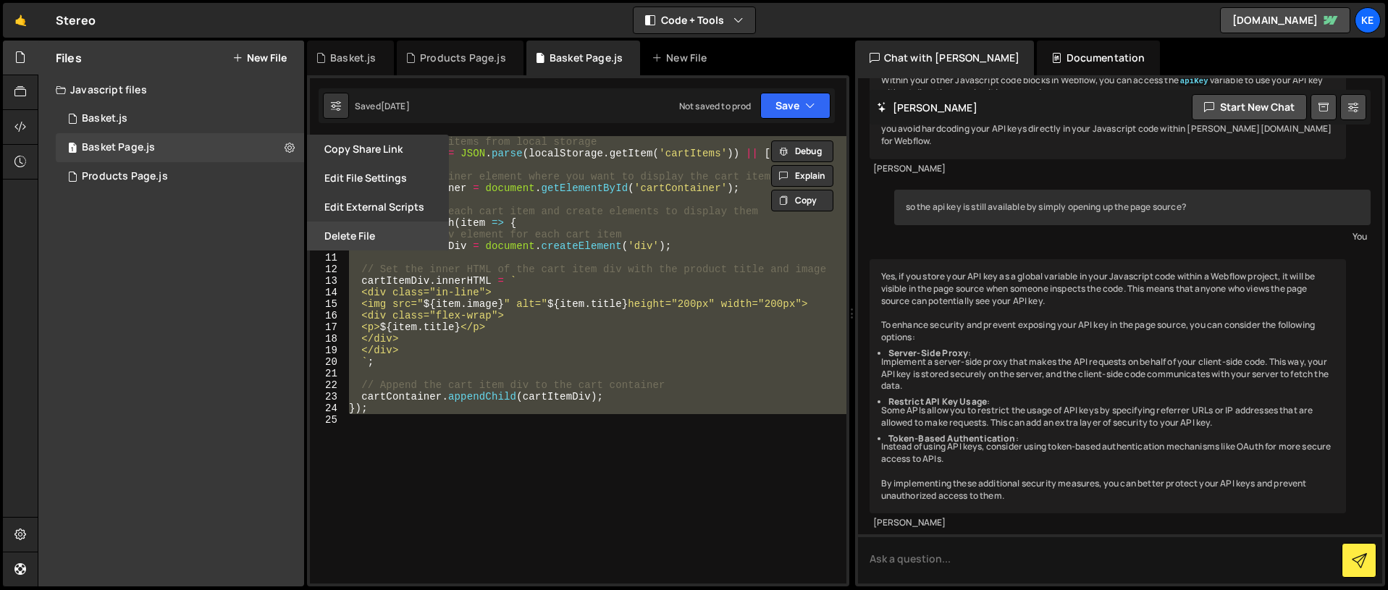
click at [352, 235] on button "Delete File" at bounding box center [378, 236] width 142 height 29
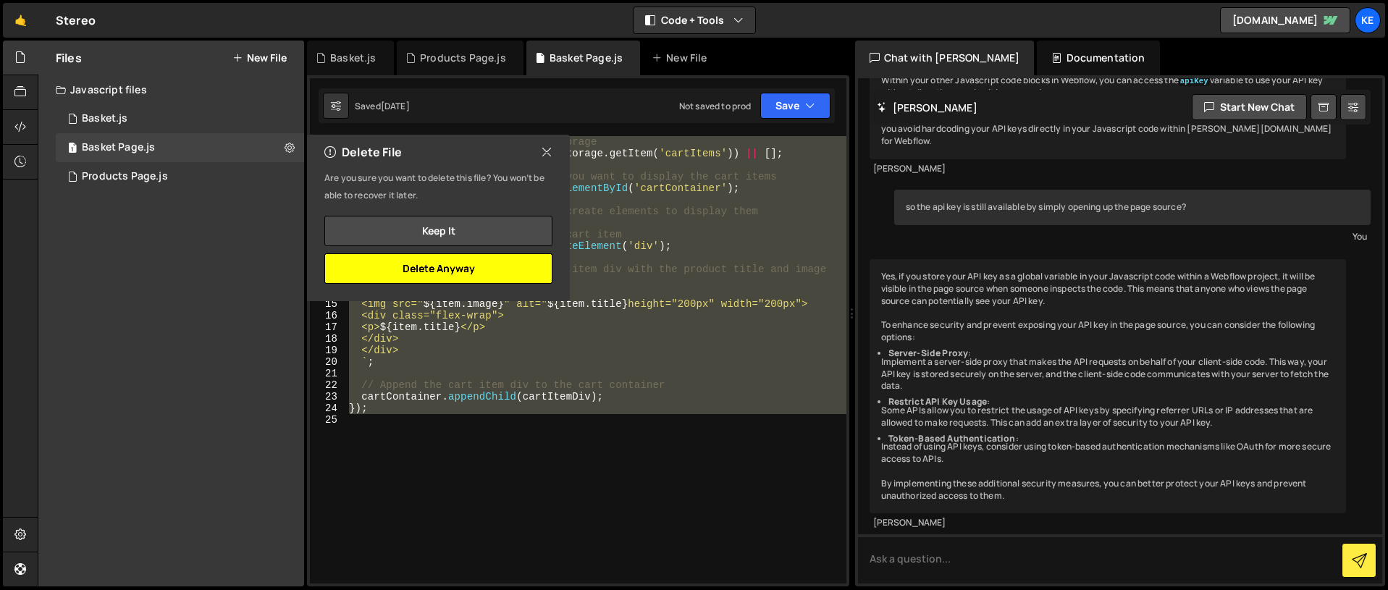
click at [457, 269] on button "Delete Anyway" at bounding box center [438, 268] width 228 height 30
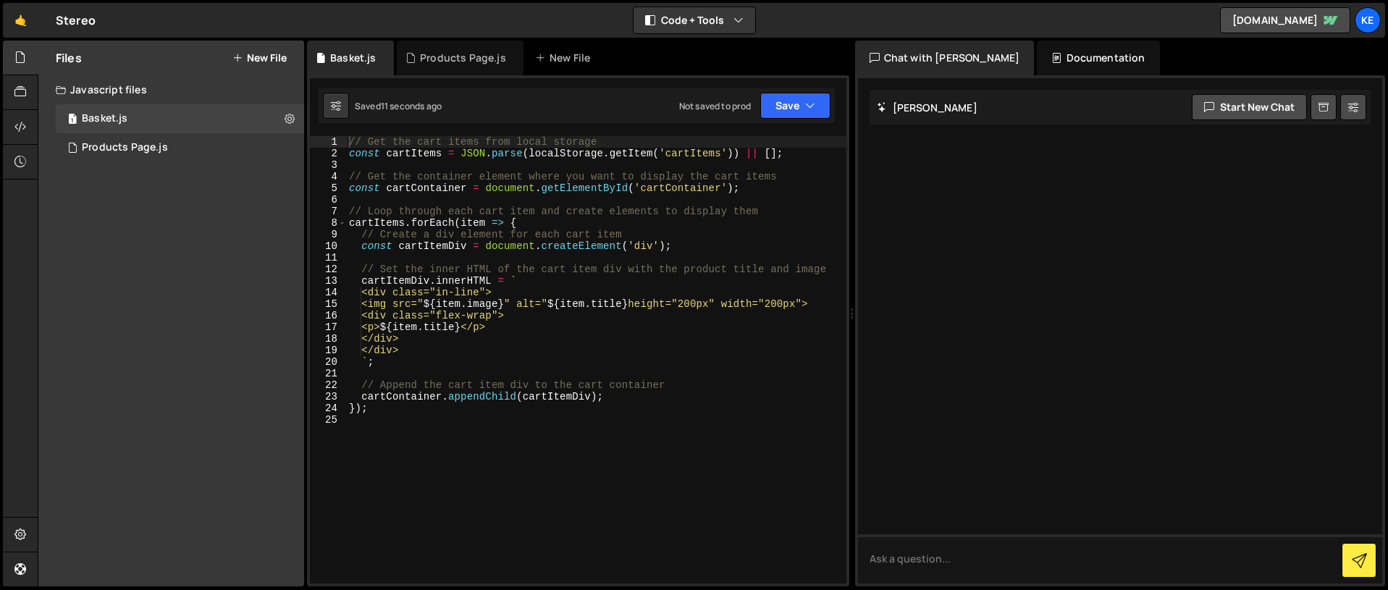
scroll to position [0, 0]
click at [441, 59] on div "Products Page.js" at bounding box center [463, 58] width 86 height 14
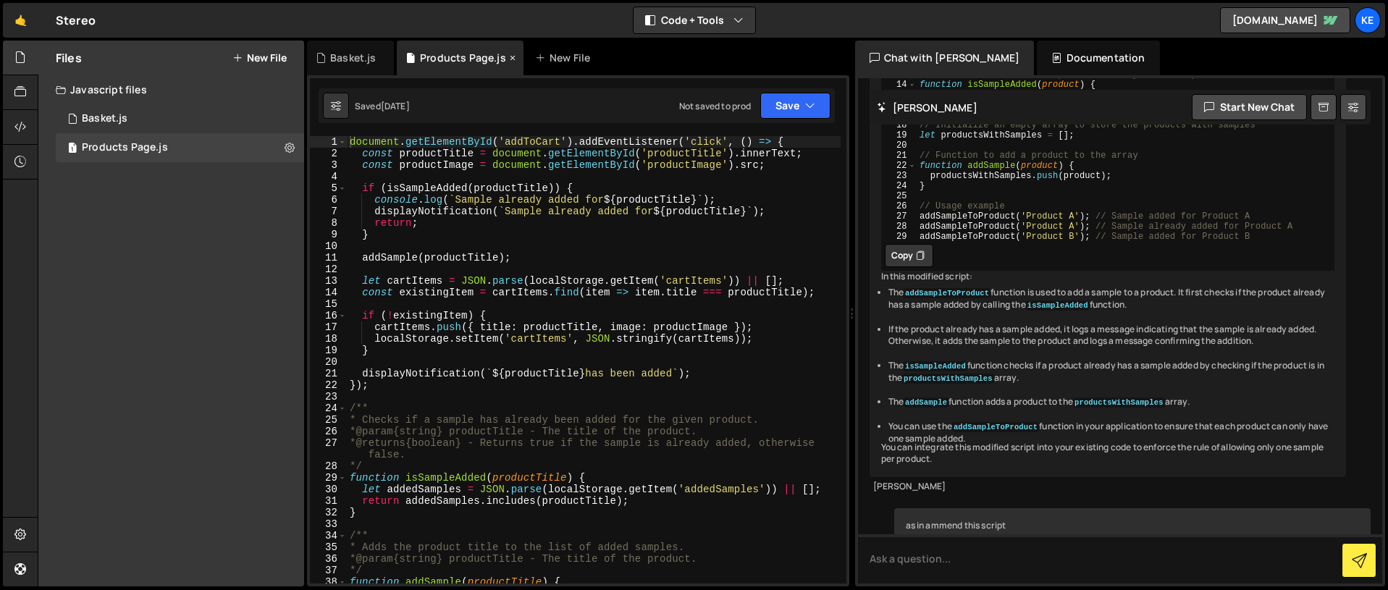
scroll to position [4512, 0]
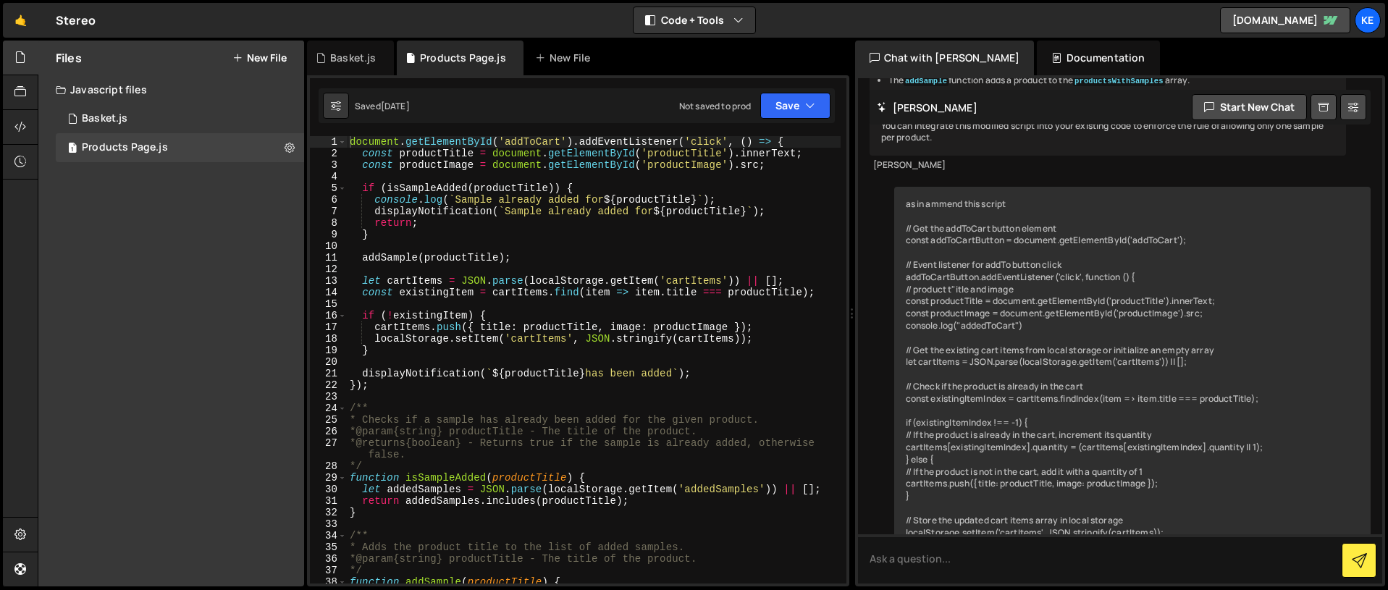
click at [566, 59] on div "New File" at bounding box center [565, 58] width 61 height 14
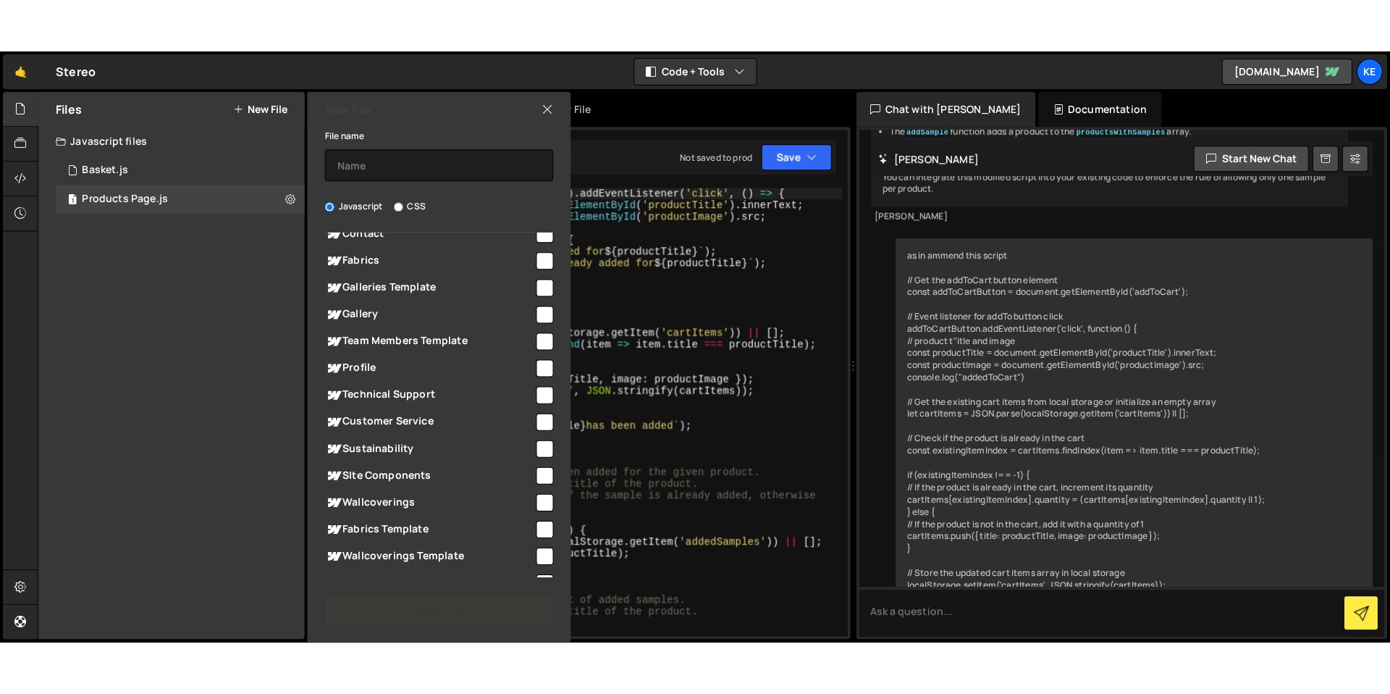
scroll to position [308, 0]
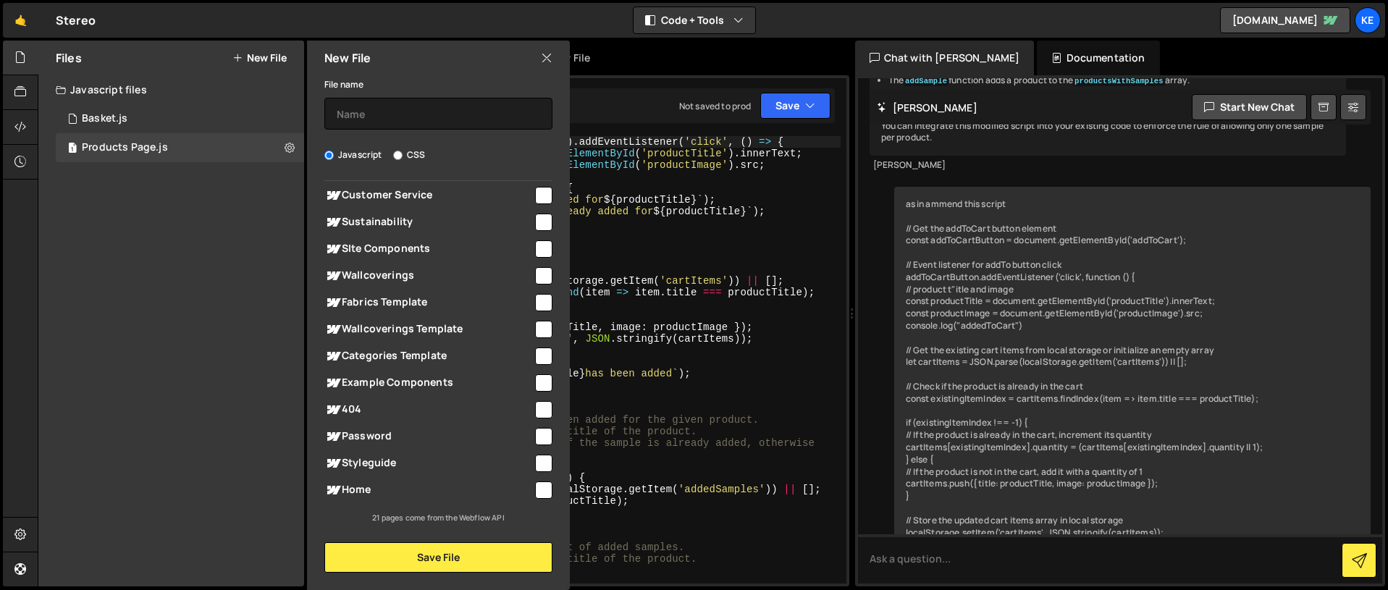
click at [536, 327] on input "checkbox" at bounding box center [543, 329] width 17 height 17
checkbox input "true"
click at [390, 114] on input "text" at bounding box center [438, 114] width 228 height 32
type input "P"
type input "Product Detail"
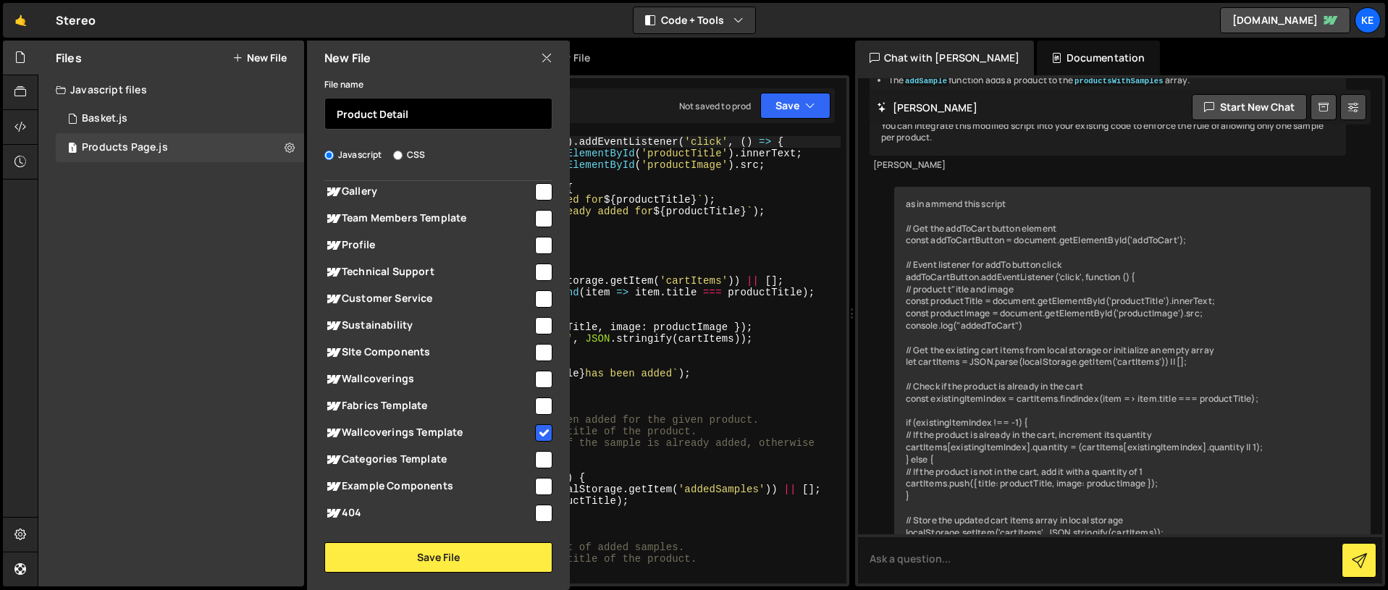
scroll to position [204, 0]
